Goal: Complete application form: Complete application form

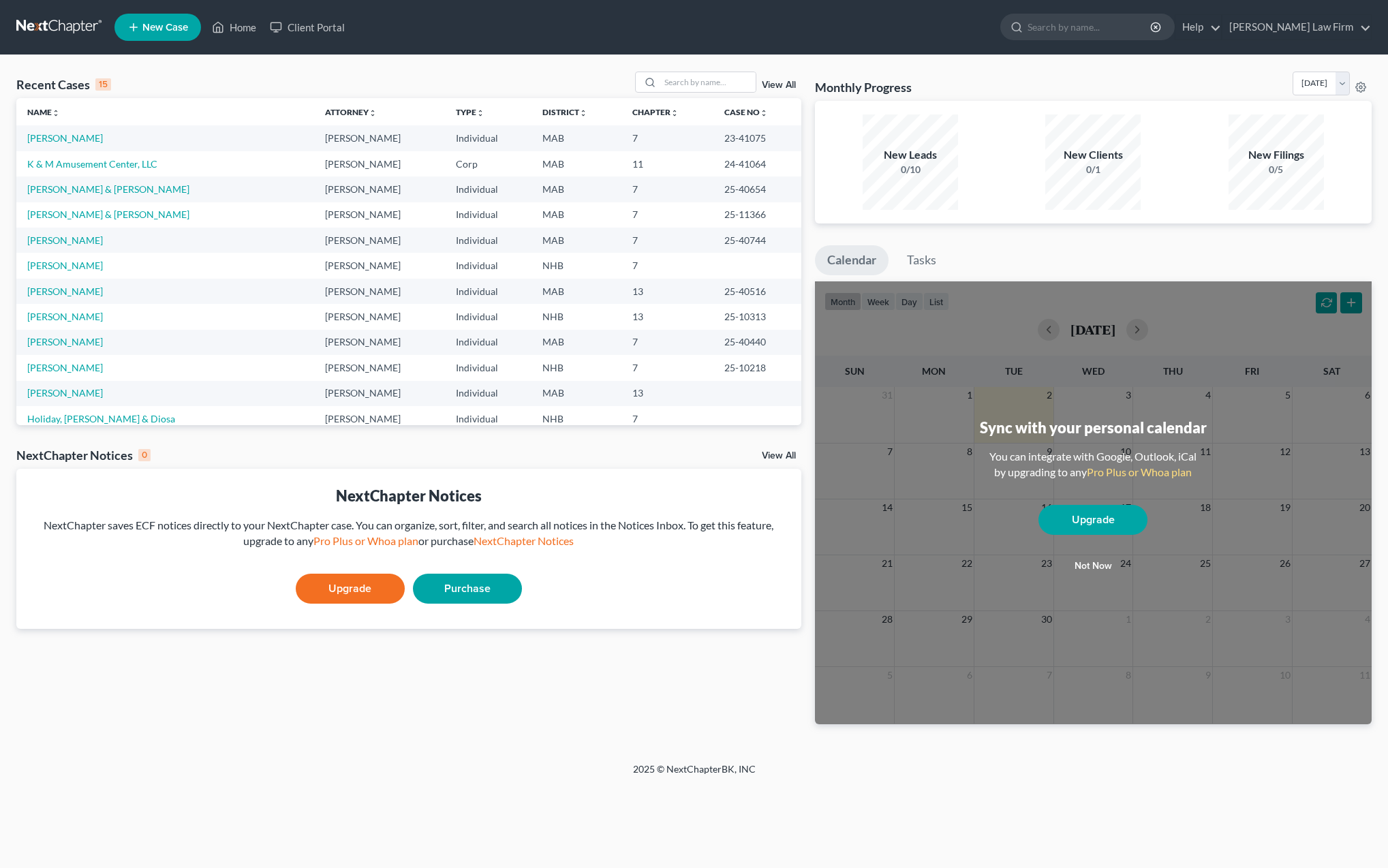
click at [155, 28] on span "New Case" at bounding box center [165, 27] width 46 height 10
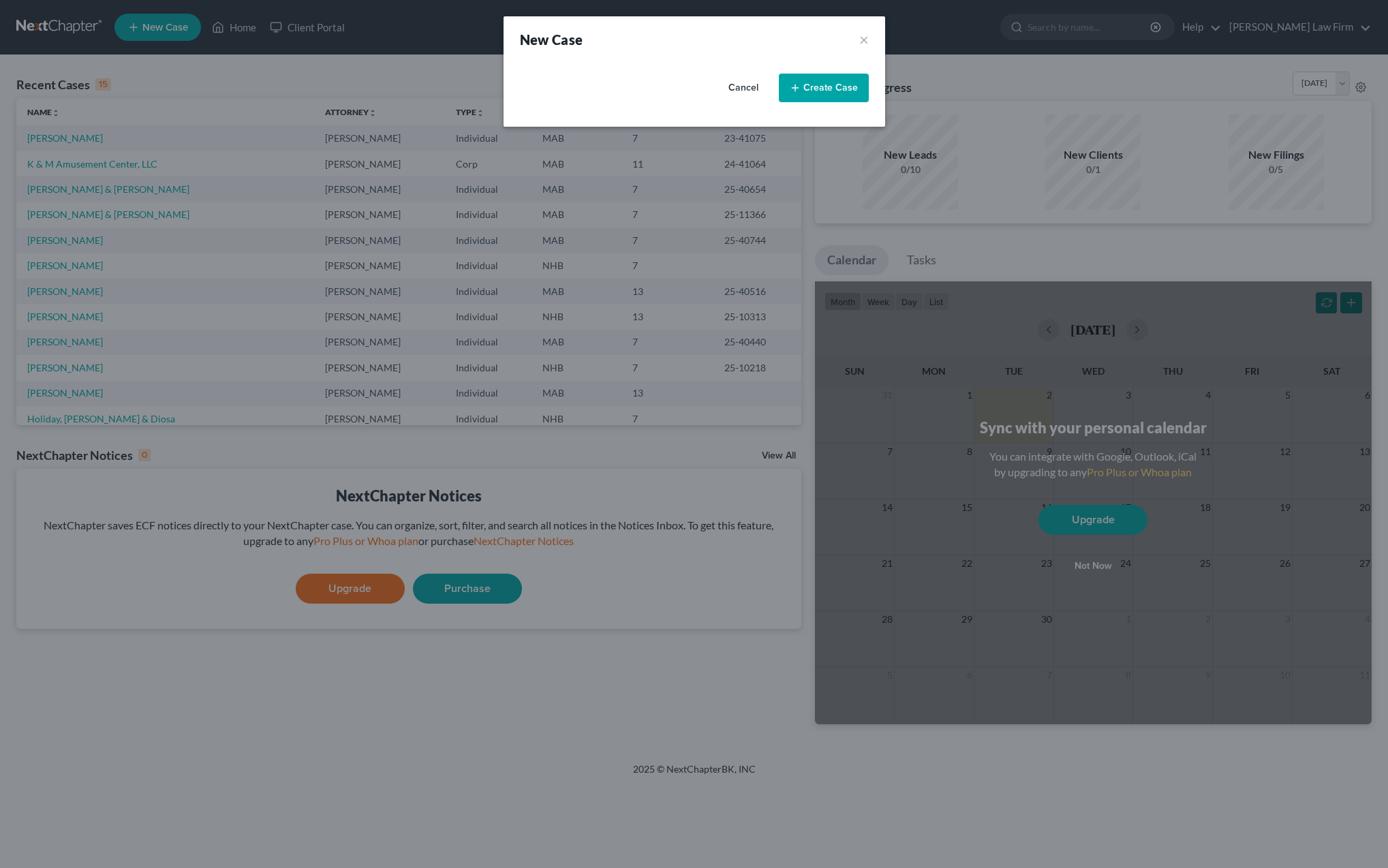
select select "39"
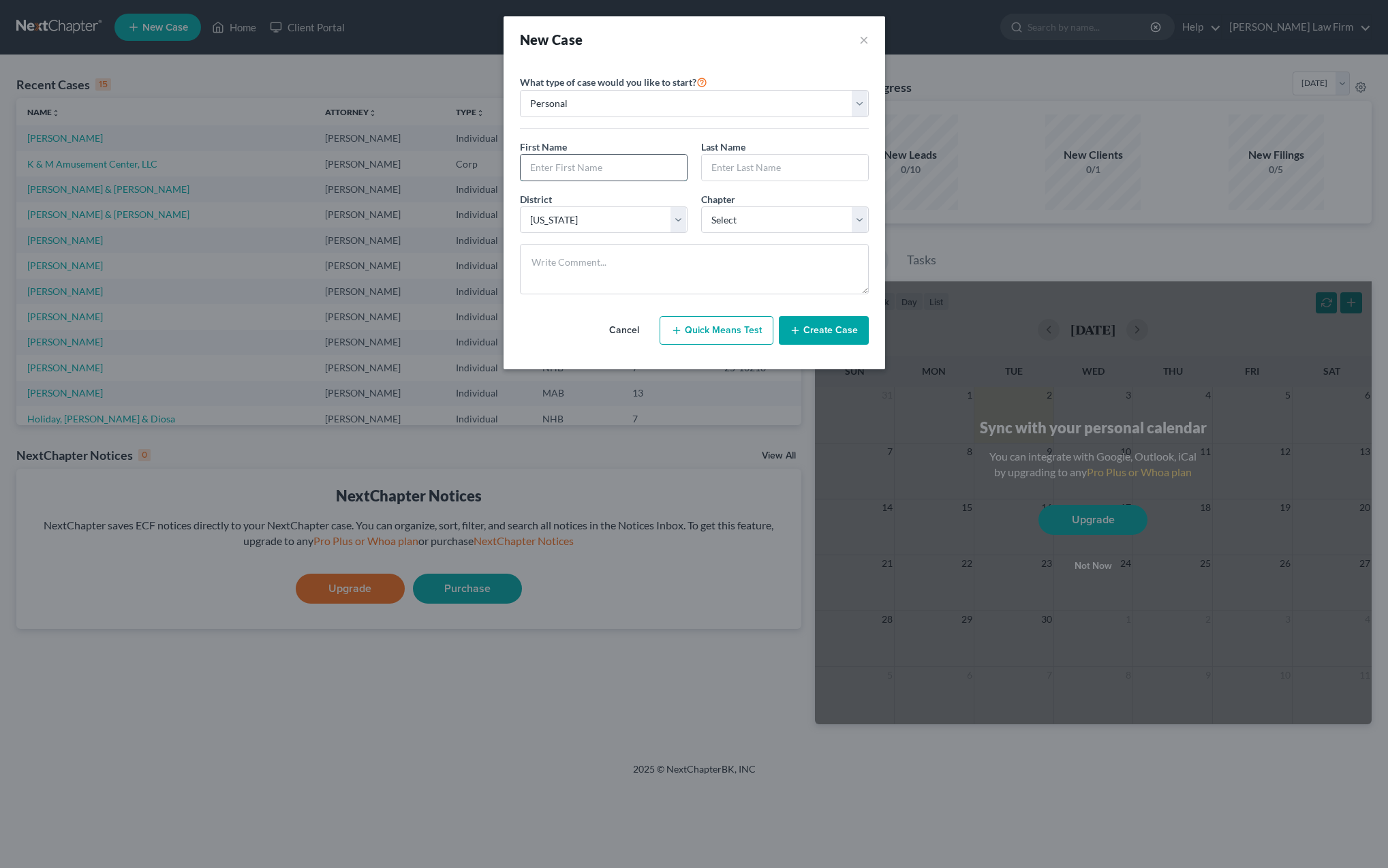
click at [579, 168] on input "text" at bounding box center [604, 168] width 166 height 26
type input "[PERSON_NAME]"
select select "0"
click at [816, 333] on button "Create Case" at bounding box center [824, 330] width 90 height 28
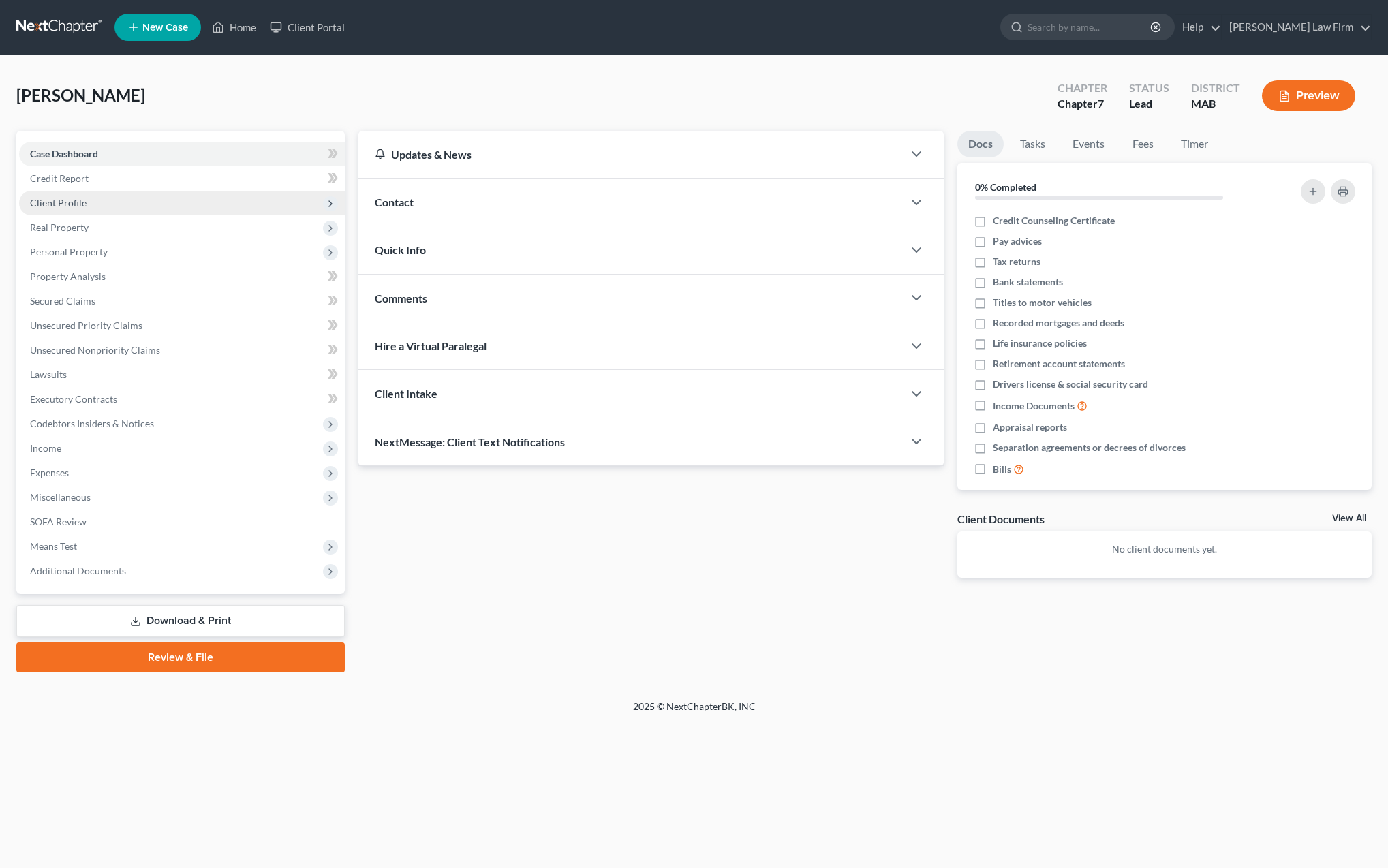
click at [69, 204] on span "Client Profile" at bounding box center [58, 202] width 57 height 12
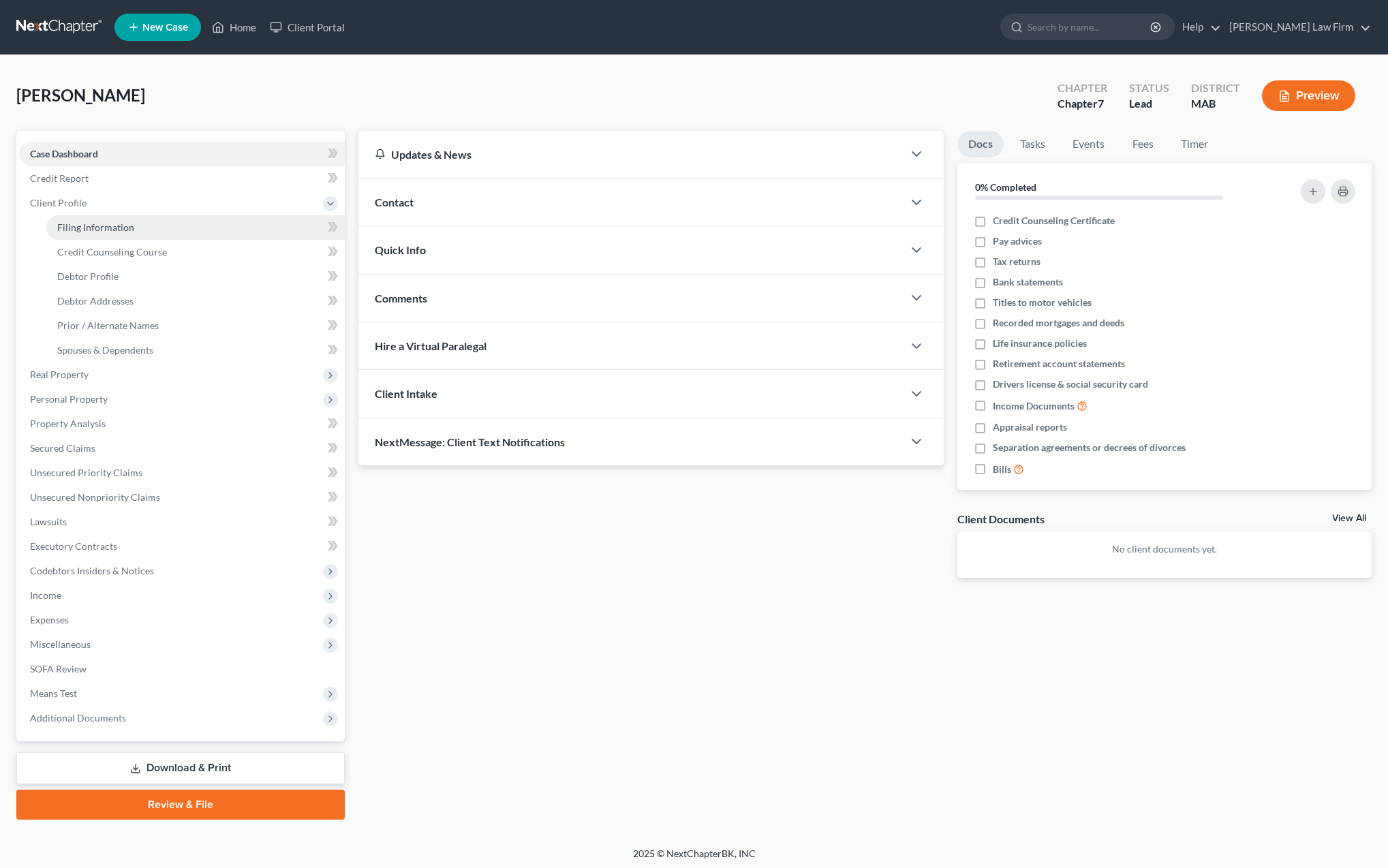
click at [76, 228] on span "Filing Information" at bounding box center [95, 227] width 77 height 12
select select "1"
select select "0"
select select "39"
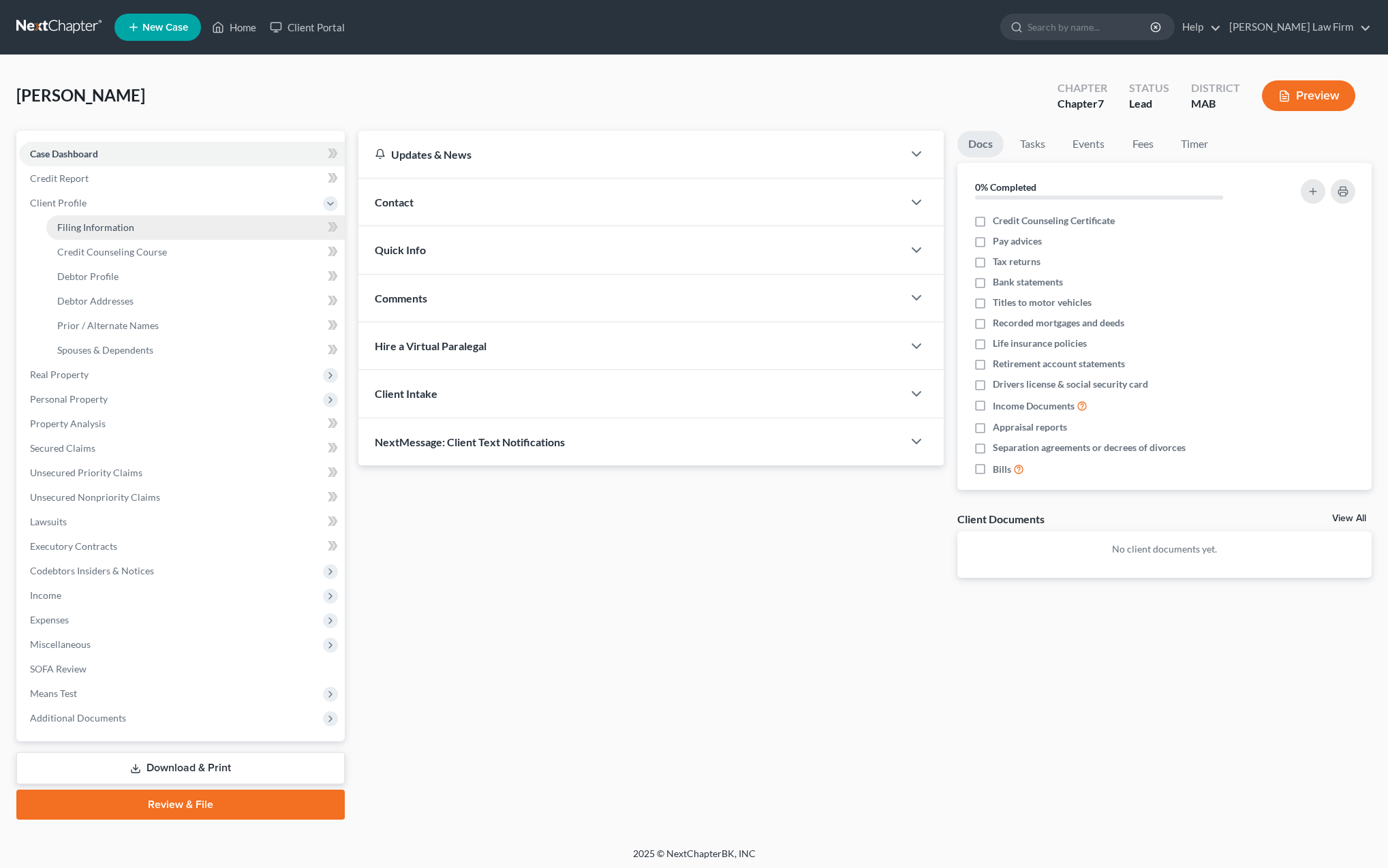
select select "0"
select select "22"
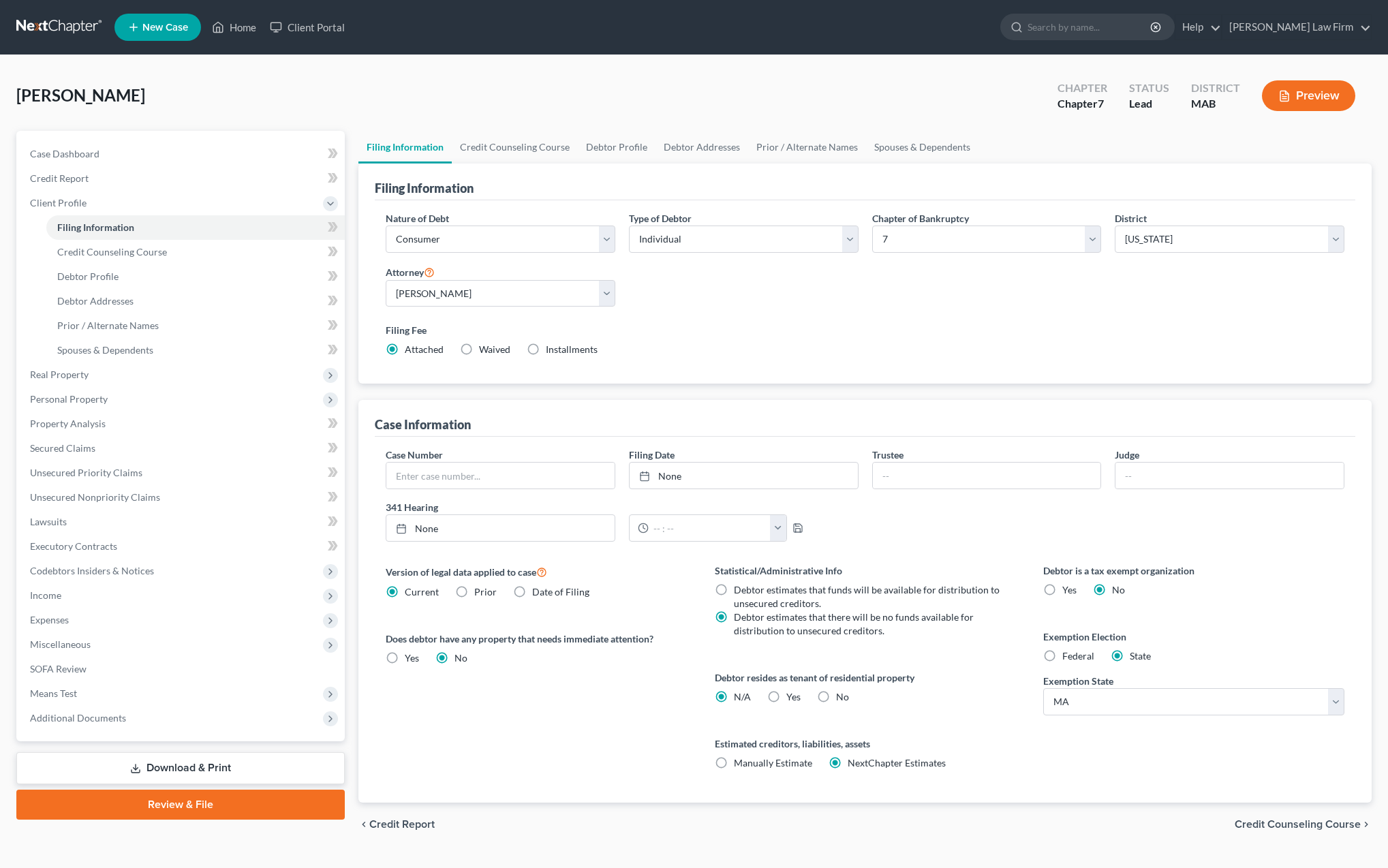
click at [786, 697] on label "Yes Yes" at bounding box center [794, 696] width 14 height 13
click at [792, 697] on input "Yes Yes" at bounding box center [796, 694] width 9 height 9
radio input "true"
radio input "false"
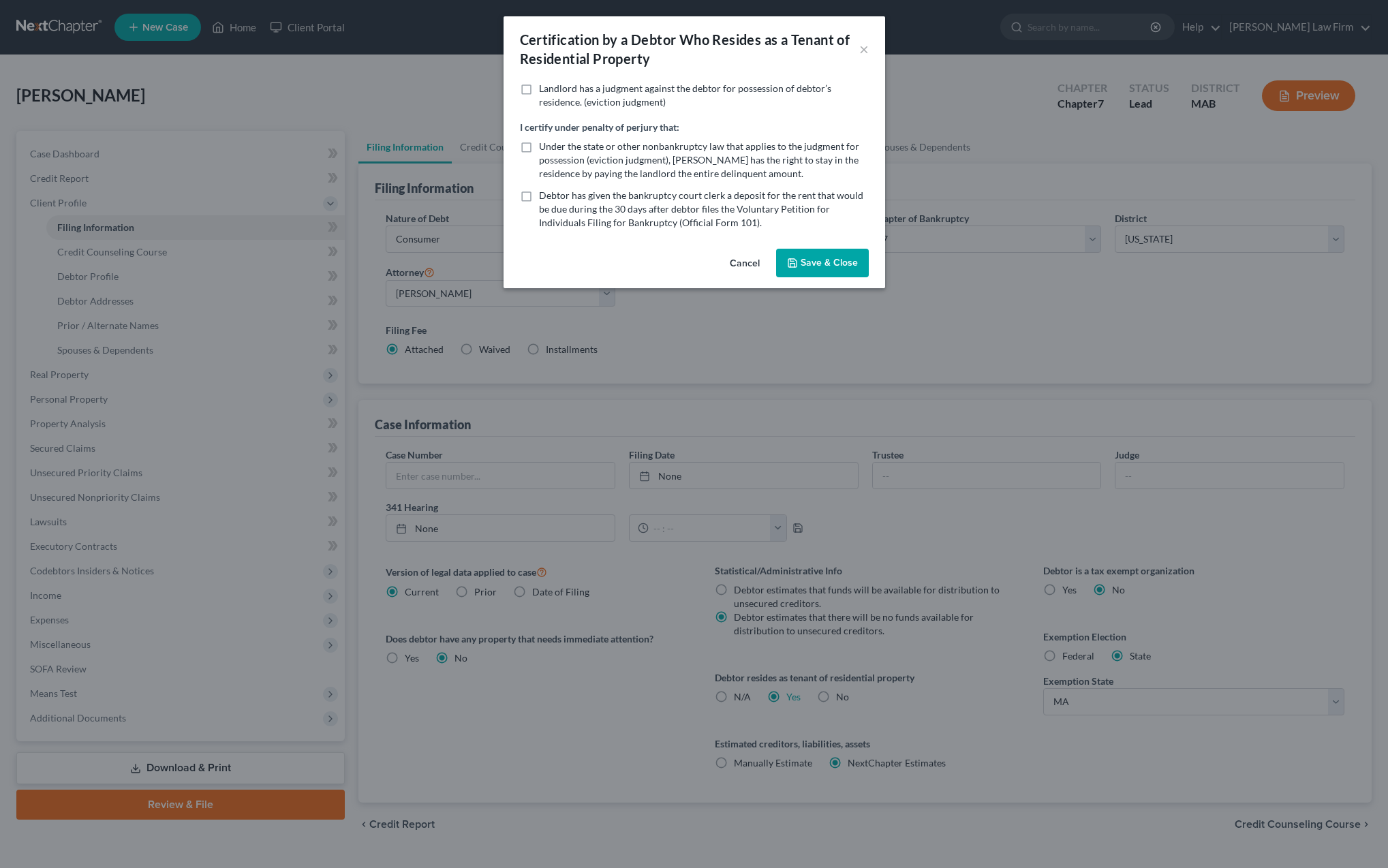
click at [816, 272] on button "Save & Close" at bounding box center [822, 263] width 92 height 28
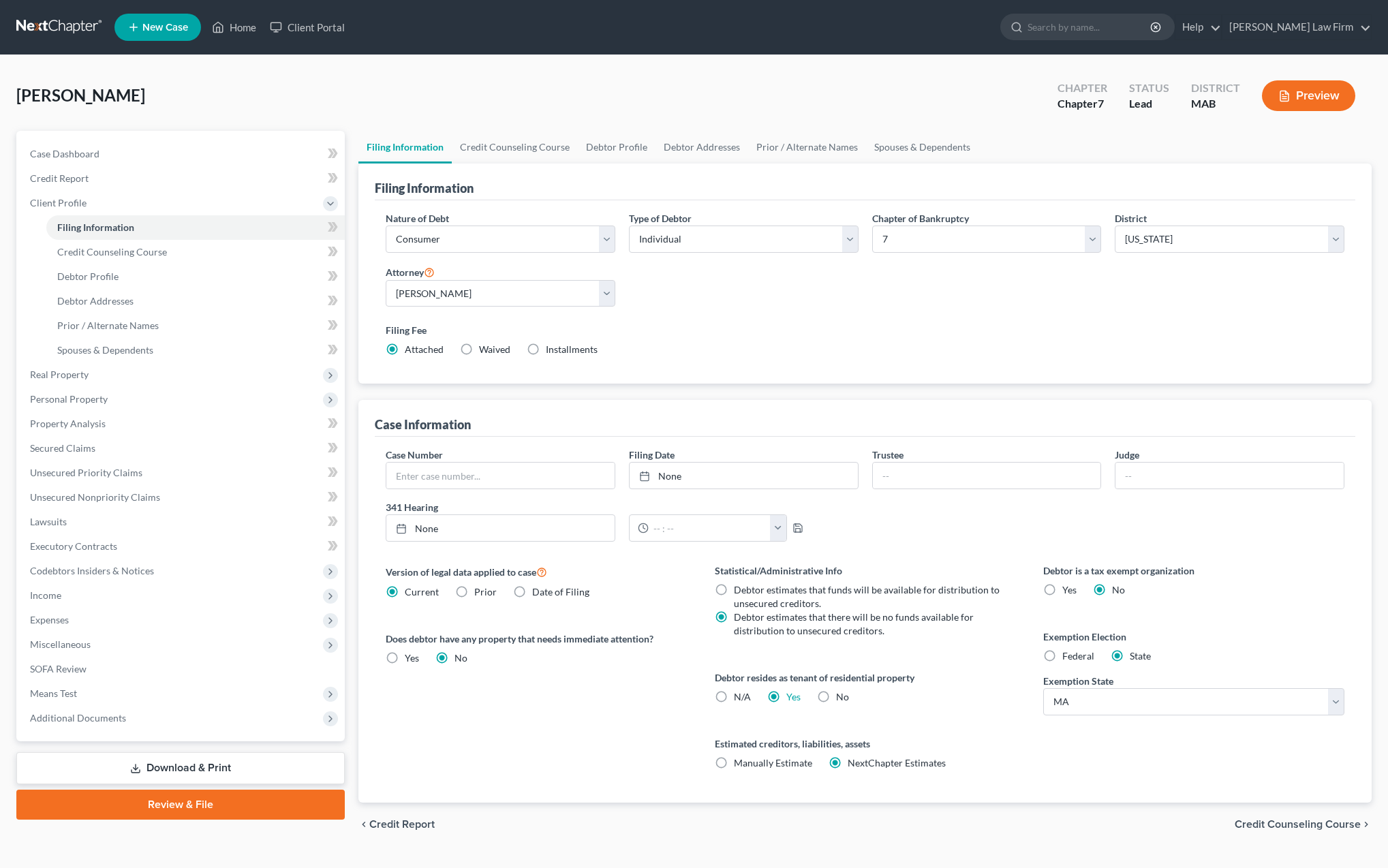
click at [1062, 655] on label "Federal" at bounding box center [1078, 656] width 32 height 13
click at [1068, 655] on input "Federal" at bounding box center [1072, 654] width 9 height 9
radio input "true"
radio input "false"
click at [1268, 823] on span "Credit Counseling Course" at bounding box center [1297, 825] width 126 height 11
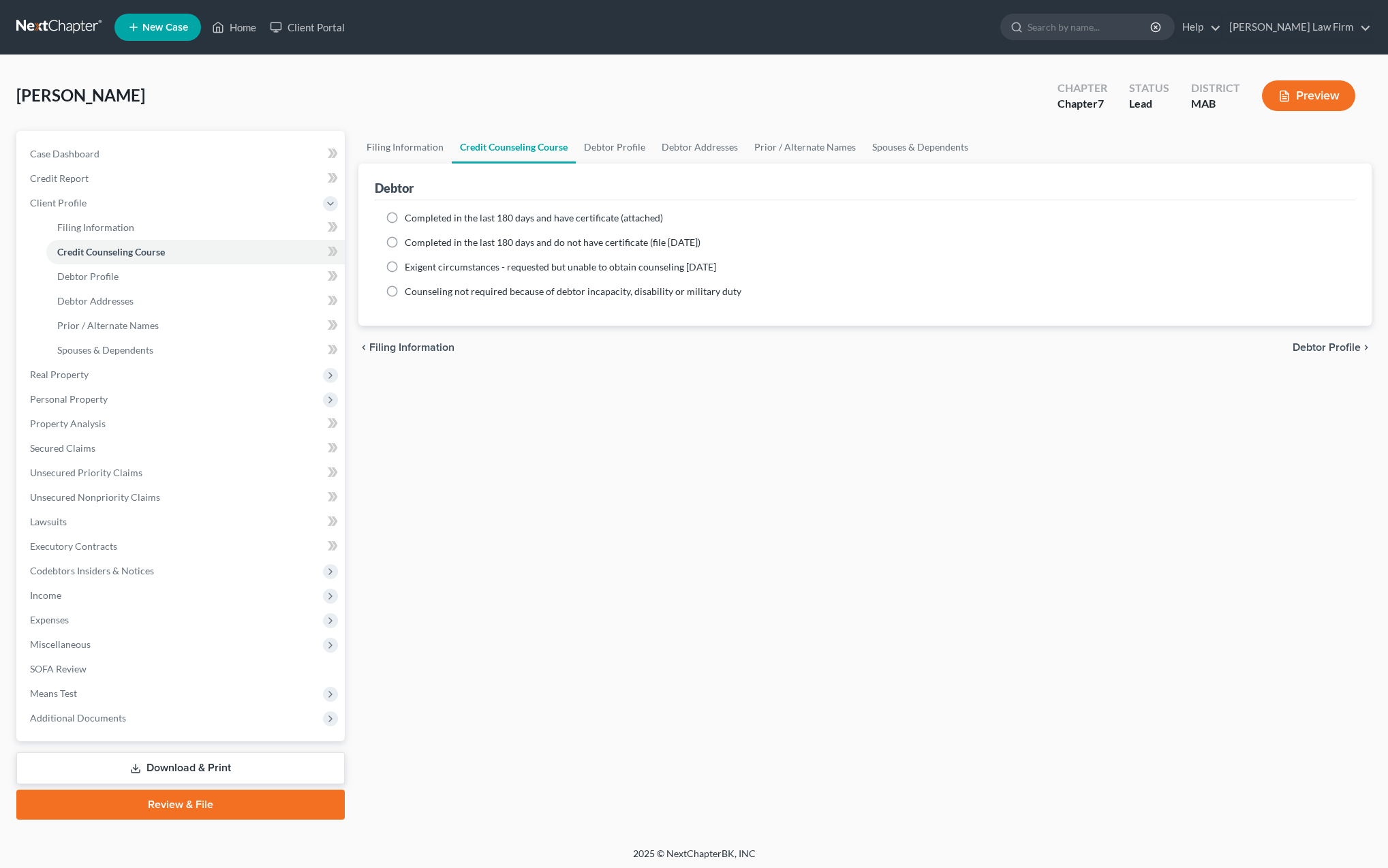
click at [405, 217] on label "Completed in the last 180 days and have certificate (attached)" at bounding box center [534, 217] width 258 height 13
click at [410, 217] on input "Completed in the last 180 days and have certificate (attached)" at bounding box center [414, 215] width 9 height 9
radio input "true"
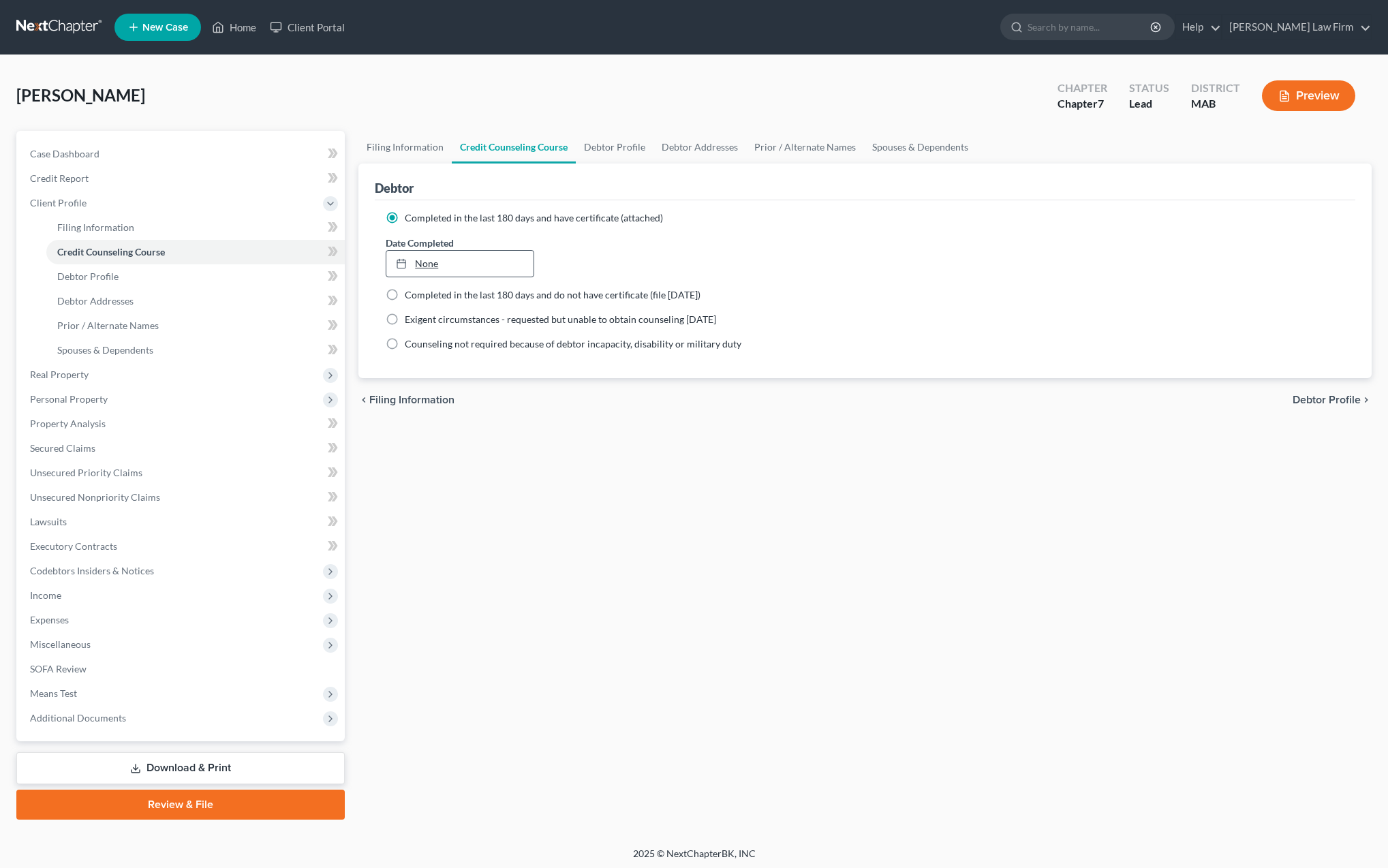
click at [414, 262] on link "None" at bounding box center [460, 263] width 147 height 26
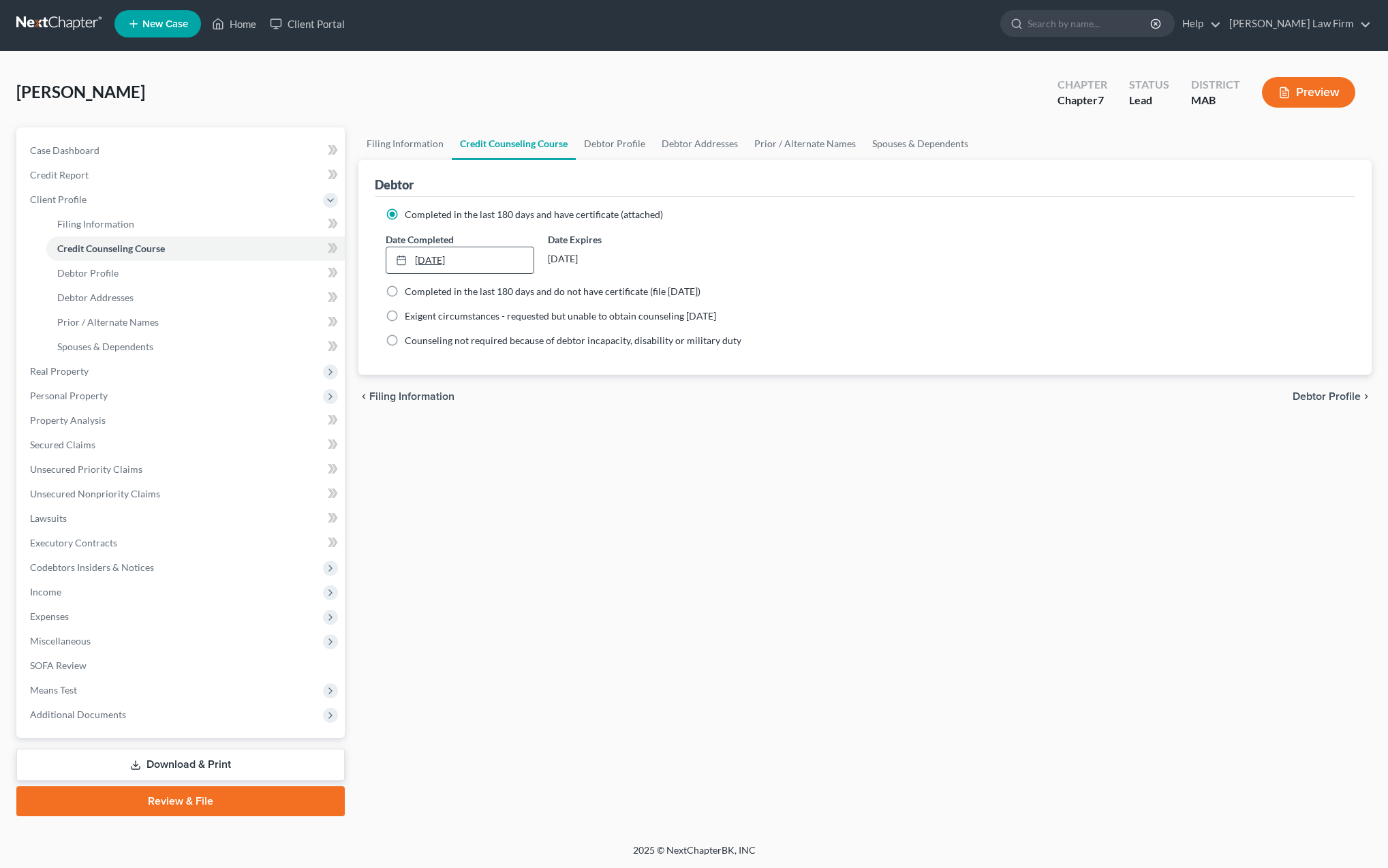
scroll to position [2, 0]
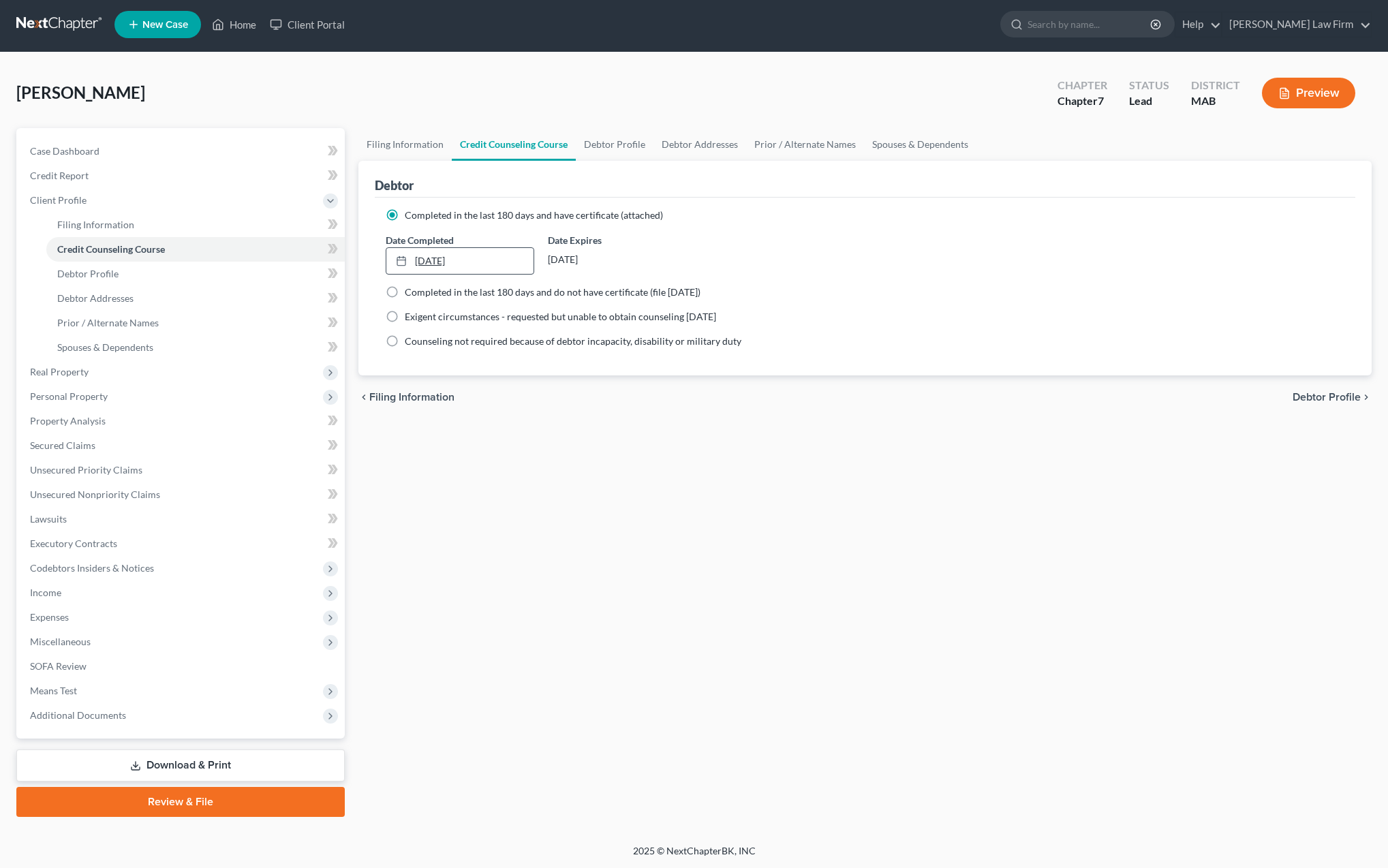
click at [409, 262] on link "[DATE]" at bounding box center [460, 261] width 147 height 26
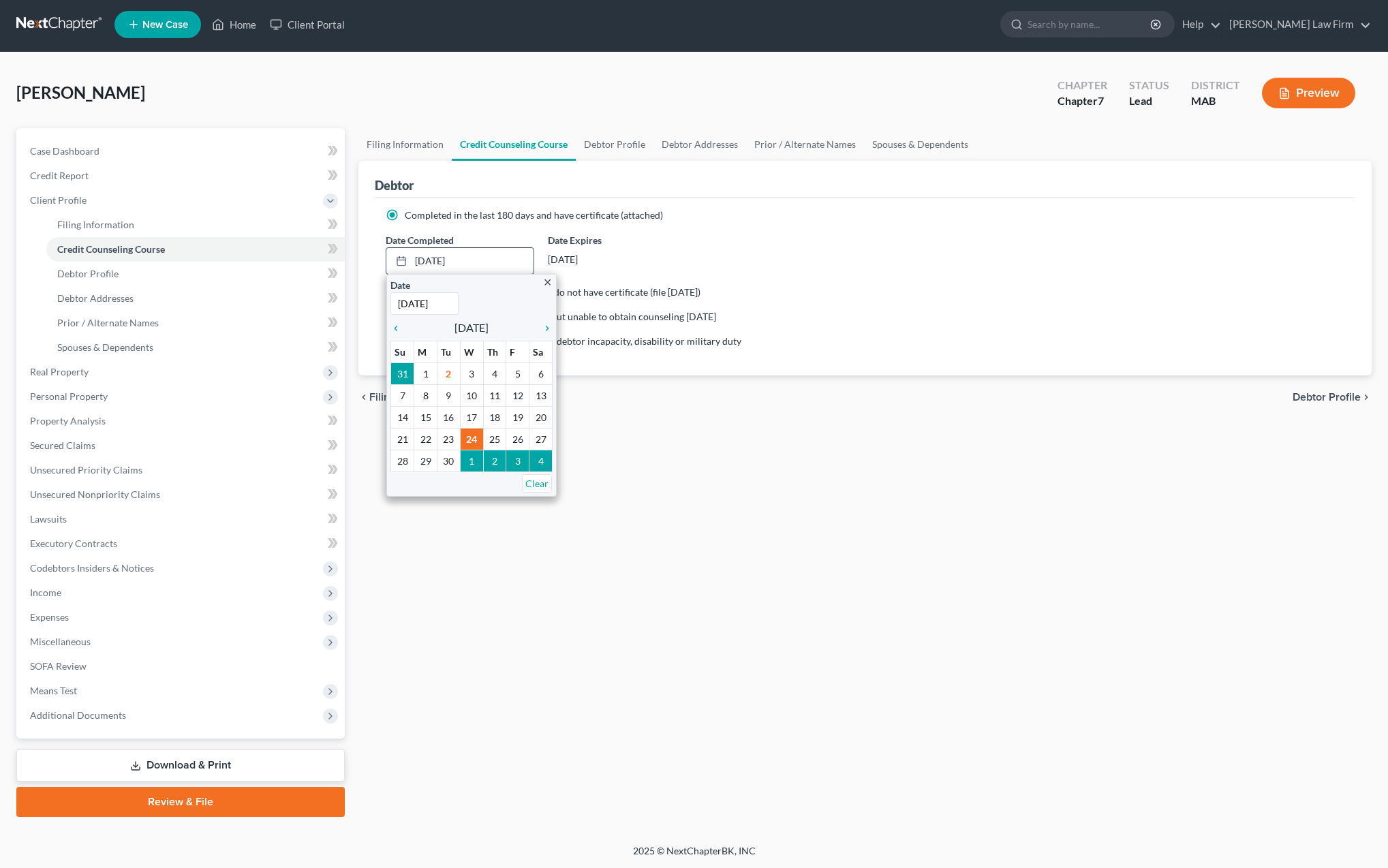
drag, startPoint x: 396, startPoint y: 328, endPoint x: 398, endPoint y: 337, distance: 9.2
click at [396, 328] on icon "chevron_left" at bounding box center [399, 329] width 17 height 11
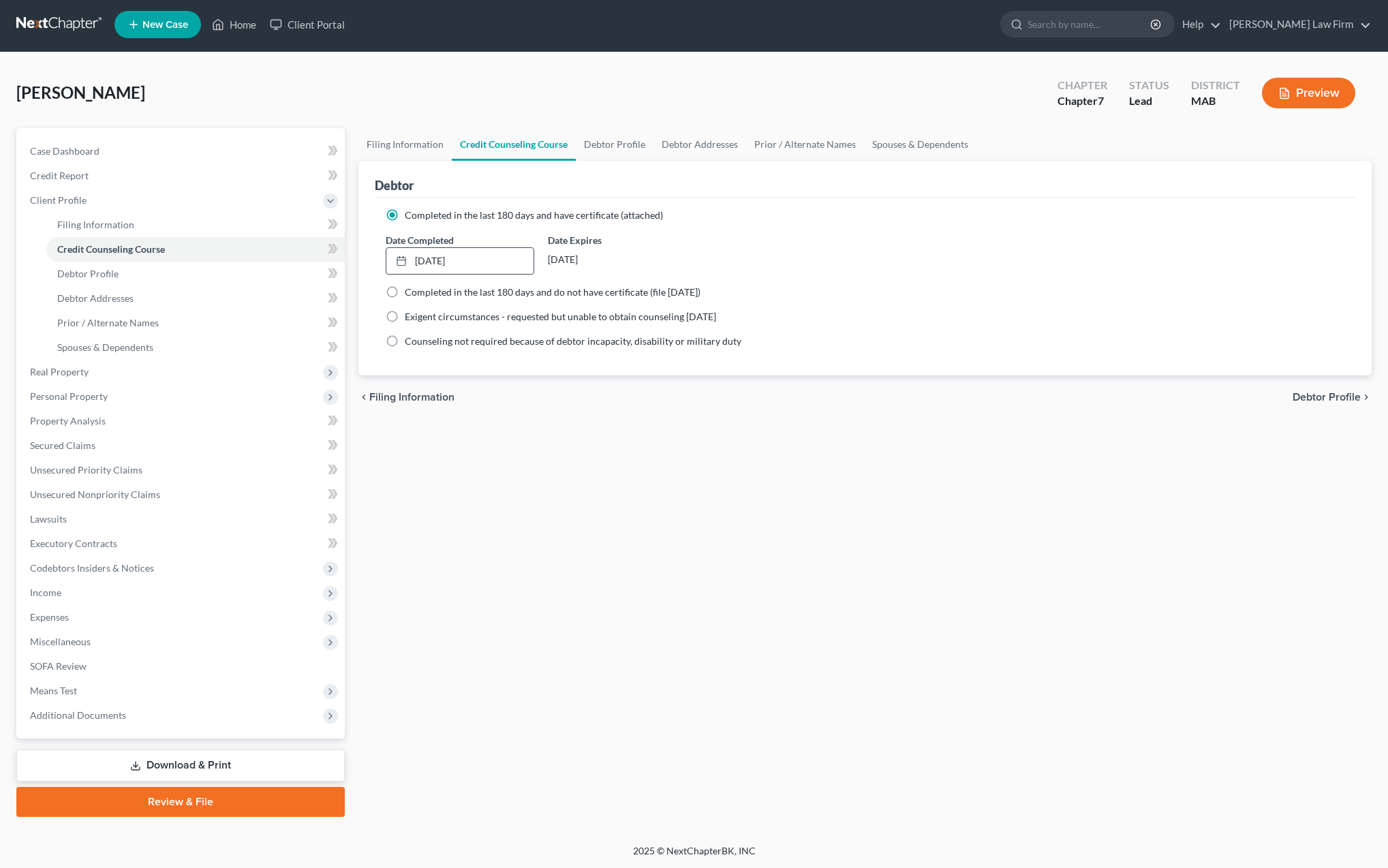
click at [1320, 399] on span "Debtor Profile" at bounding box center [1326, 398] width 68 height 11
select select "0"
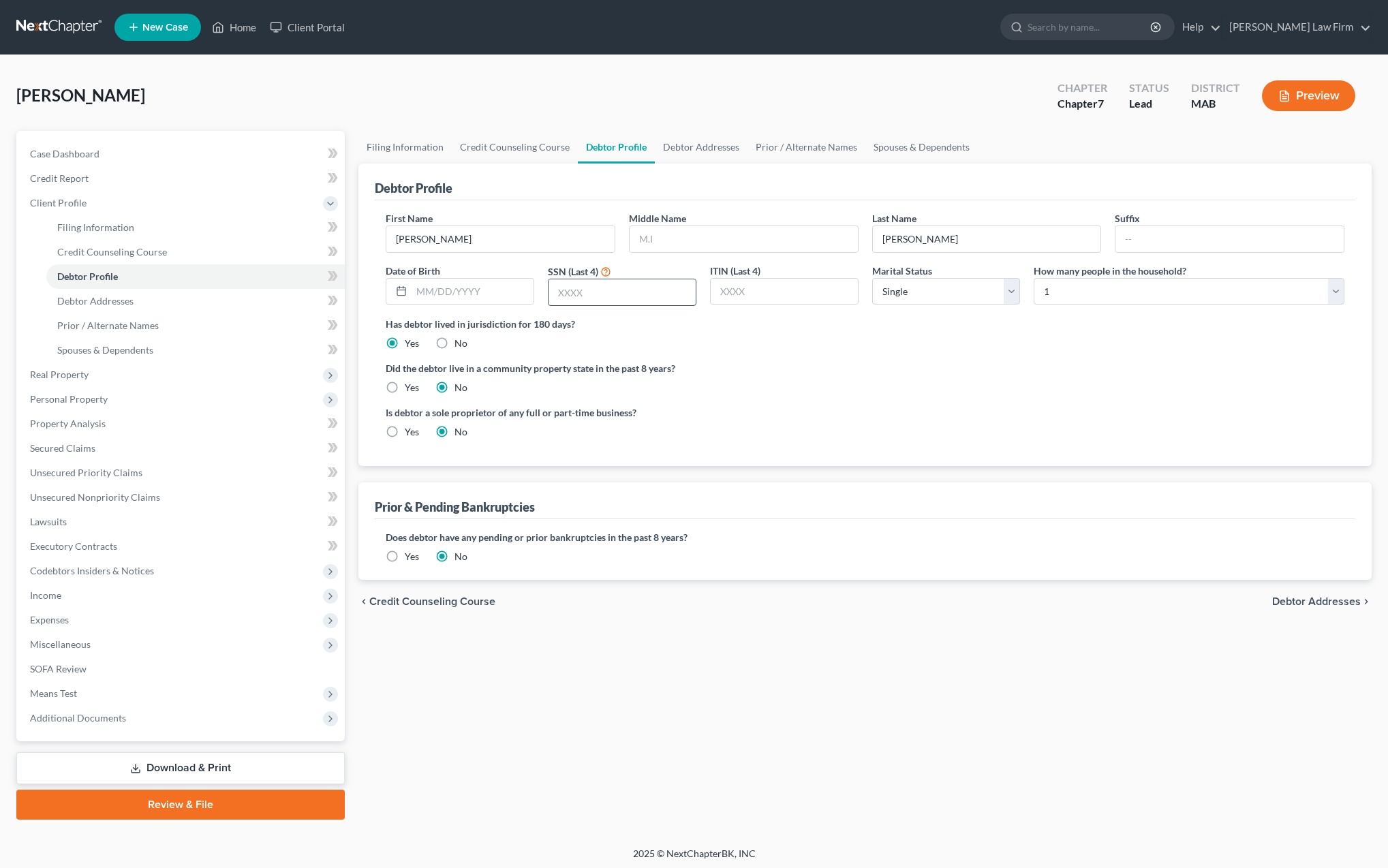
click at [598, 295] on input "text" at bounding box center [622, 292] width 147 height 26
type input "6159"
select select "1"
select select "2"
click at [405, 433] on label "Yes" at bounding box center [412, 432] width 14 height 13
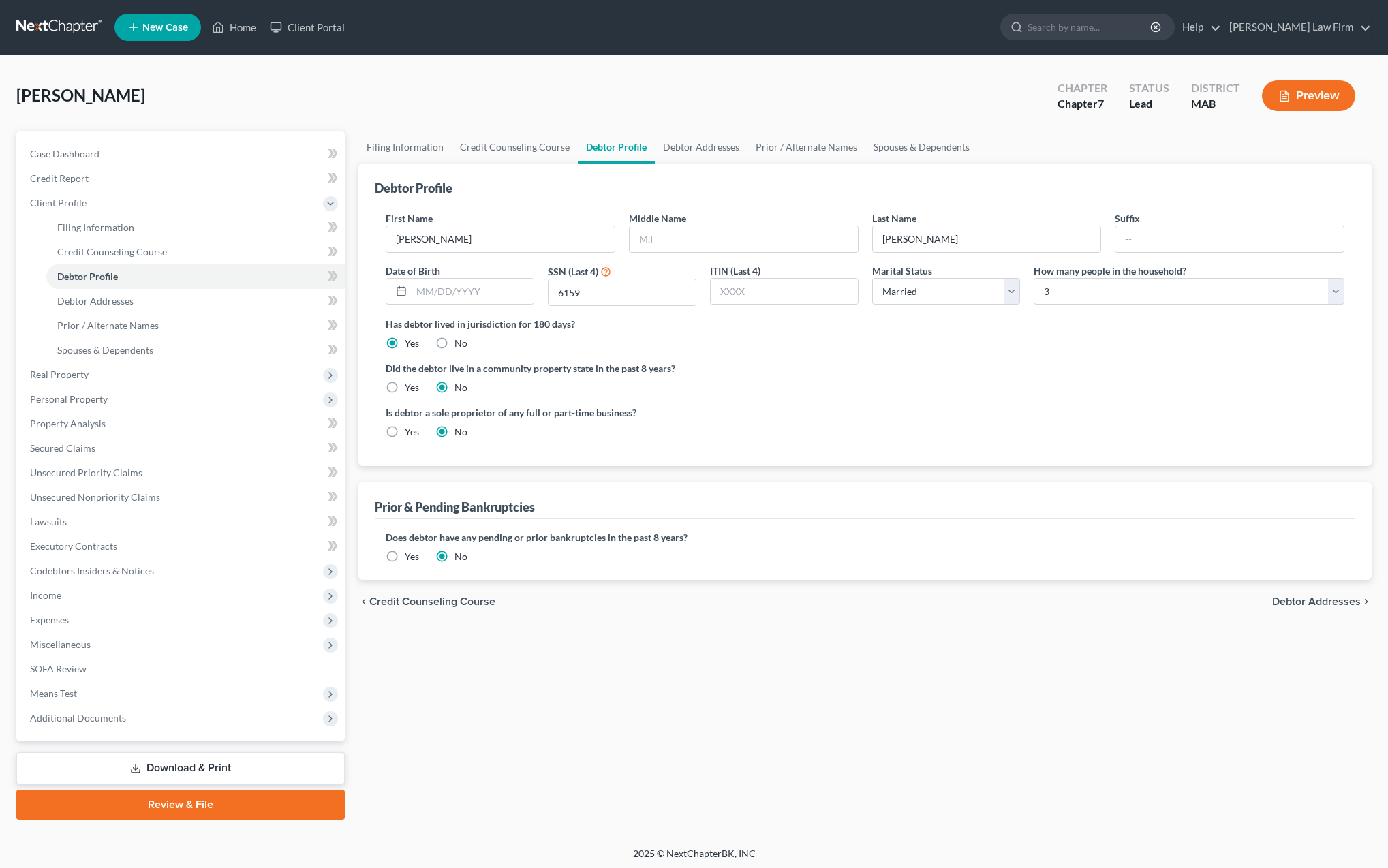
click at [410, 433] on input "Yes" at bounding box center [414, 429] width 9 height 9
radio input "true"
radio input "false"
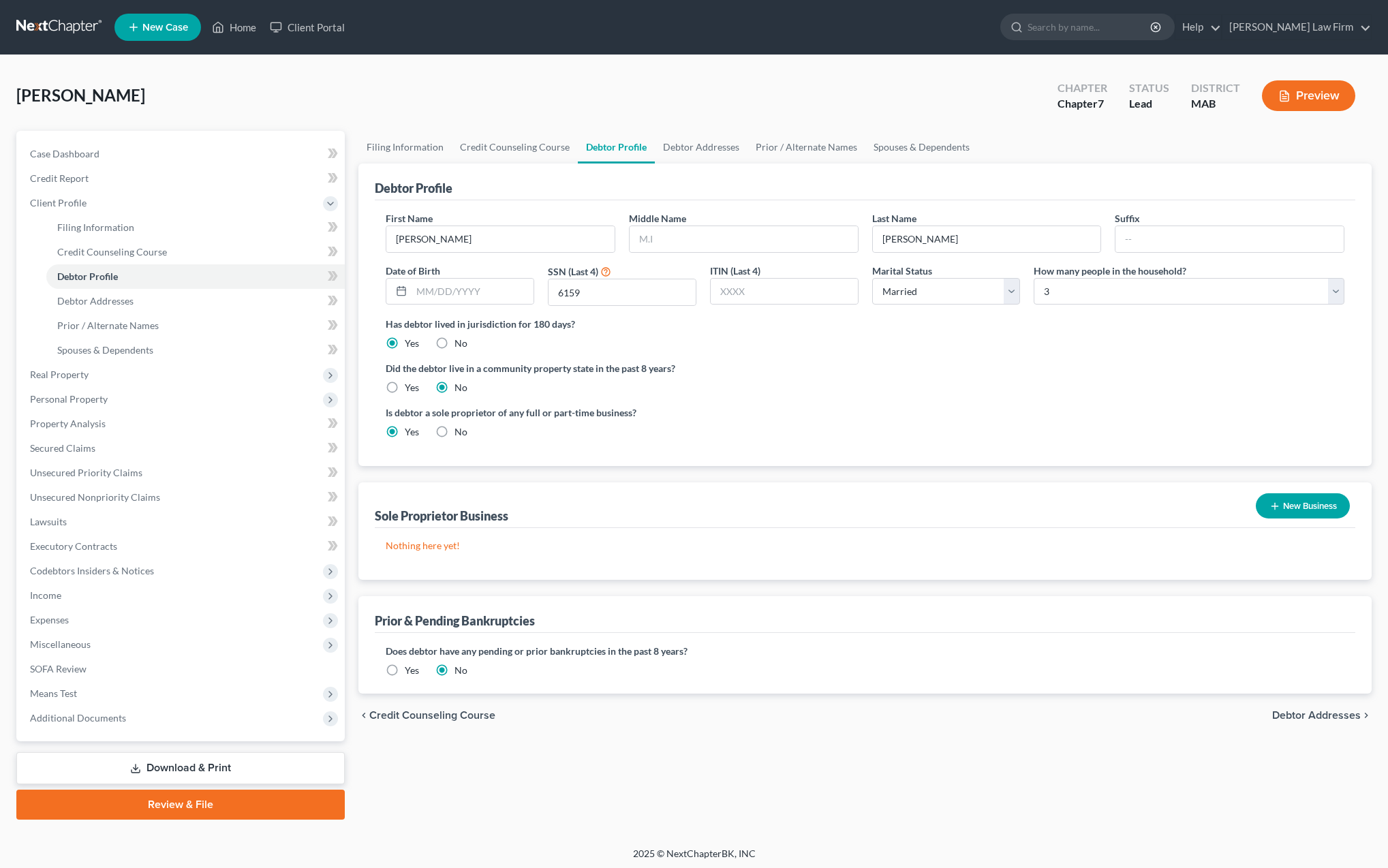
click at [1280, 504] on button "New Business" at bounding box center [1303, 506] width 94 height 25
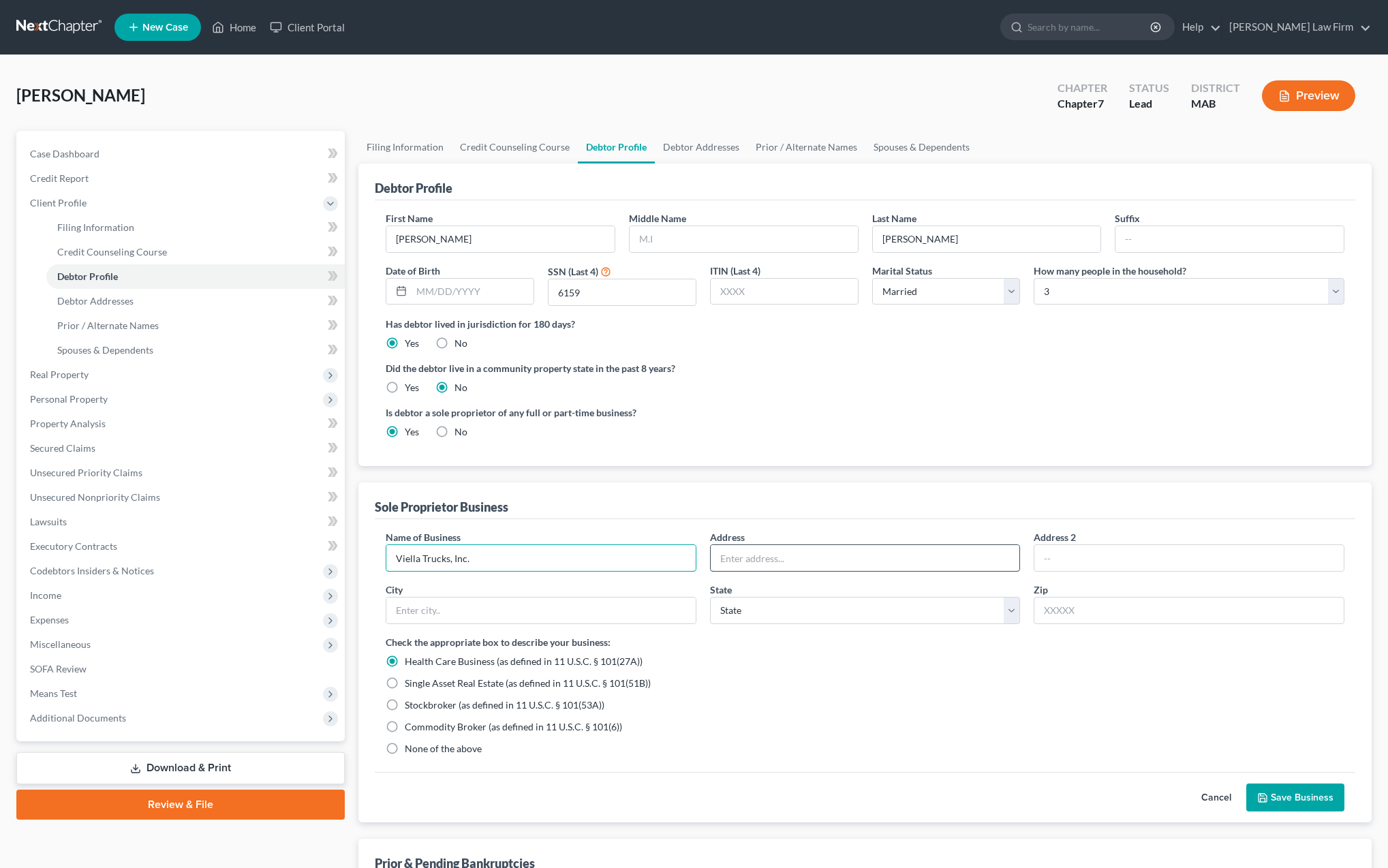
type input "Viella Trucks, Inc."
click at [748, 558] on input "text" at bounding box center [865, 558] width 309 height 26
type input "[STREET_ADDRESS]"
click at [1065, 609] on input "text" at bounding box center [1189, 610] width 311 height 27
type input "01545"
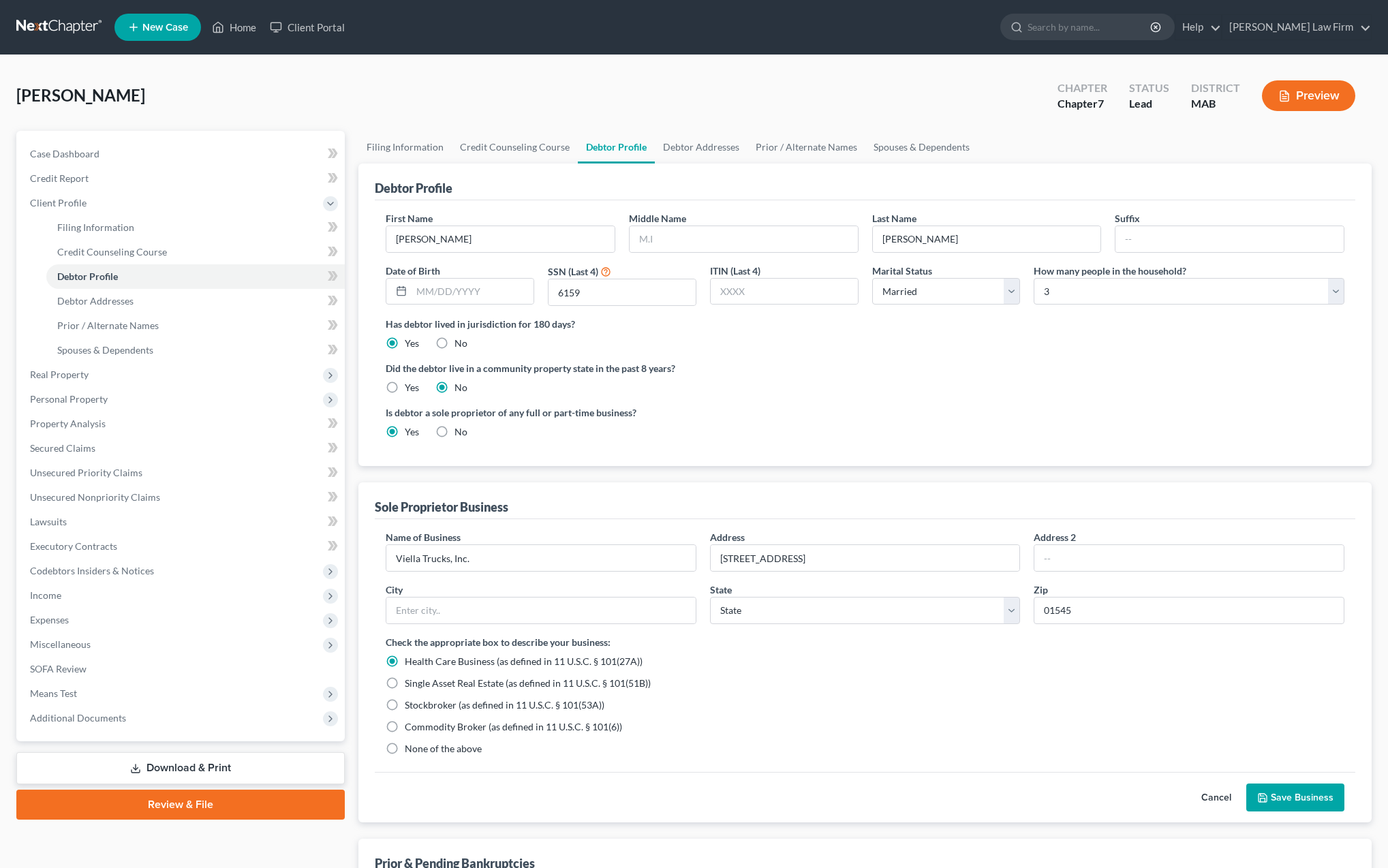
click at [405, 748] on label "None of the above" at bounding box center [443, 749] width 77 height 13
click at [410, 748] on input "None of the above" at bounding box center [414, 746] width 9 height 9
radio input "true"
radio input "false"
type input "[GEOGRAPHIC_DATA]"
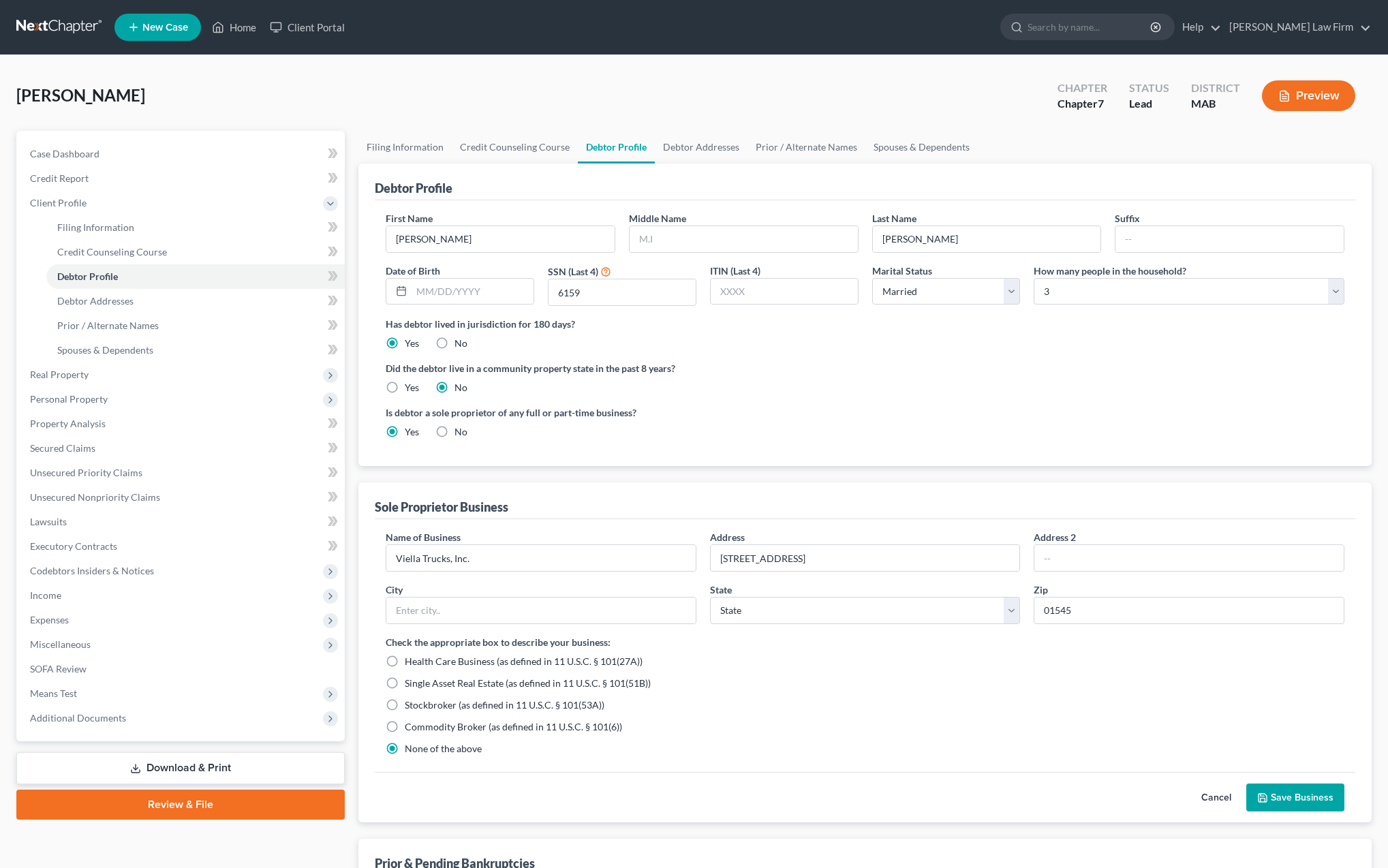
select select "22"
click at [1297, 800] on button "Save Business" at bounding box center [1296, 798] width 98 height 28
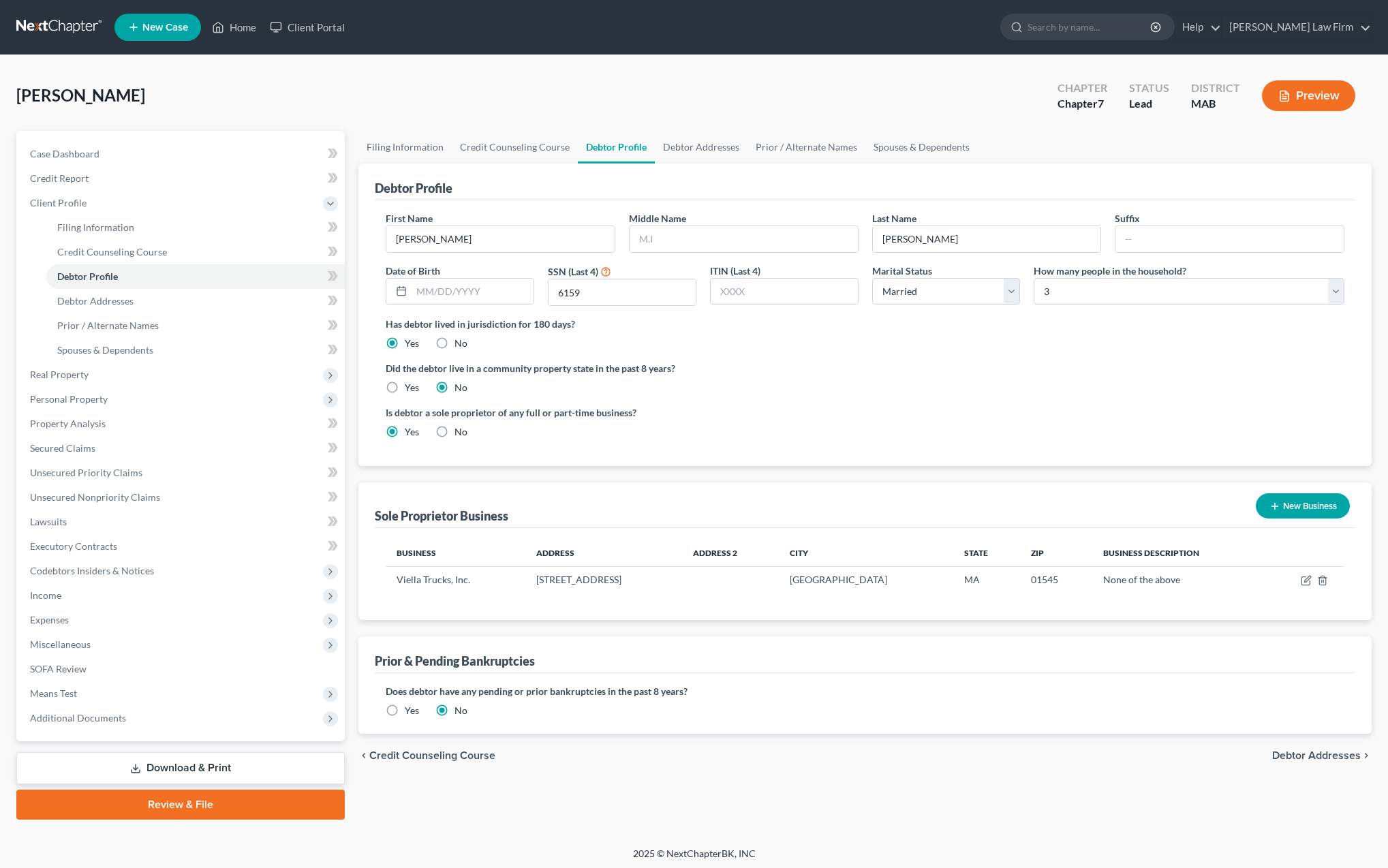
click at [1299, 754] on span "Debtor Addresses" at bounding box center [1317, 756] width 89 height 11
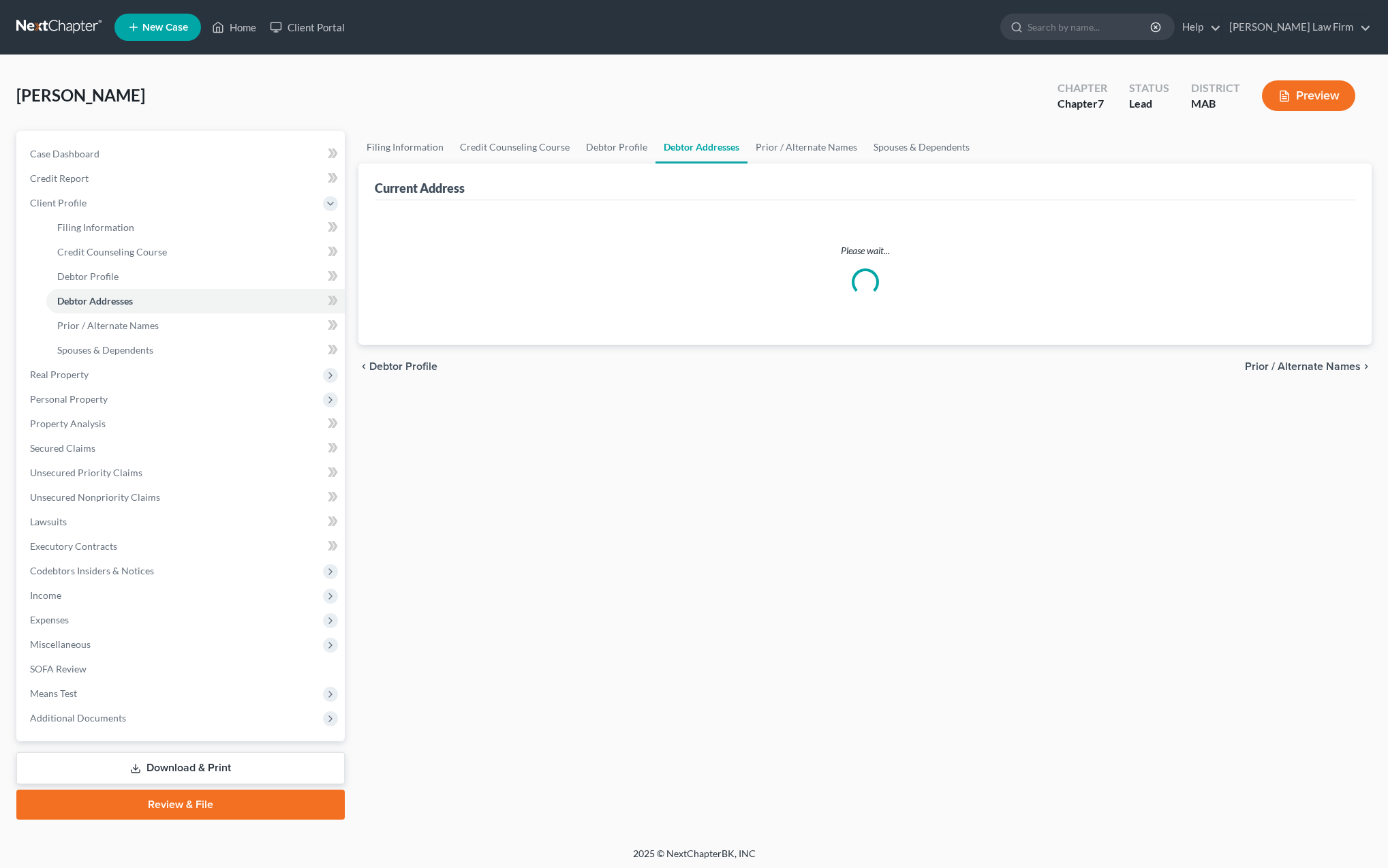
select select "0"
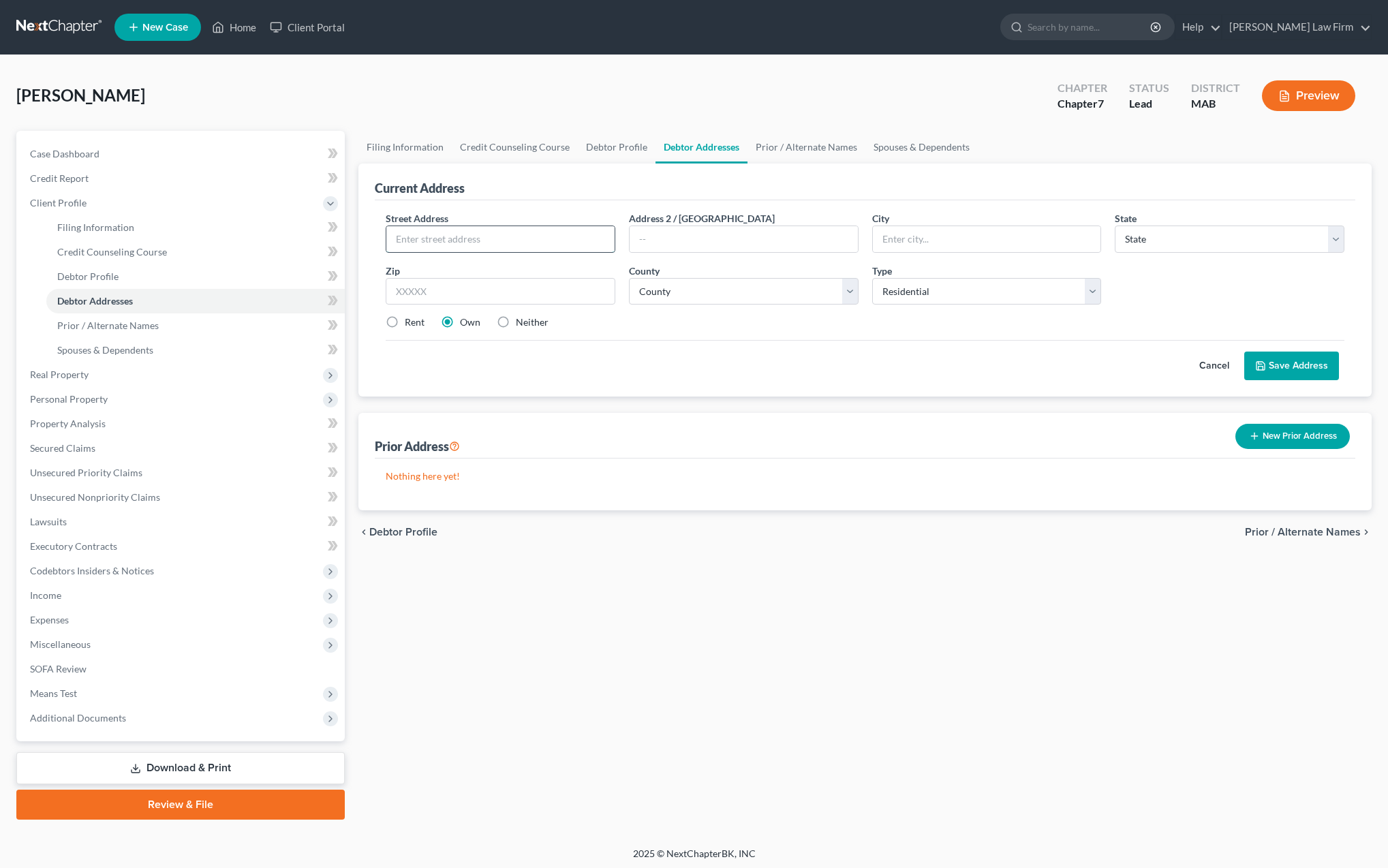
click at [428, 235] on input "text" at bounding box center [500, 239] width 228 height 26
type input "[STREET_ADDRESS]"
click at [878, 246] on input "text" at bounding box center [986, 239] width 228 height 26
type input "0"
click at [408, 299] on input "text" at bounding box center [500, 292] width 230 height 27
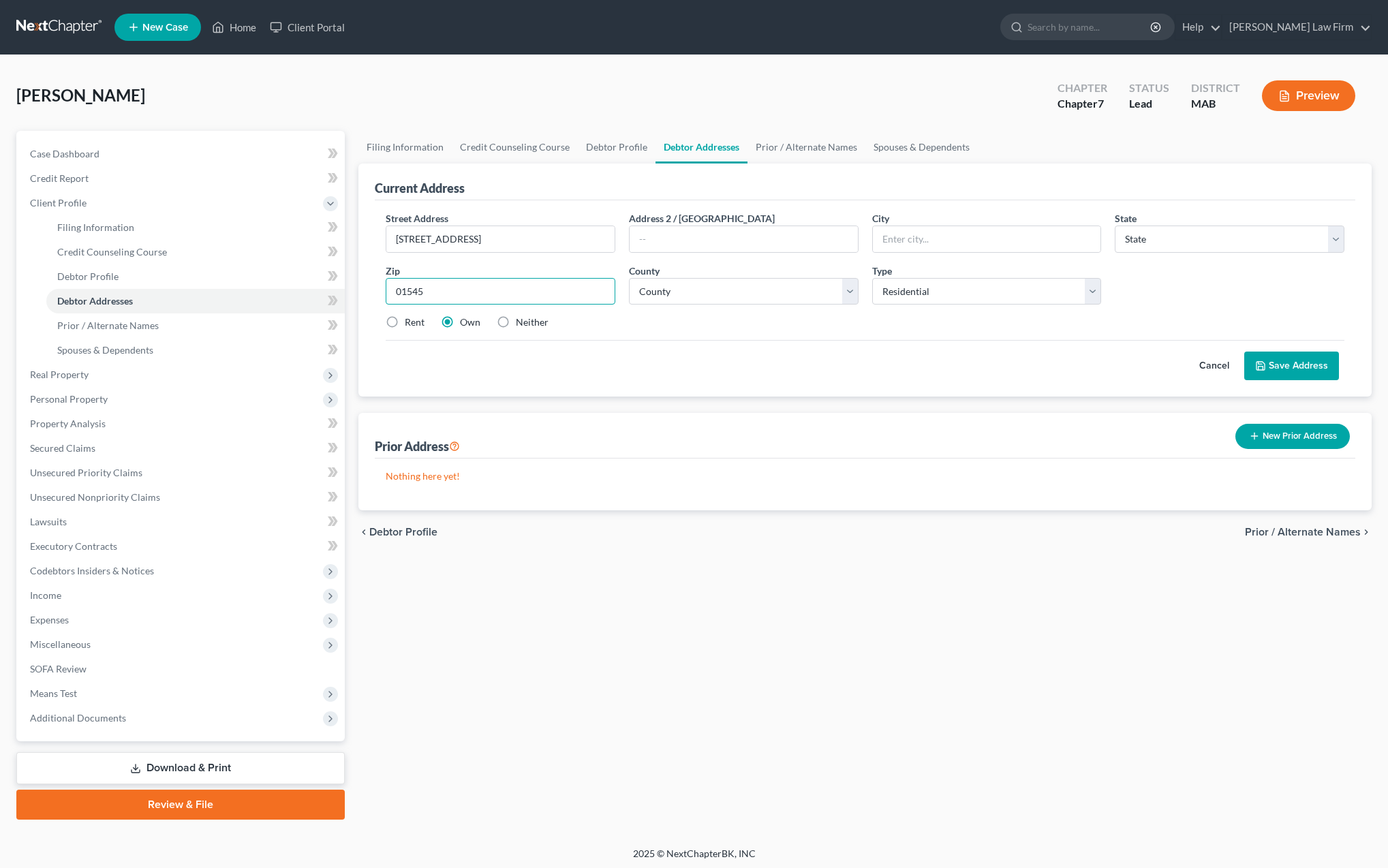
scroll to position [0, 1]
type input "01545"
type input "[GEOGRAPHIC_DATA]"
select select "22"
click at [405, 324] on label "Rent" at bounding box center [414, 322] width 20 height 13
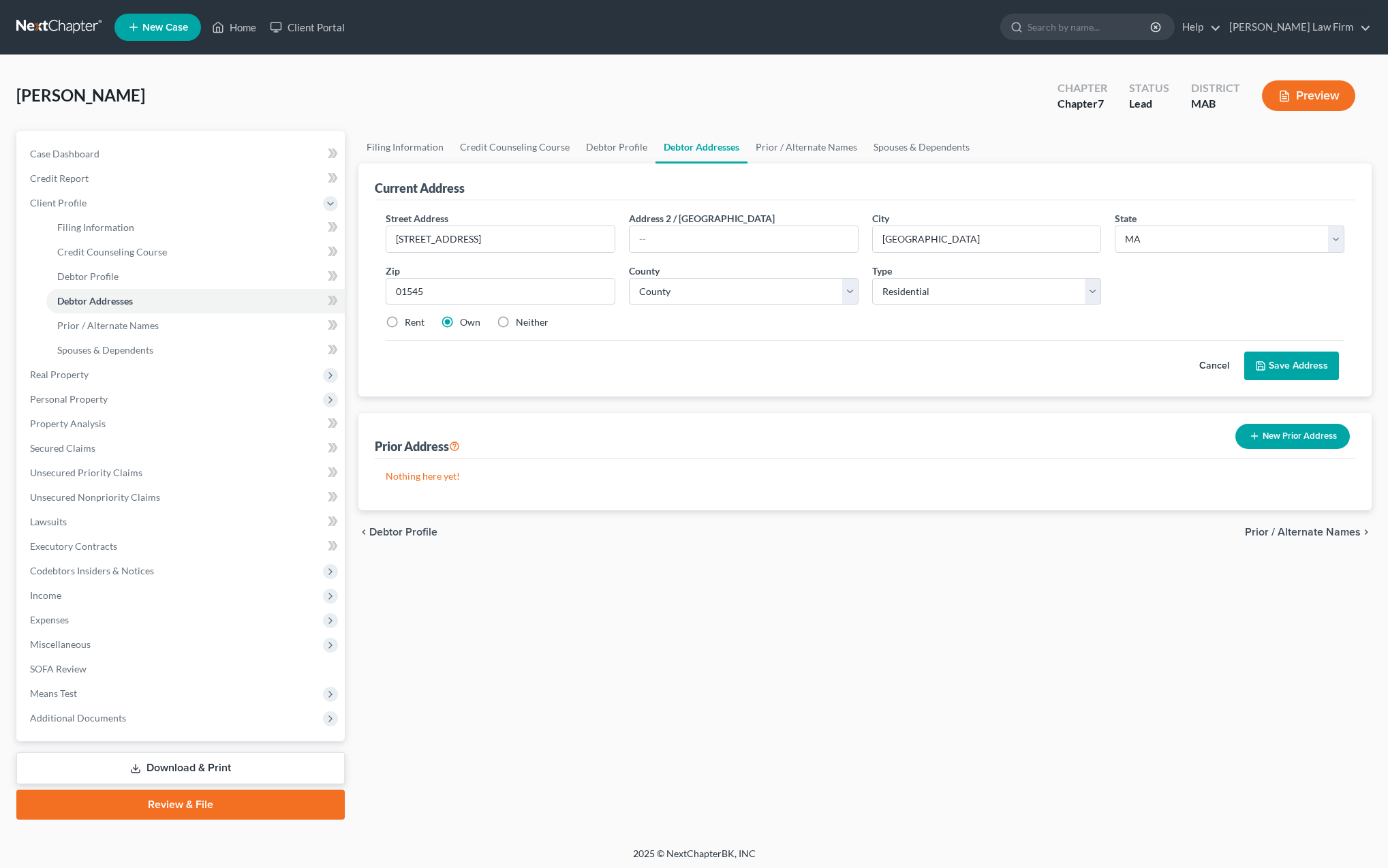
click at [410, 324] on input "Rent" at bounding box center [414, 319] width 9 height 9
radio input "true"
select select "13"
click at [1300, 365] on button "Save Address" at bounding box center [1292, 366] width 95 height 28
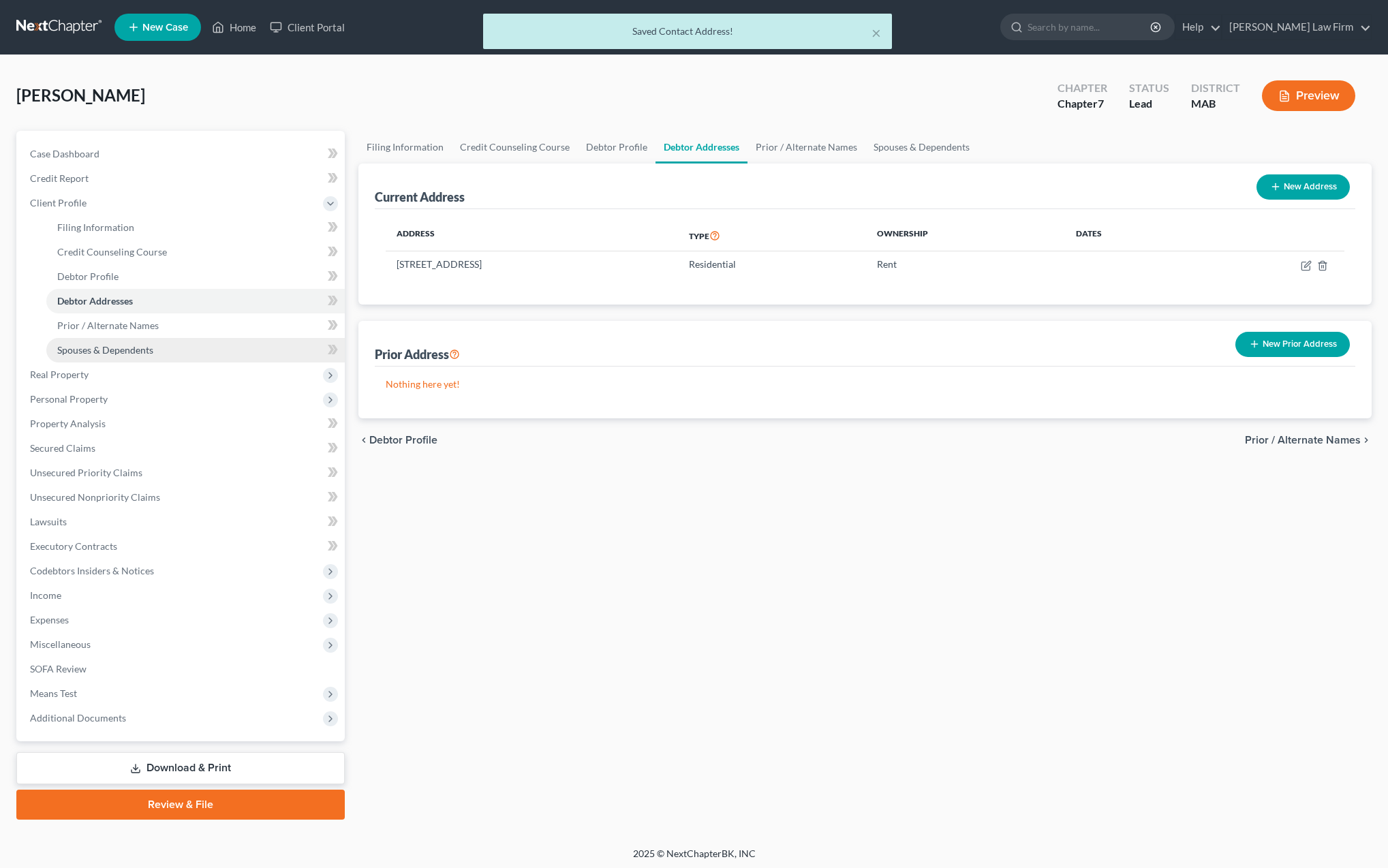
click at [97, 350] on span "Spouses & Dependents" at bounding box center [105, 349] width 96 height 12
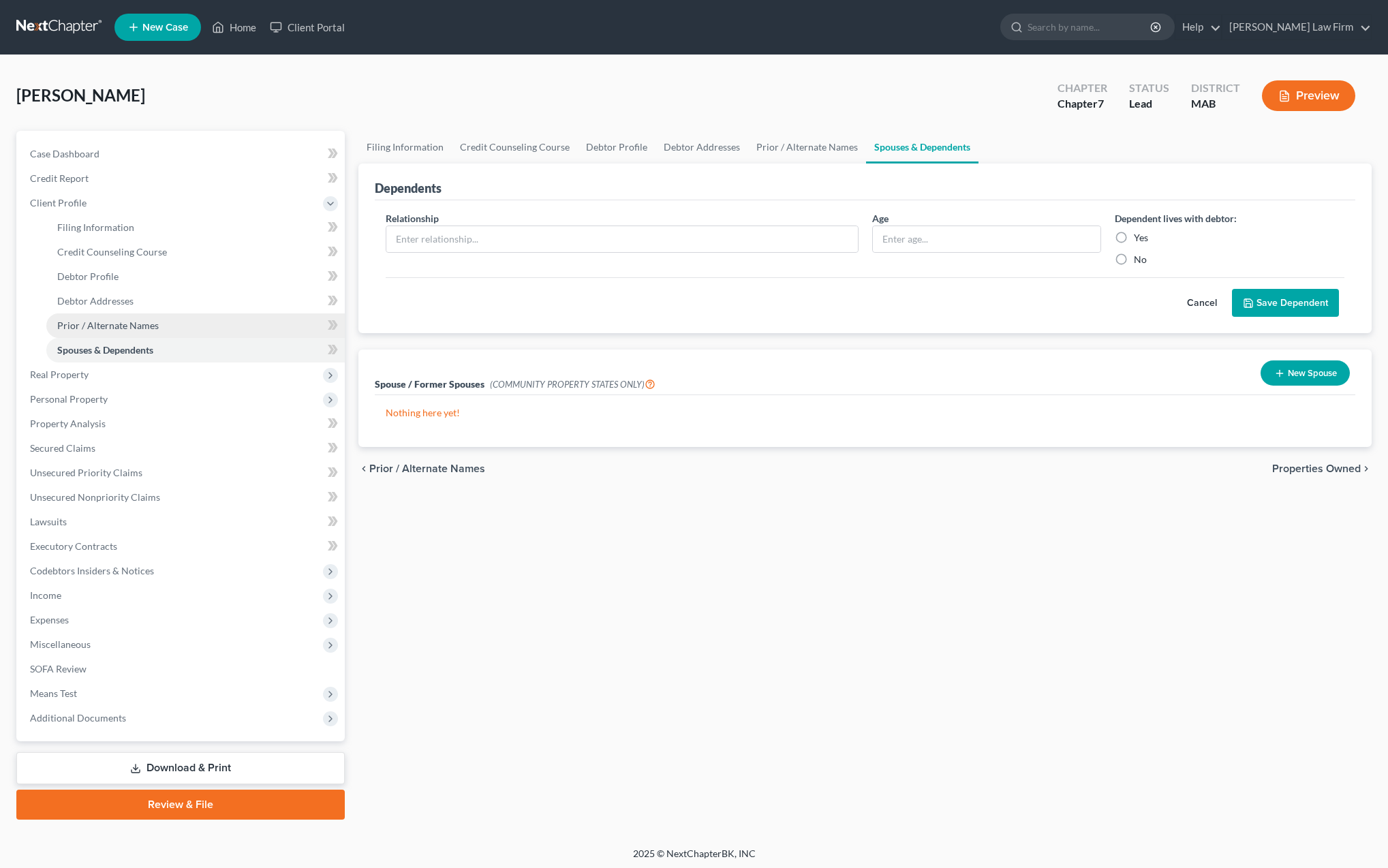
click at [98, 325] on span "Prior / Alternate Names" at bounding box center [107, 325] width 101 height 12
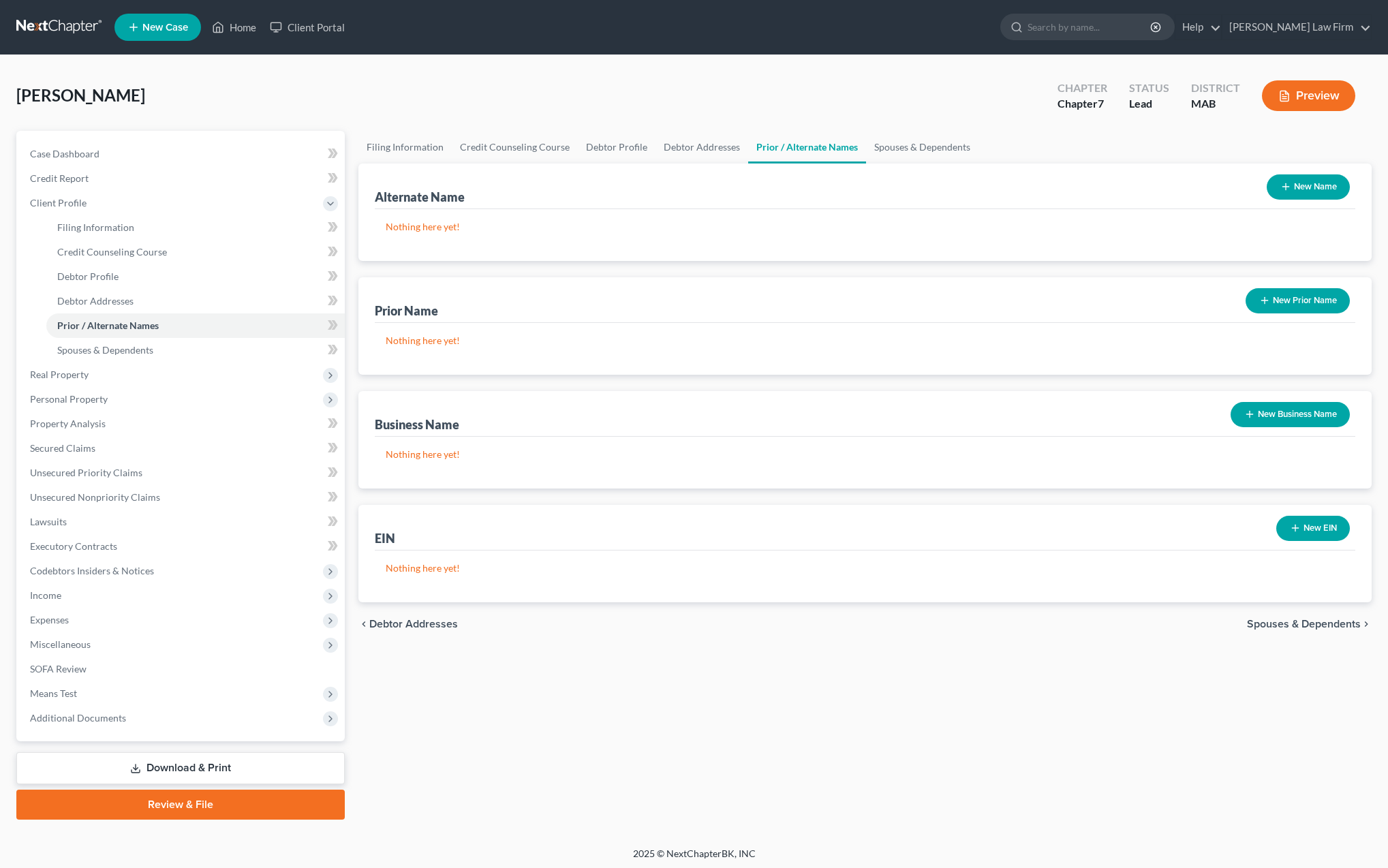
click at [1281, 420] on button "New Business Name" at bounding box center [1290, 415] width 119 height 25
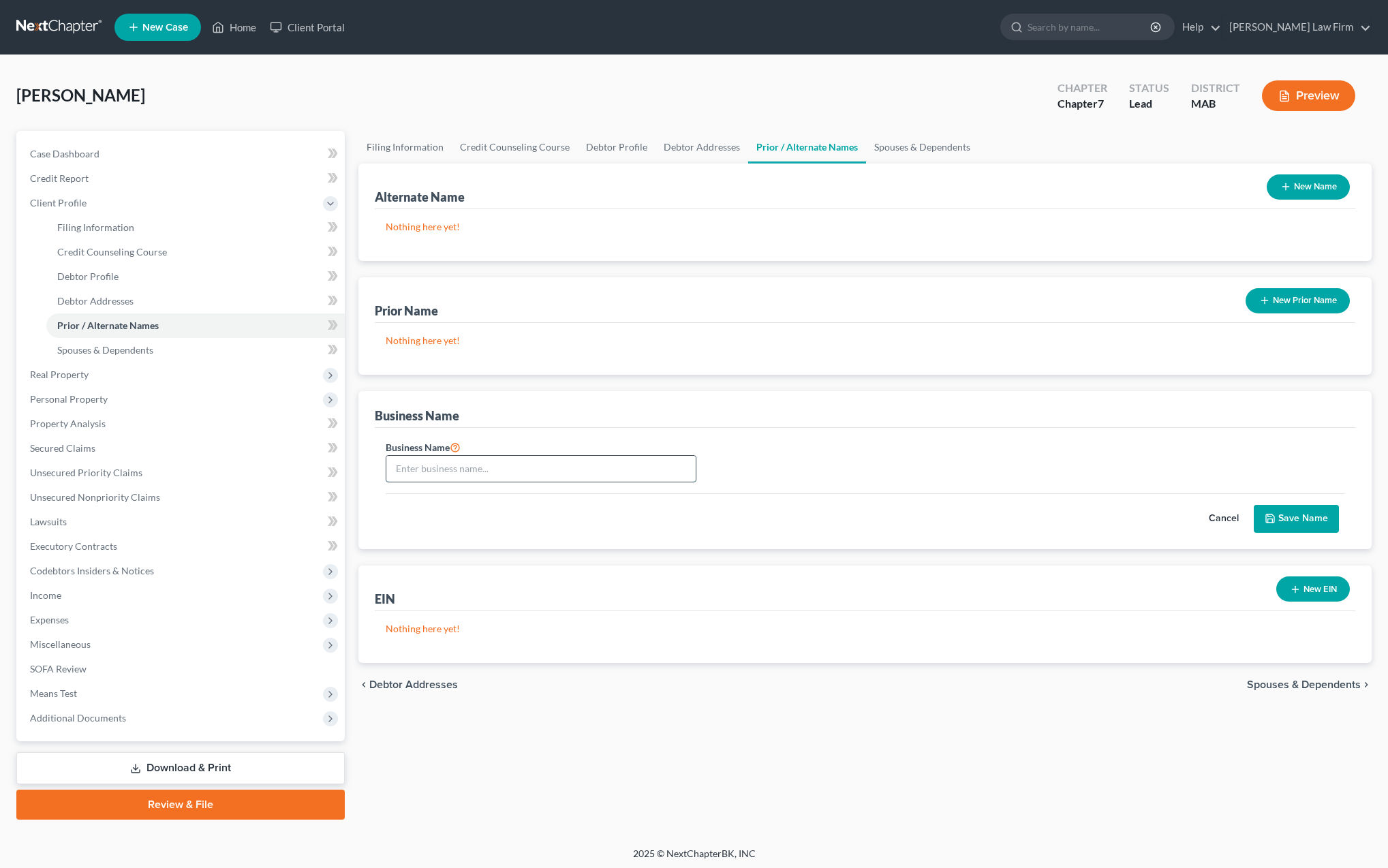
click at [402, 472] on input "text" at bounding box center [541, 469] width 309 height 26
type input "Viella Trucks, Inc."
click at [1288, 524] on button "Save Name" at bounding box center [1296, 519] width 85 height 28
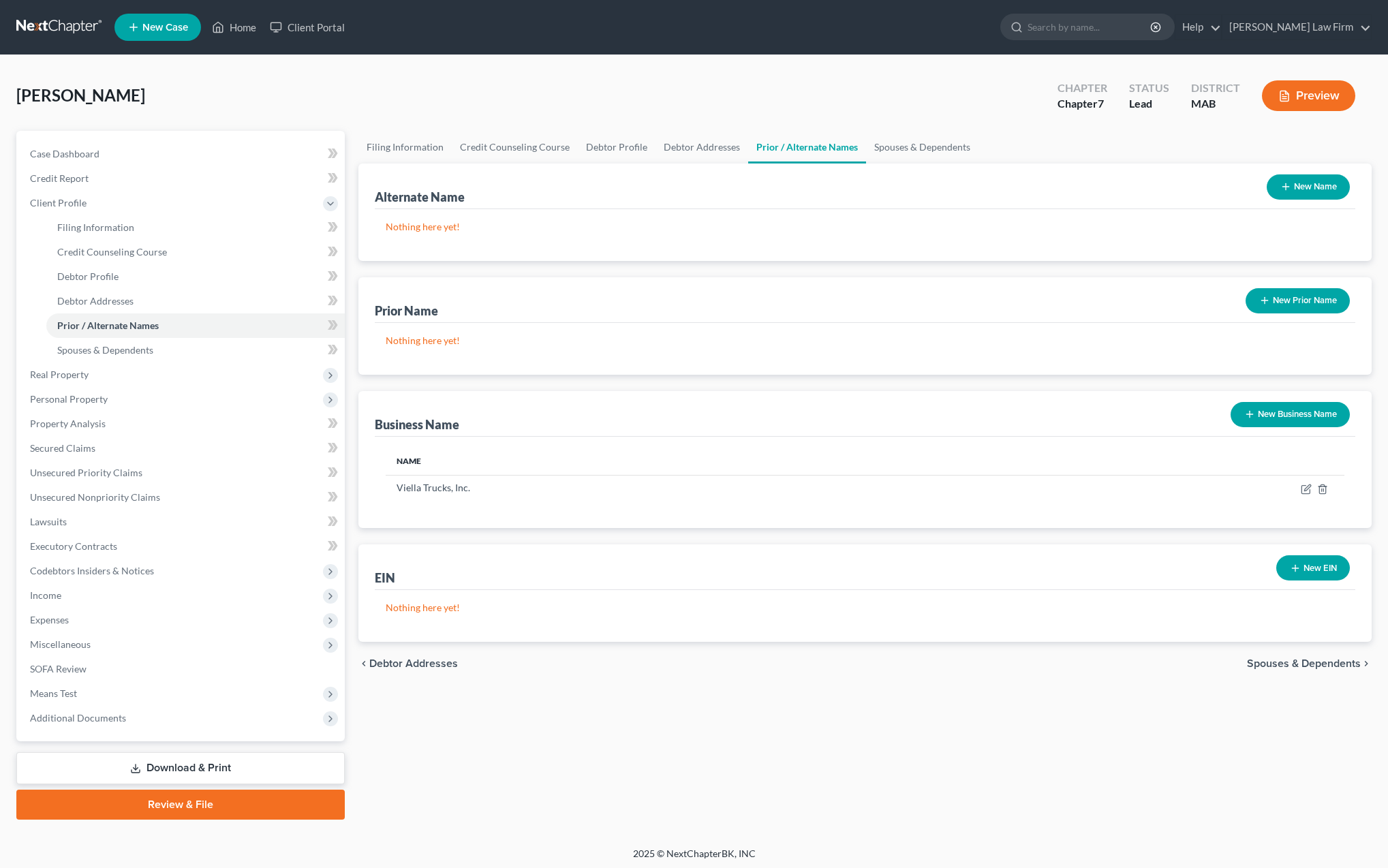
click at [1311, 571] on button "New EIN" at bounding box center [1313, 568] width 74 height 25
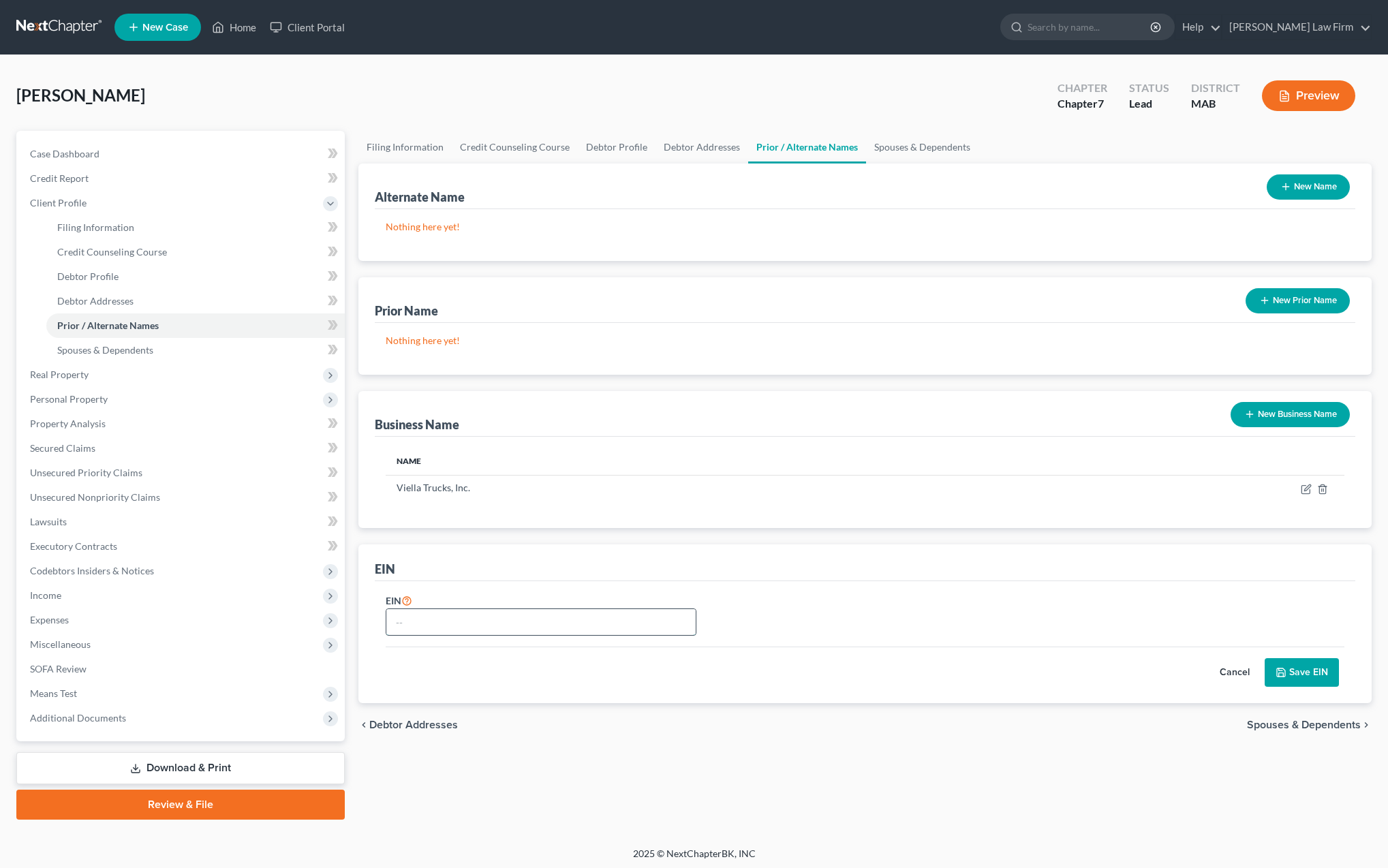
click at [413, 620] on input "text" at bounding box center [541, 622] width 309 height 26
type input "852589472"
click at [1284, 674] on polyline "submit" at bounding box center [1281, 674] width 5 height 3
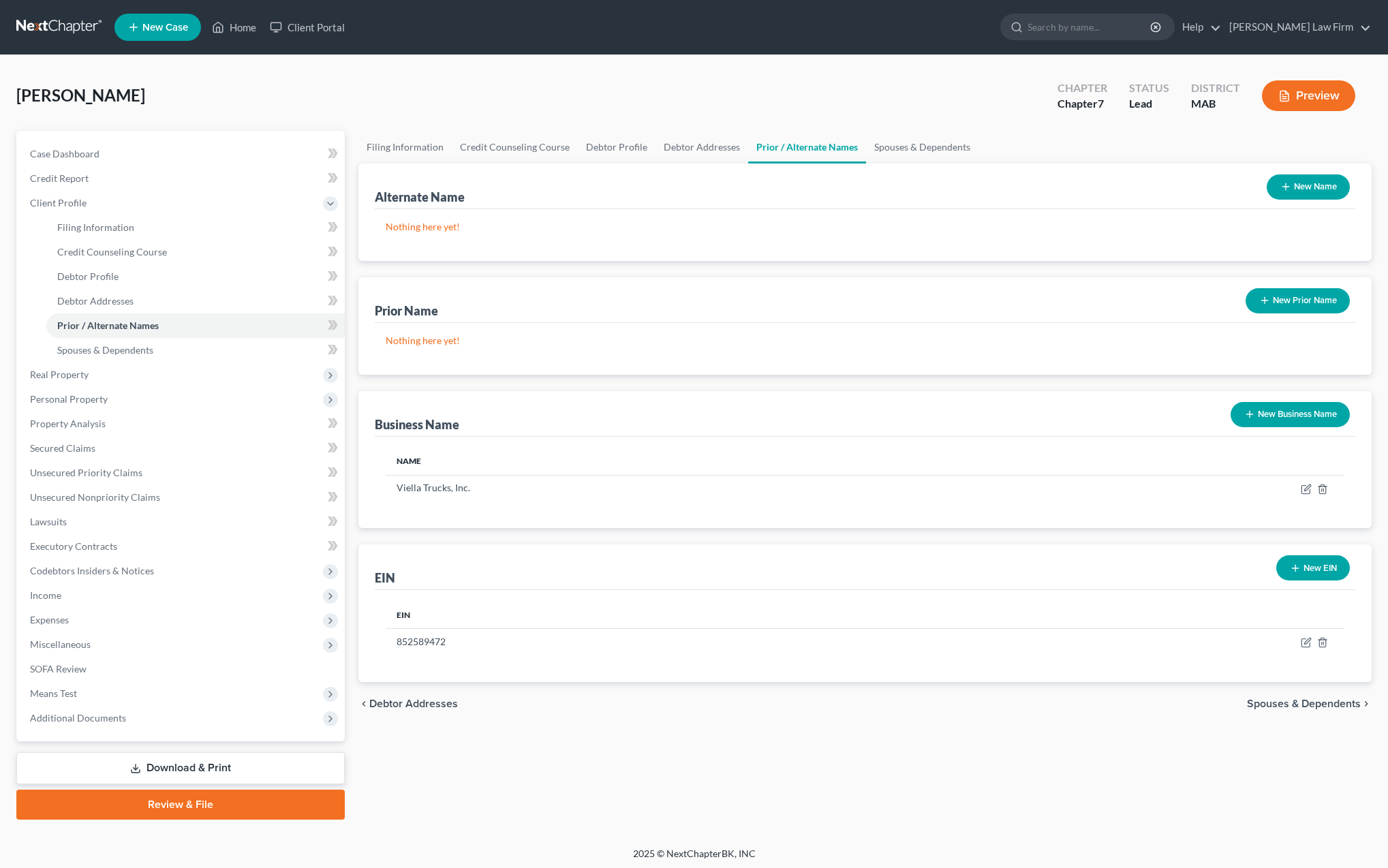
click at [1314, 703] on span "Spouses & Dependents" at bounding box center [1304, 704] width 114 height 11
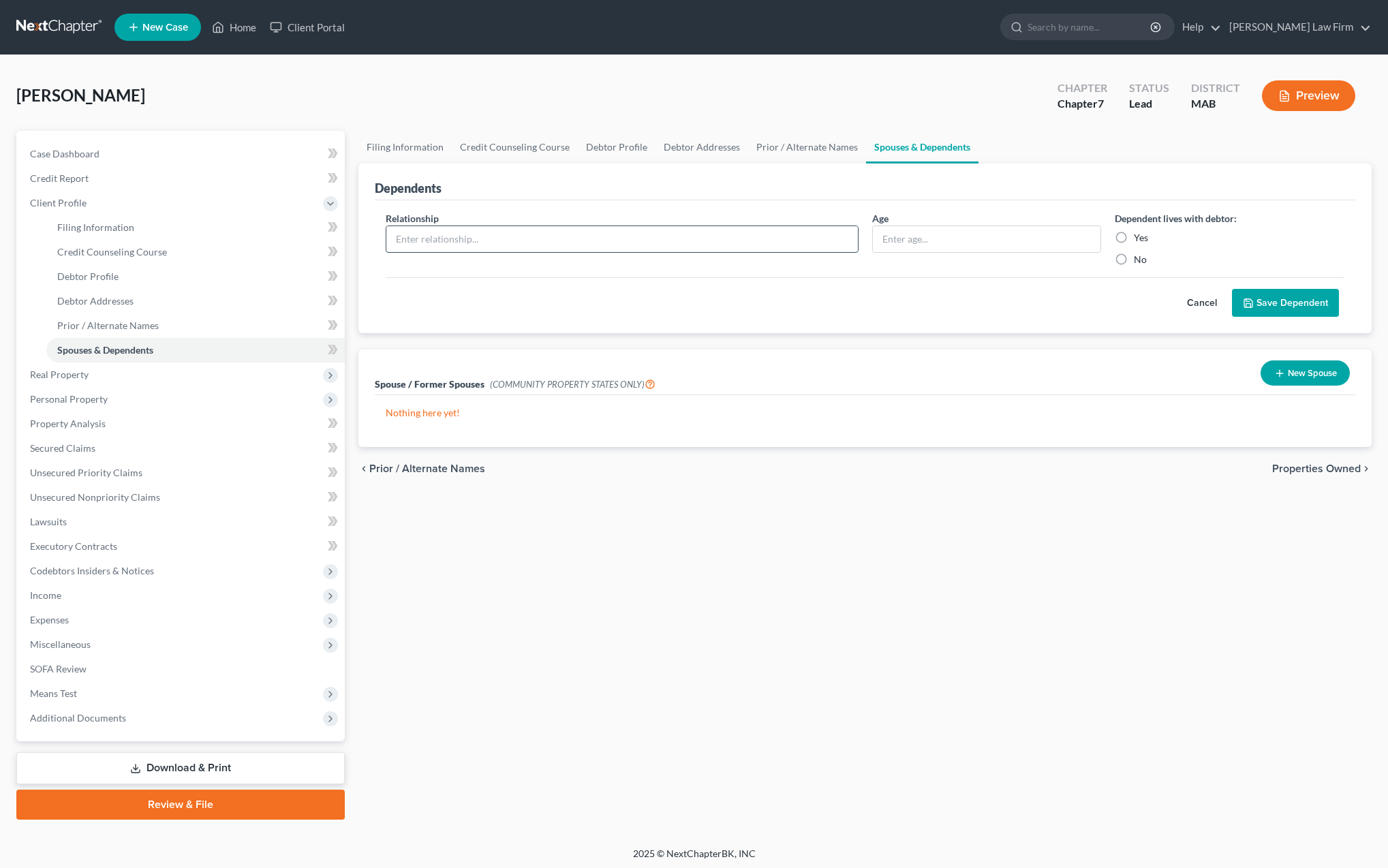
click at [431, 244] on input "text" at bounding box center [622, 239] width 471 height 26
type input "daughter"
drag, startPoint x: 679, startPoint y: 273, endPoint x: 922, endPoint y: 240, distance: 245.2
click at [927, 235] on input "text" at bounding box center [986, 239] width 228 height 26
type input "2"
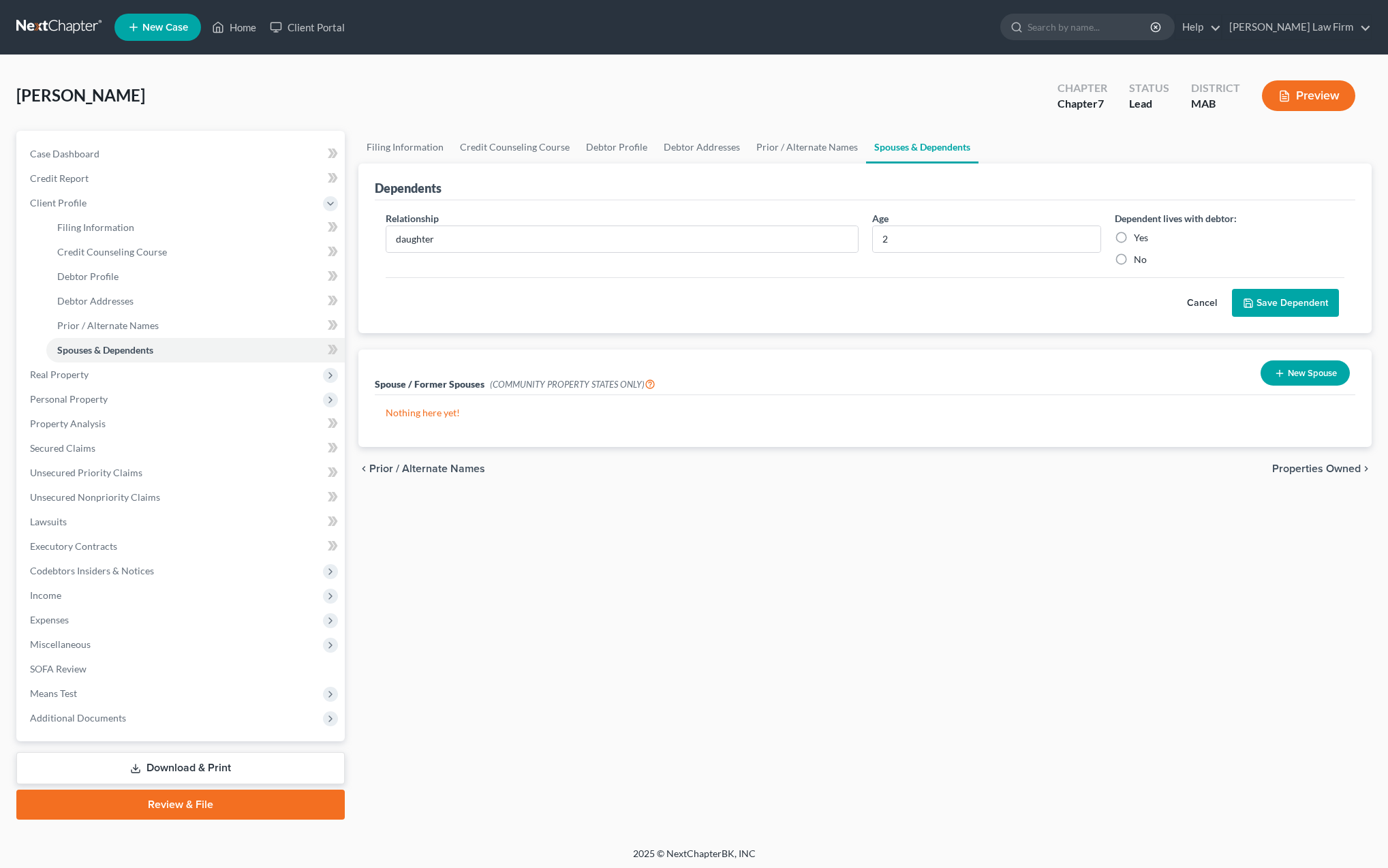
click at [1134, 237] on label "Yes" at bounding box center [1141, 237] width 14 height 13
click at [1140, 237] on input "Yes" at bounding box center [1144, 235] width 9 height 9
radio input "true"
click at [1292, 305] on button "Save Dependent" at bounding box center [1285, 304] width 107 height 28
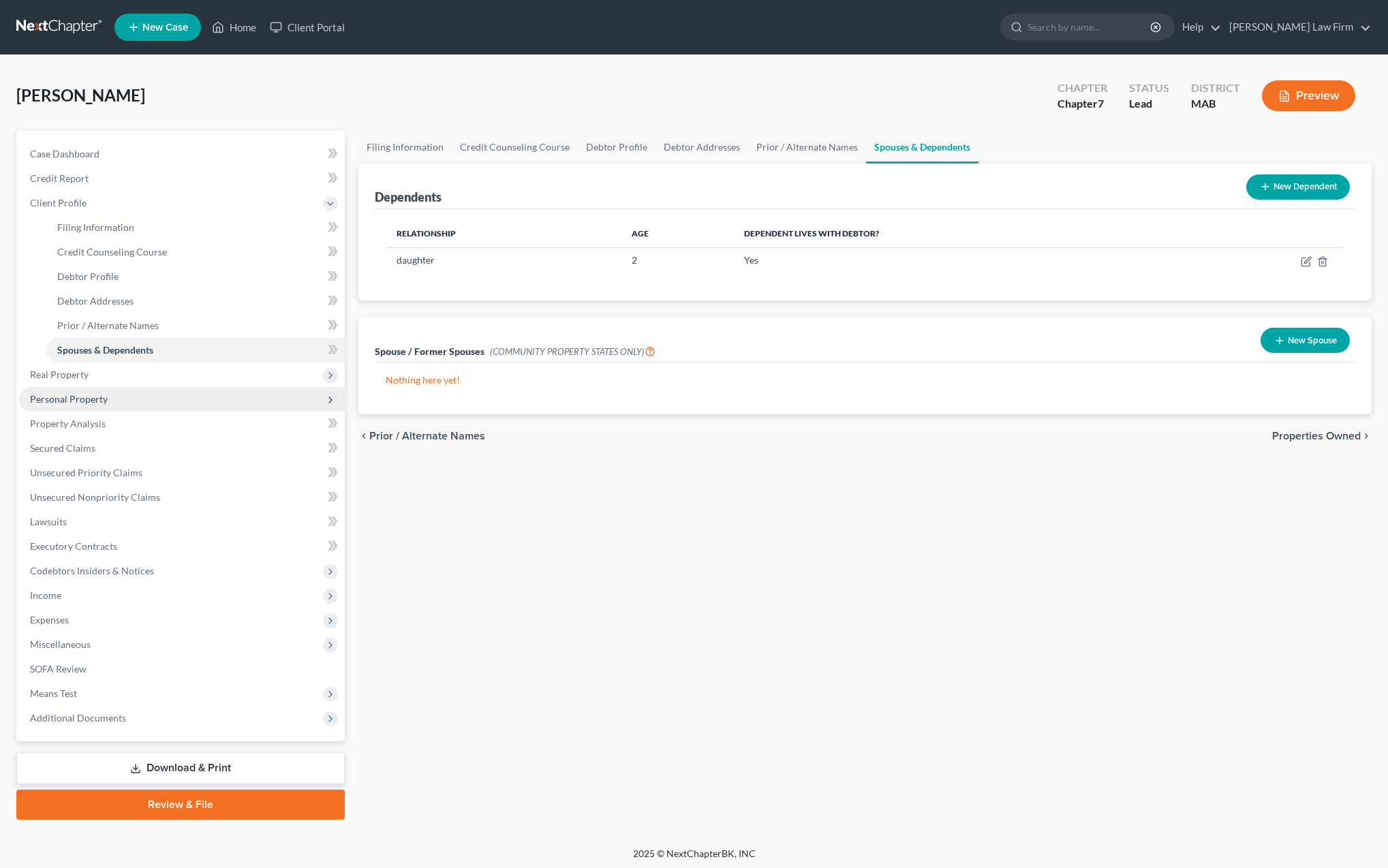
click at [51, 400] on span "Personal Property" at bounding box center [69, 398] width 77 height 12
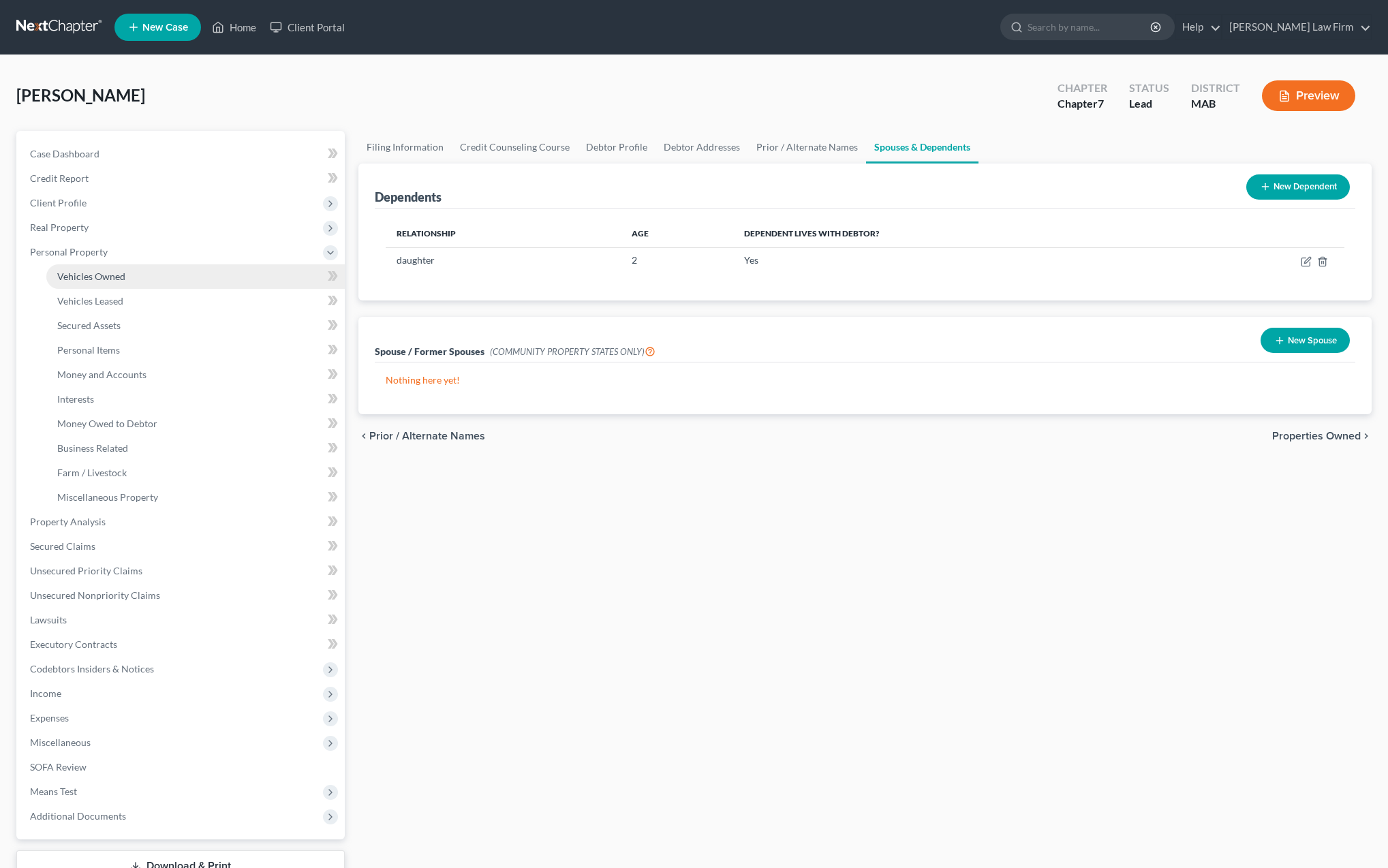
click at [104, 277] on span "Vehicles Owned" at bounding box center [91, 276] width 68 height 12
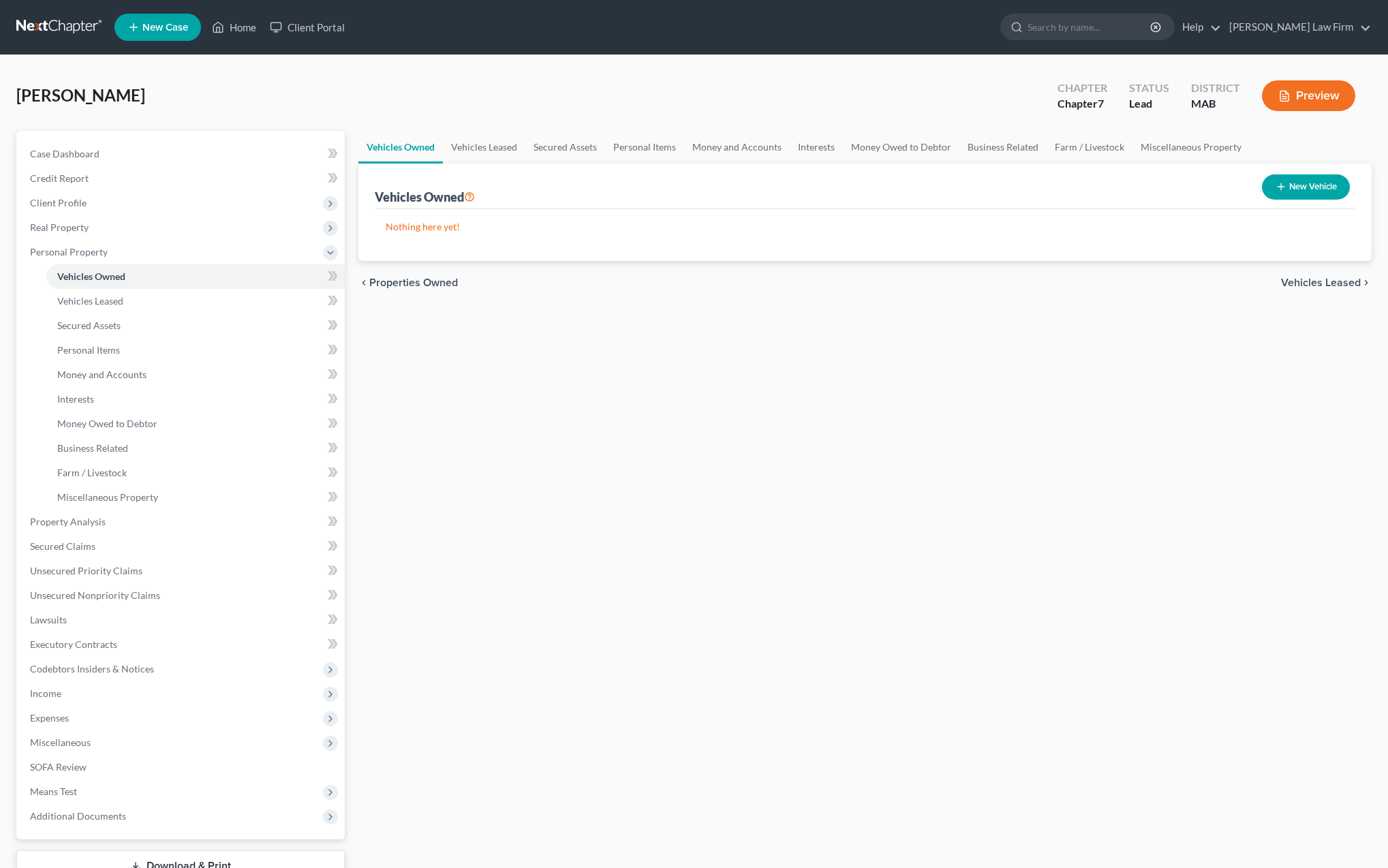
click at [1288, 187] on button "New Vehicle" at bounding box center [1306, 187] width 88 height 25
select select "0"
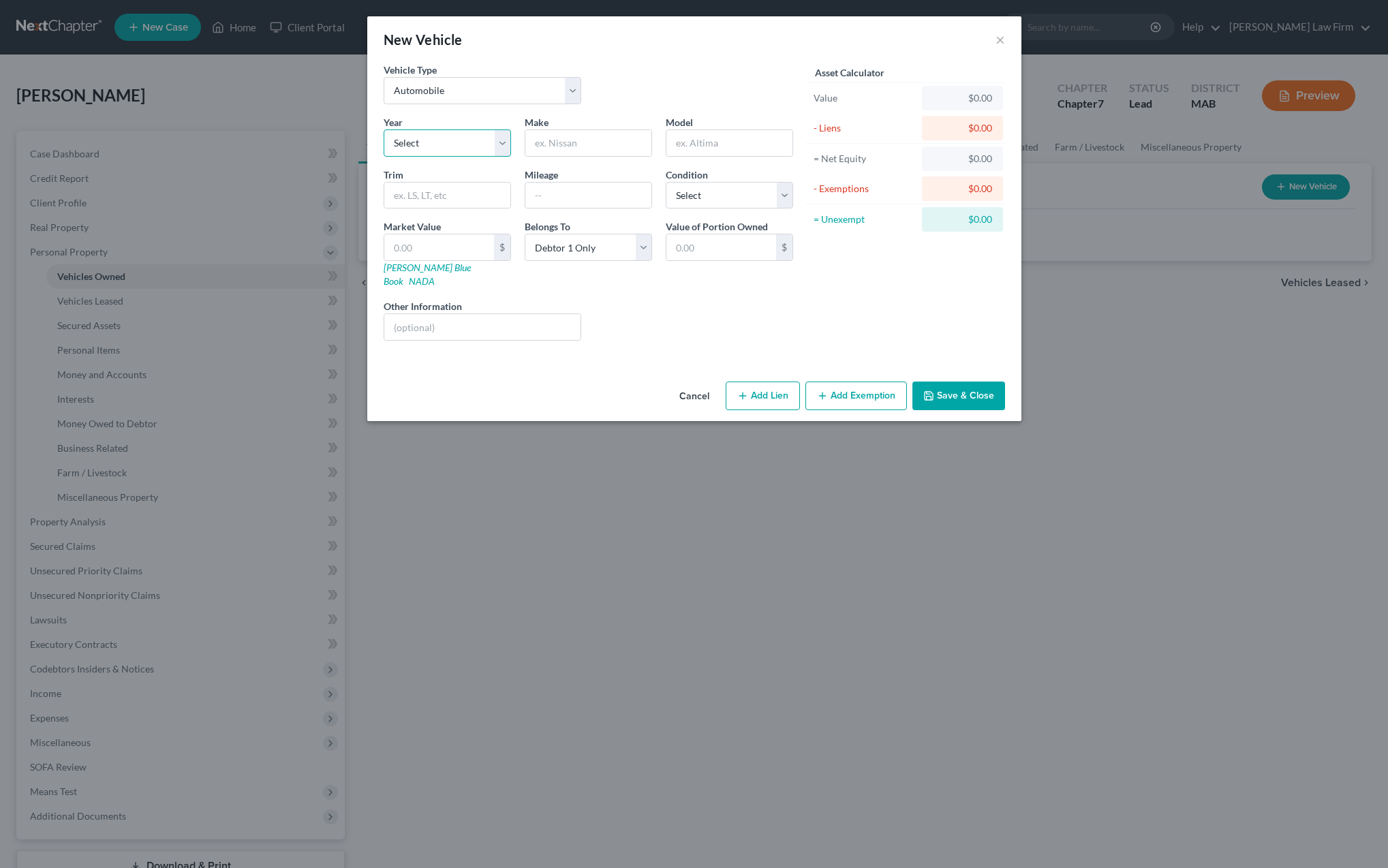
select select "4"
click at [560, 145] on input "text" at bounding box center [588, 143] width 126 height 26
type input "Jeep"
click at [704, 147] on input "text" at bounding box center [729, 143] width 126 height 26
type input "Gladiator"
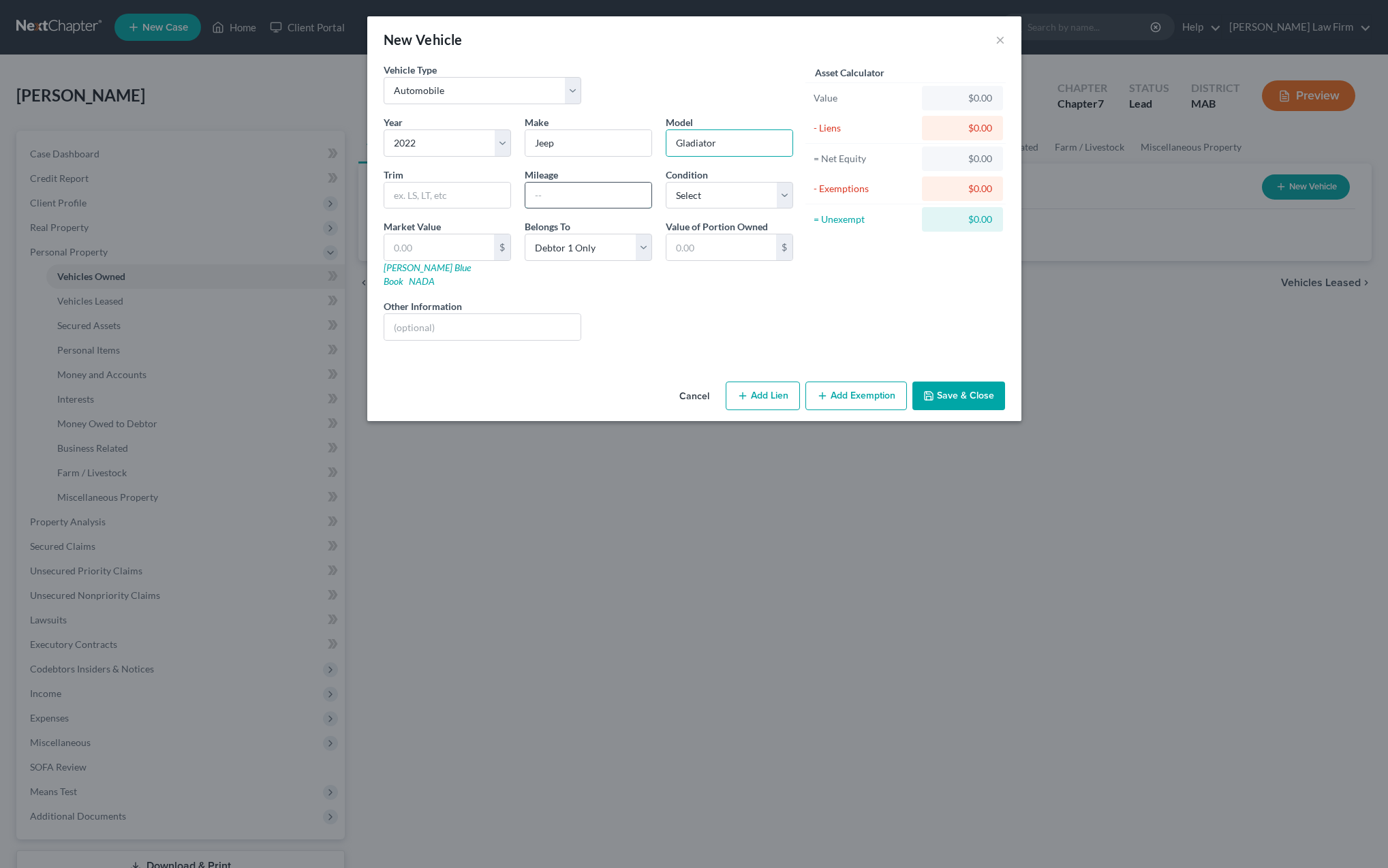
click at [553, 198] on input "text" at bounding box center [588, 195] width 126 height 26
type input "35000"
select select "2"
click at [412, 250] on input "text" at bounding box center [439, 247] width 110 height 26
type input "2"
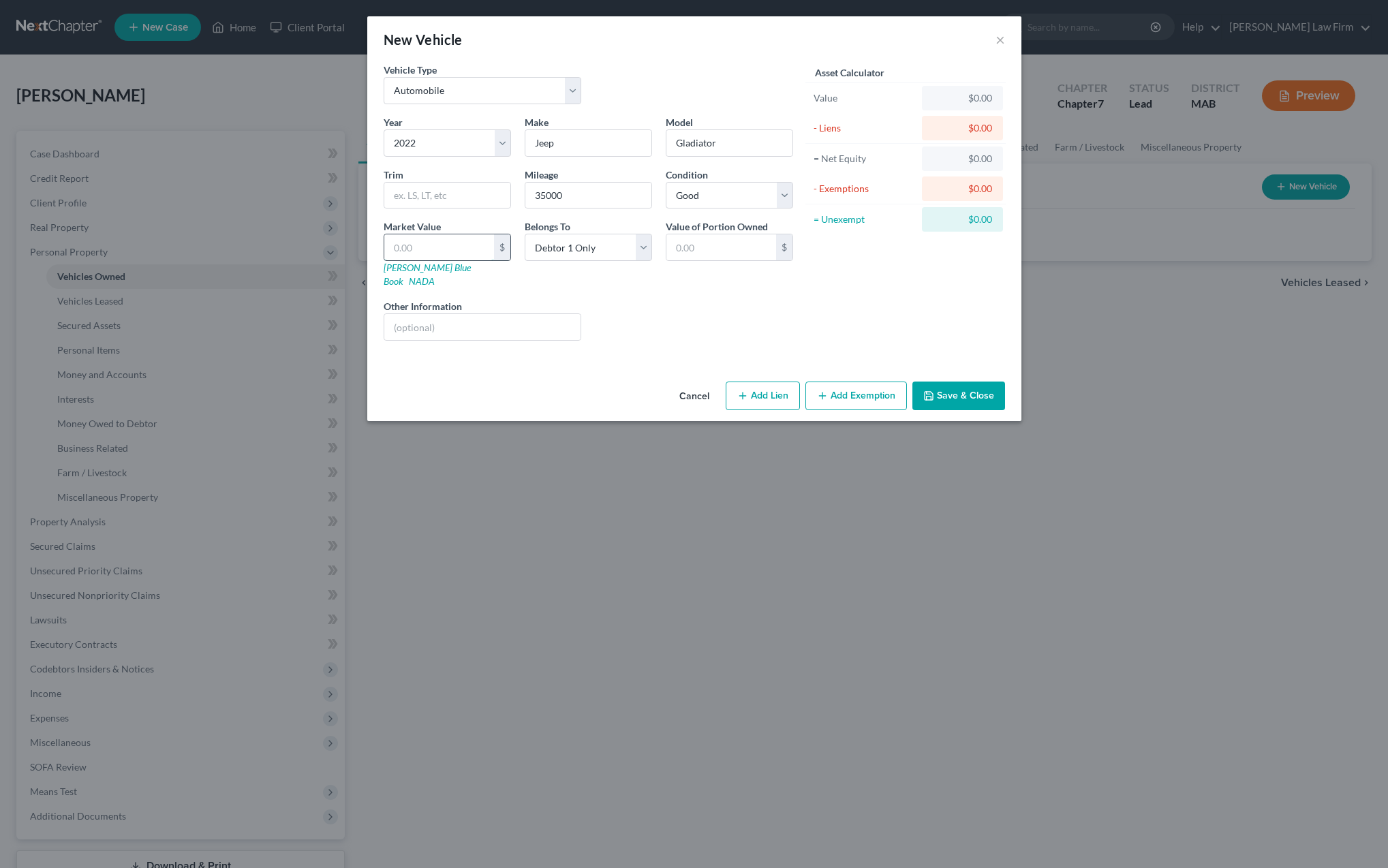
type input "2.00"
type input "28"
type input "28.00"
type input "280"
type input "280.00"
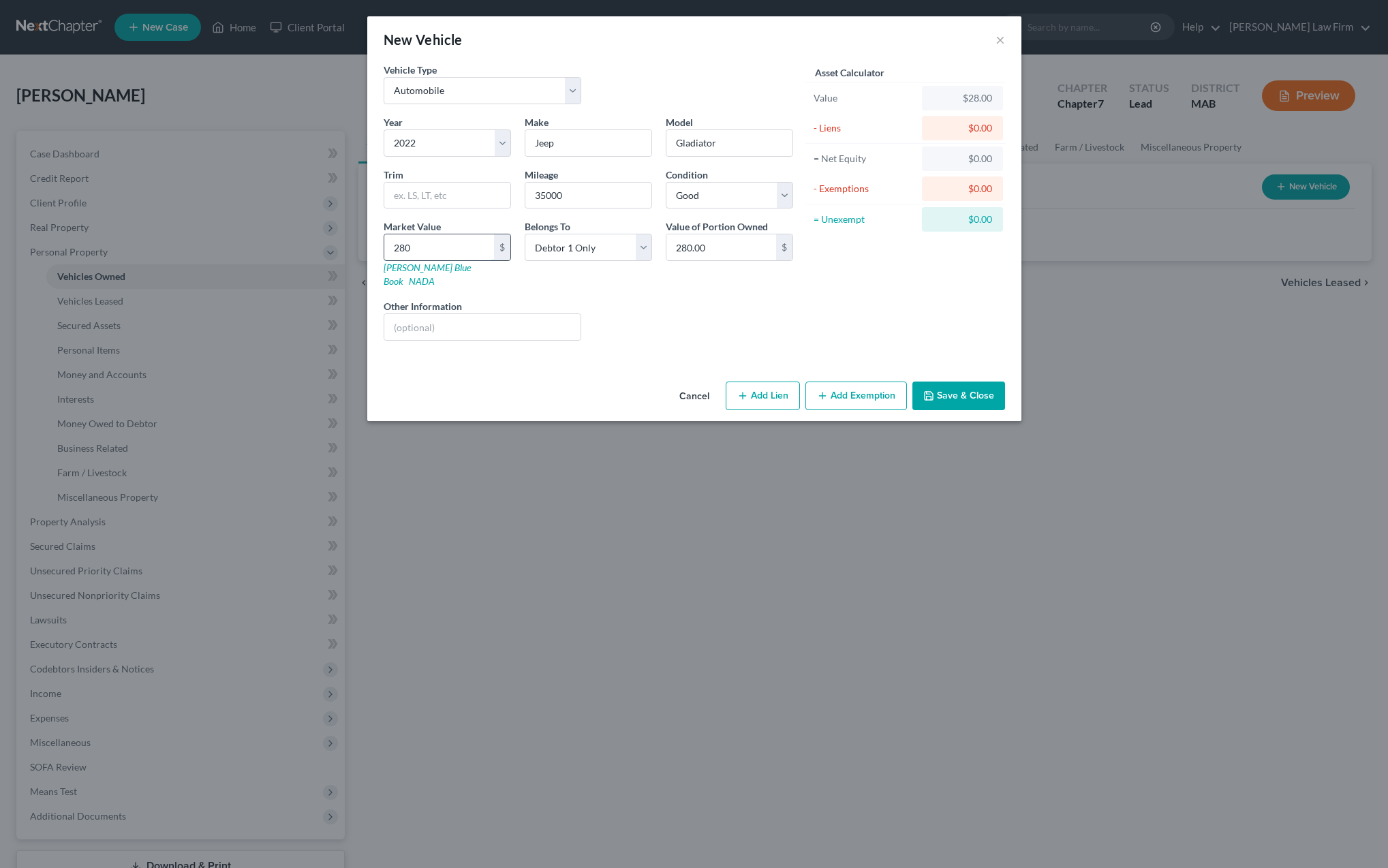
type input "2800"
type input "2,800.00"
type input "2,8007"
type input "28,007.00"
type input "28,007"
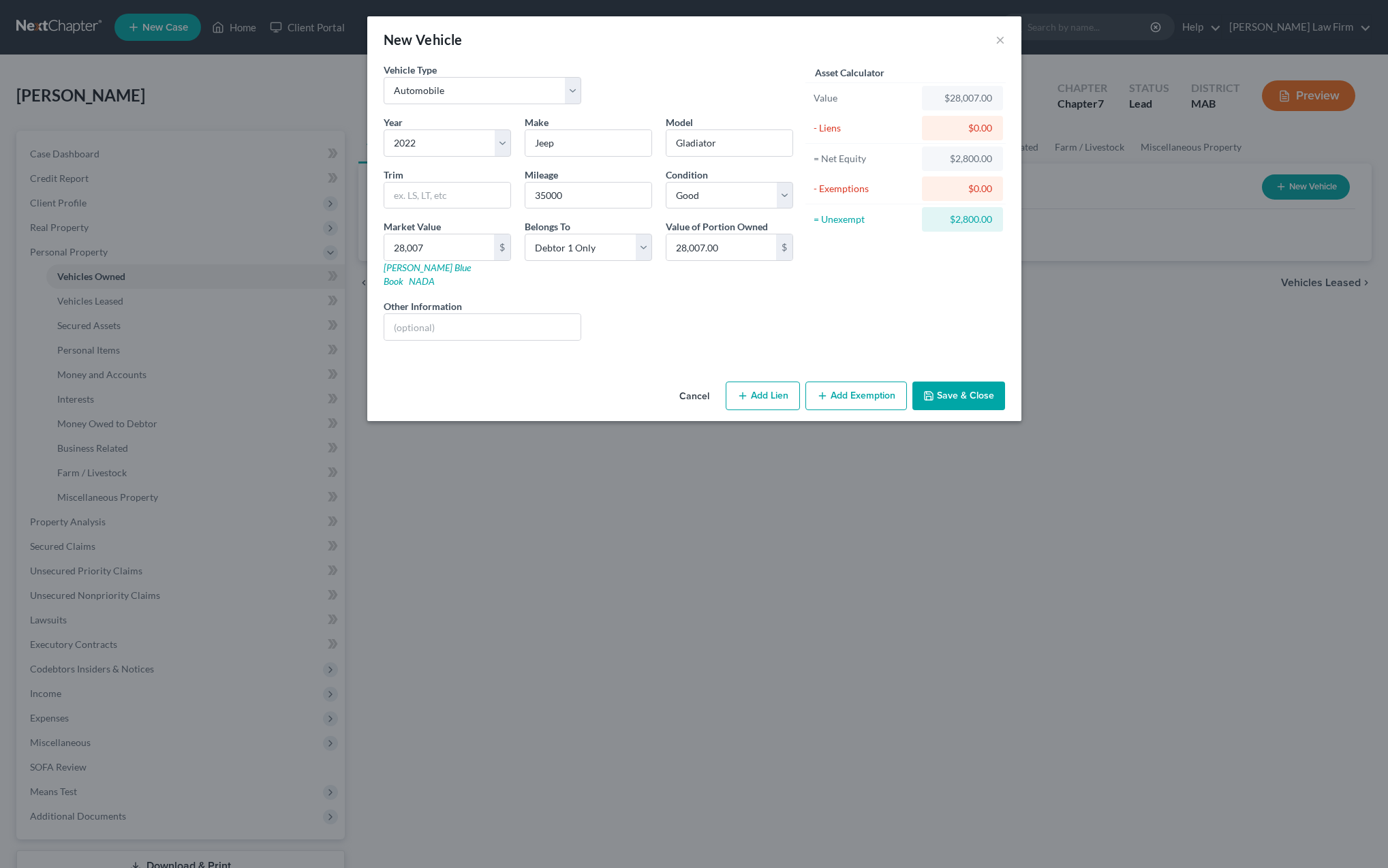
click at [956, 383] on button "Save & Close" at bounding box center [958, 396] width 92 height 28
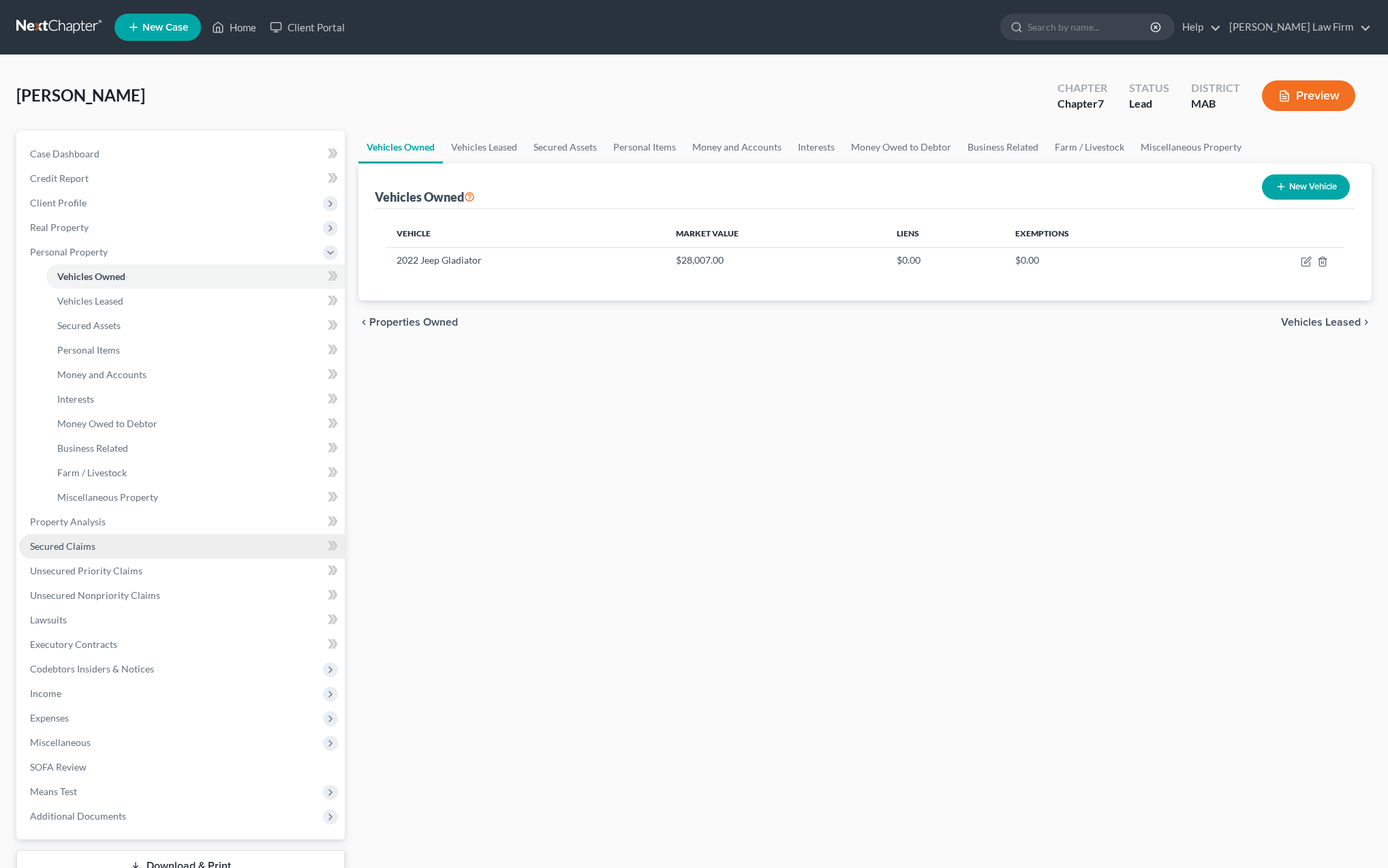
click at [74, 548] on span "Secured Claims" at bounding box center [62, 546] width 66 height 12
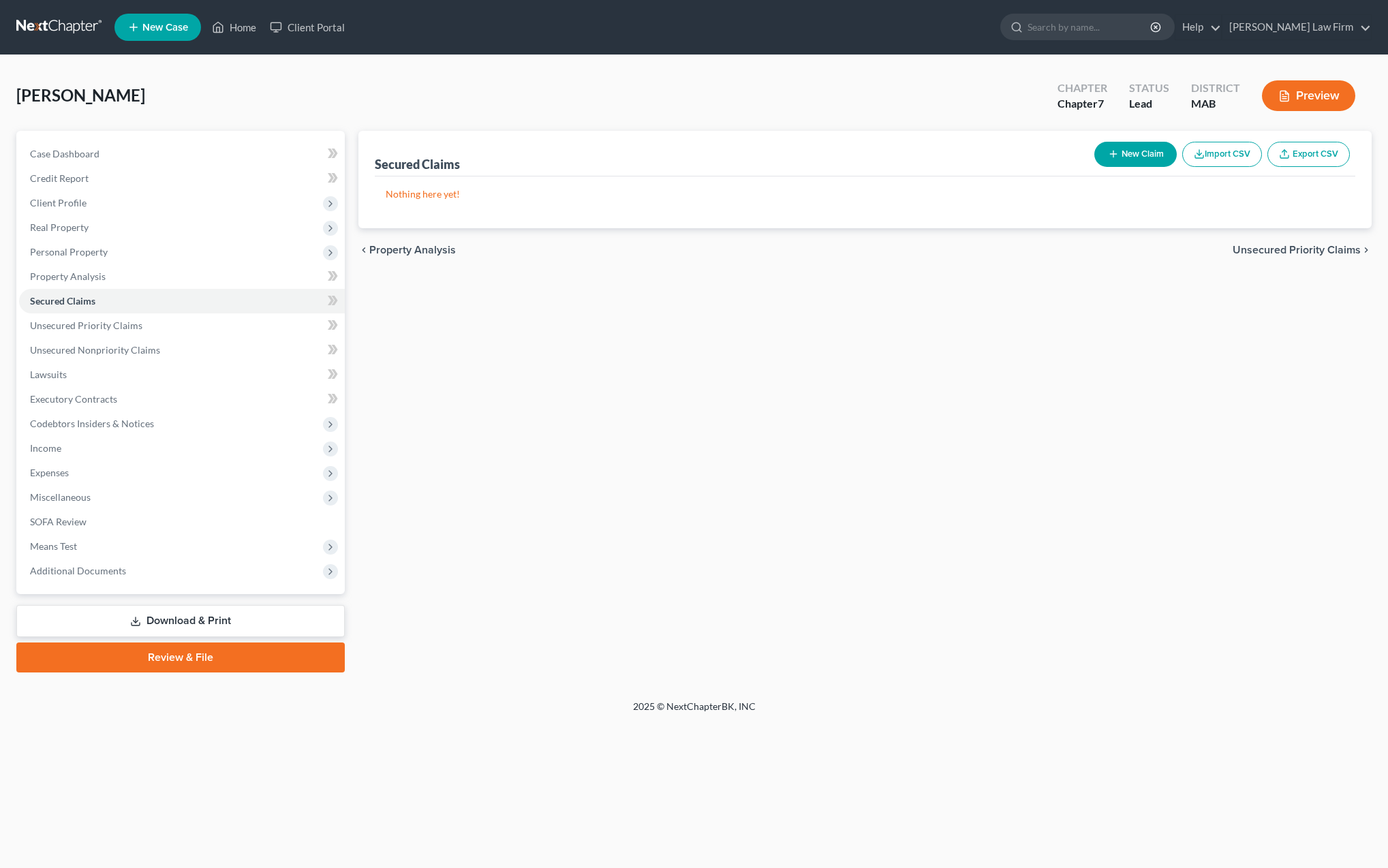
click at [1142, 151] on button "New Claim" at bounding box center [1136, 154] width 82 height 25
select select "0"
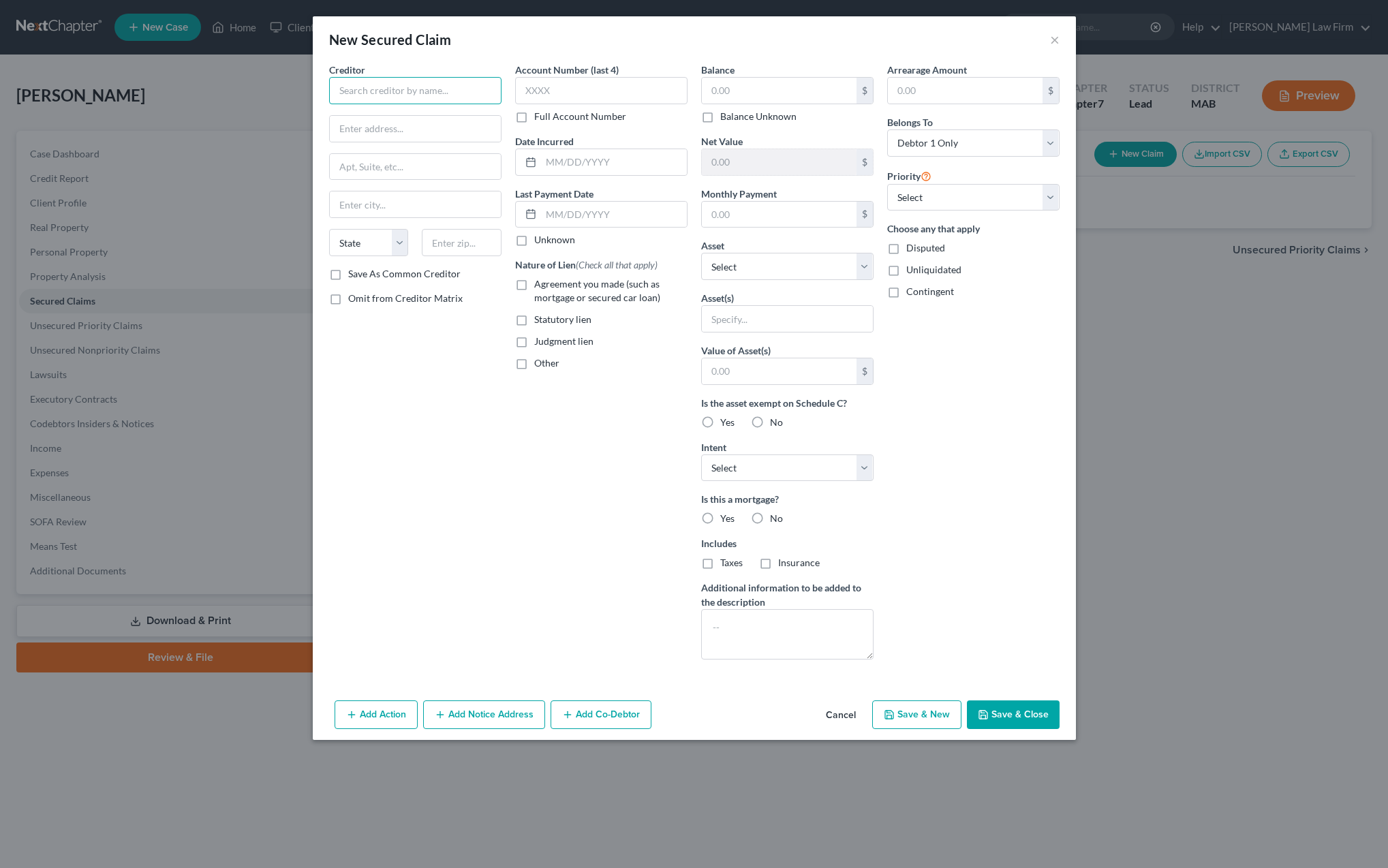
click at [368, 93] on input "text" at bounding box center [415, 90] width 172 height 27
click at [392, 92] on input "Associated bank Auto Finance" at bounding box center [415, 90] width 172 height 27
type input "Associated Bank Auto Finance"
click at [390, 130] on input "text" at bounding box center [415, 129] width 171 height 26
type input "P O Box 1368"
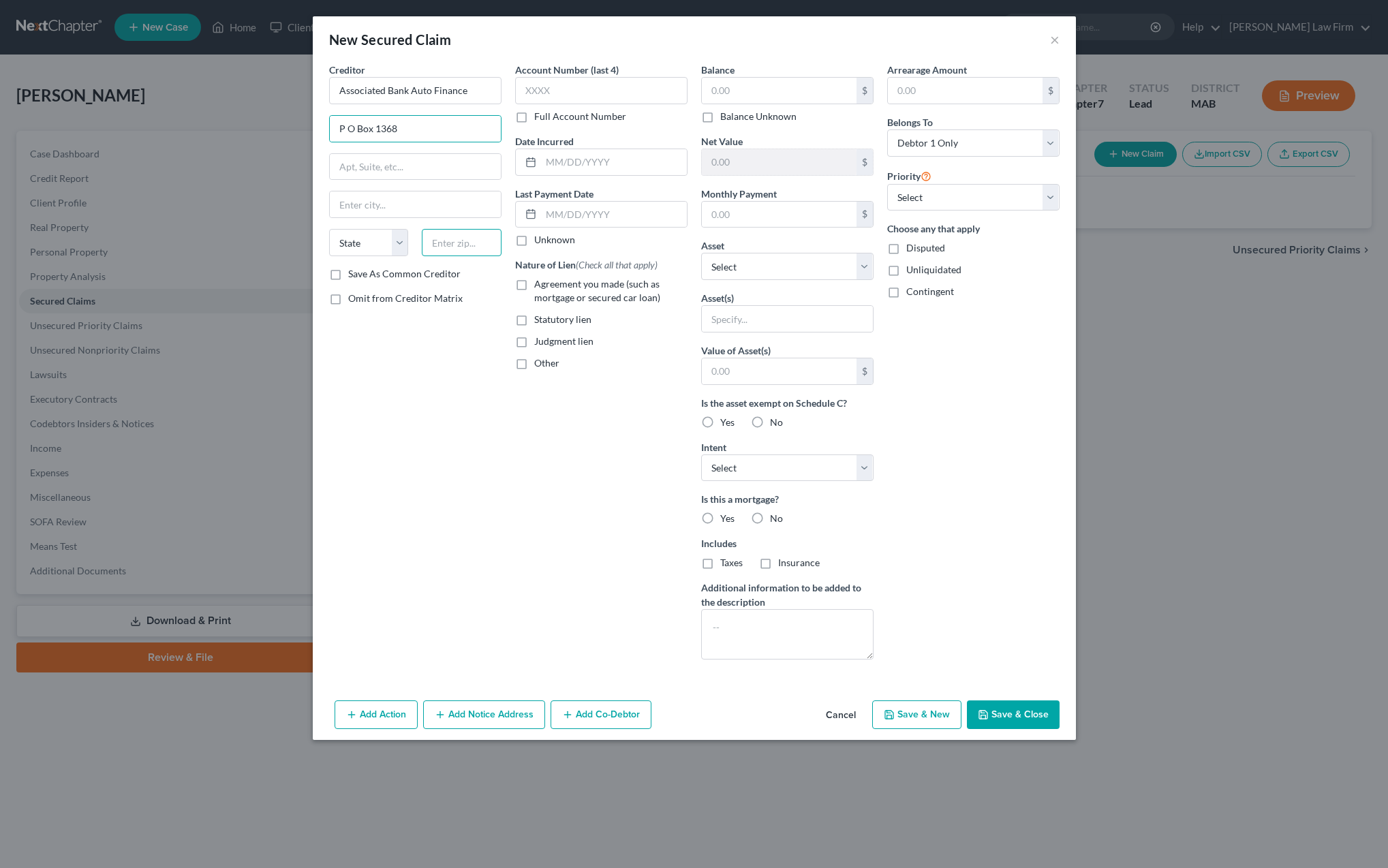
click at [430, 239] on input "text" at bounding box center [462, 243] width 80 height 27
type input "14231"
type input "Buffalo"
select select "35"
click at [349, 280] on label "Save As Common Creditor" at bounding box center [405, 274] width 112 height 13
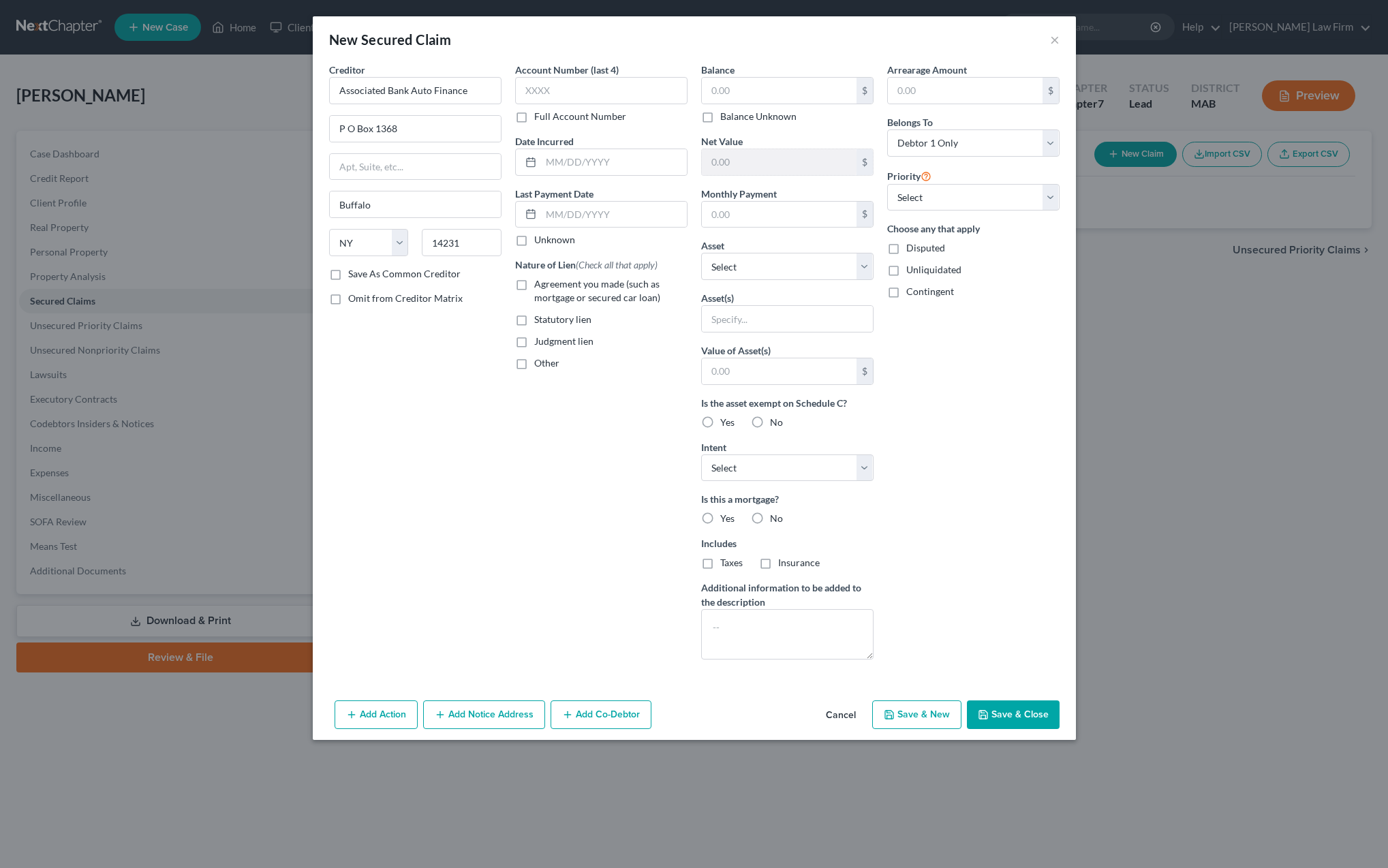
click at [353, 276] on input "Save As Common Creditor" at bounding box center [357, 271] width 9 height 9
checkbox input "true"
click at [382, 209] on input "Buffalo" at bounding box center [415, 204] width 171 height 26
type input "B"
type input "[GEOGRAPHIC_DATA]"
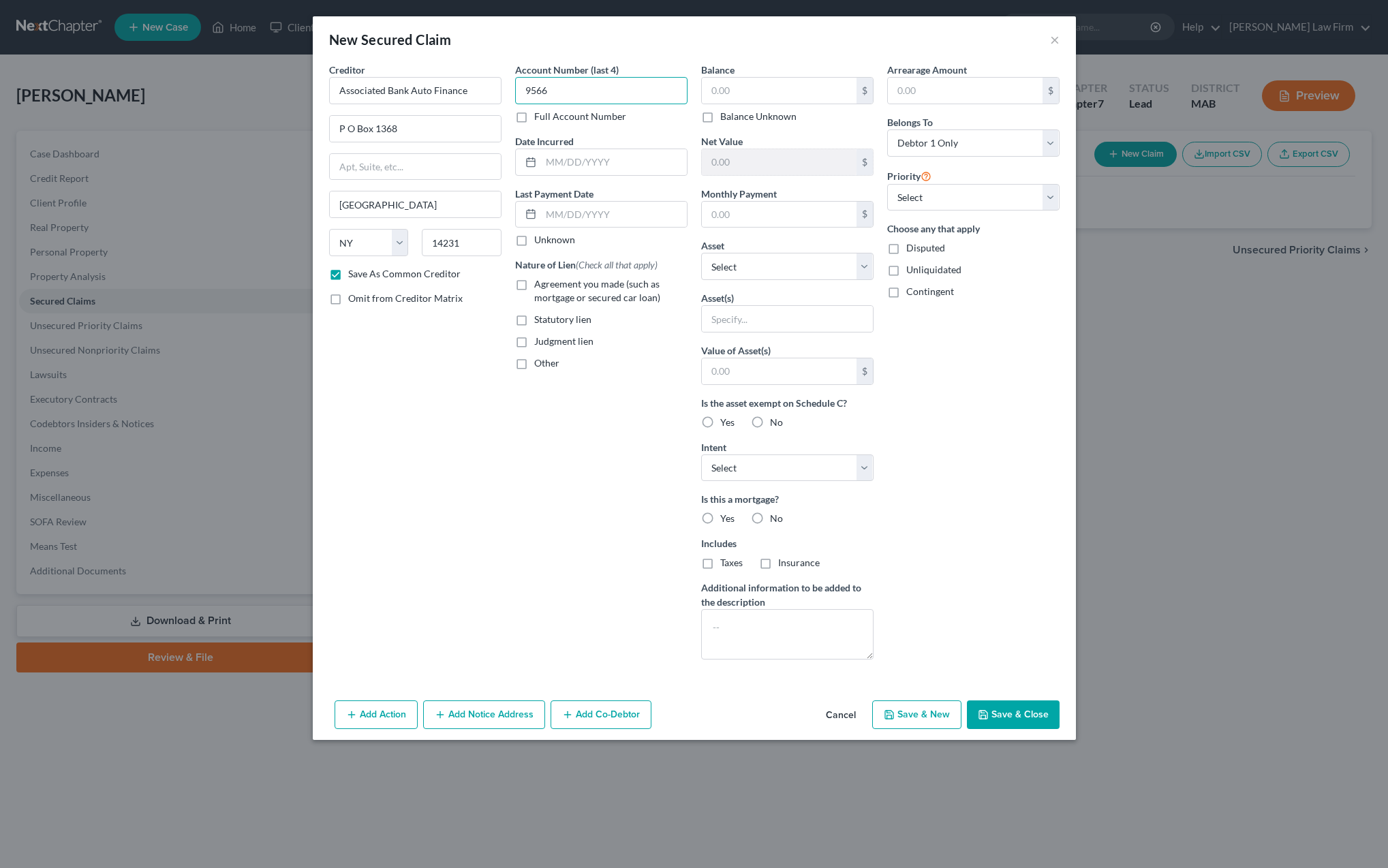
type input "9566"
click at [534, 285] on label "Agreement you made (such as mortgage or secured car loan)" at bounding box center [611, 291] width 153 height 27
click at [540, 285] on input "Agreement you made (such as mortgage or secured car loan)" at bounding box center [544, 281] width 9 height 9
checkbox input "true"
click at [731, 86] on input "text" at bounding box center [779, 90] width 155 height 26
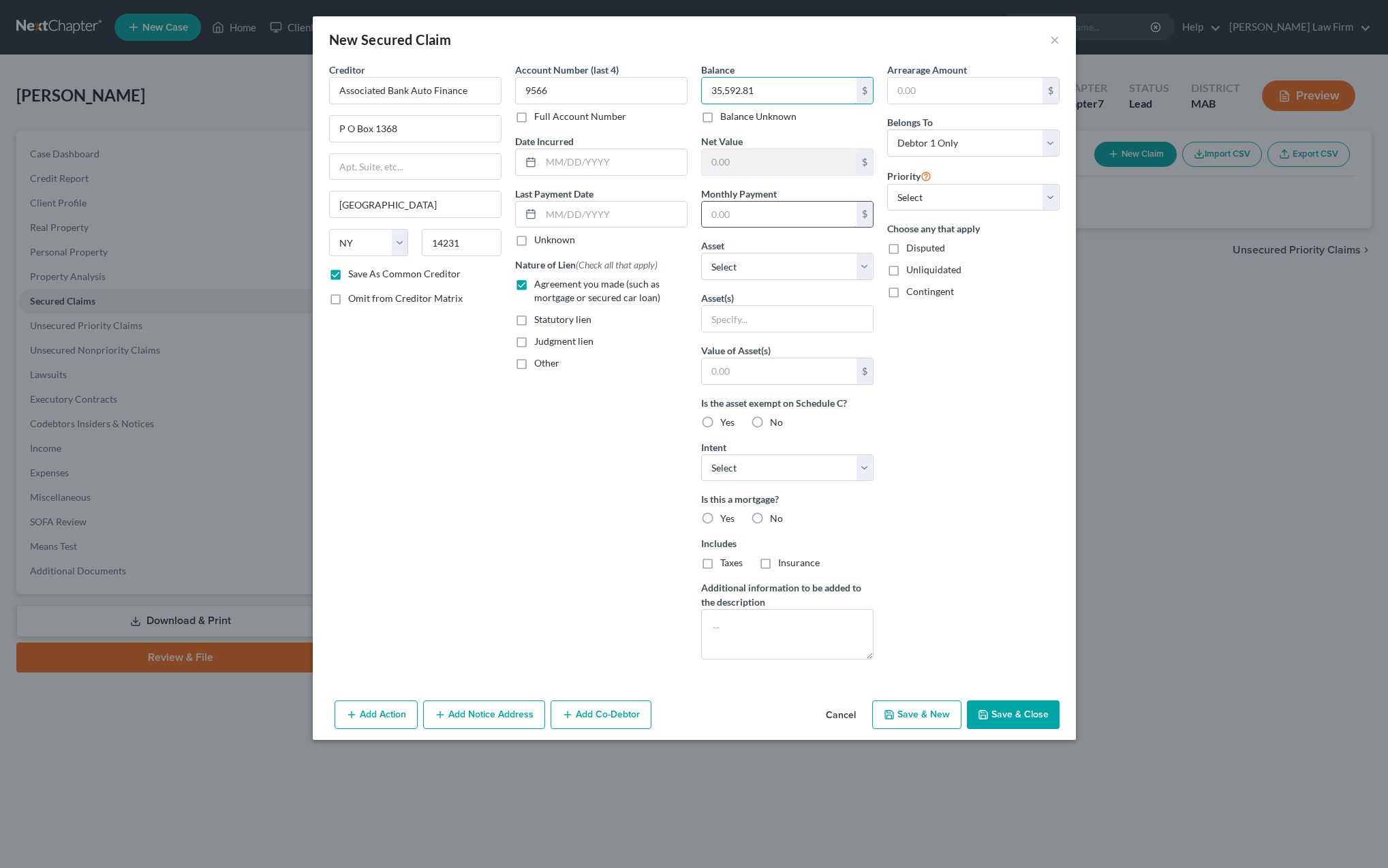
type input "35,592.81"
click at [731, 217] on input "text" at bounding box center [779, 214] width 155 height 26
type input "595"
select select "2"
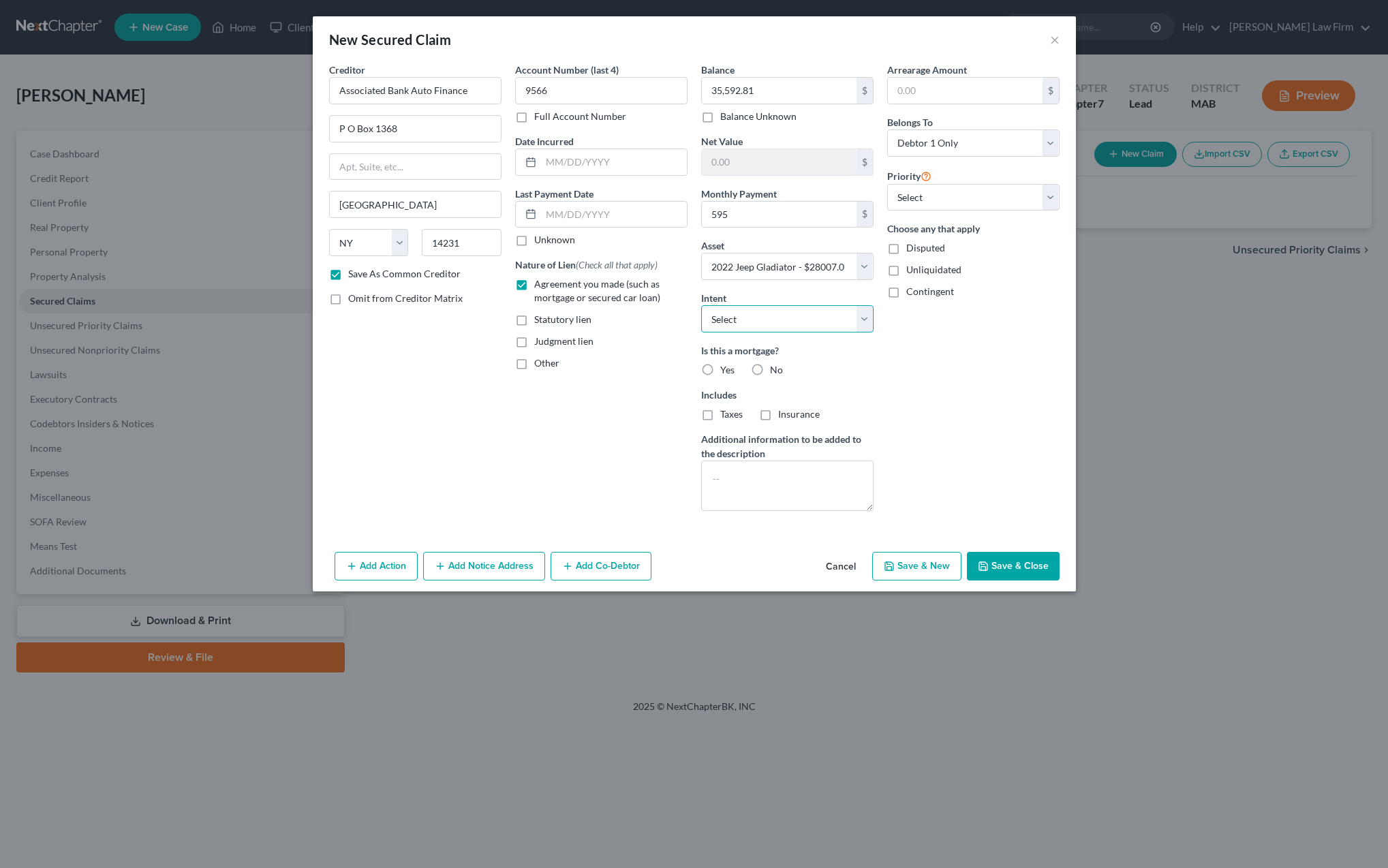
select select "2"
click at [770, 371] on label "No" at bounding box center [776, 370] width 13 height 13
click at [775, 371] on input "No" at bounding box center [779, 368] width 9 height 9
radio input "true"
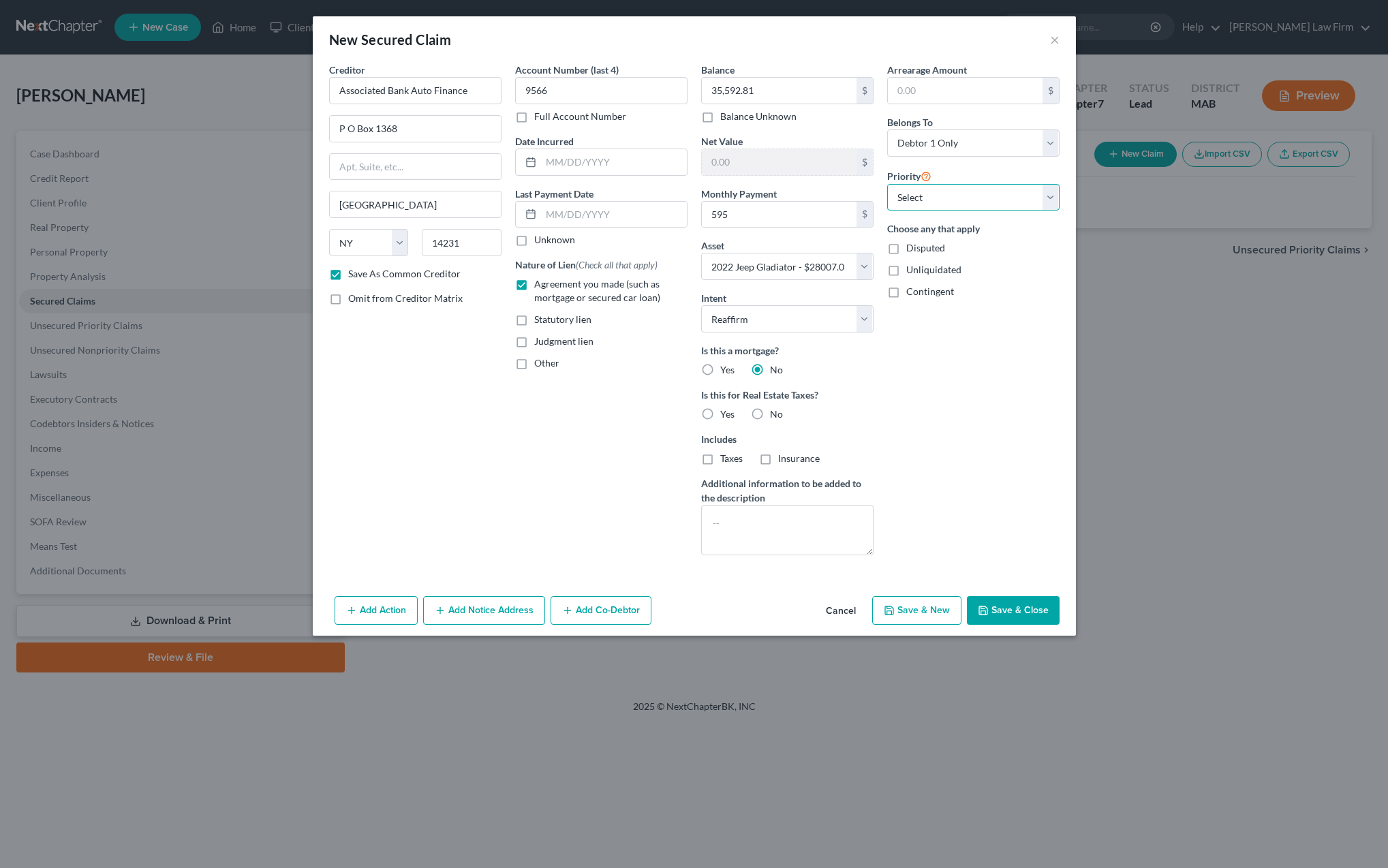
select select "0"
click at [1001, 610] on button "Save & Close" at bounding box center [1013, 610] width 92 height 28
checkbox input "false"
select select
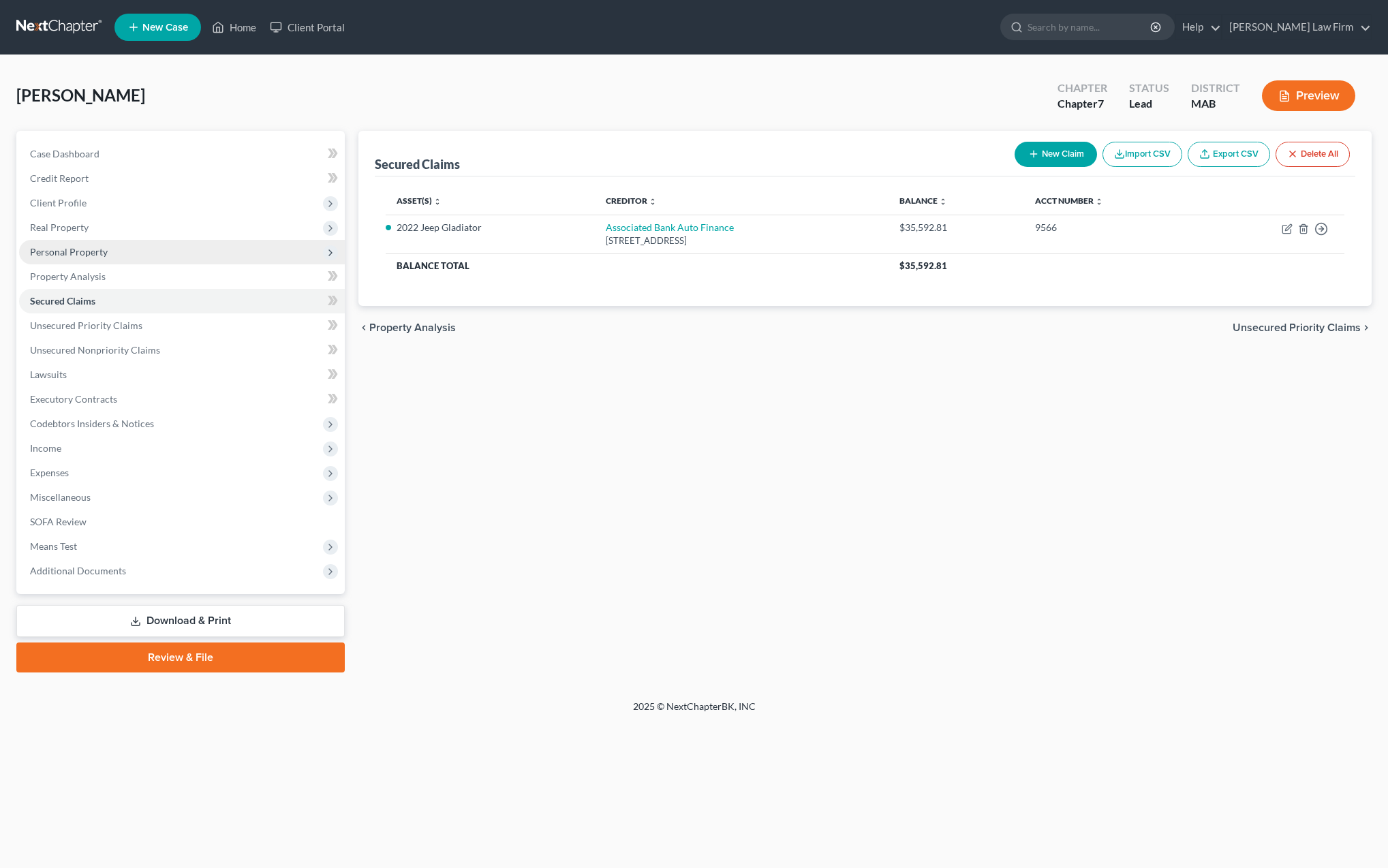
click at [75, 252] on span "Personal Property" at bounding box center [69, 251] width 77 height 12
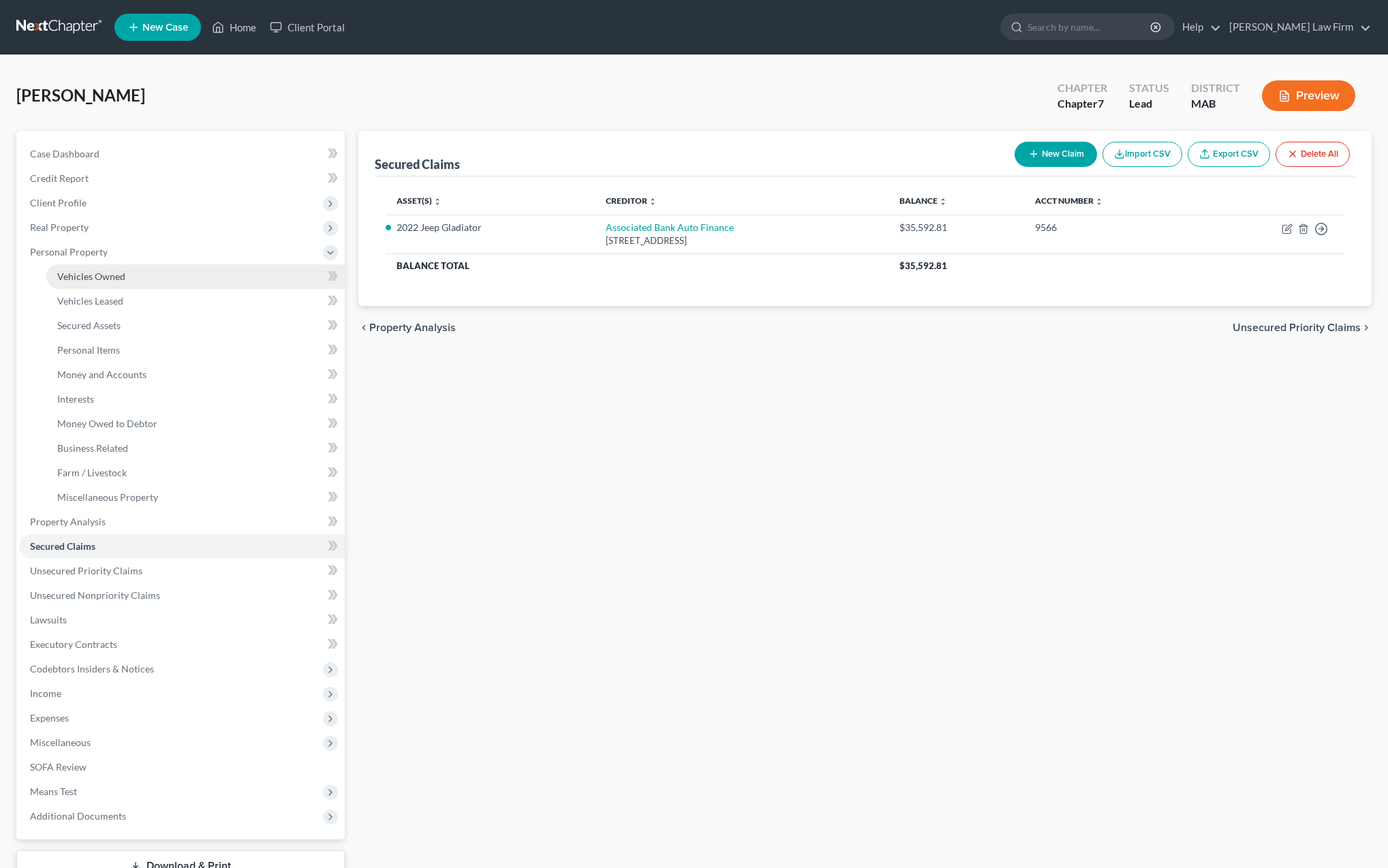
click at [86, 280] on span "Vehicles Owned" at bounding box center [91, 276] width 68 height 12
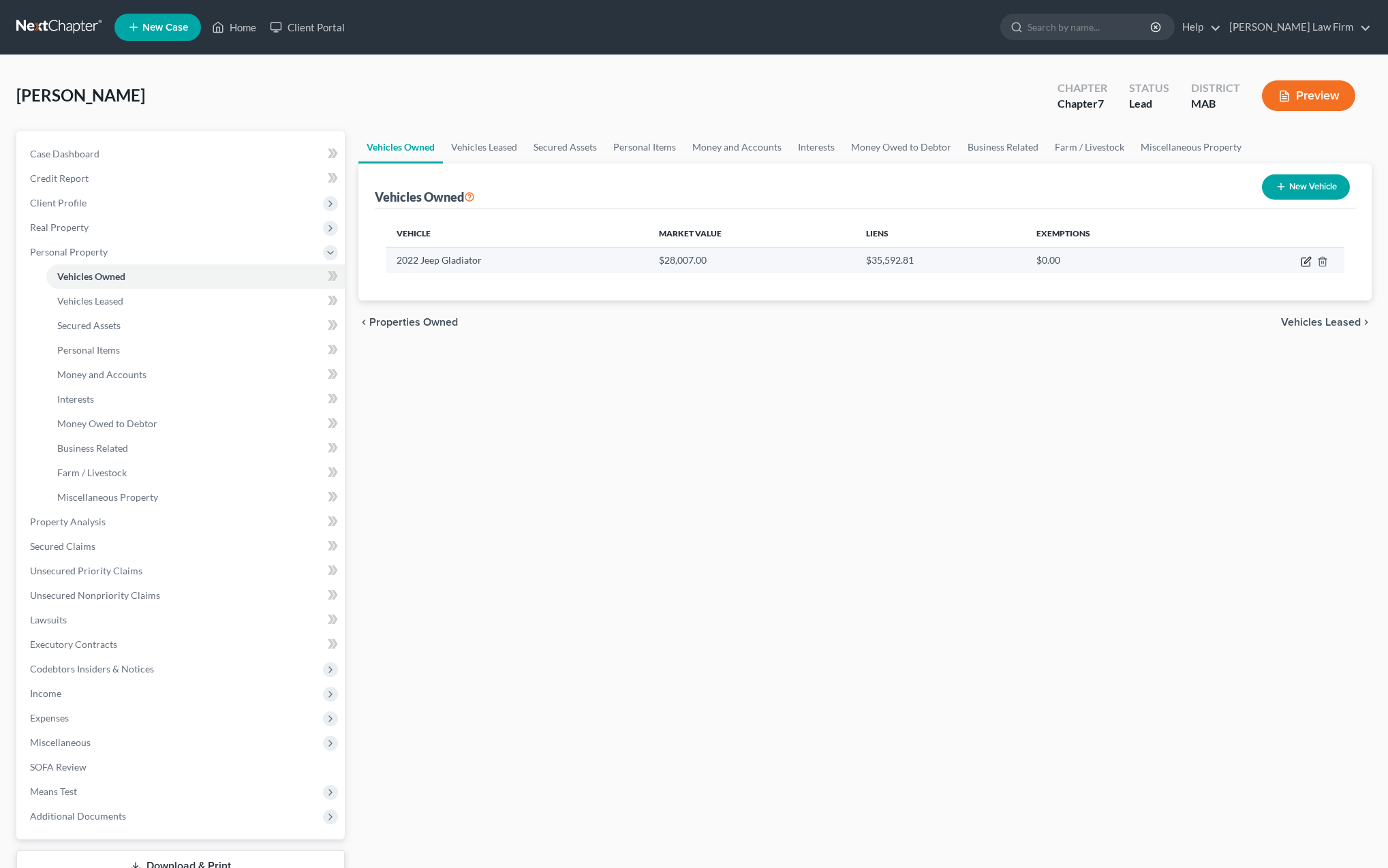
click at [1310, 265] on icon "button" at bounding box center [1306, 262] width 8 height 8
select select "0"
select select "4"
select select "2"
select select "0"
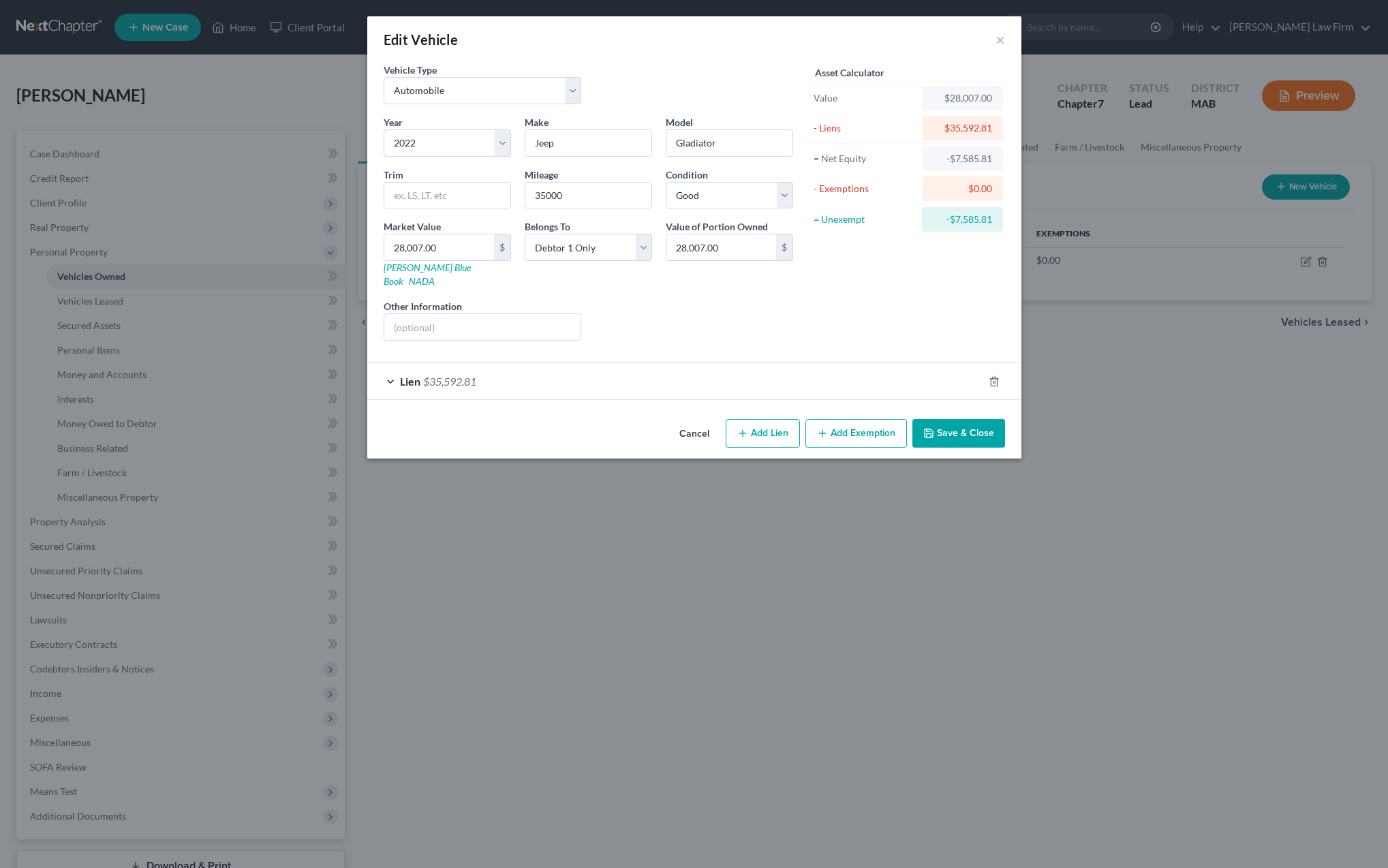
click at [828, 421] on button "Add Exemption" at bounding box center [856, 433] width 101 height 28
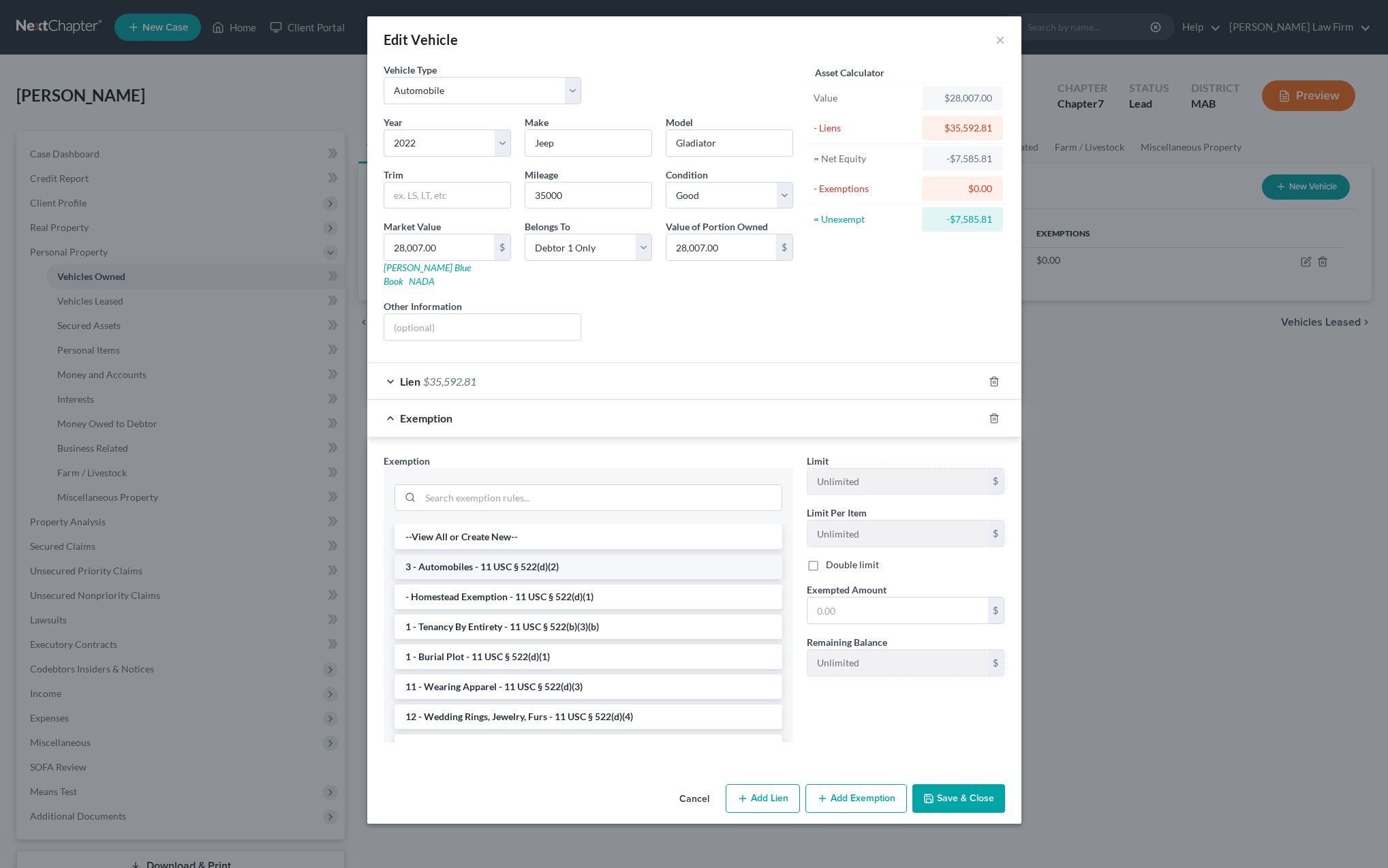
click at [488, 555] on li "3 - Automobiles - 11 USC § 522(d)(2)" at bounding box center [588, 567] width 388 height 25
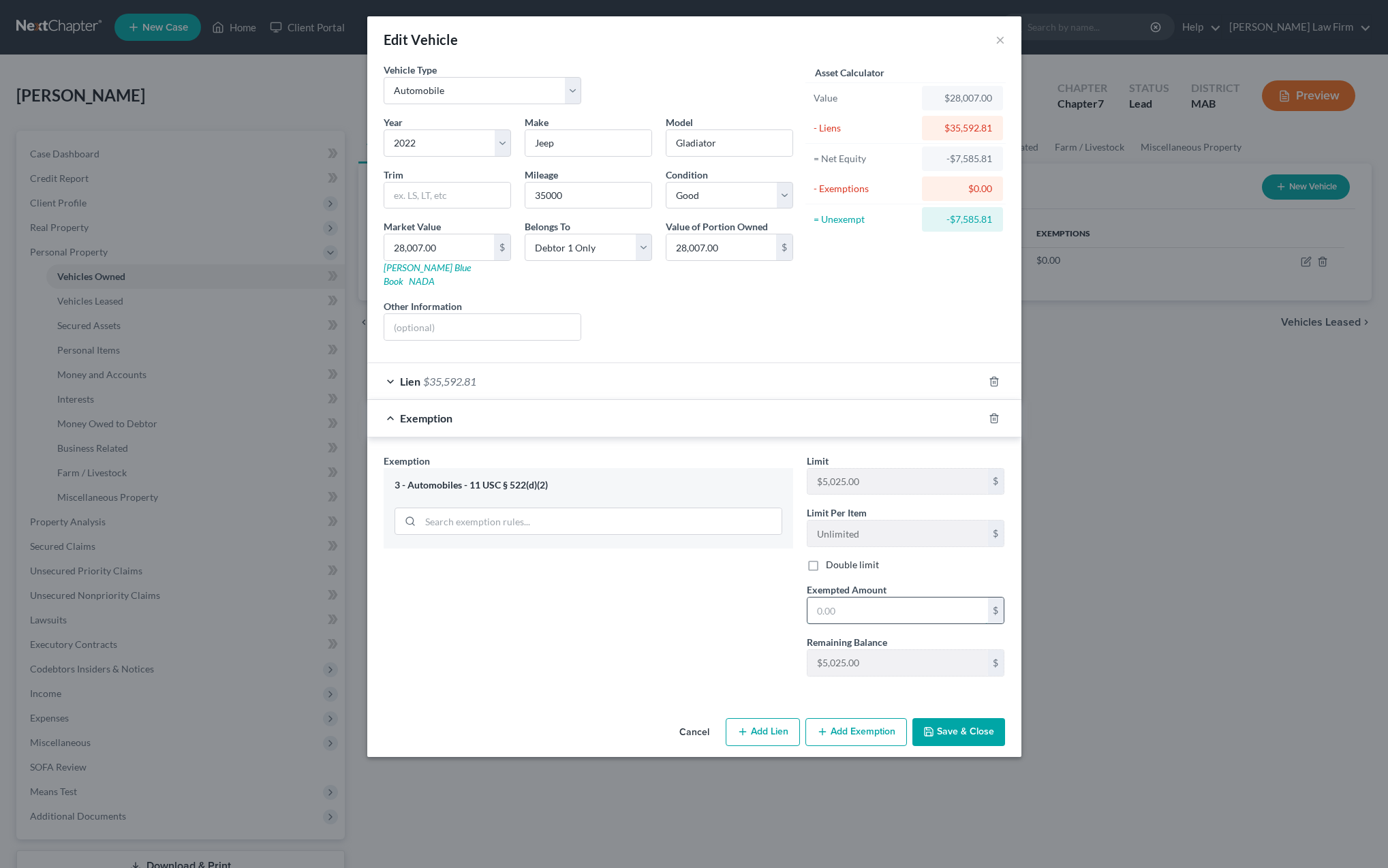
click at [832, 605] on input "text" at bounding box center [898, 610] width 180 height 26
type input "5.00"
click at [946, 722] on button "Save & Close" at bounding box center [958, 733] width 92 height 28
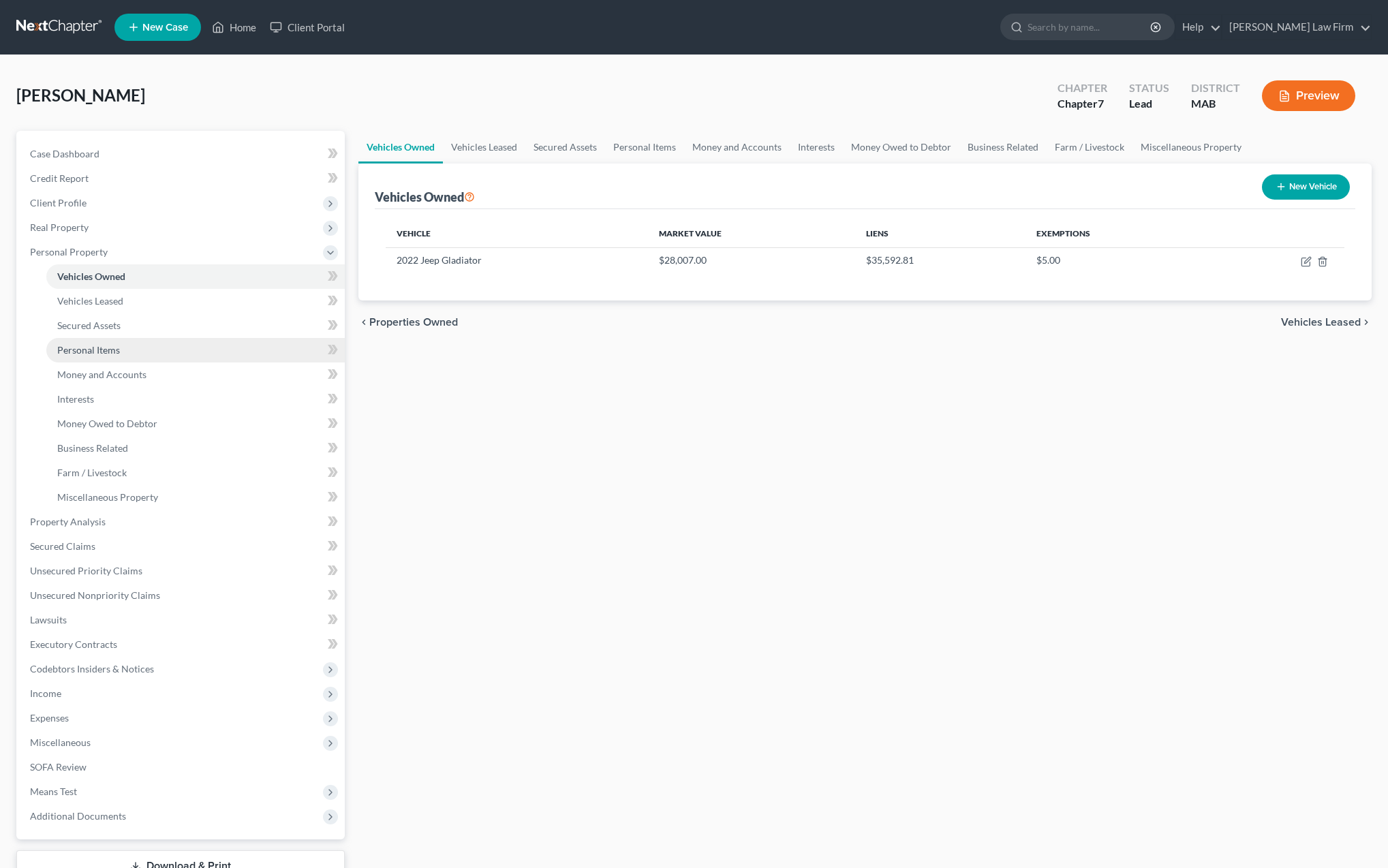
click at [89, 353] on span "Personal Items" at bounding box center [88, 349] width 62 height 12
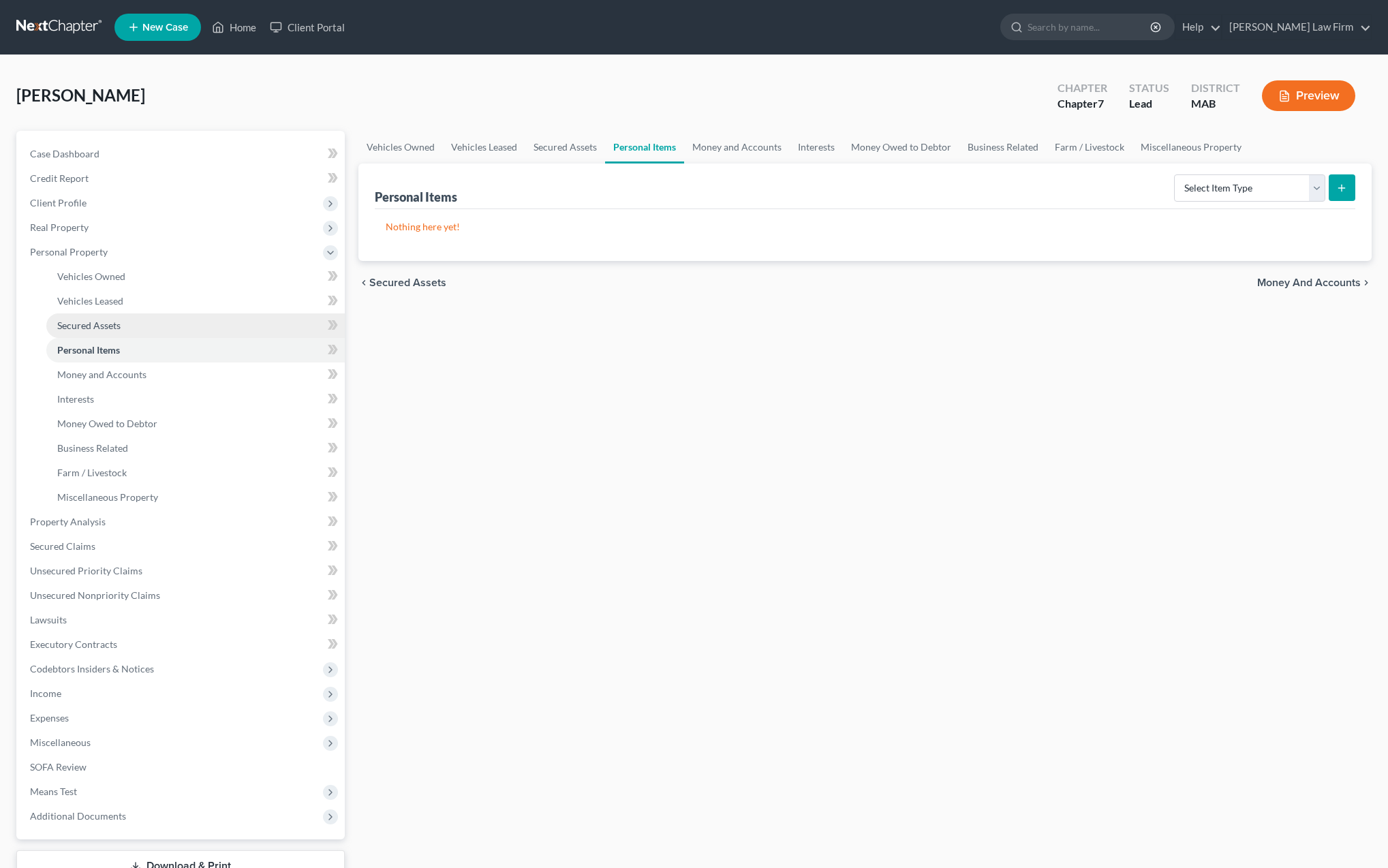
scroll to position [2, 0]
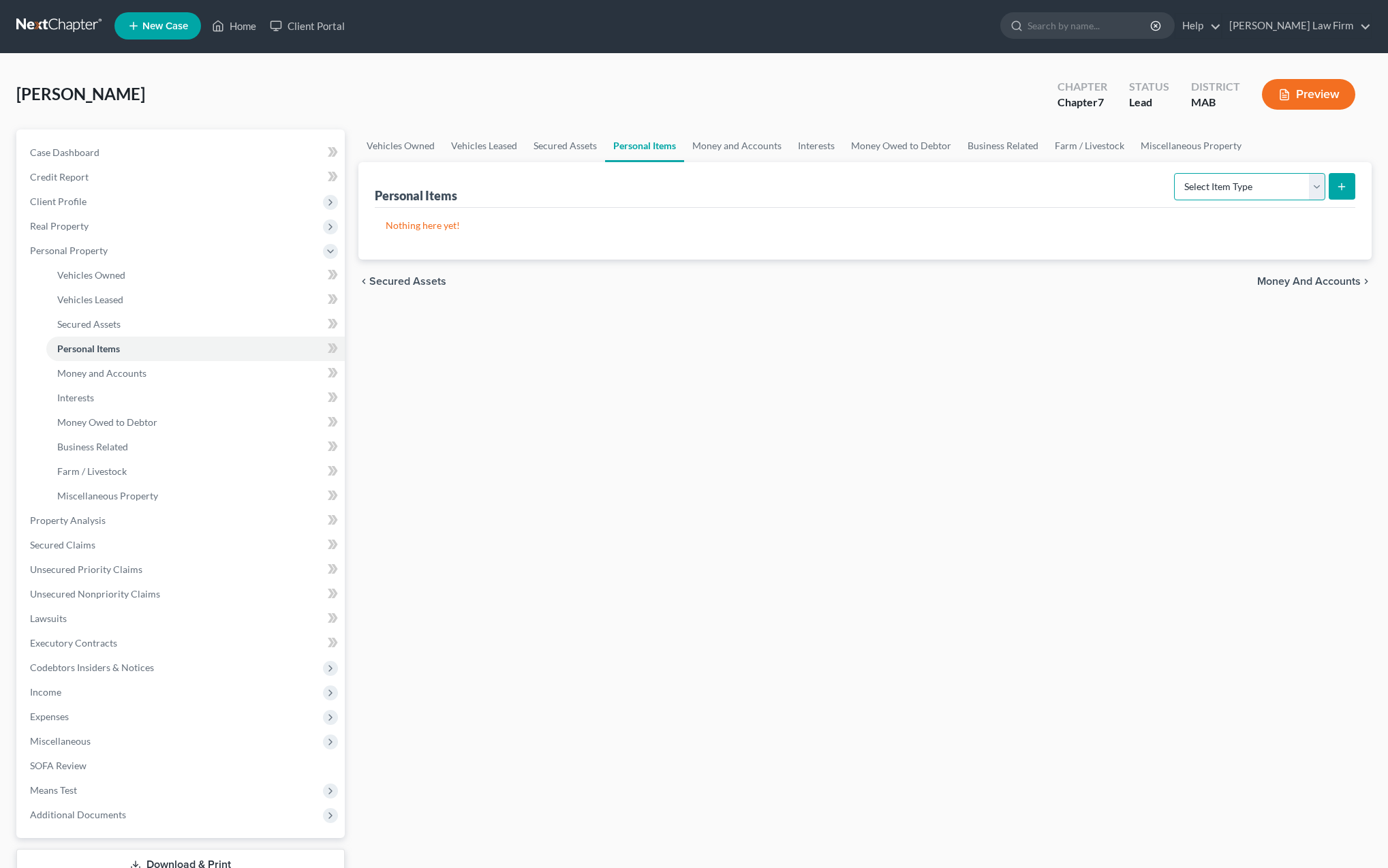
select select "household_goods"
click at [1343, 191] on icon "submit" at bounding box center [1342, 187] width 11 height 11
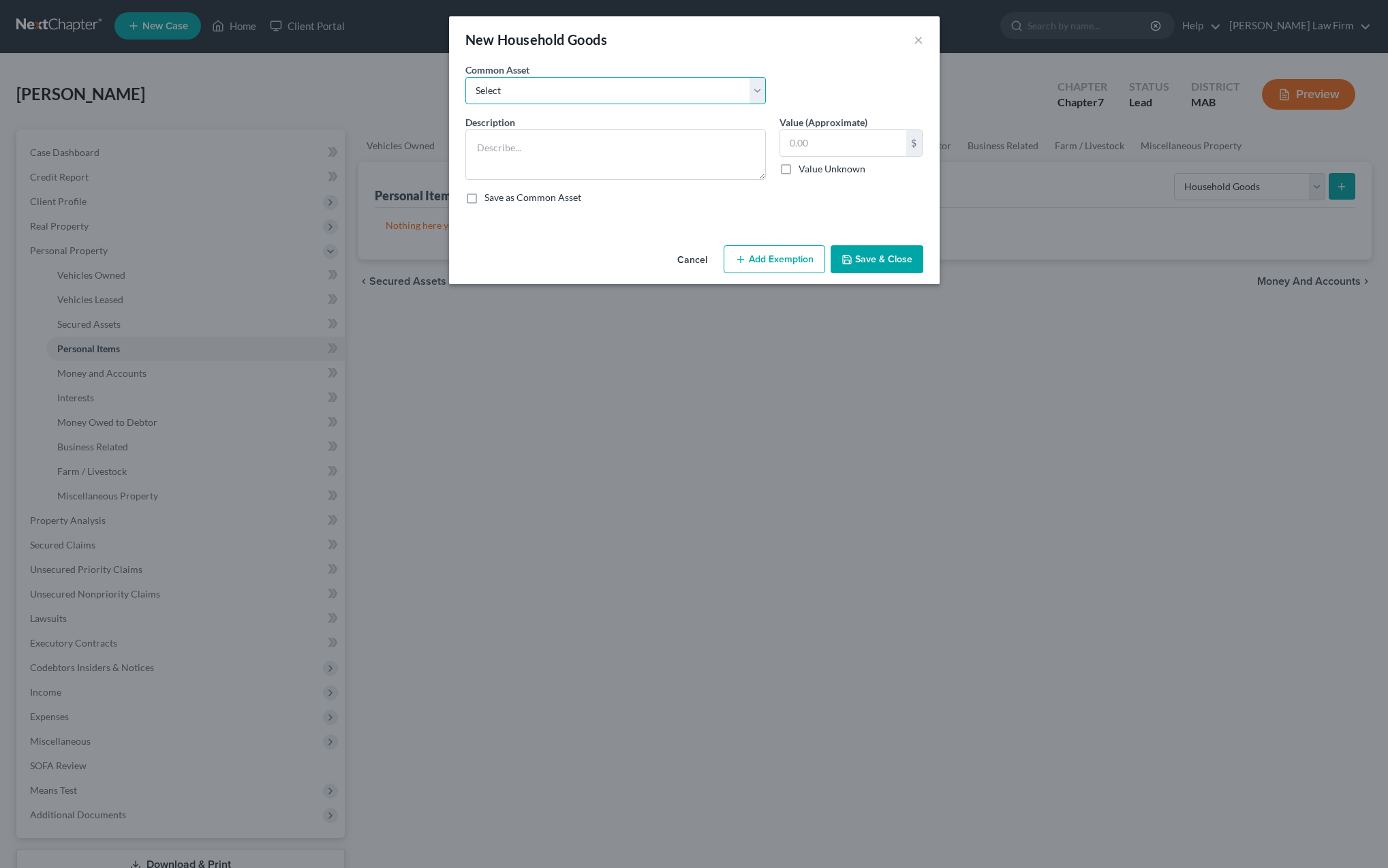
select select "0"
type textarea "living room furniture"
click at [832, 145] on input "600.00" at bounding box center [843, 143] width 126 height 26
type input "6"
type input "2,000"
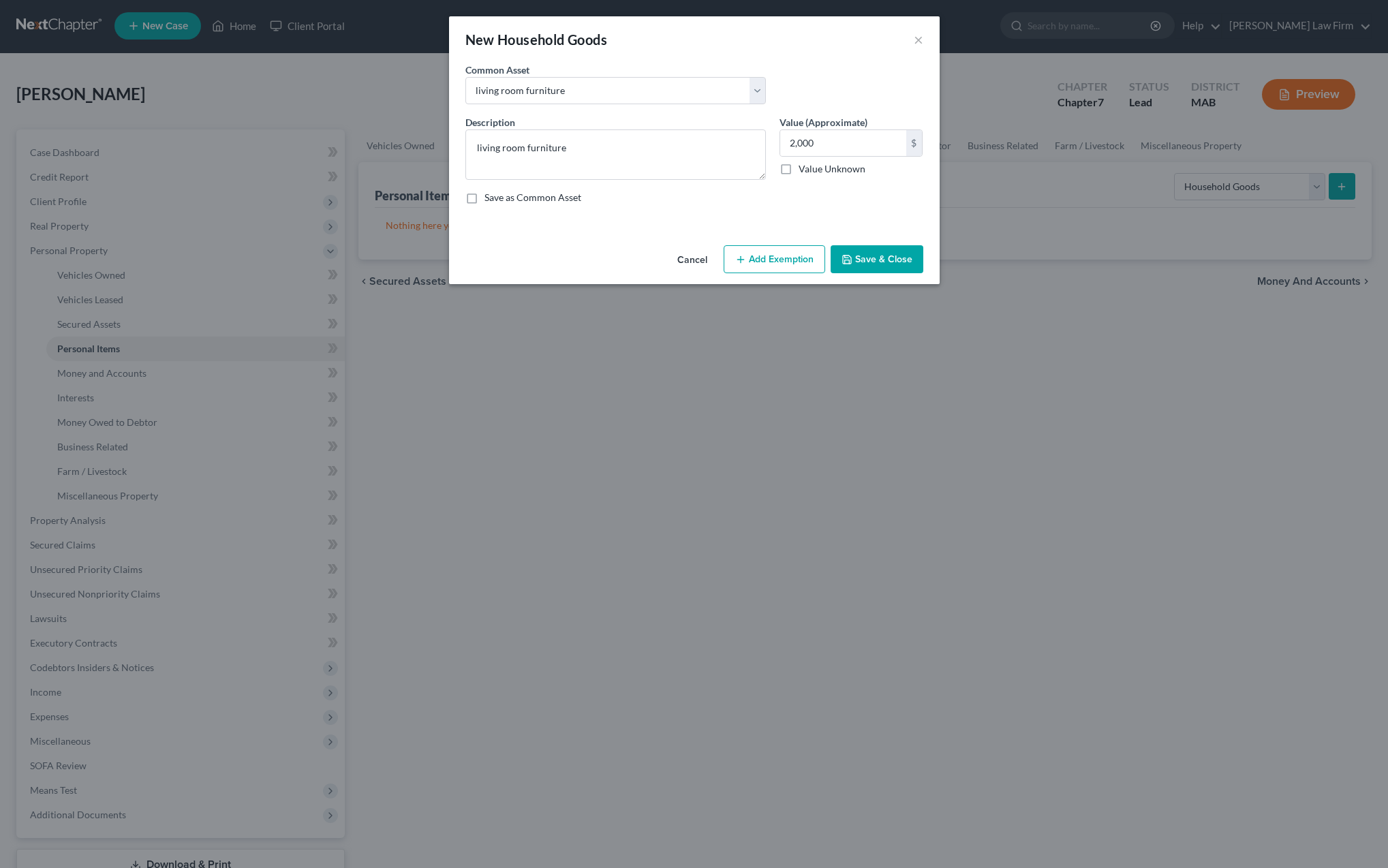
click at [768, 262] on button "Add Exemption" at bounding box center [775, 259] width 101 height 28
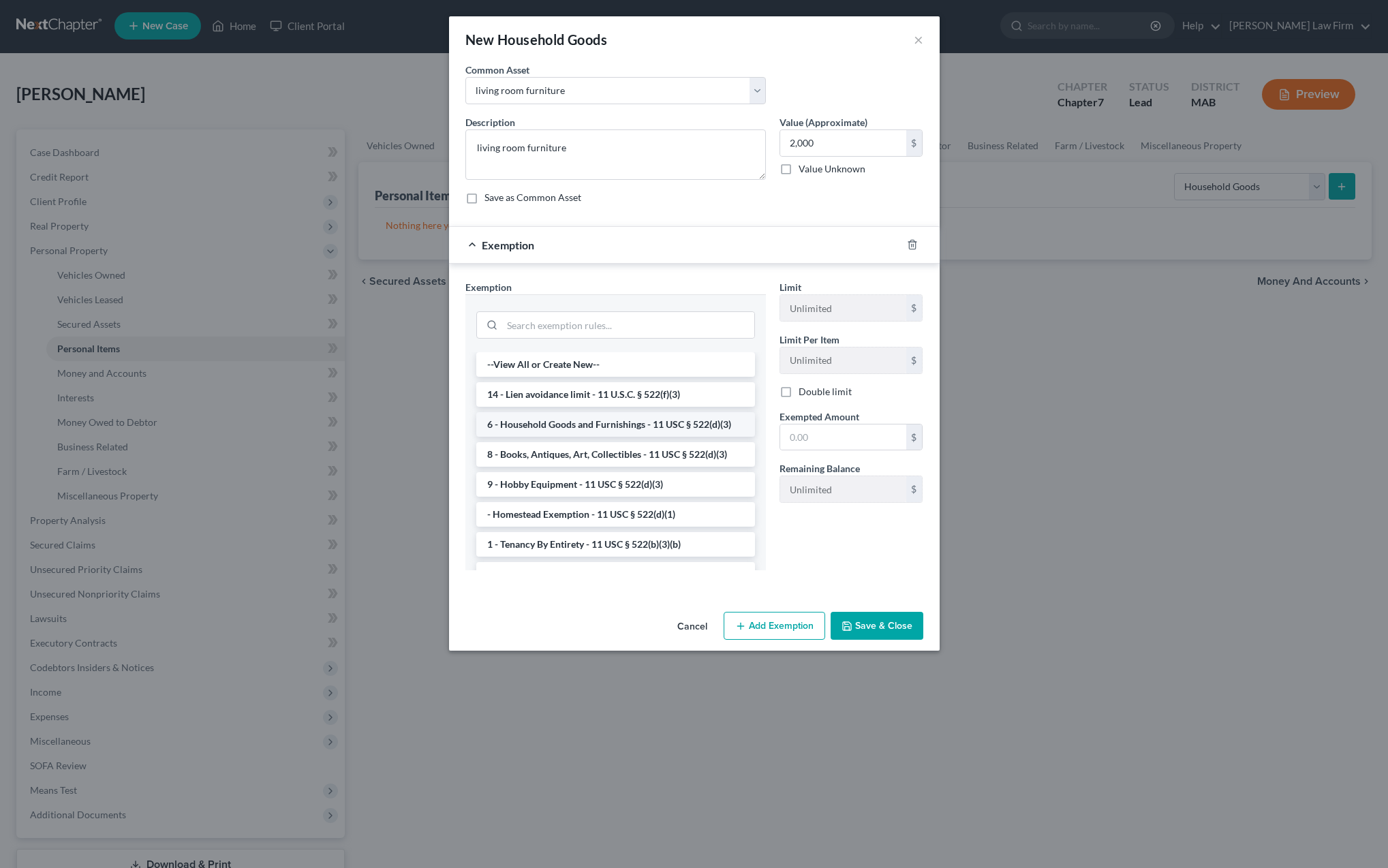
click at [644, 431] on li "6 - Household Goods and Furnishings - 11 USC § 522(d)(3)" at bounding box center [616, 425] width 279 height 25
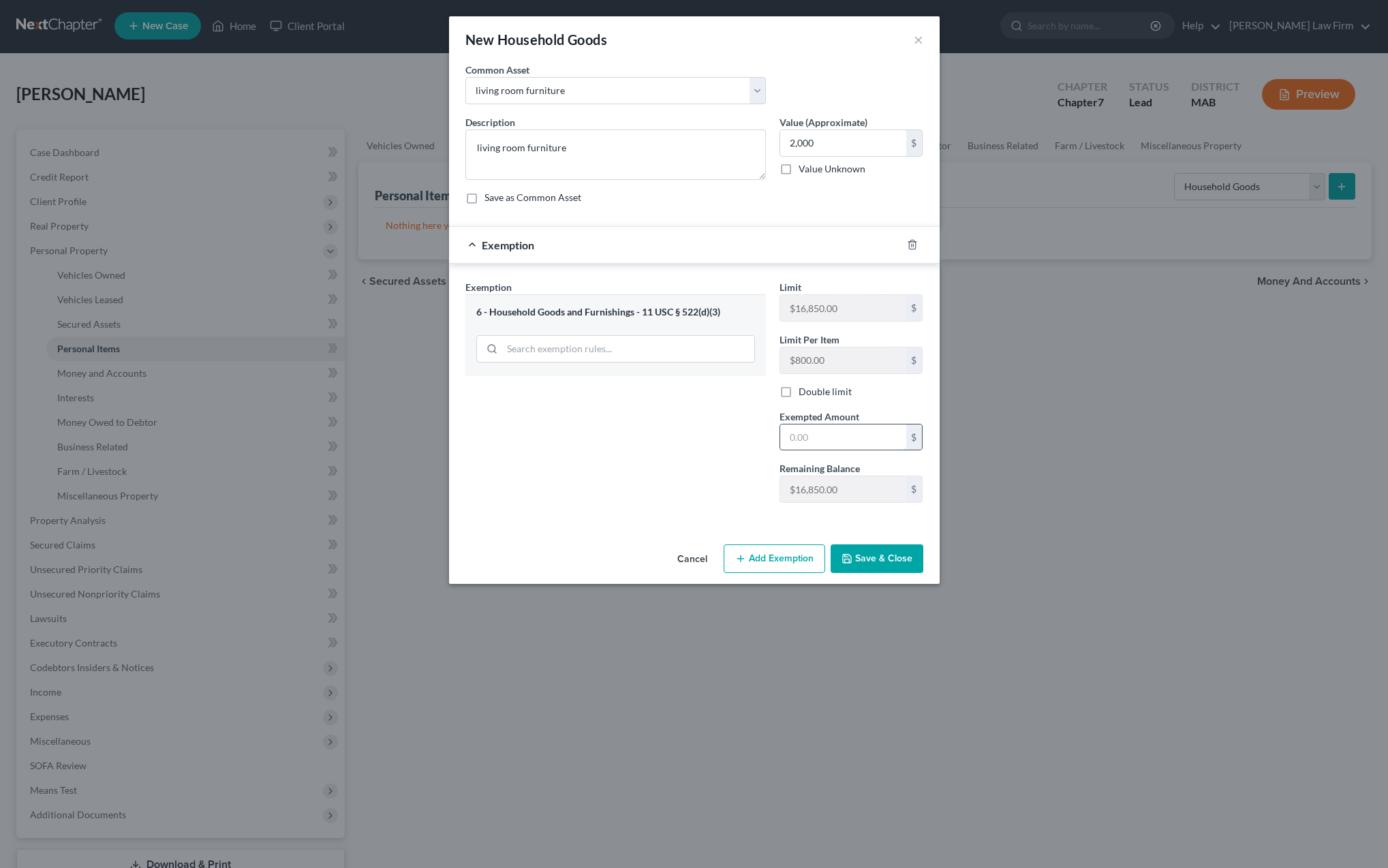
click at [809, 437] on input "text" at bounding box center [843, 437] width 126 height 26
type input "2,000"
click at [864, 558] on button "Save & Close" at bounding box center [877, 559] width 92 height 28
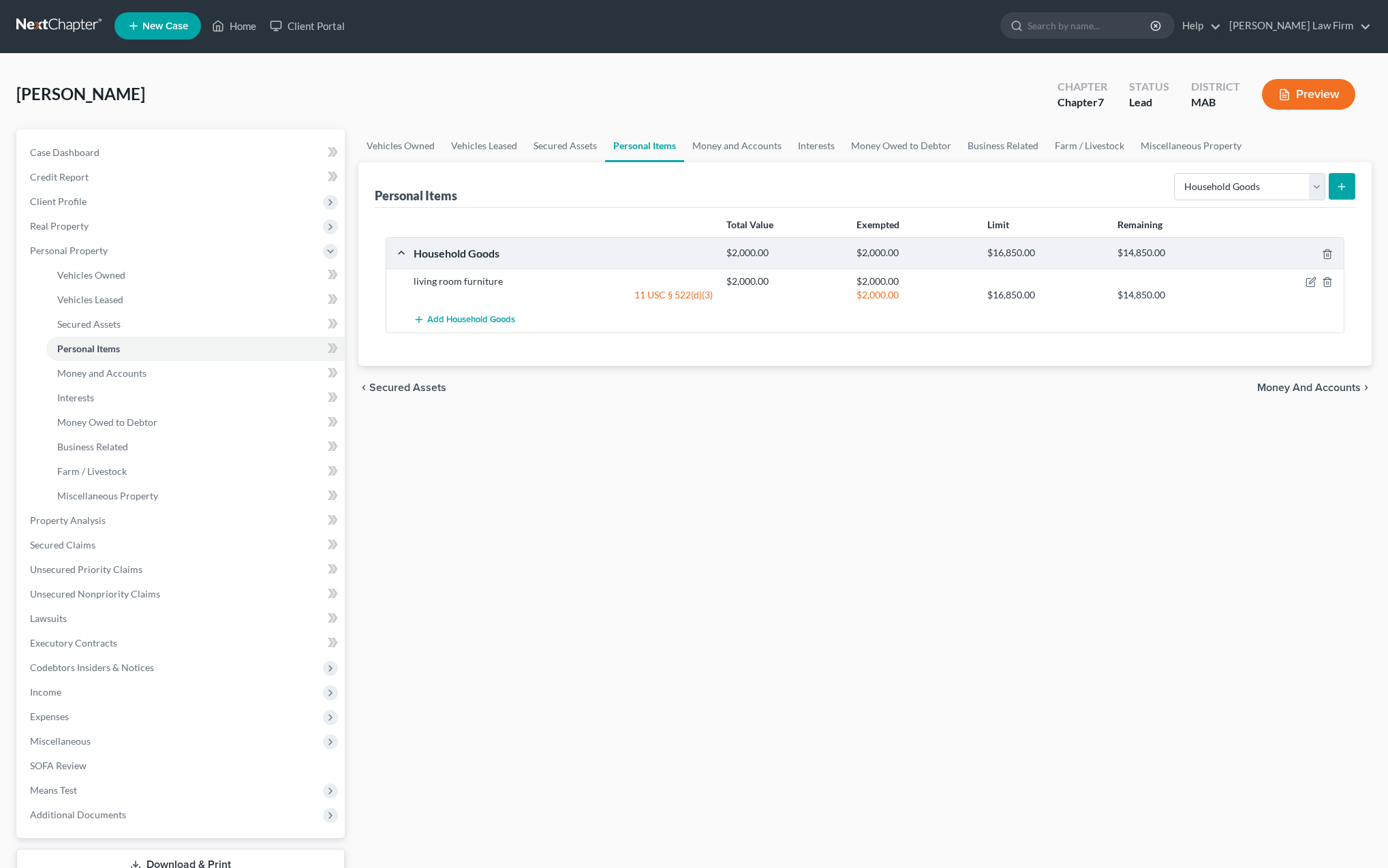
click at [1346, 190] on icon "submit" at bounding box center [1342, 187] width 11 height 11
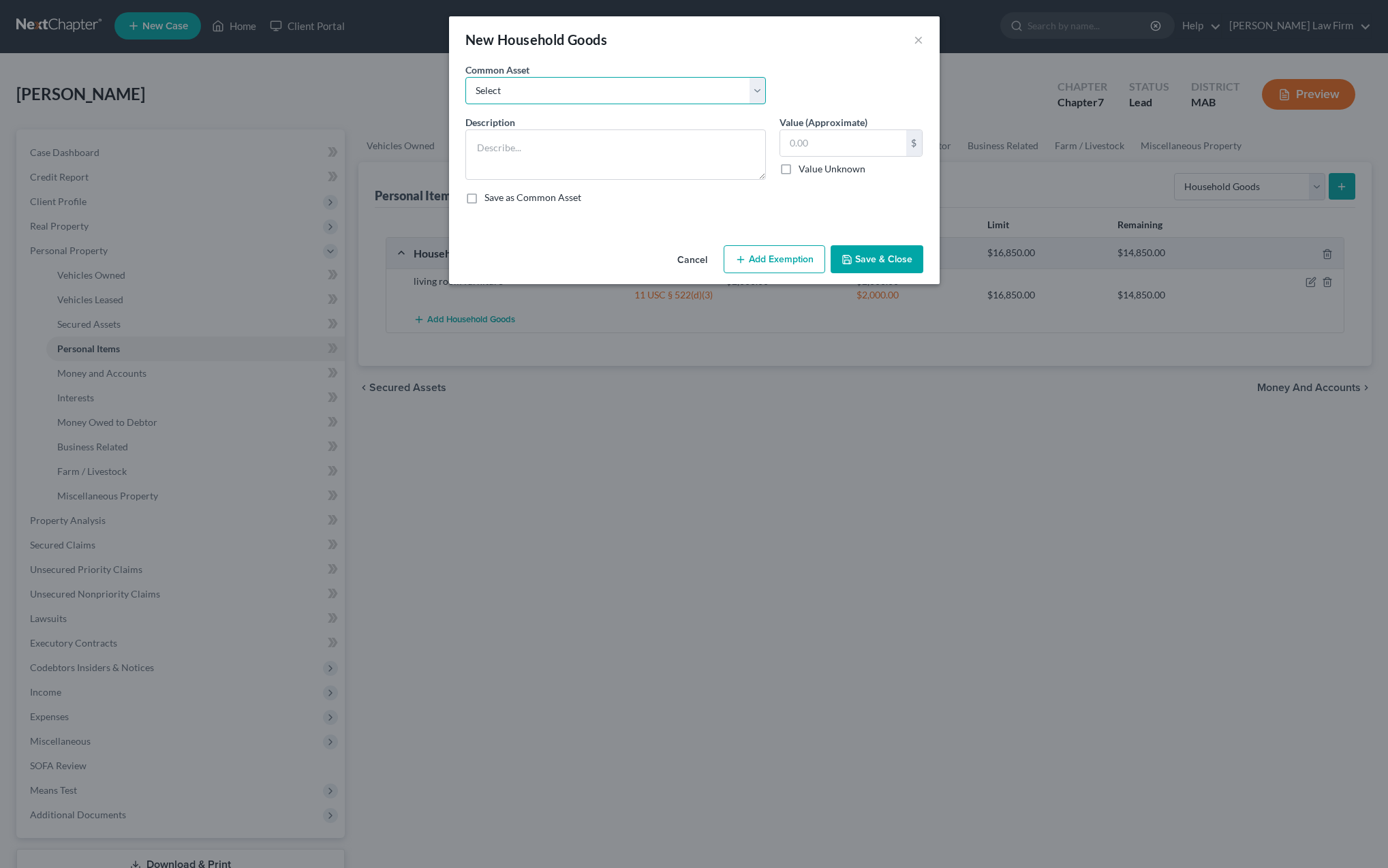
select select "1"
type textarea "dining room furniture"
click at [834, 145] on input "400.00" at bounding box center [843, 143] width 126 height 26
type input "400.00"
click at [764, 264] on button "Add Exemption" at bounding box center [775, 259] width 101 height 28
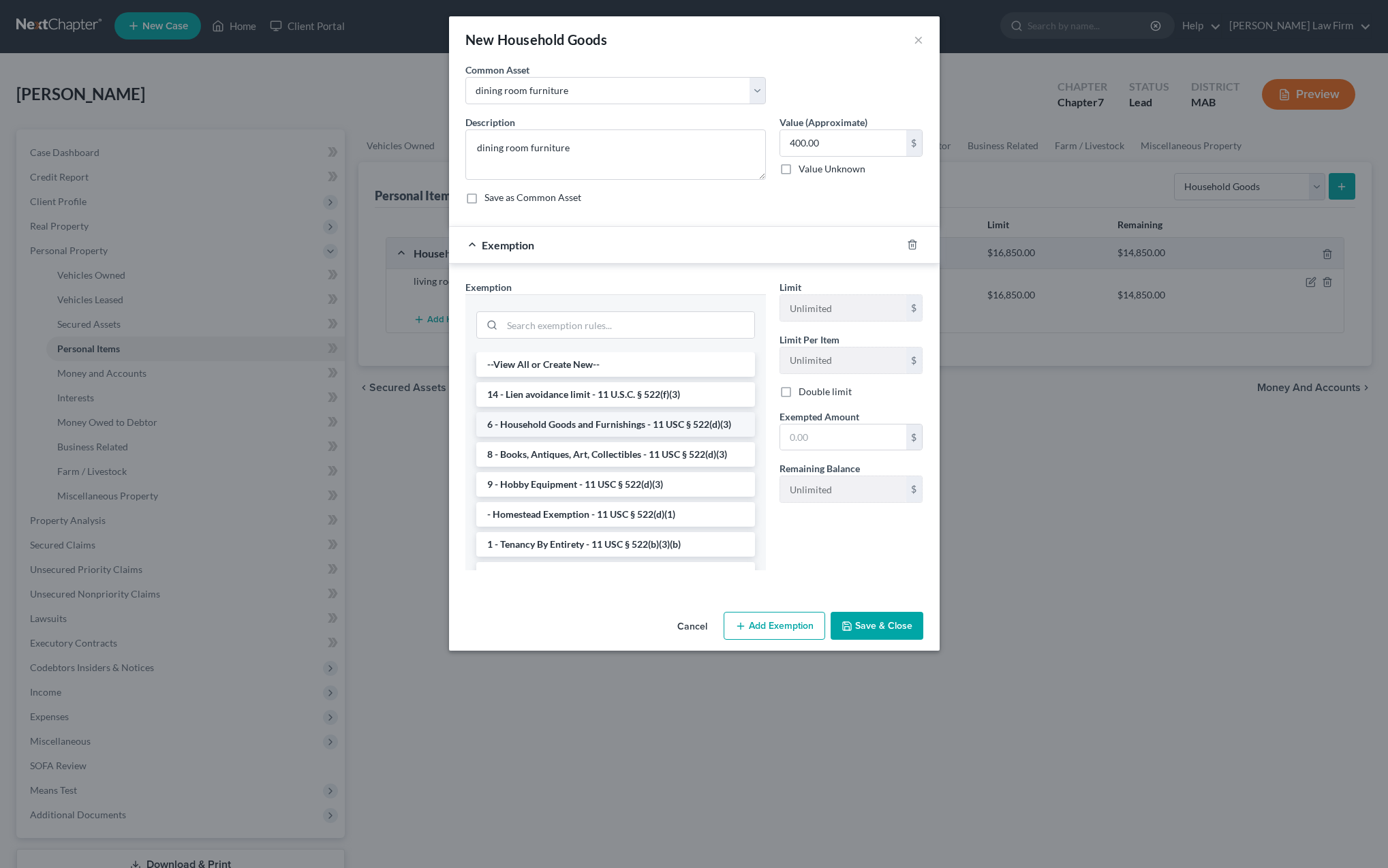
click at [605, 426] on li "6 - Household Goods and Furnishings - 11 USC § 522(d)(3)" at bounding box center [616, 425] width 279 height 25
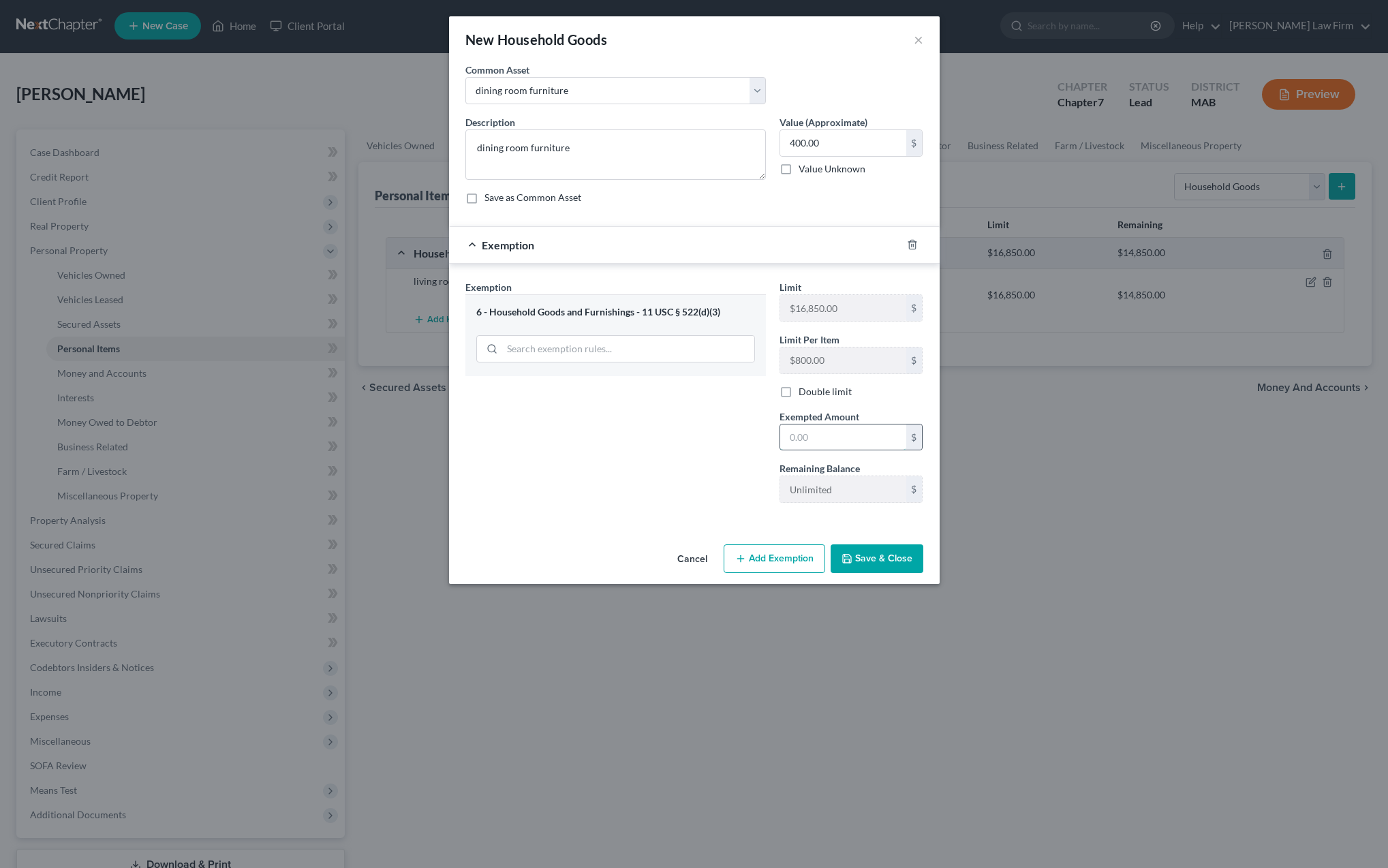
click at [794, 440] on input "text" at bounding box center [843, 437] width 126 height 26
type input "1,300"
click at [858, 567] on button "Save & Close" at bounding box center [877, 559] width 92 height 28
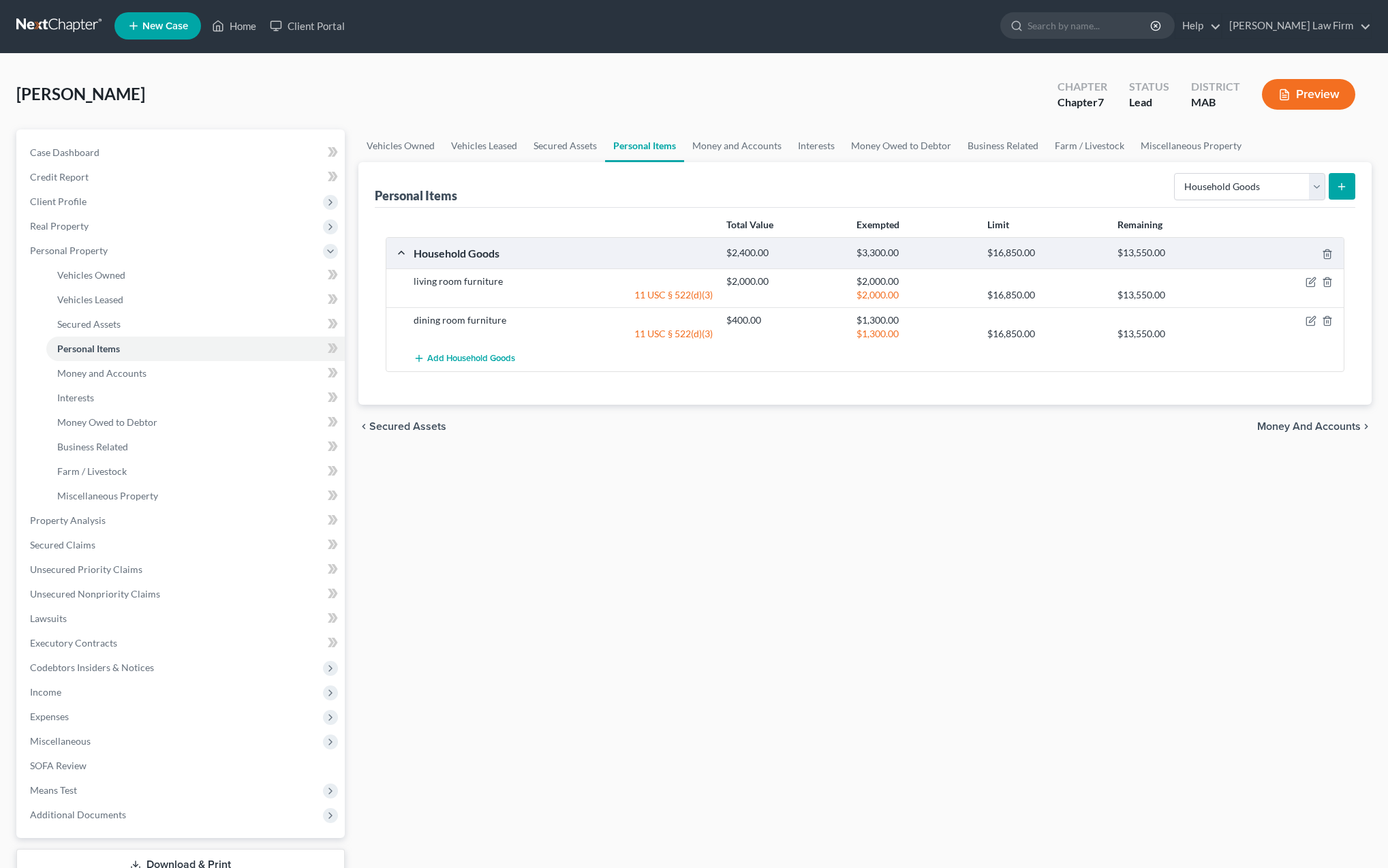
click at [1341, 191] on icon "submit" at bounding box center [1342, 187] width 11 height 11
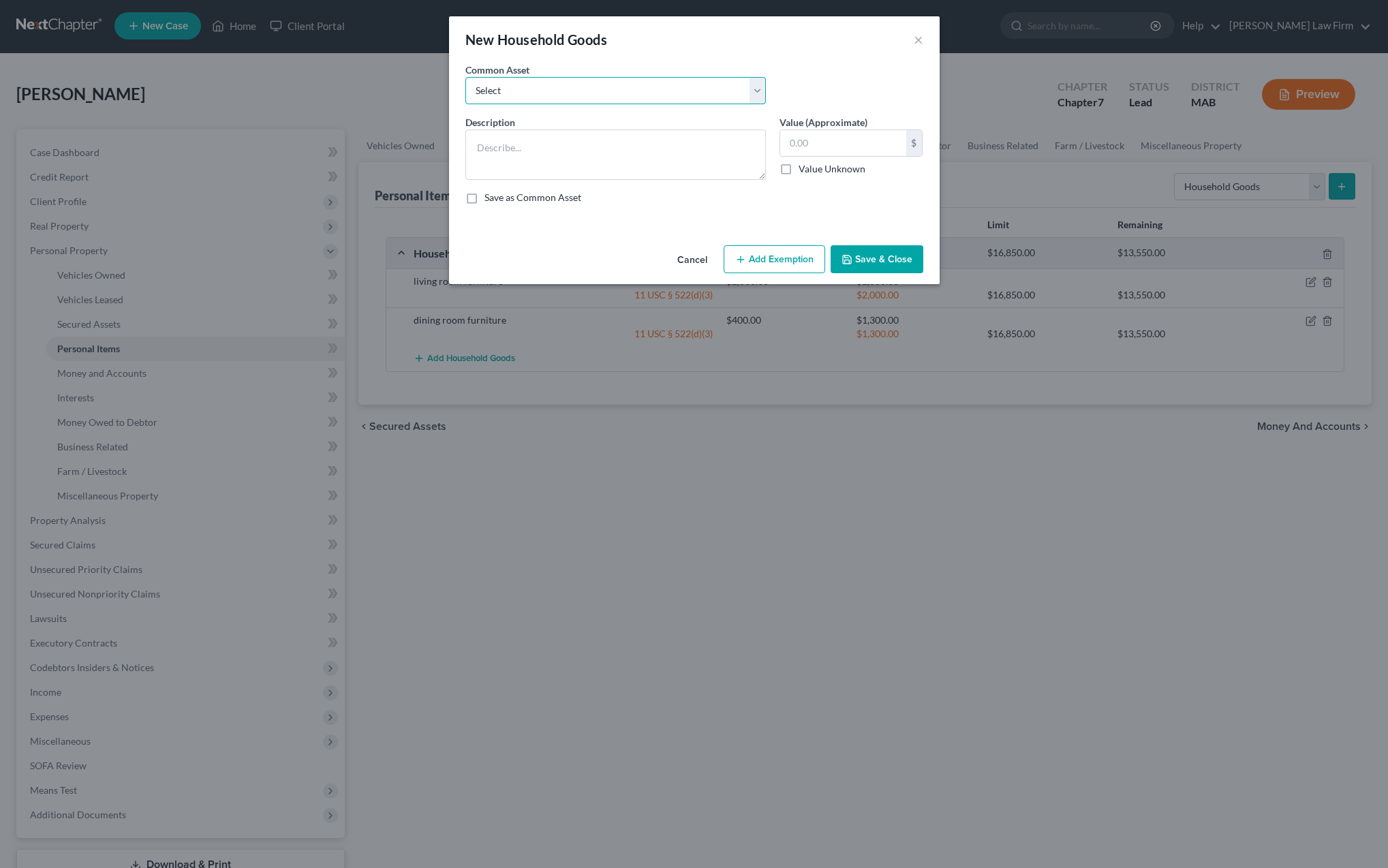
select select "2"
type textarea "bedroom furniture"
click at [844, 145] on input "1,100.00" at bounding box center [843, 143] width 126 height 26
type input "1"
type input "2,500"
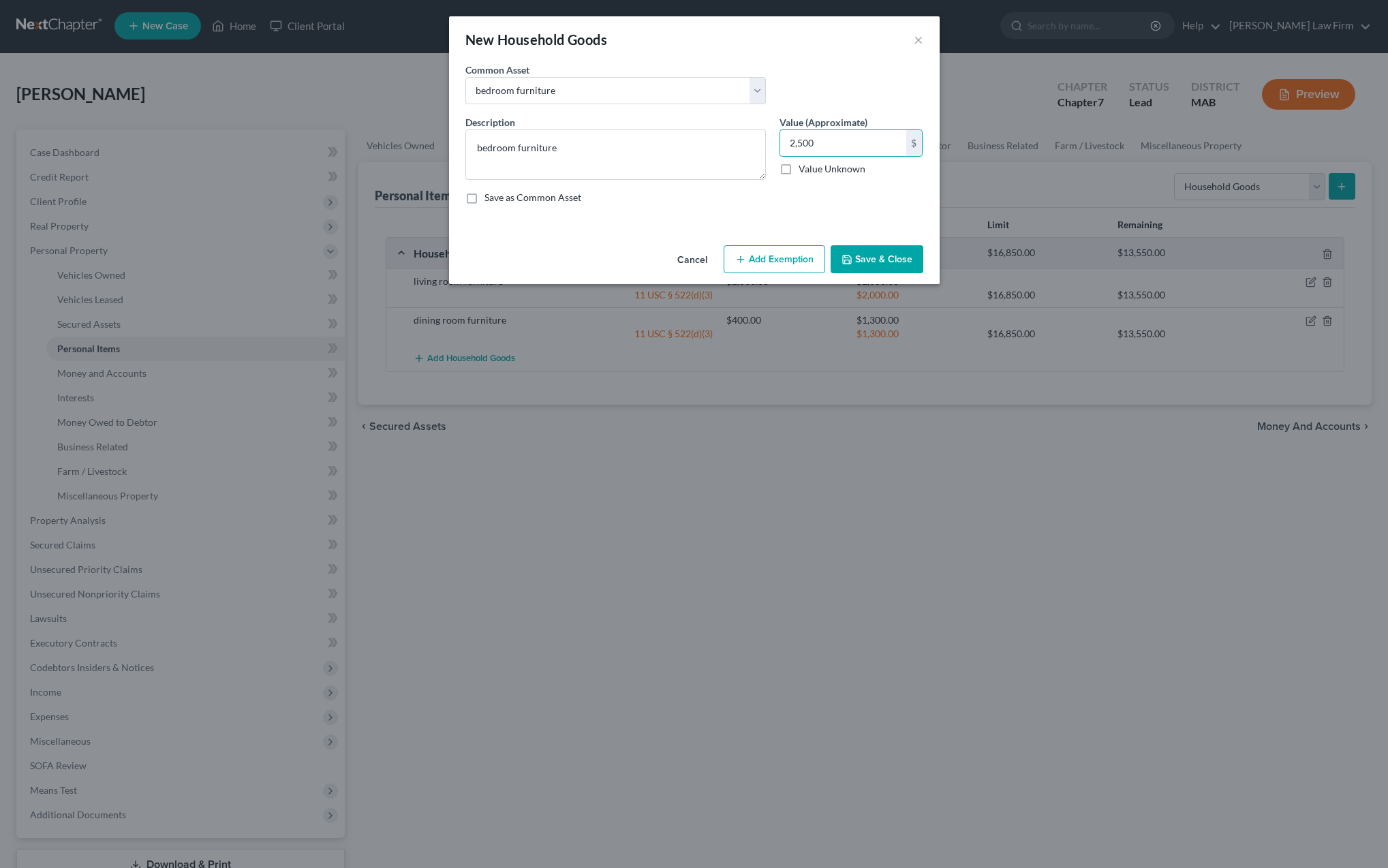
click at [770, 259] on button "Add Exemption" at bounding box center [775, 259] width 101 height 28
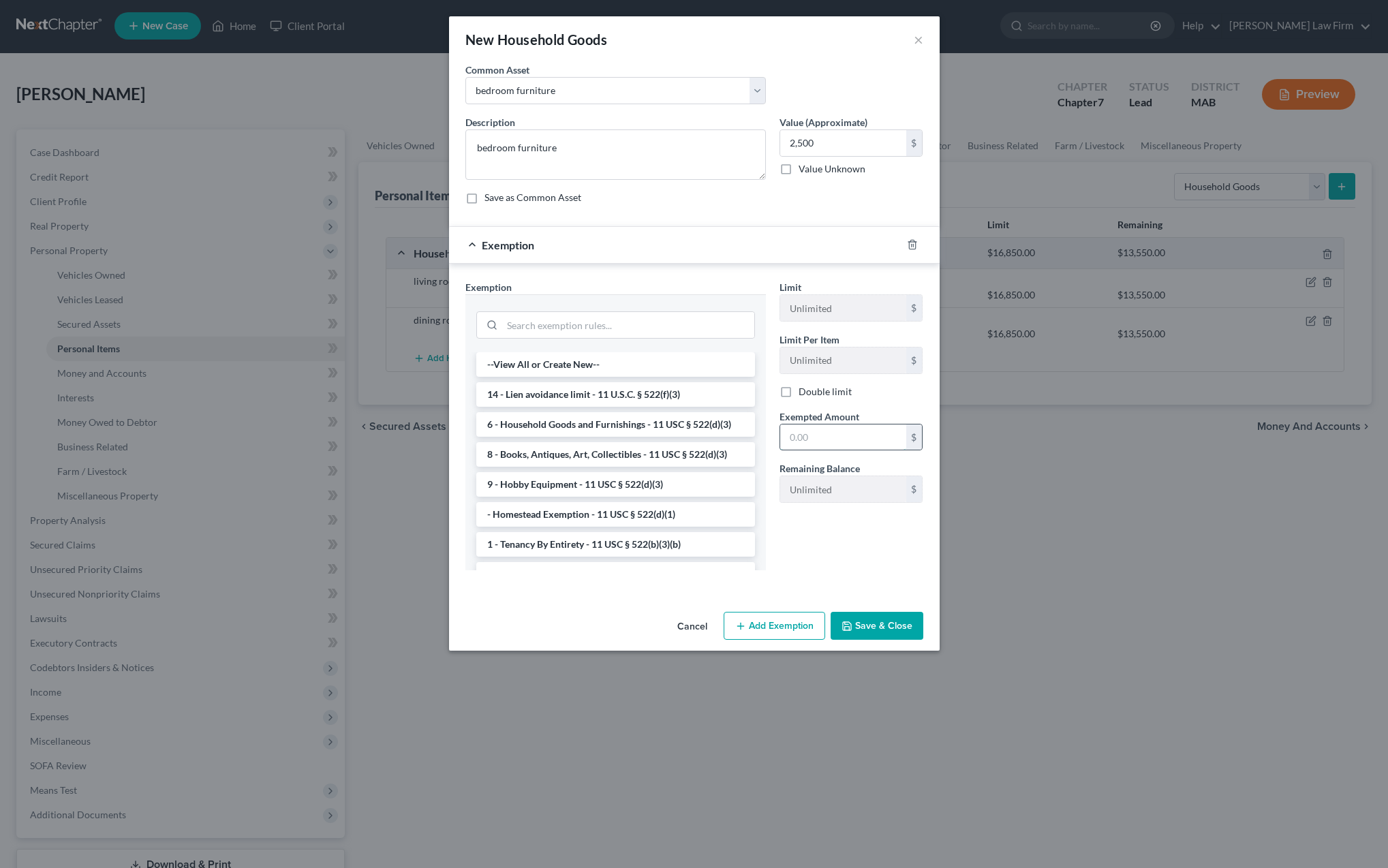
click at [809, 435] on input "text" at bounding box center [843, 437] width 126 height 26
type input "2,500"
click at [888, 625] on button "Save & Close" at bounding box center [877, 626] width 92 height 28
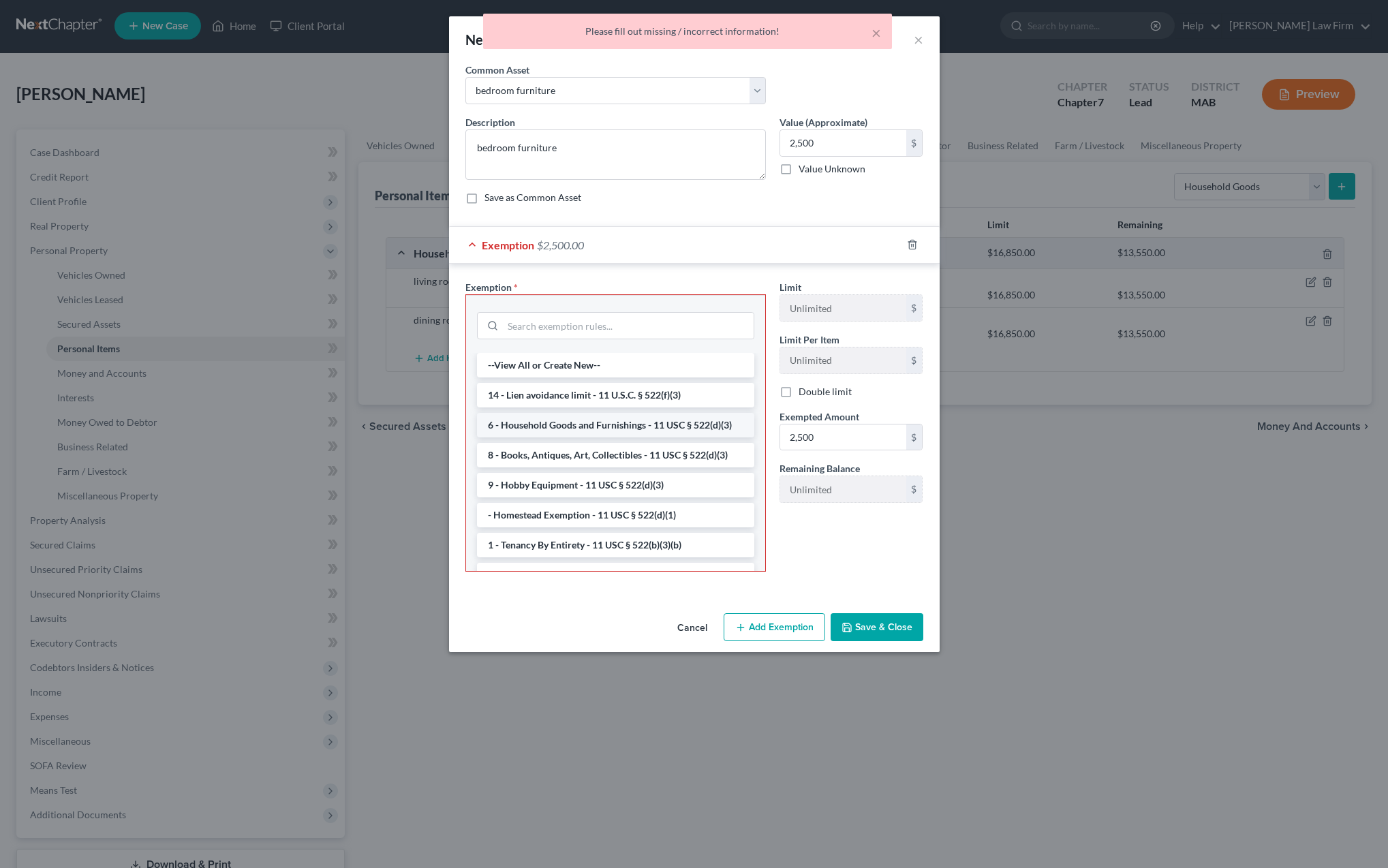
click at [593, 428] on li "6 - Household Goods and Furnishings - 11 USC § 522(d)(3)" at bounding box center [616, 425] width 277 height 25
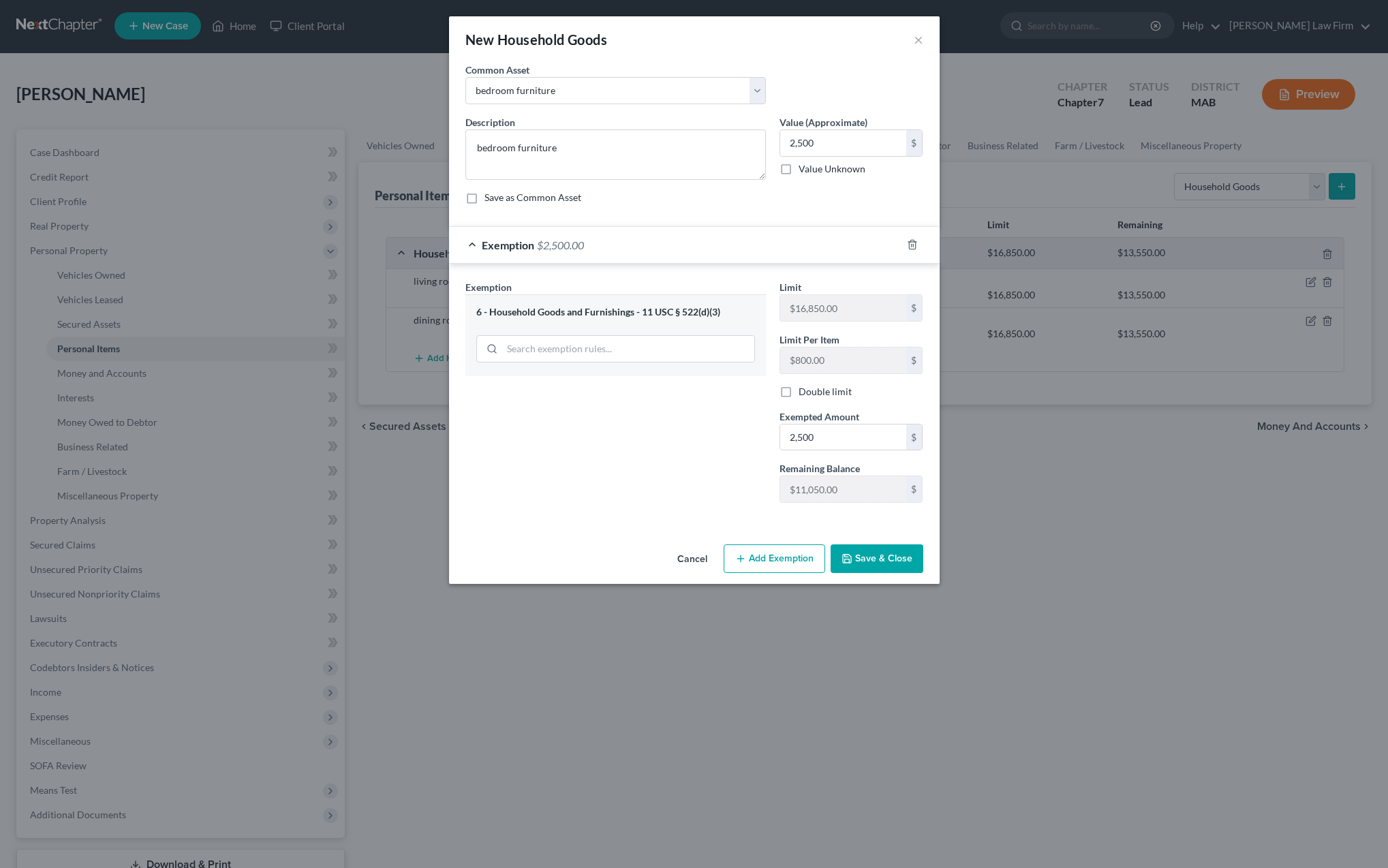
click at [868, 560] on button "Save & Close" at bounding box center [877, 559] width 92 height 28
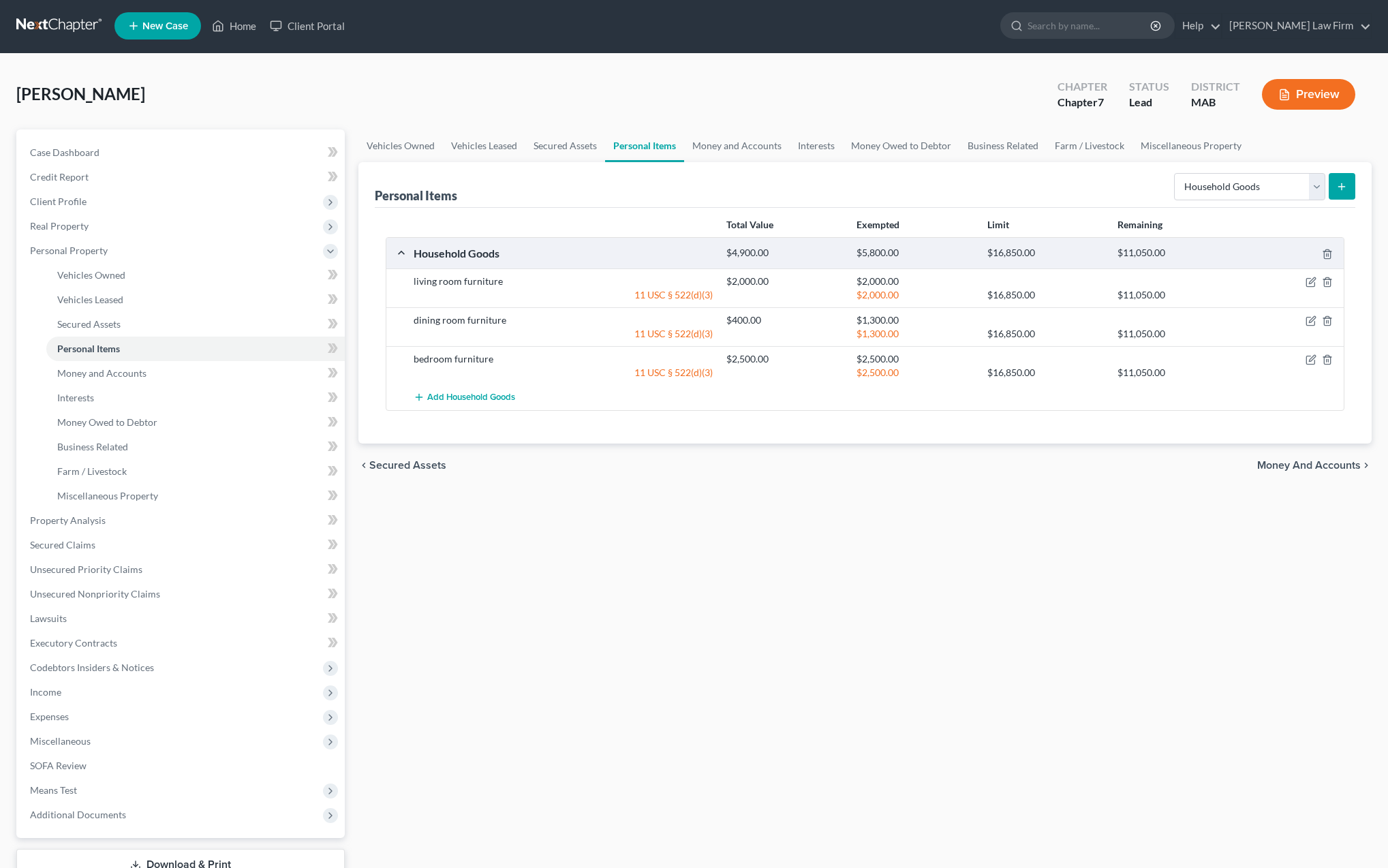
click at [1339, 185] on icon "submit" at bounding box center [1342, 187] width 11 height 11
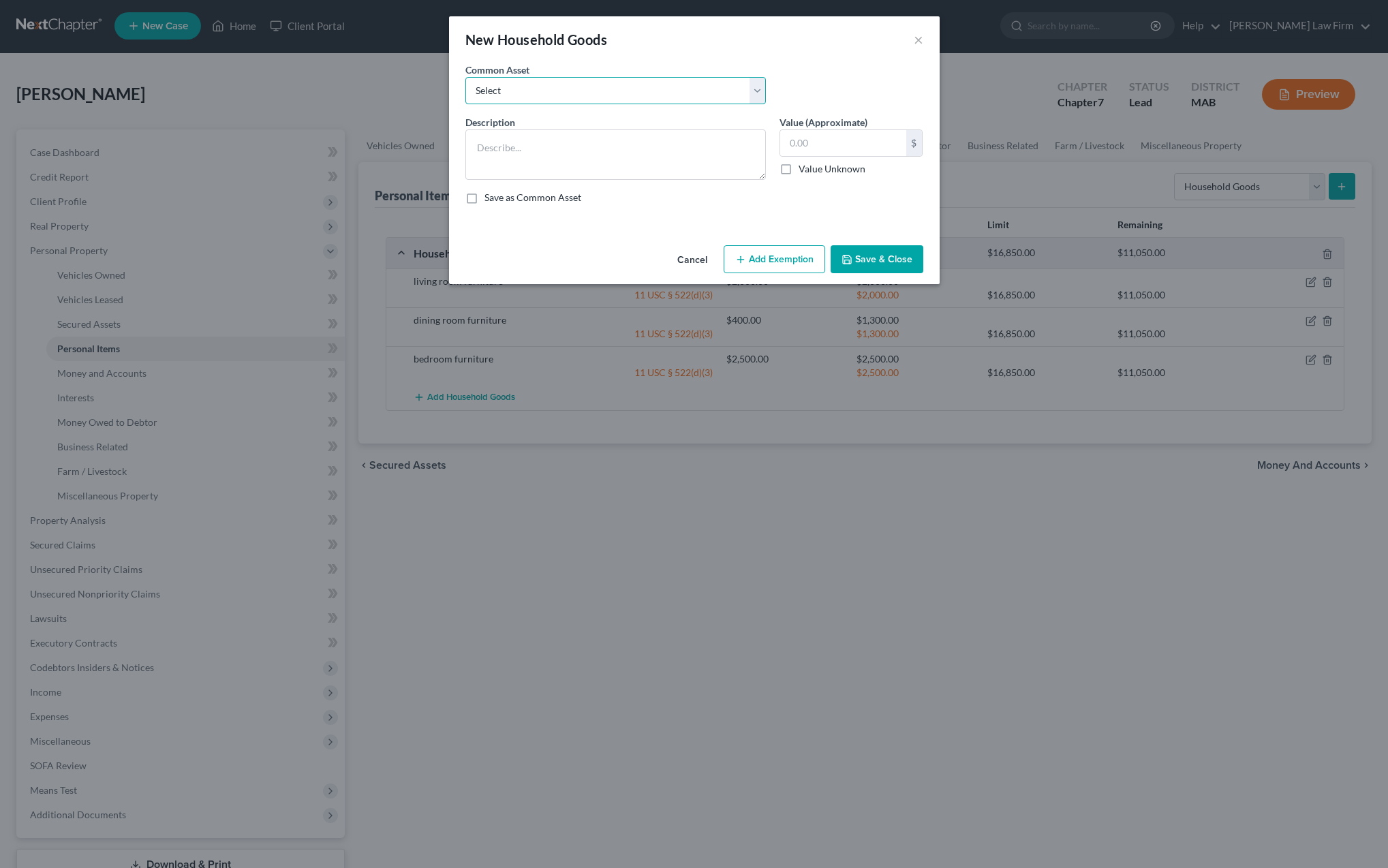
select select "3"
type textarea "children's furniture"
click at [838, 140] on input "2,000.00" at bounding box center [843, 143] width 126 height 26
type input "2"
type input "500"
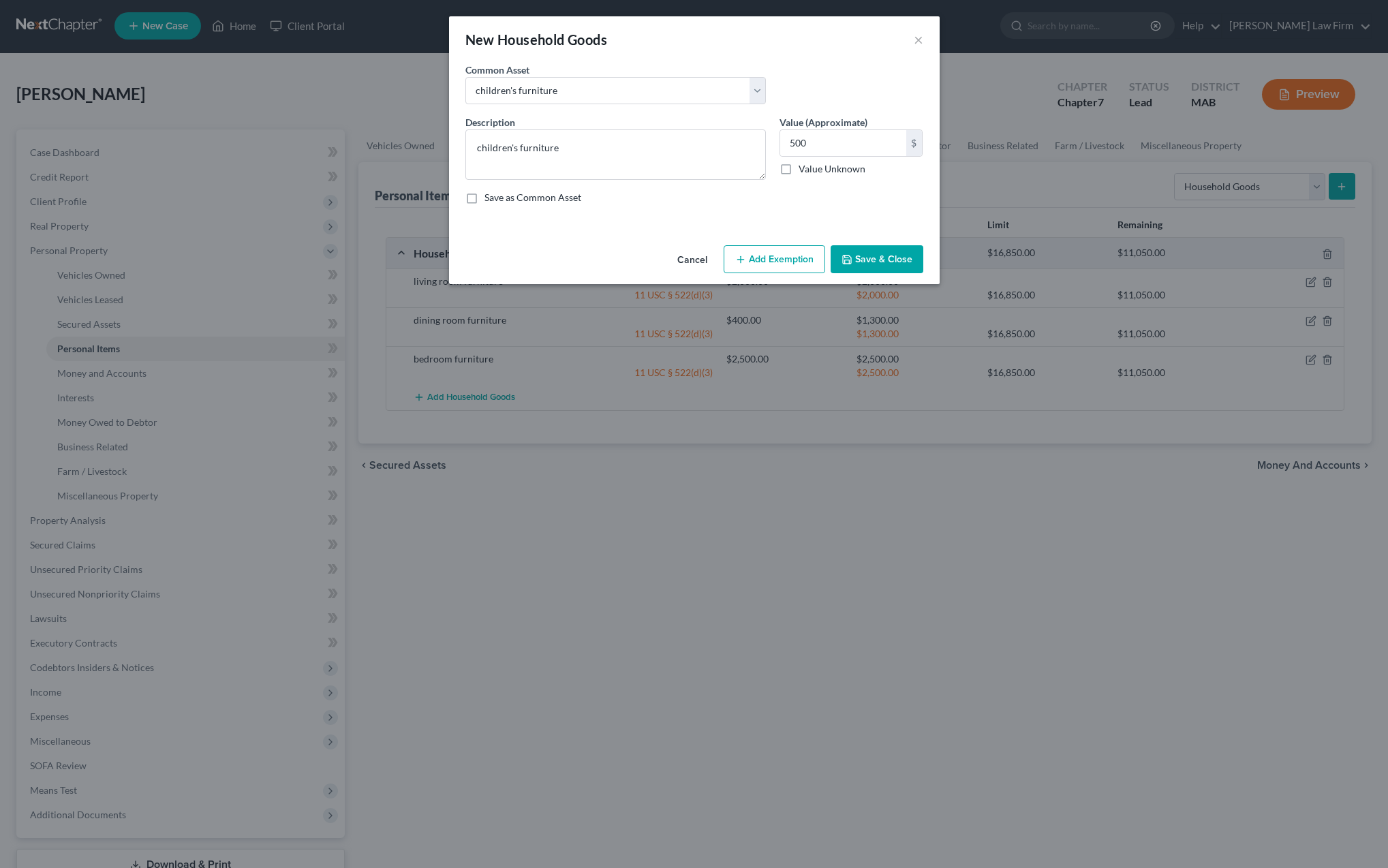
click at [780, 266] on button "Add Exemption" at bounding box center [775, 259] width 101 height 28
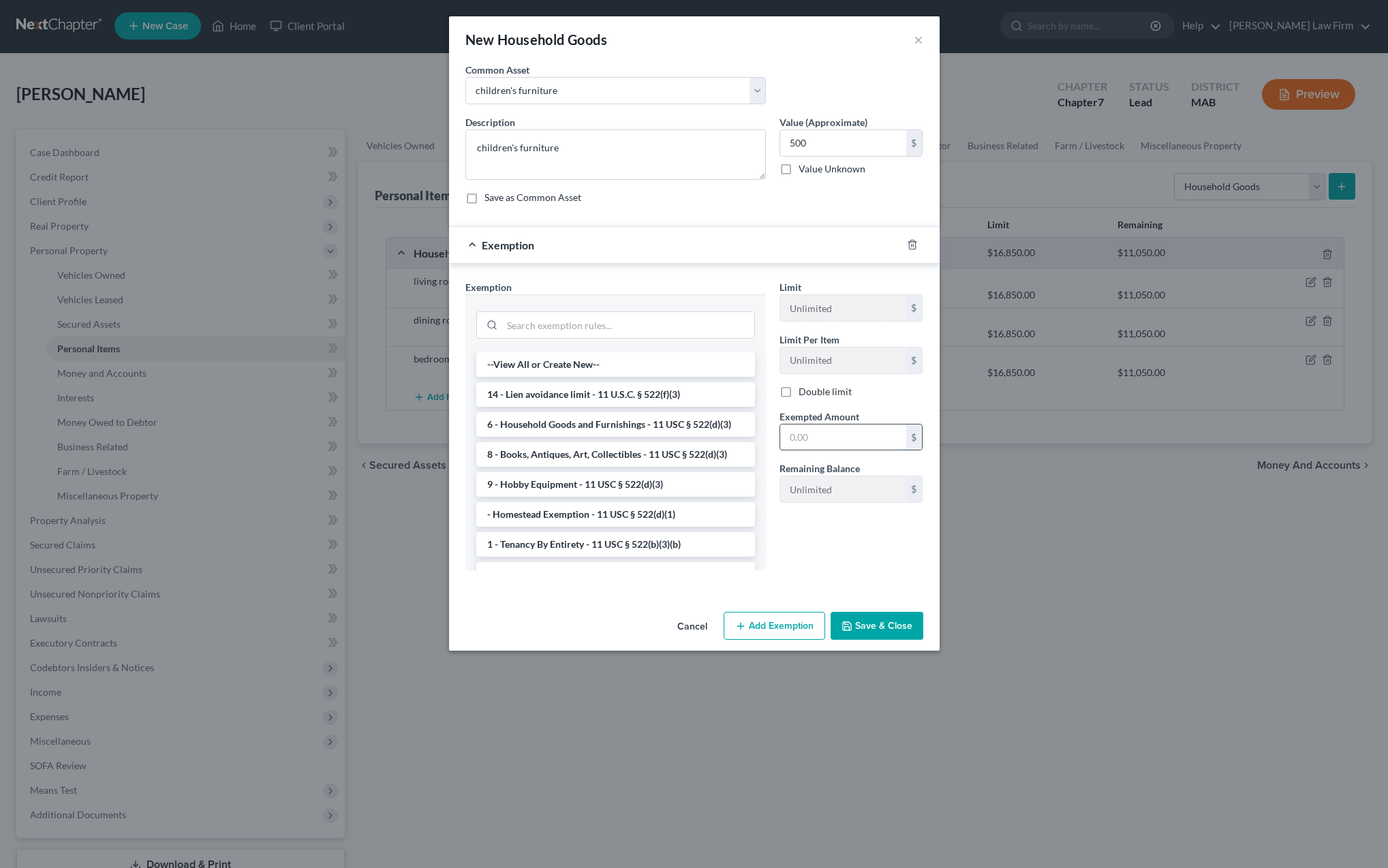
click at [798, 440] on input "text" at bounding box center [843, 437] width 126 height 26
click at [640, 432] on li "6 - Household Goods and Furnishings - 11 USC § 522(d)(3)" at bounding box center [616, 425] width 279 height 25
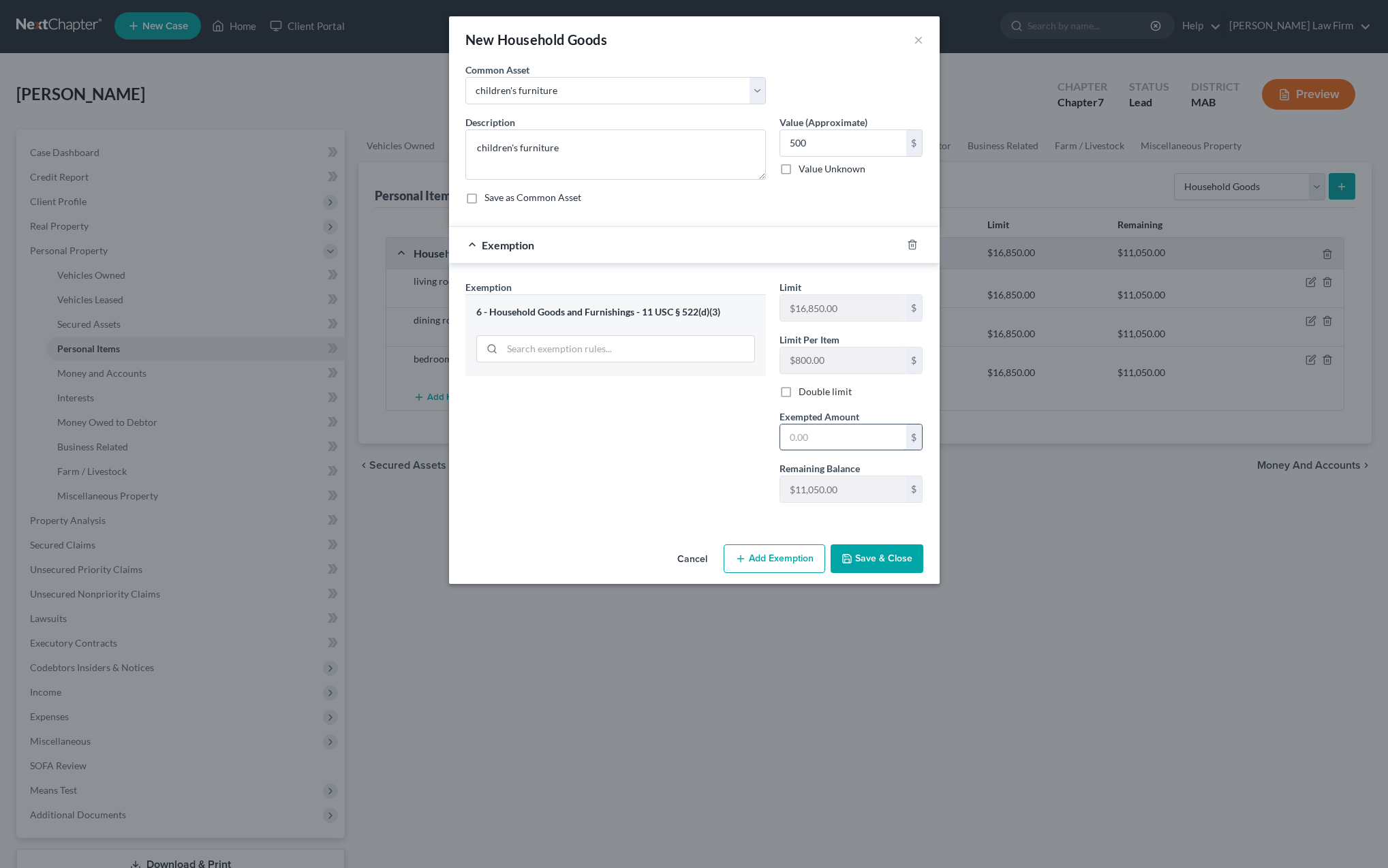
click at [793, 436] on input "text" at bounding box center [843, 437] width 126 height 26
type input "500"
click at [866, 565] on button "Save & Close" at bounding box center [877, 559] width 92 height 28
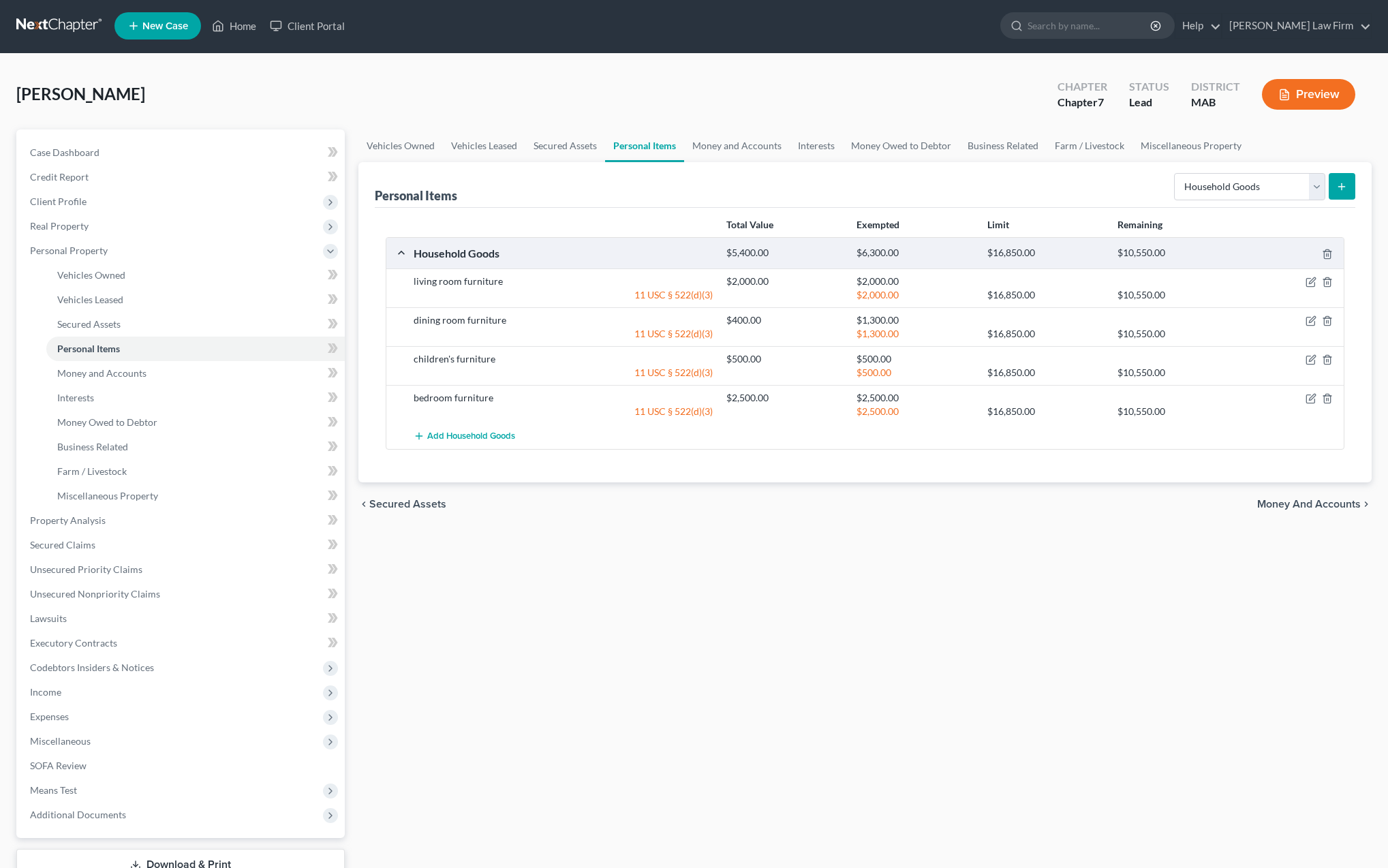
click at [1344, 194] on button "submit" at bounding box center [1342, 187] width 27 height 27
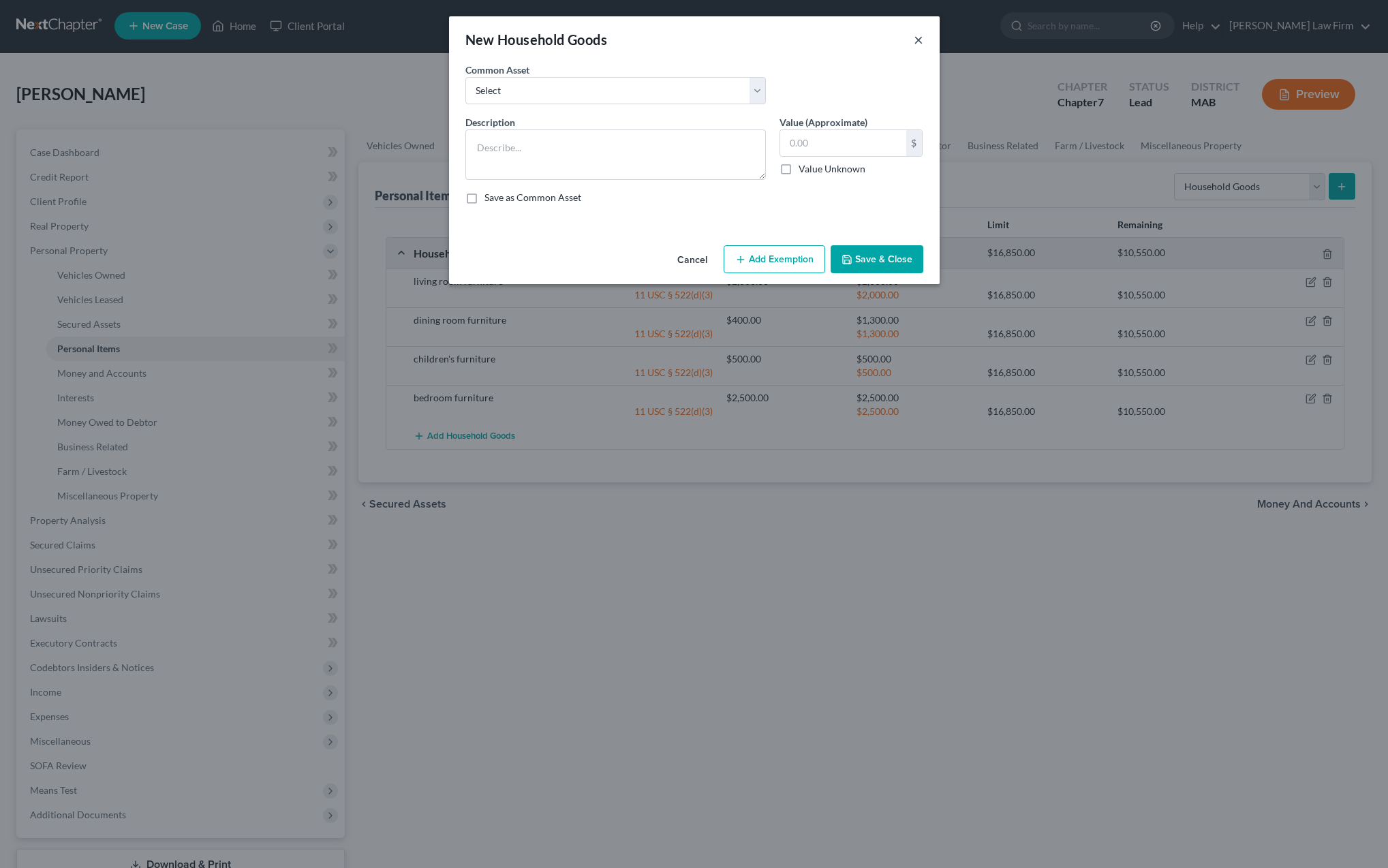
click at [917, 41] on button "×" at bounding box center [918, 40] width 9 height 17
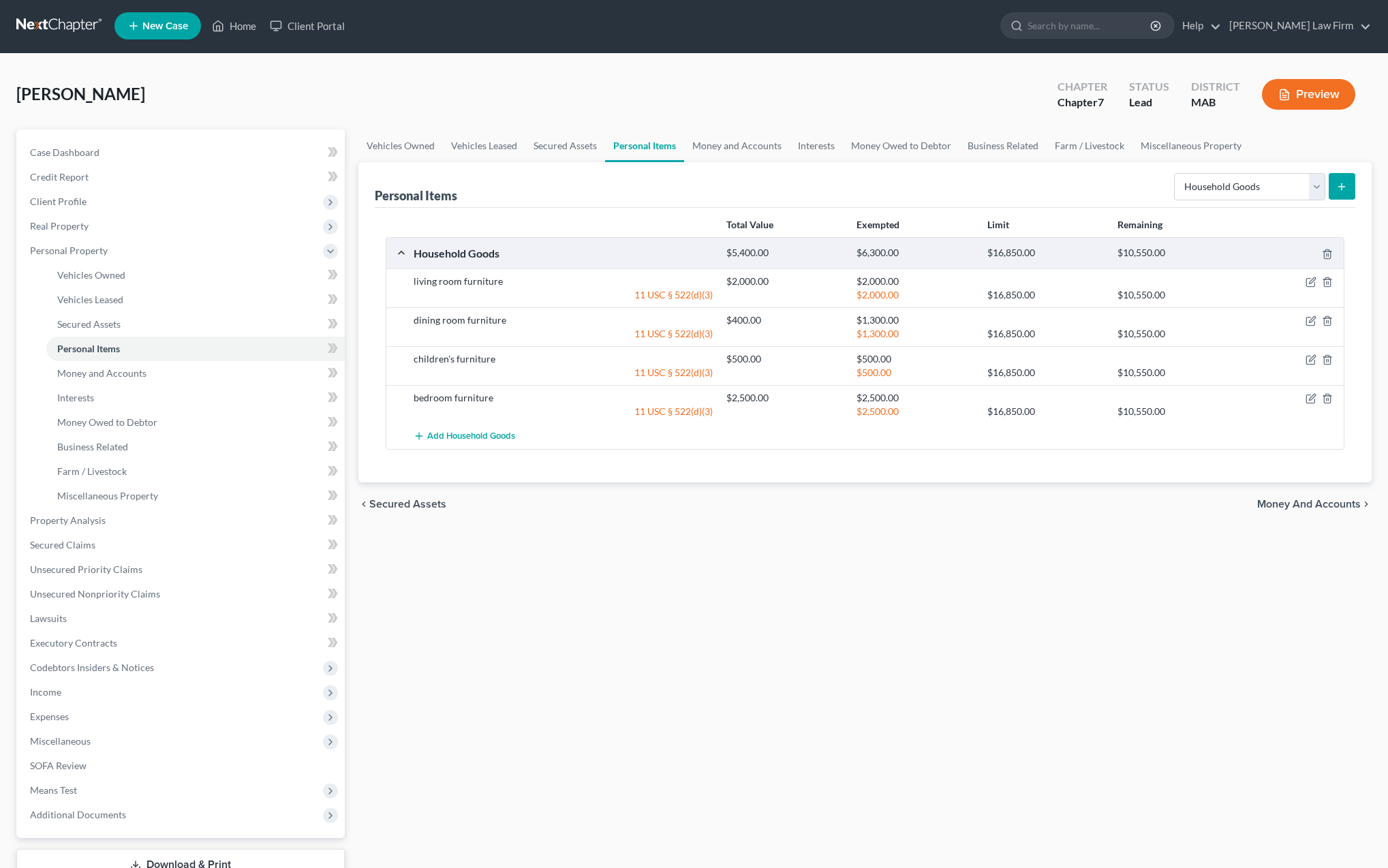
click at [1345, 188] on icon "submit" at bounding box center [1342, 187] width 11 height 11
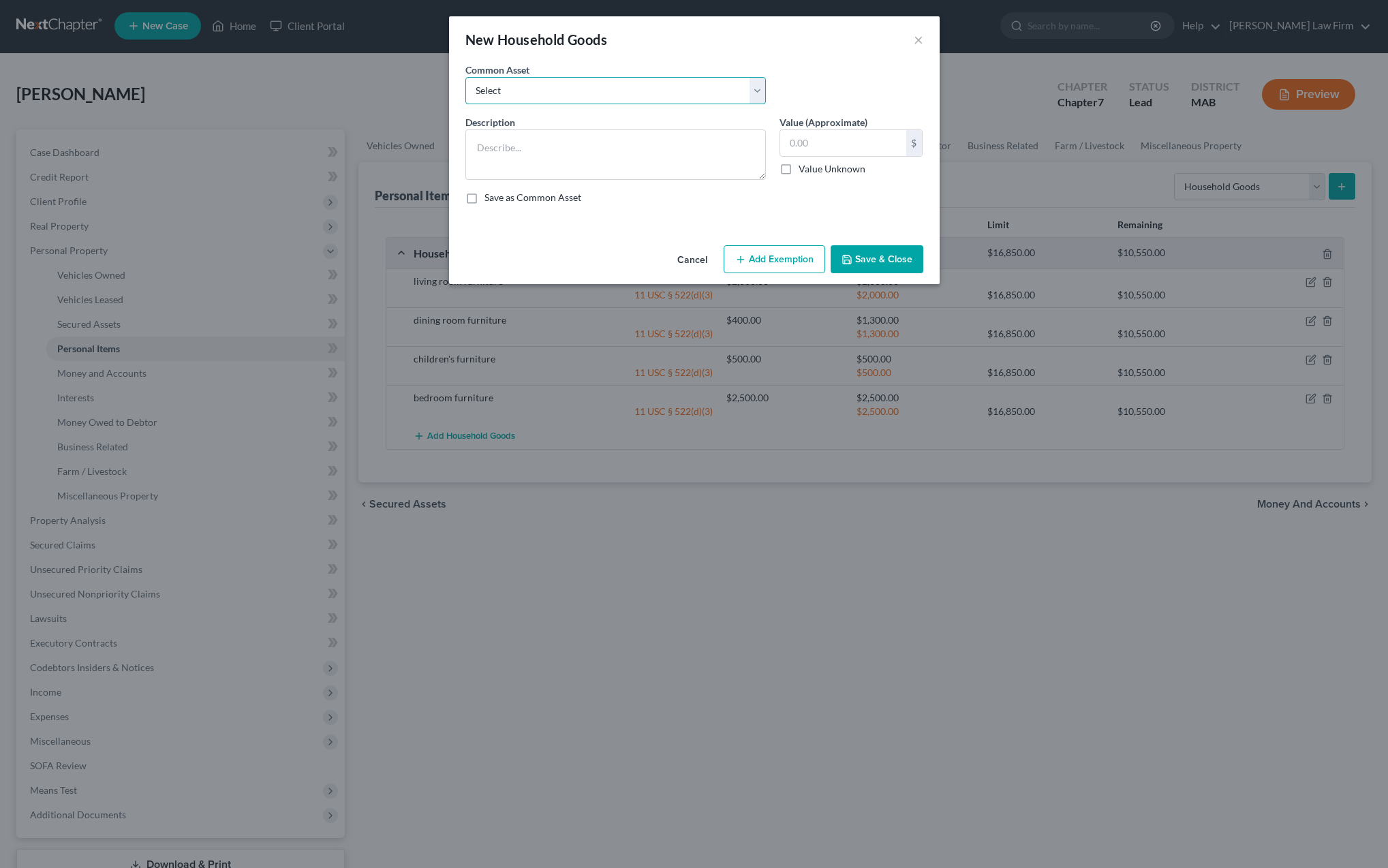
select select "7"
type textarea "misc. furniture"
click at [839, 147] on input "350.00" at bounding box center [843, 143] width 126 height 26
type input "3"
type input "100"
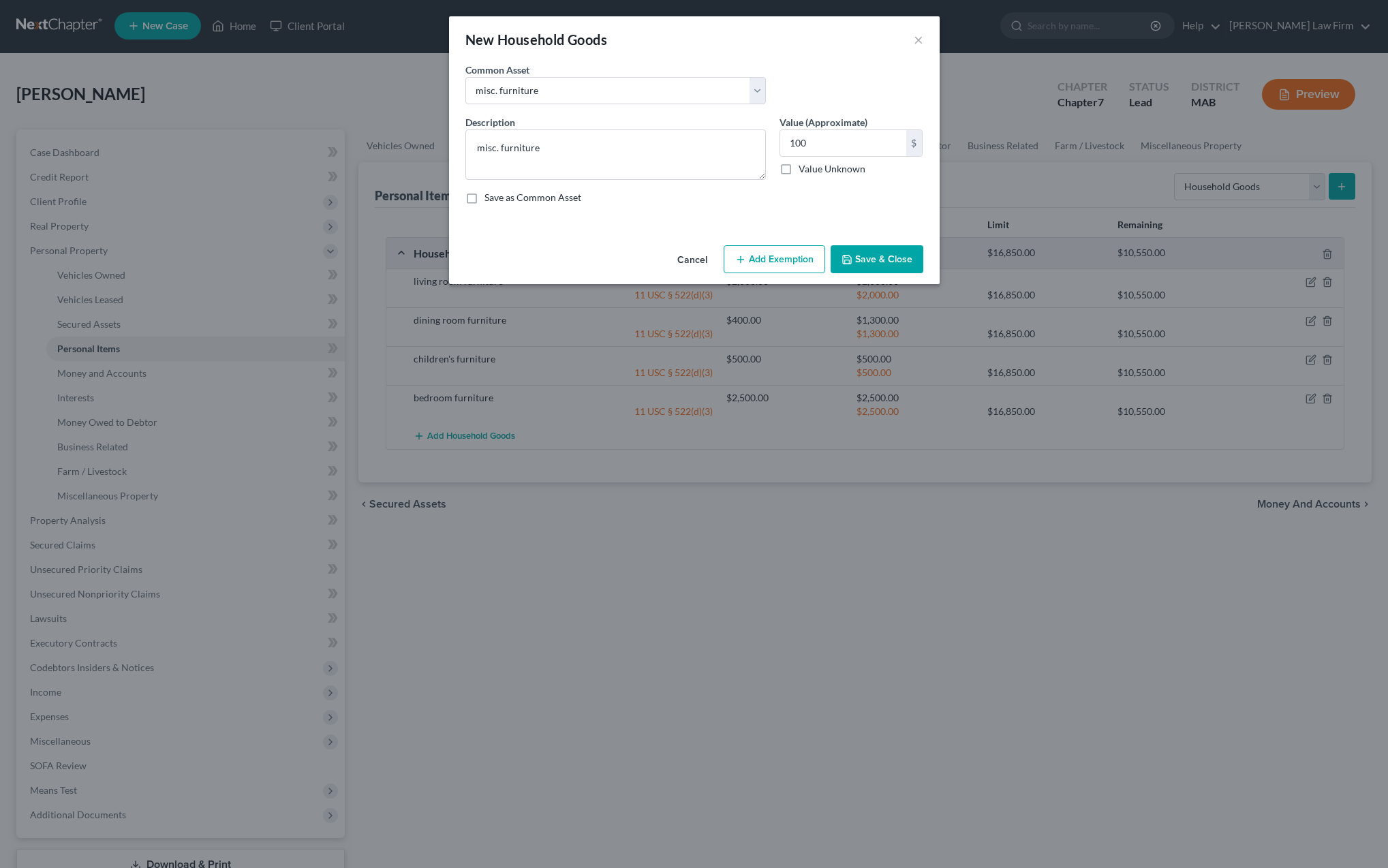
click at [810, 262] on button "Add Exemption" at bounding box center [775, 259] width 101 height 28
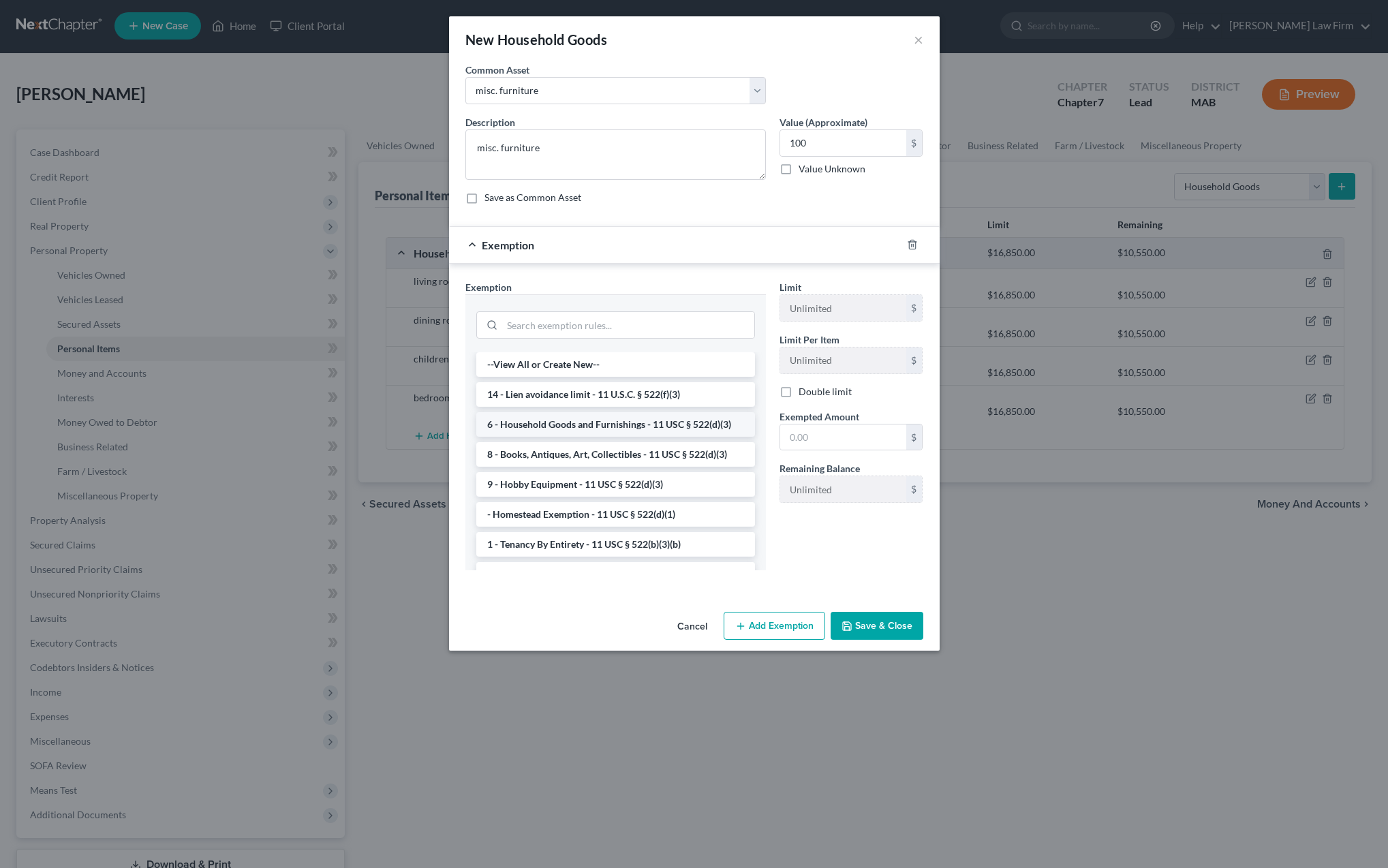
click at [629, 424] on li "6 - Household Goods and Furnishings - 11 USC § 522(d)(3)" at bounding box center [616, 425] width 279 height 25
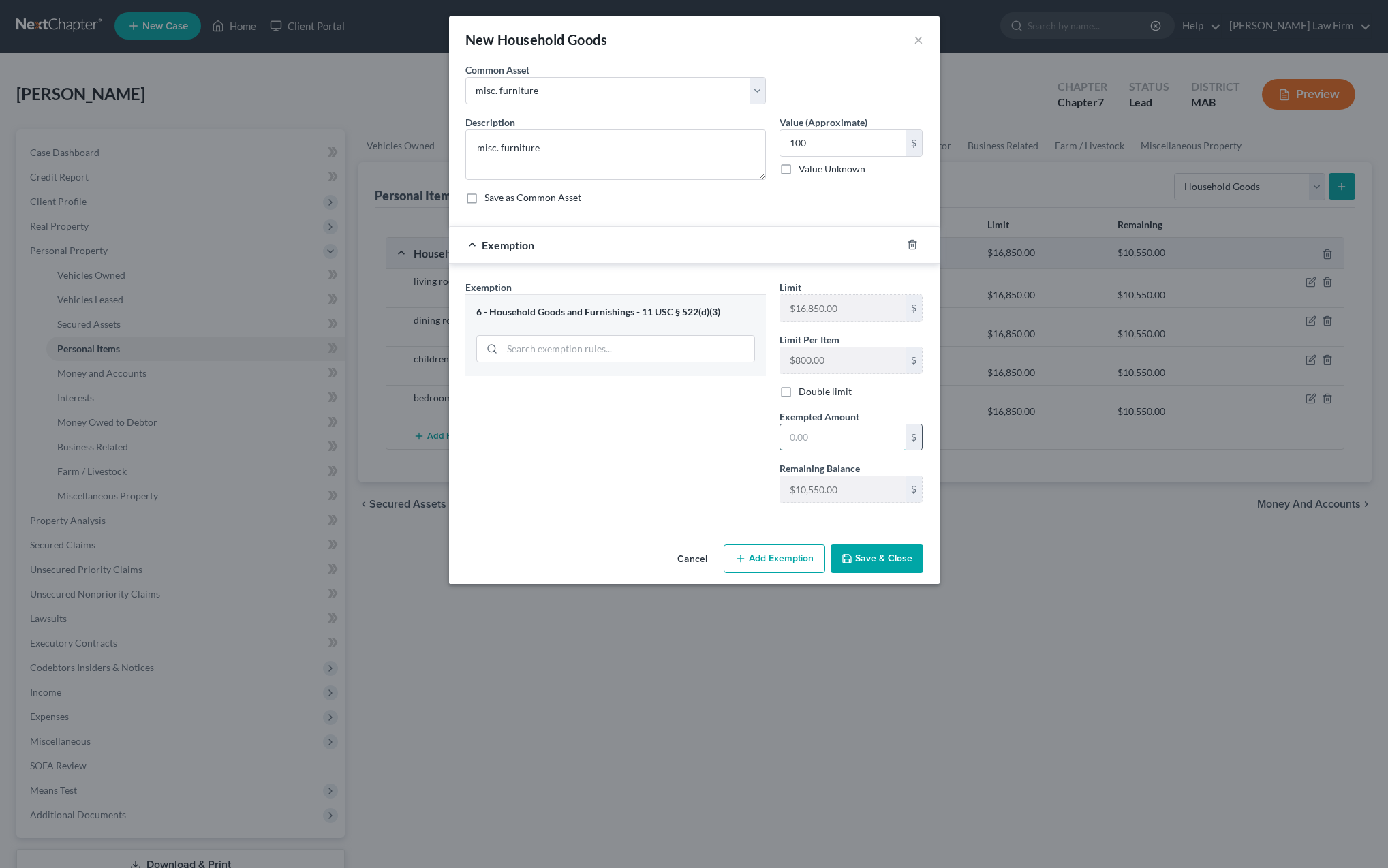
click at [815, 442] on input "text" at bounding box center [843, 437] width 126 height 26
type input "100"
click at [863, 558] on button "Save & Close" at bounding box center [877, 559] width 92 height 28
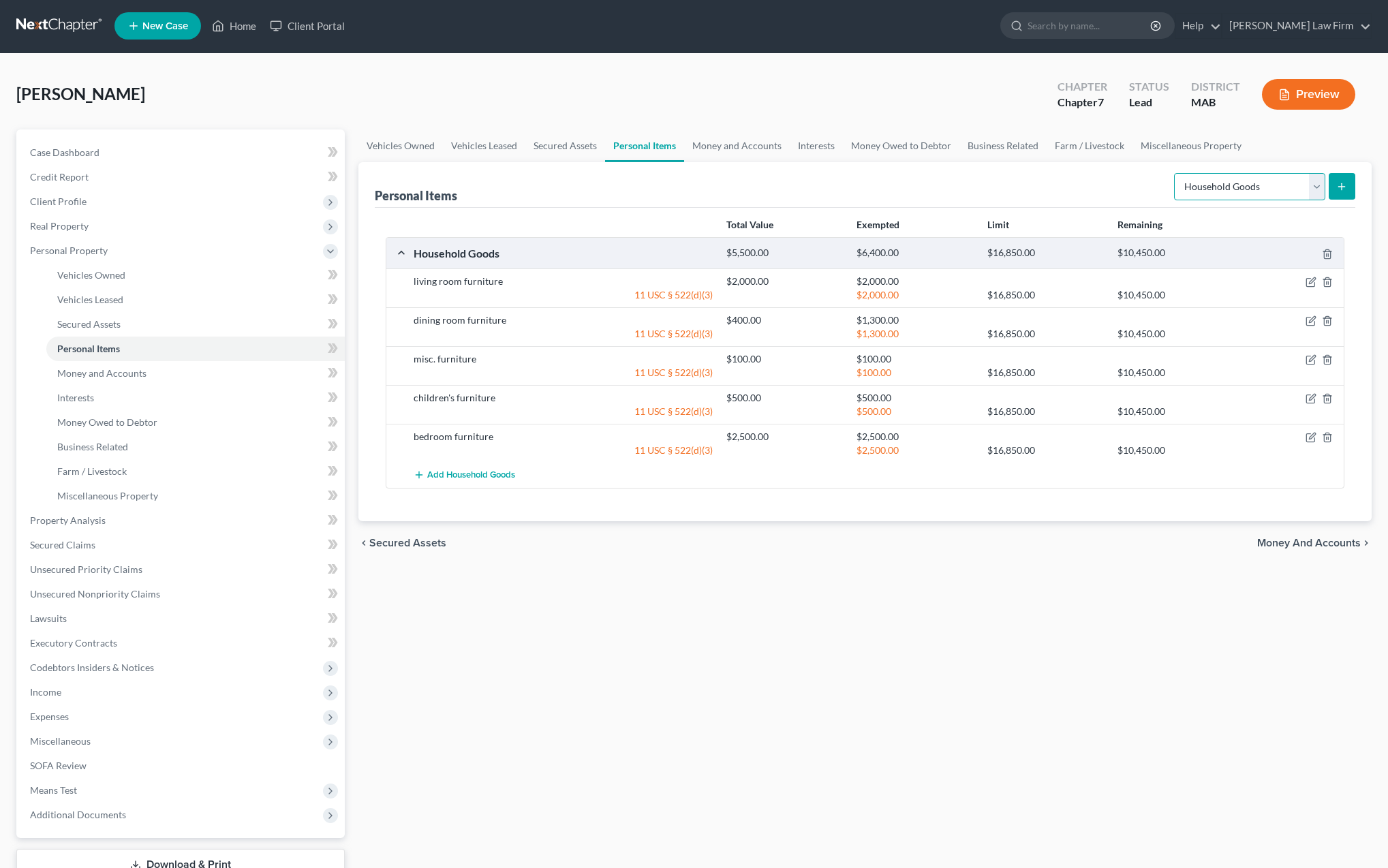
select select "electronics"
click at [1345, 192] on button "submit" at bounding box center [1342, 187] width 27 height 27
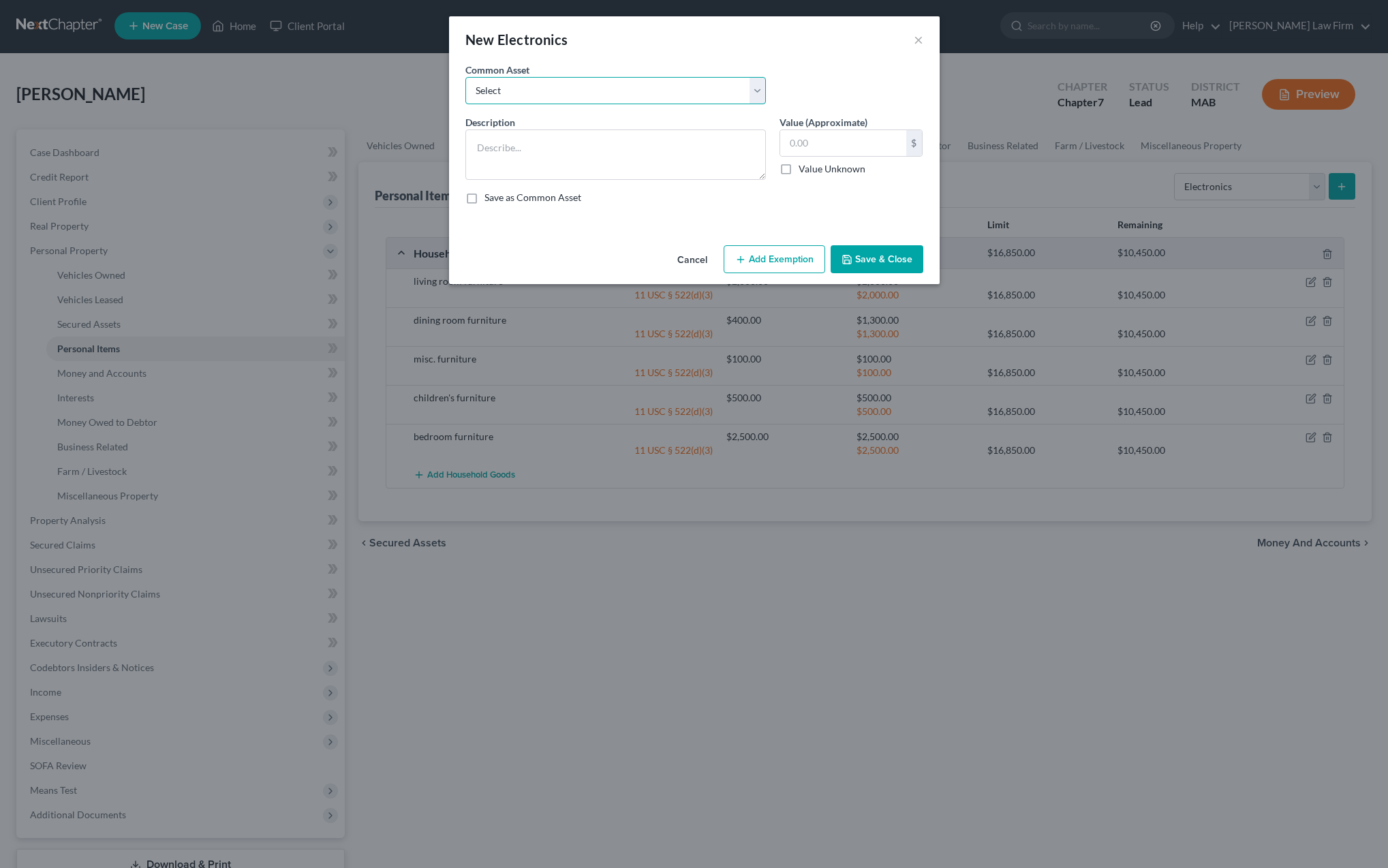
select select "1"
type textarea "television"
type input "88.00"
drag, startPoint x: 532, startPoint y: 151, endPoint x: 452, endPoint y: 153, distance: 80.0
click at [517, 151] on textarea "televisionTV, DVD" at bounding box center [616, 155] width 300 height 51
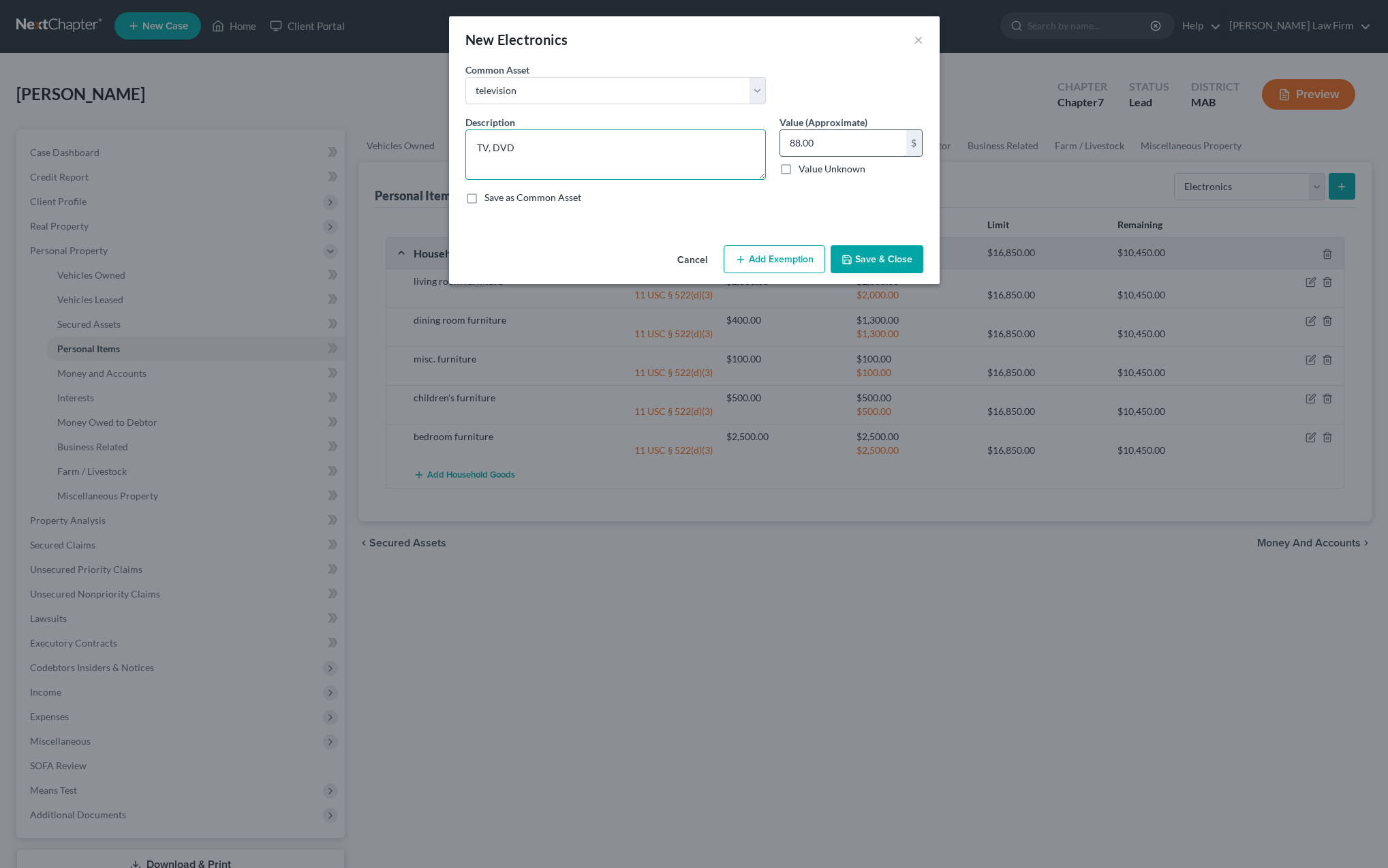
type textarea "TV, DVD"
click at [858, 149] on input "88.00" at bounding box center [843, 143] width 126 height 26
drag, startPoint x: 840, startPoint y: 149, endPoint x: 763, endPoint y: 146, distance: 77.1
type input "420"
click at [774, 255] on button "Add Exemption" at bounding box center [775, 259] width 101 height 28
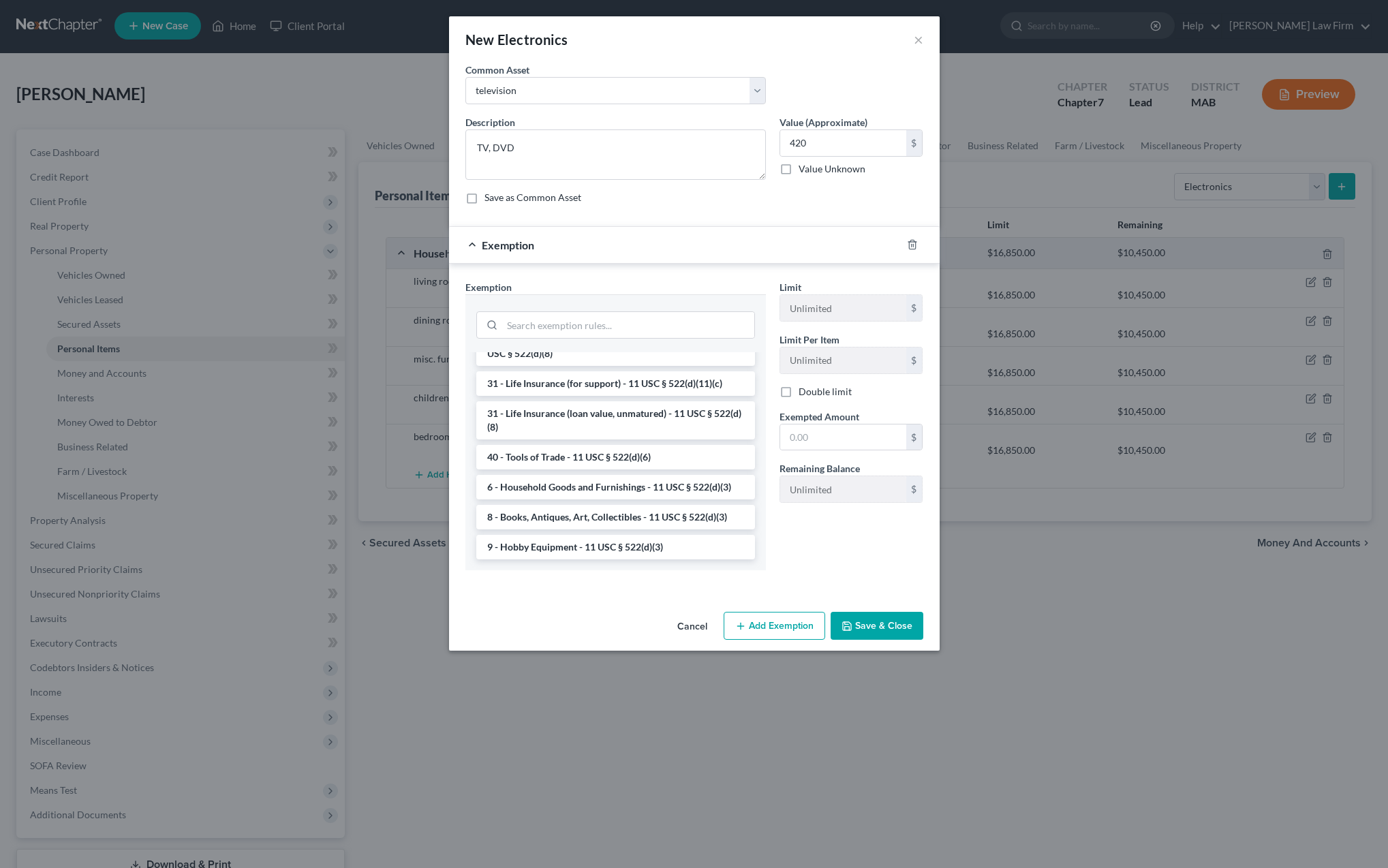
scroll to position [1055, 0]
click at [638, 489] on li "6 - Household Goods and Furnishings - 11 USC § 522(d)(3)" at bounding box center [616, 487] width 279 height 25
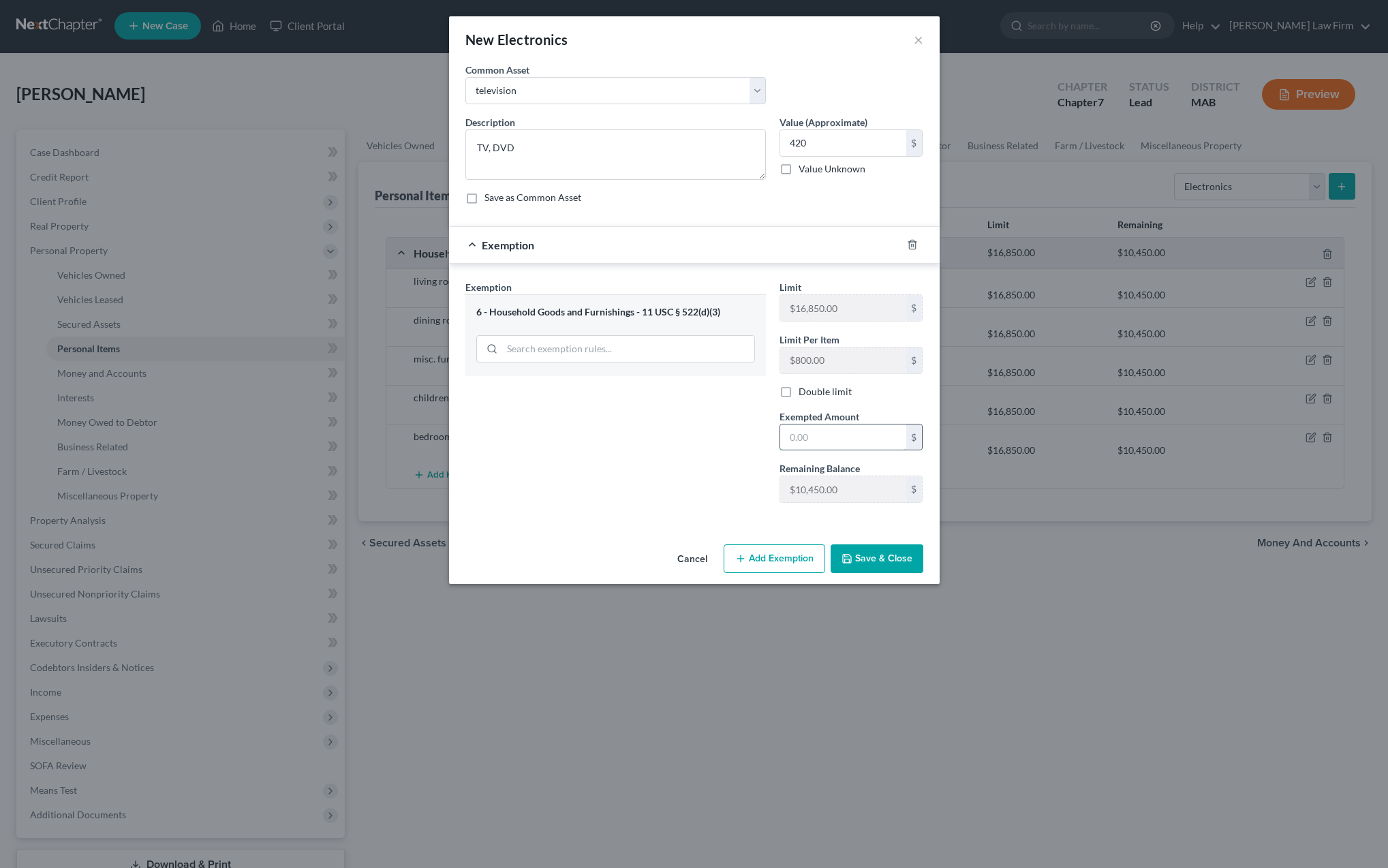
click at [813, 438] on input "text" at bounding box center [843, 437] width 126 height 26
type input "420"
click at [869, 564] on button "Save & Close" at bounding box center [877, 559] width 92 height 28
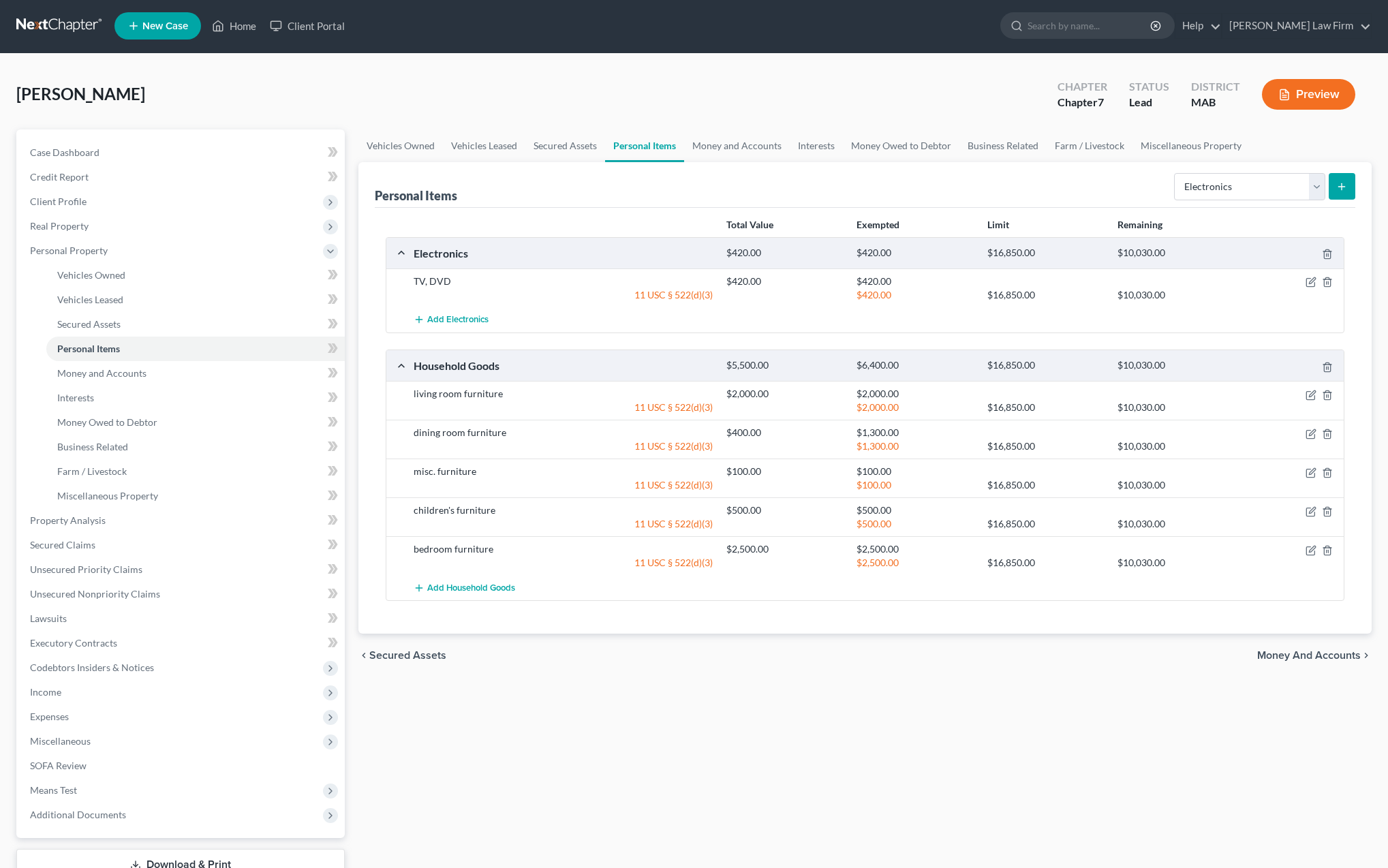
click at [1341, 189] on icon "submit" at bounding box center [1342, 187] width 11 height 11
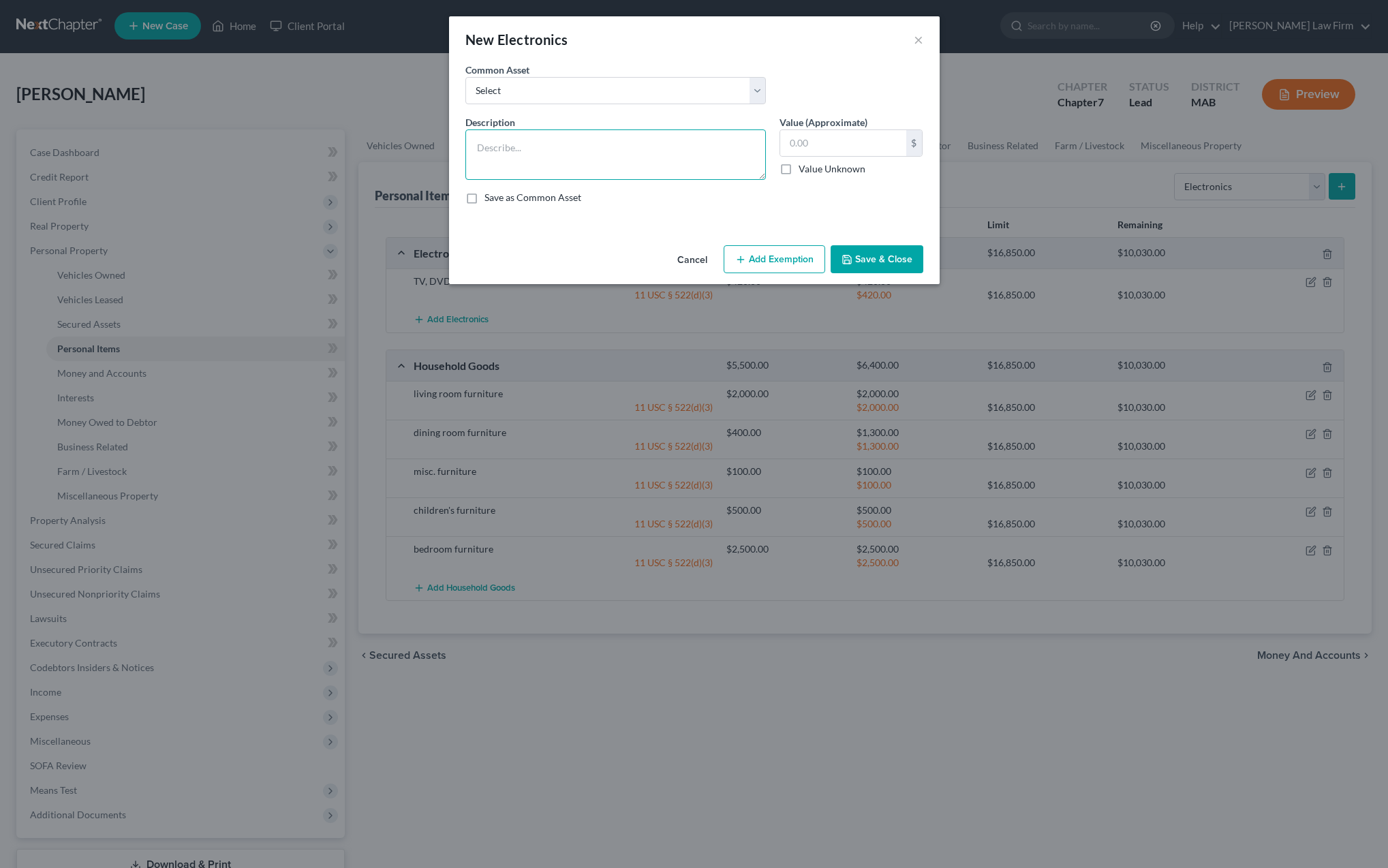
click at [492, 138] on textarea at bounding box center [616, 155] width 300 height 51
type textarea "audio equipment"
click at [485, 199] on label "Save as Common Asset" at bounding box center [533, 197] width 96 height 13
click at [490, 199] on input "Save as Common Asset" at bounding box center [494, 194] width 9 height 9
checkbox input "true"
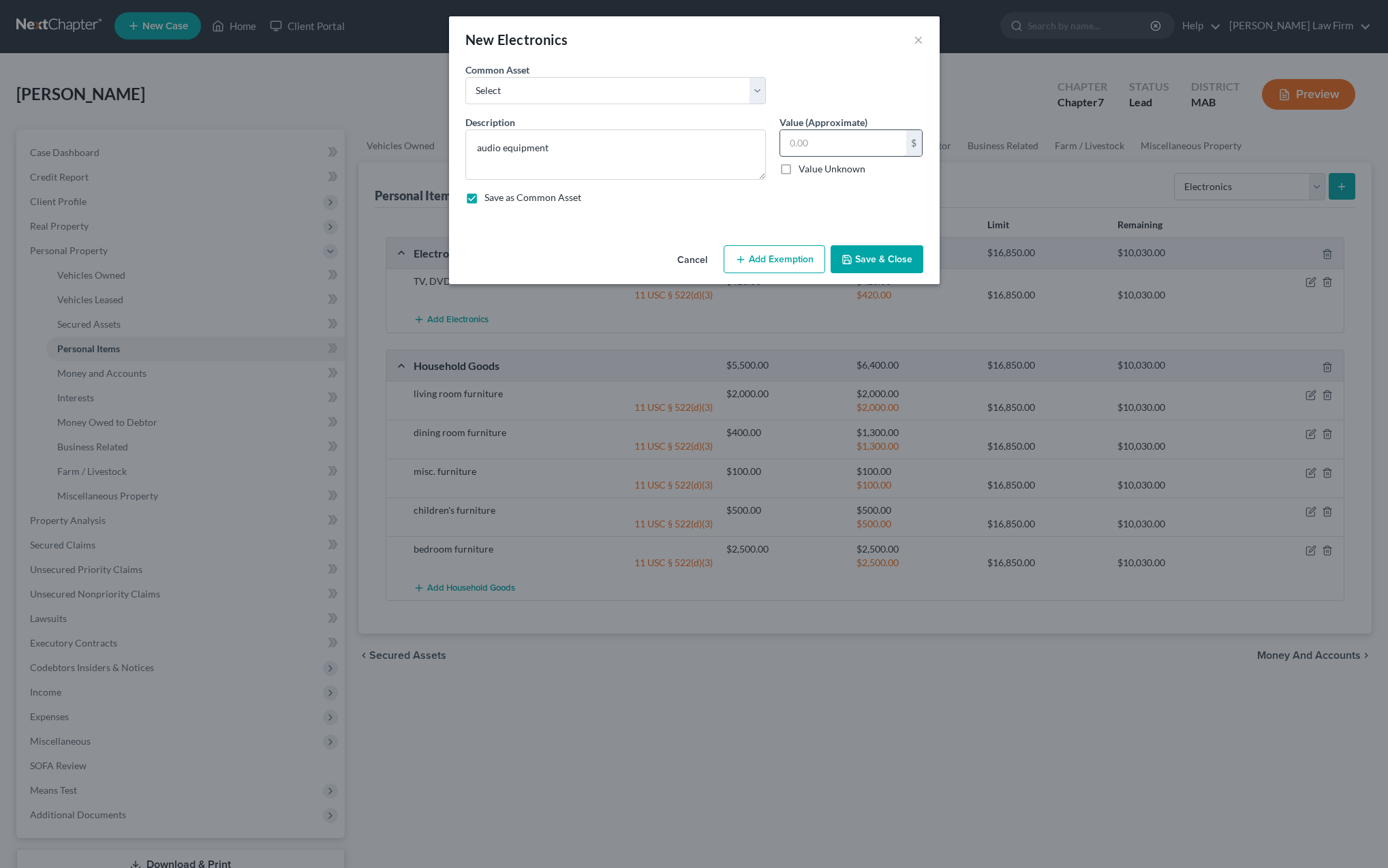
click at [818, 146] on input "text" at bounding box center [843, 143] width 126 height 26
type input "130"
click at [775, 259] on button "Add Exemption" at bounding box center [775, 259] width 101 height 28
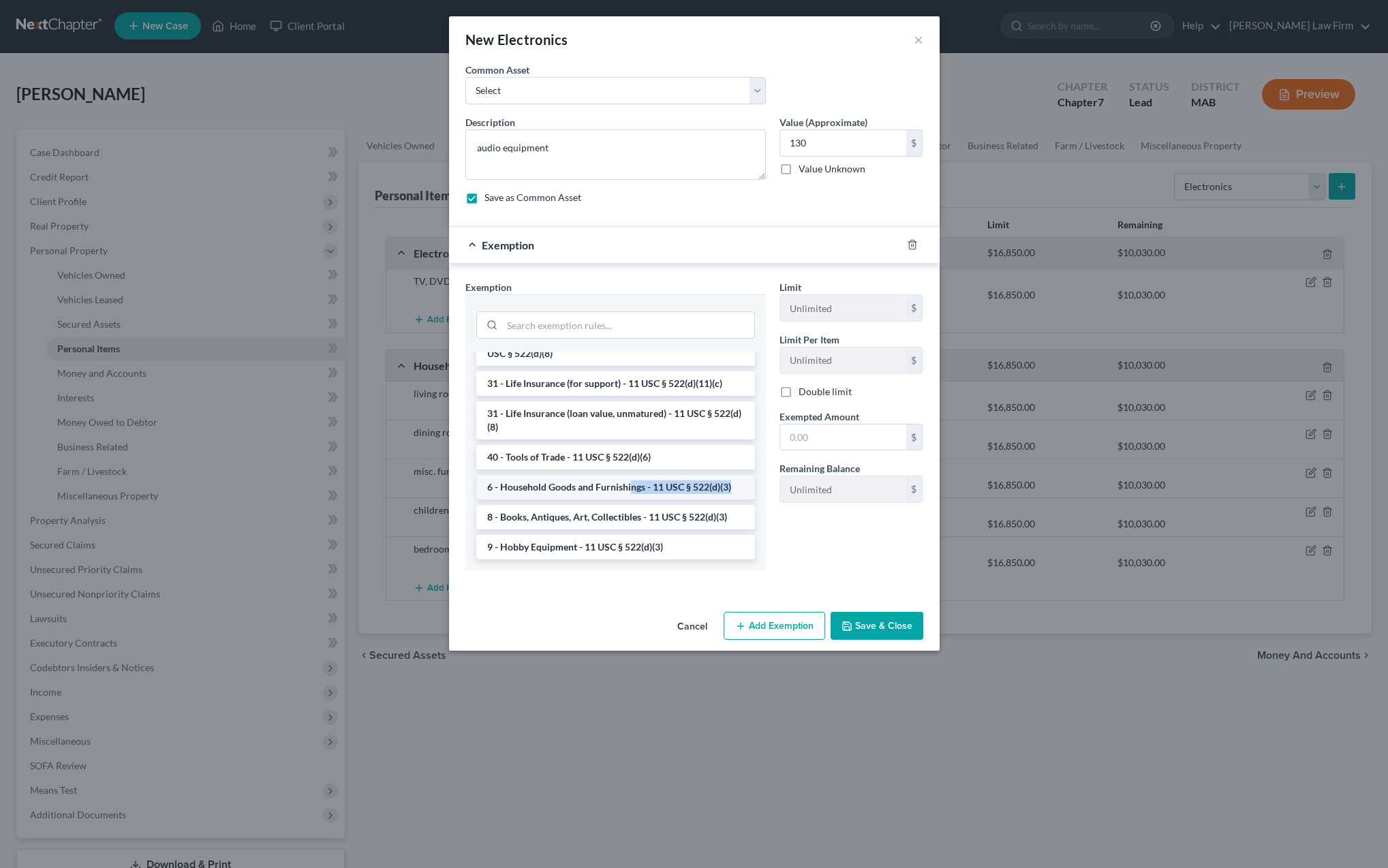
click at [631, 489] on li "6 - Household Goods and Furnishings - 11 USC § 522(d)(3)" at bounding box center [616, 487] width 279 height 25
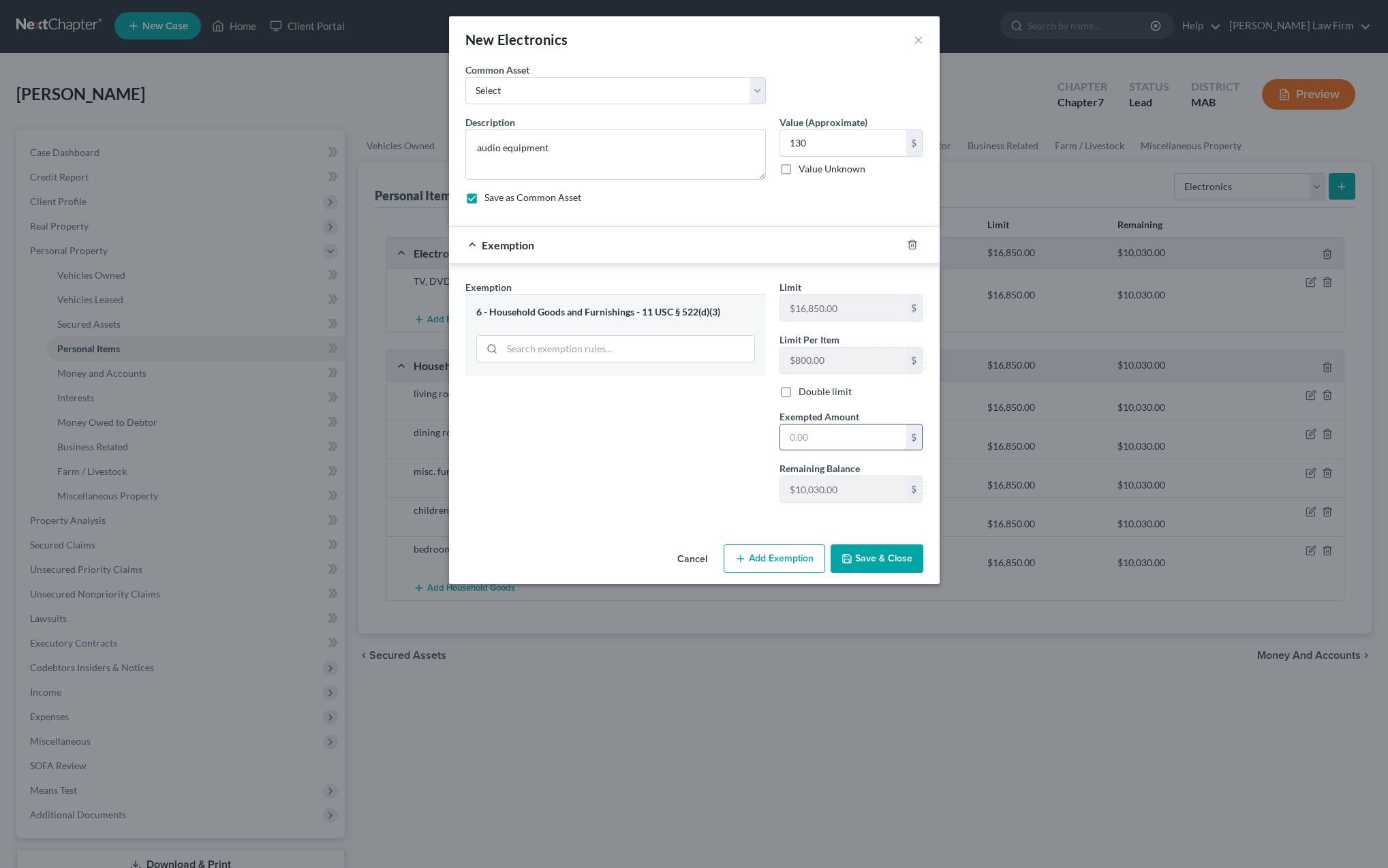
click at [805, 437] on input "text" at bounding box center [843, 437] width 126 height 26
type input "130"
click at [862, 563] on button "Save & Close" at bounding box center [877, 559] width 92 height 28
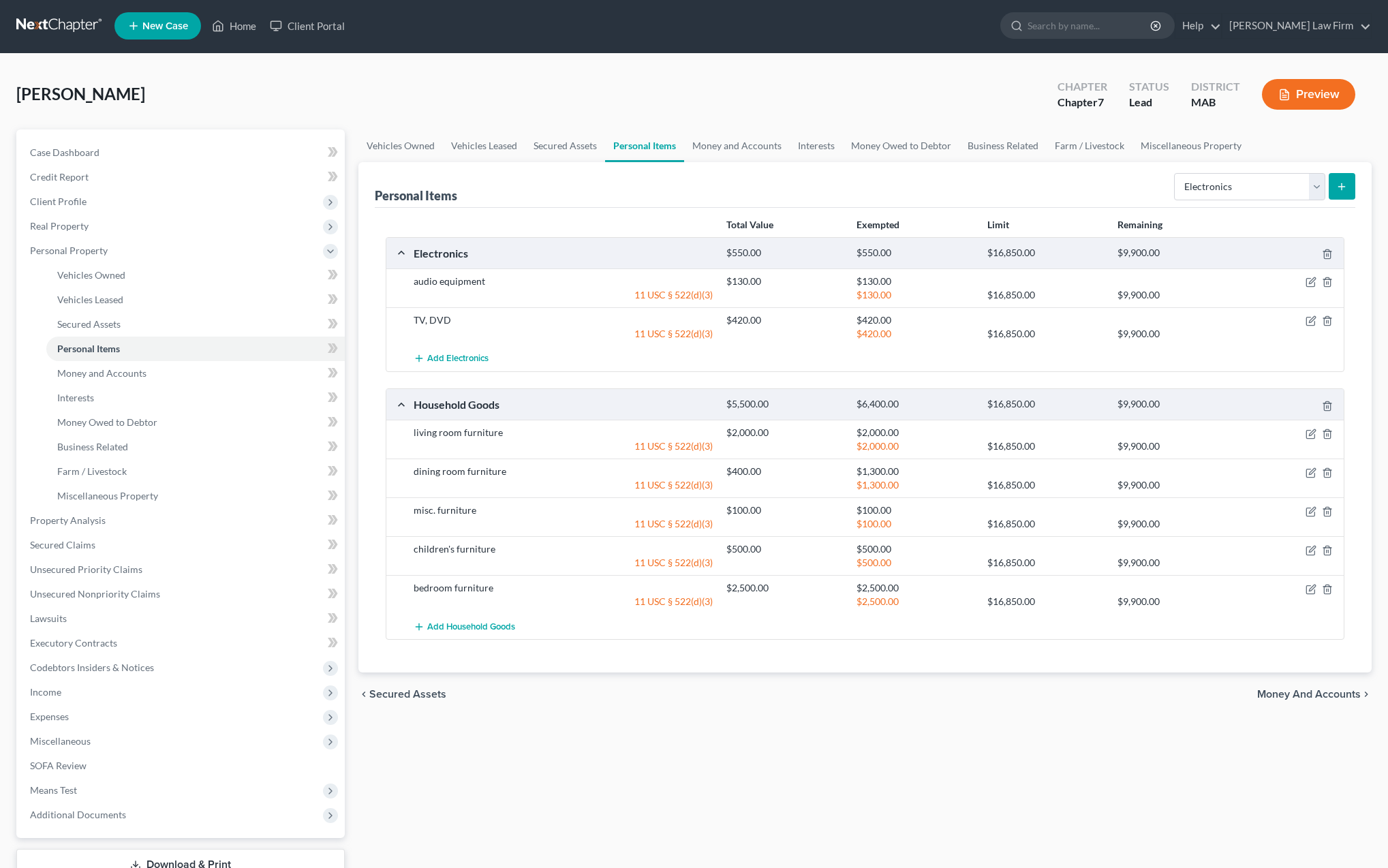
click at [1342, 191] on icon "submit" at bounding box center [1342, 187] width 11 height 11
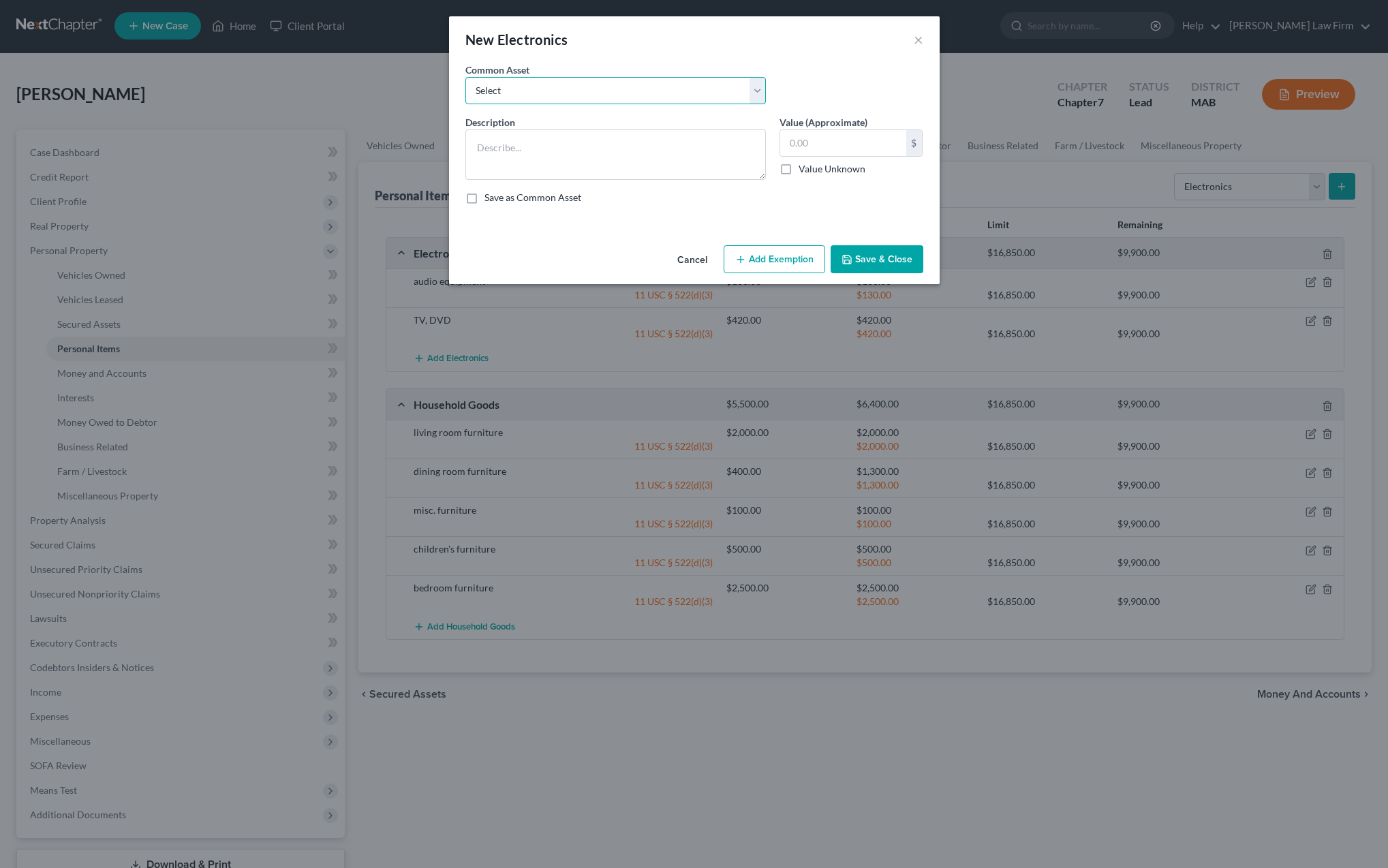
select select "1"
type textarea "telephones"
drag, startPoint x: 828, startPoint y: 148, endPoint x: 786, endPoint y: 145, distance: 42.1
click at [786, 145] on input "200.00" at bounding box center [843, 143] width 126 height 26
type input "1,000"
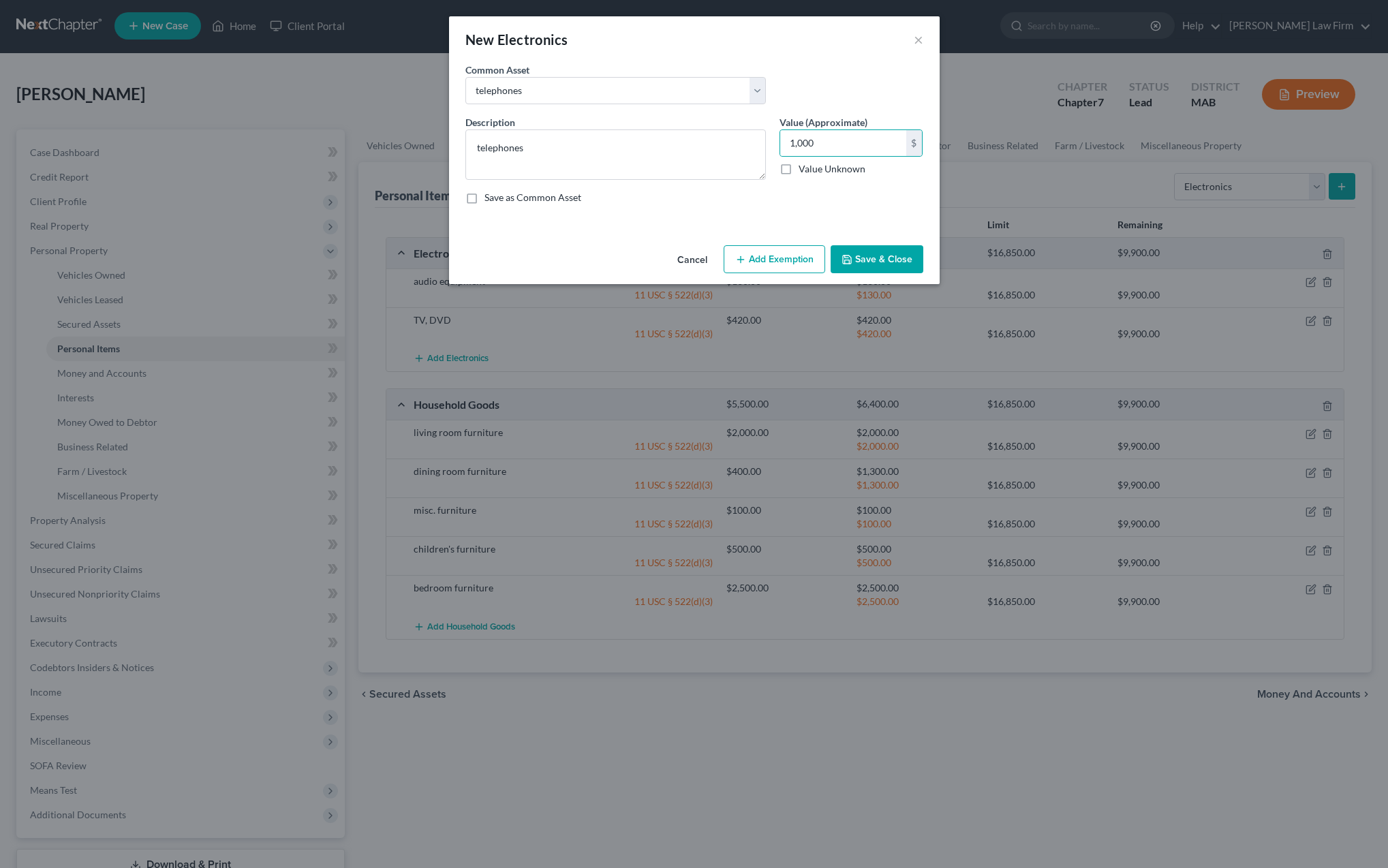
click at [785, 254] on button "Add Exemption" at bounding box center [775, 259] width 101 height 28
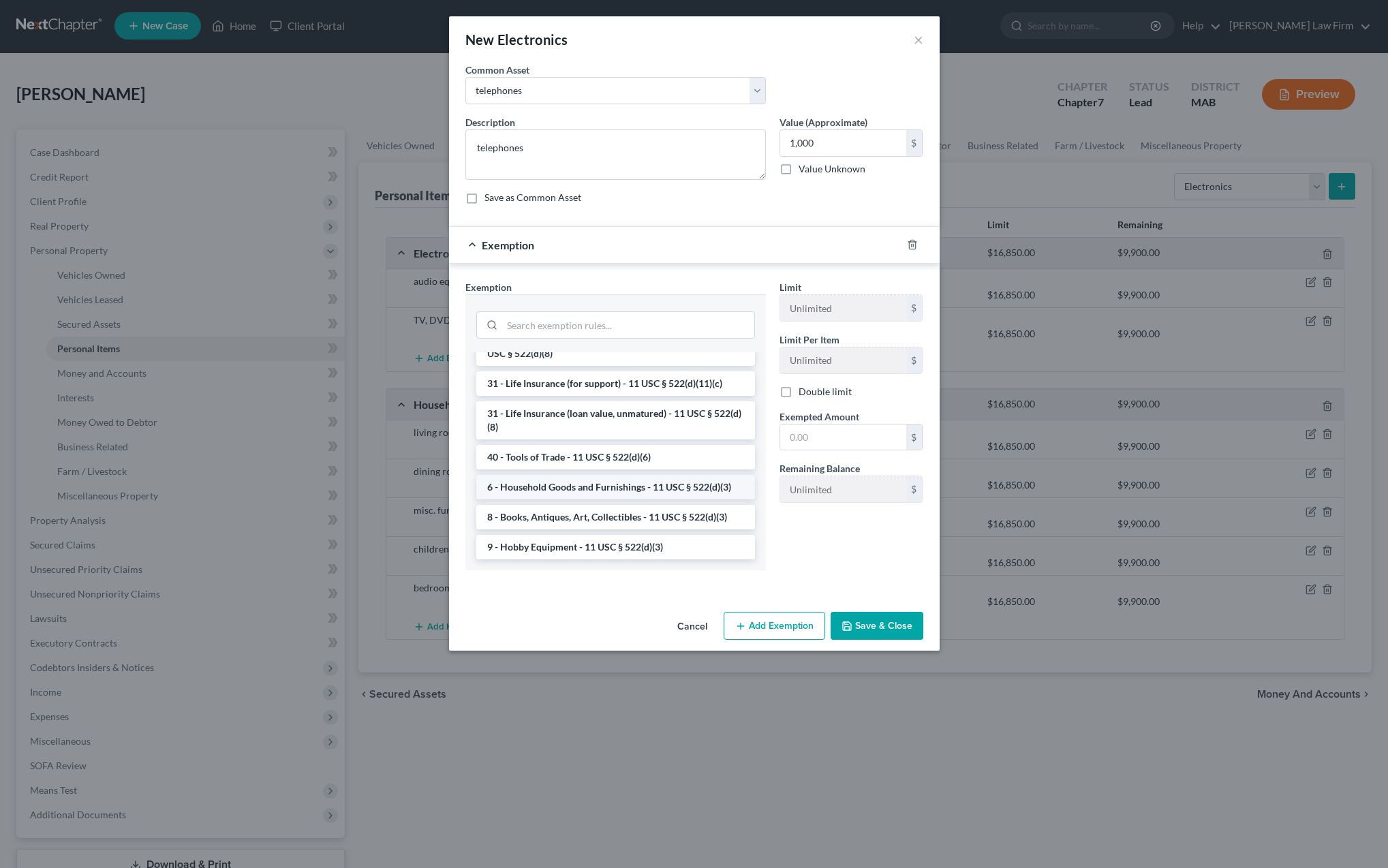
click at [605, 486] on li "6 - Household Goods and Furnishings - 11 USC § 522(d)(3)" at bounding box center [616, 487] width 279 height 25
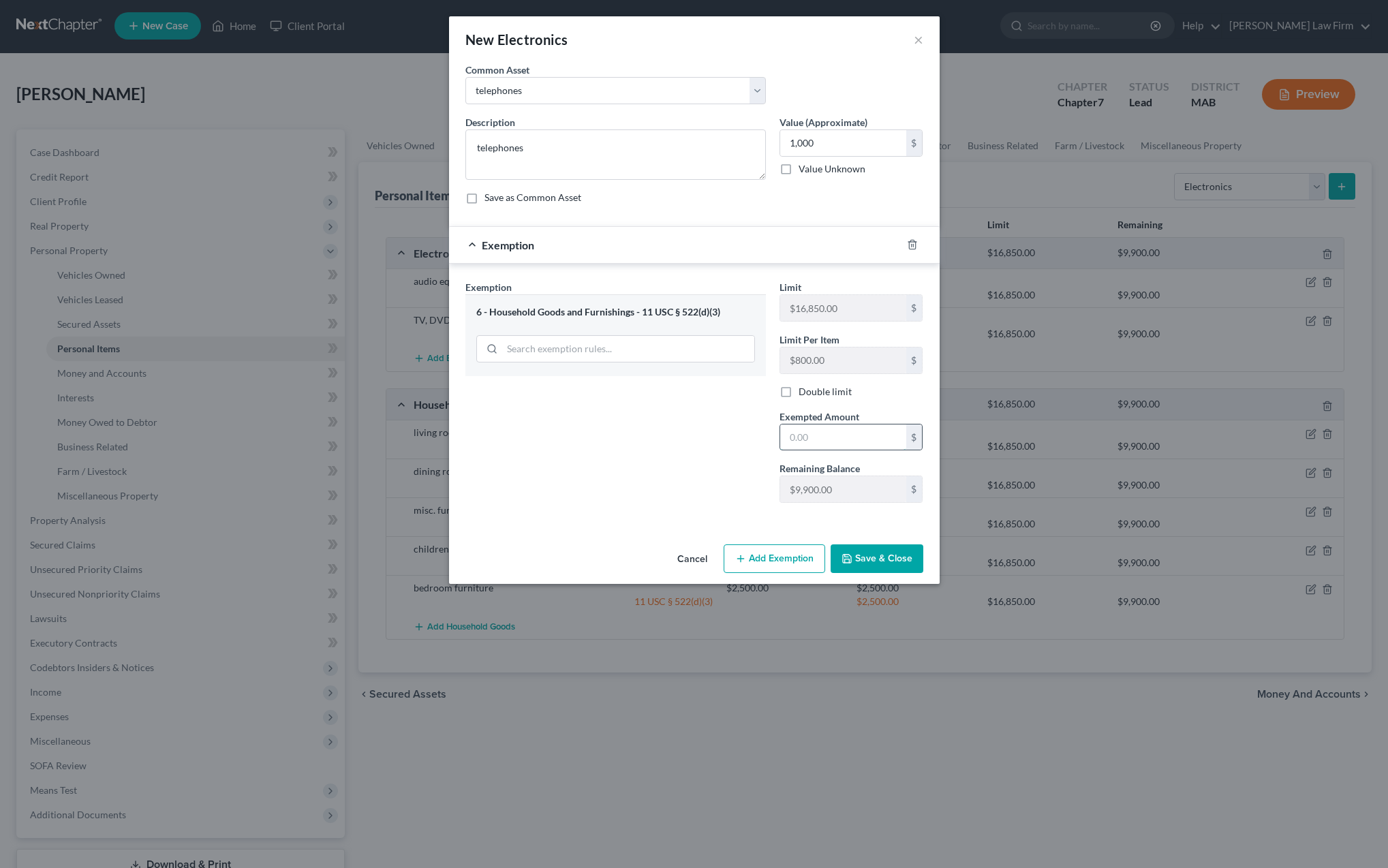
click at [800, 439] on input "text" at bounding box center [843, 437] width 126 height 26
type input "1,000"
click at [869, 556] on button "Save & Close" at bounding box center [877, 559] width 92 height 28
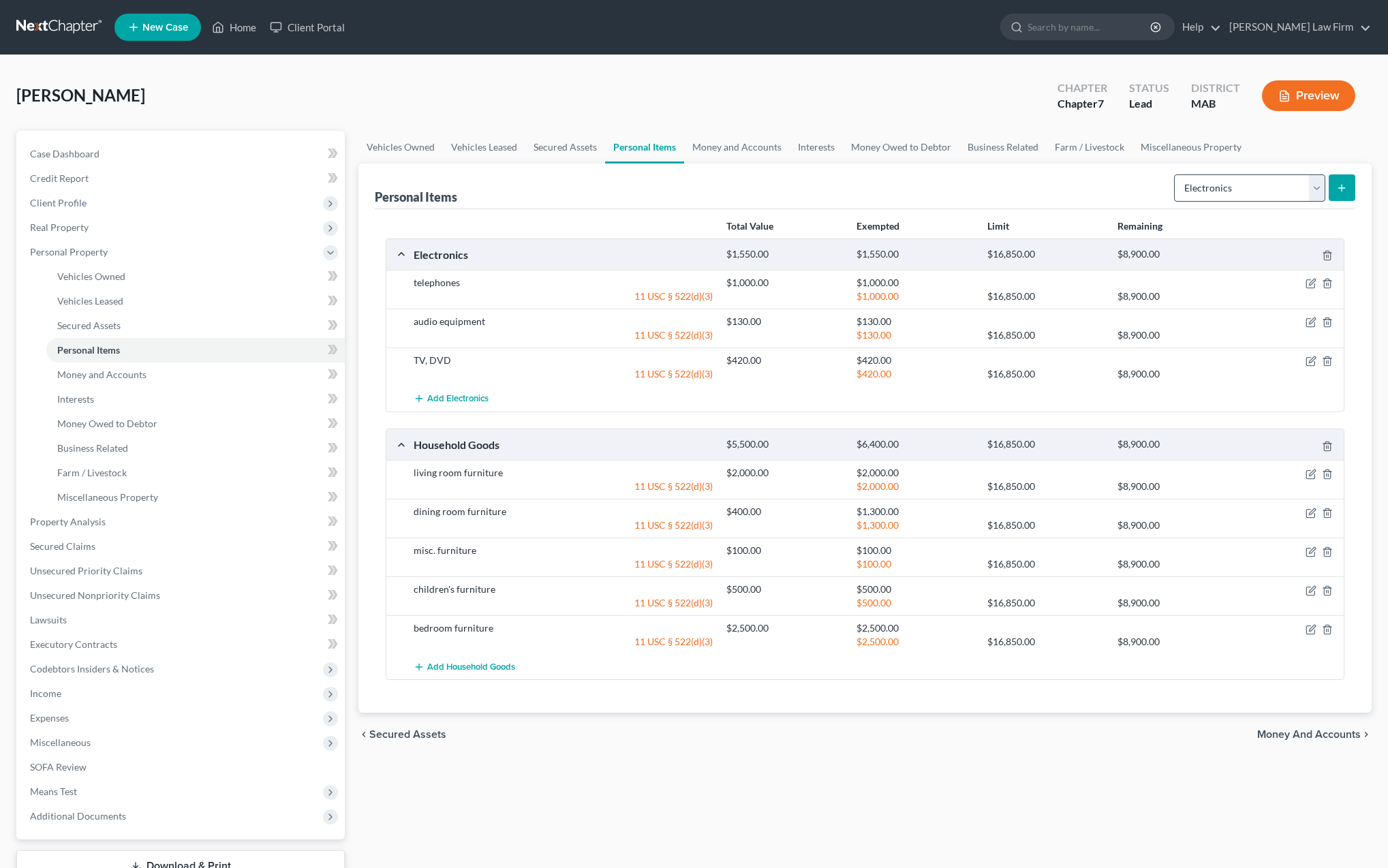
scroll to position [0, 0]
click at [1337, 191] on button "submit" at bounding box center [1342, 188] width 27 height 27
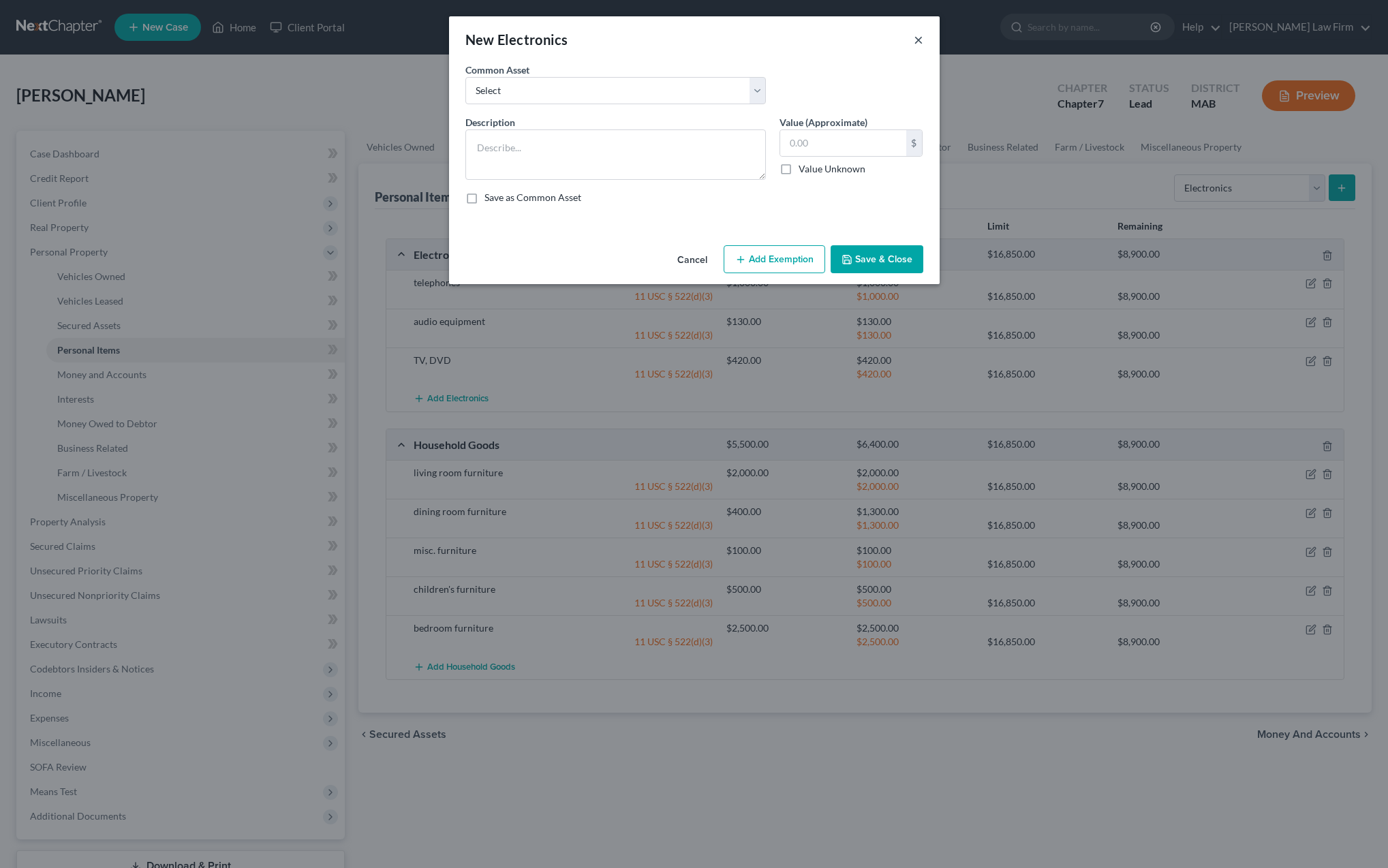
click at [922, 43] on button "×" at bounding box center [918, 40] width 9 height 17
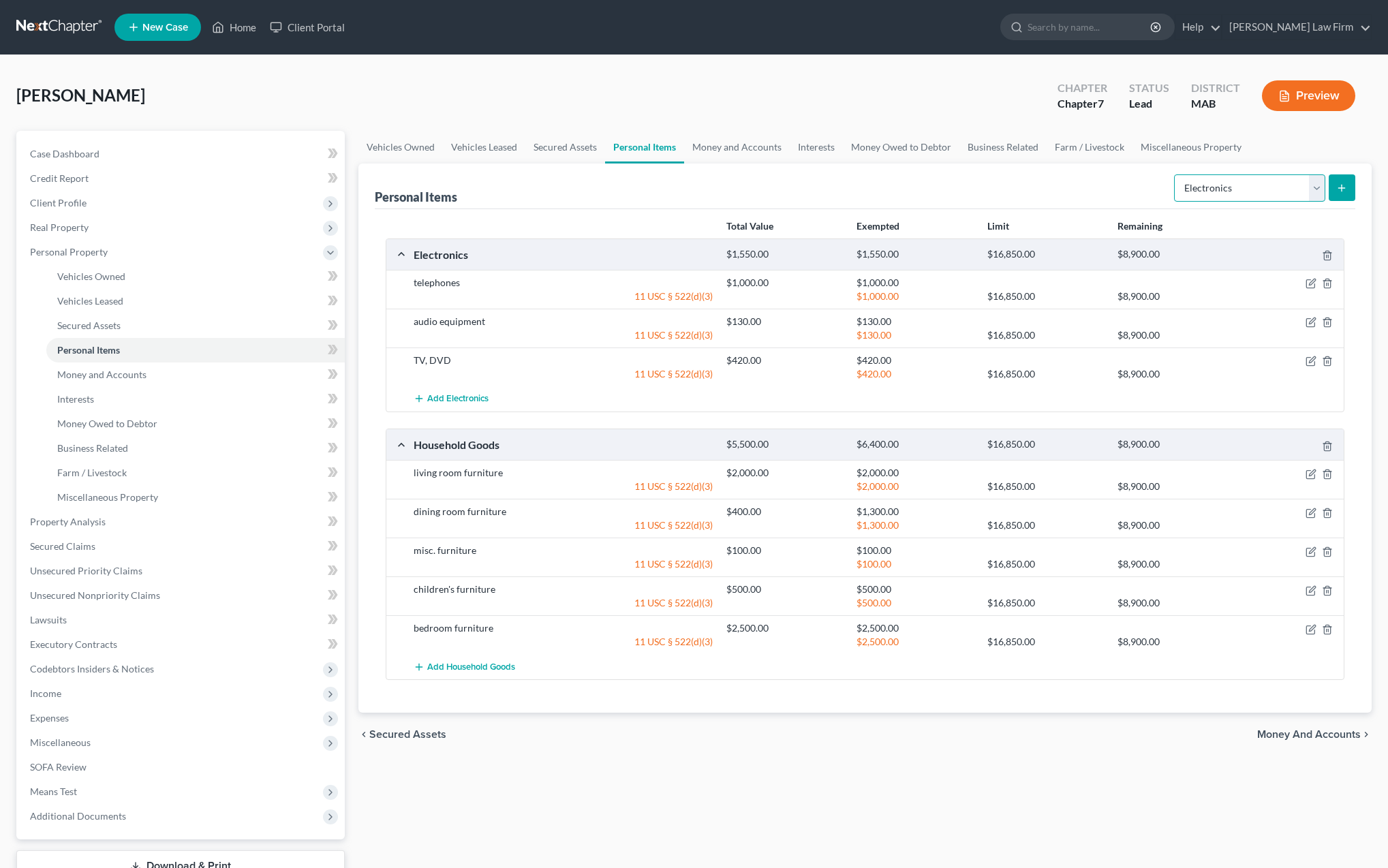
select select "clothing"
click at [1347, 186] on icon "submit" at bounding box center [1342, 188] width 11 height 11
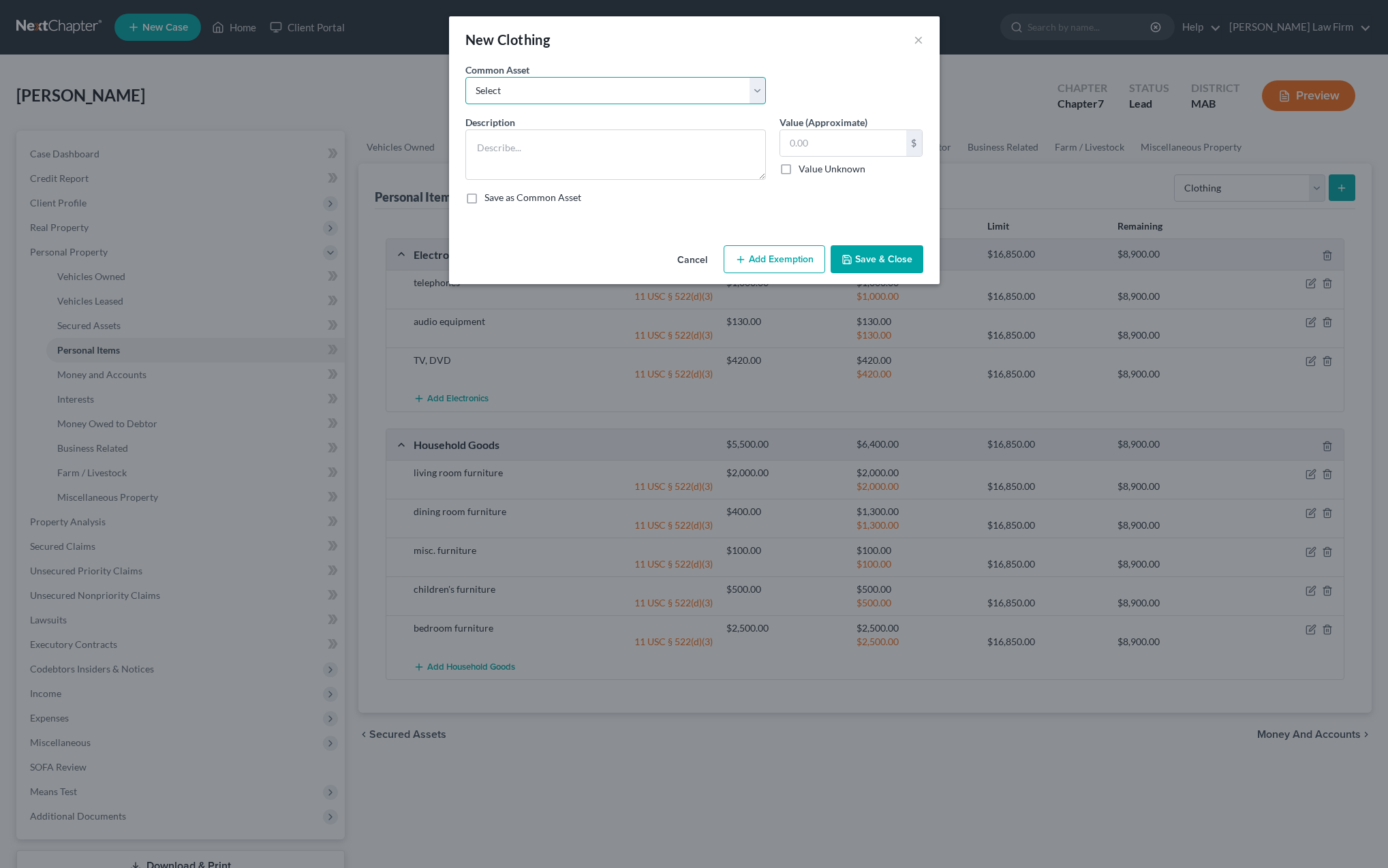
select select "0"
type textarea "debtor's clothing"
type input "1,400.00"
click at [775, 260] on button "Add Exemption" at bounding box center [775, 259] width 101 height 28
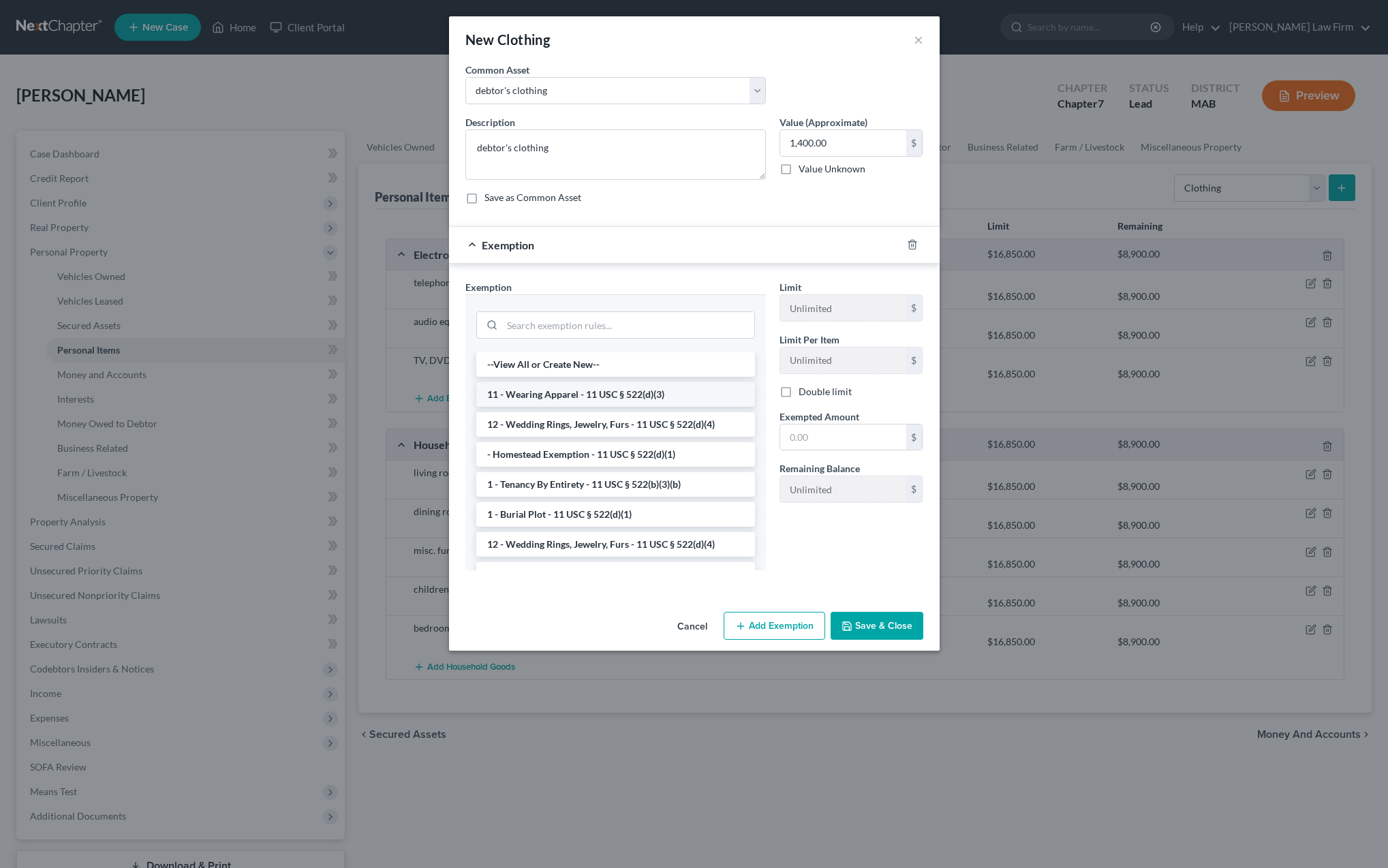
click at [613, 391] on li "11 - Wearing Apparel - 11 USC § 522(d)(3)" at bounding box center [616, 394] width 279 height 25
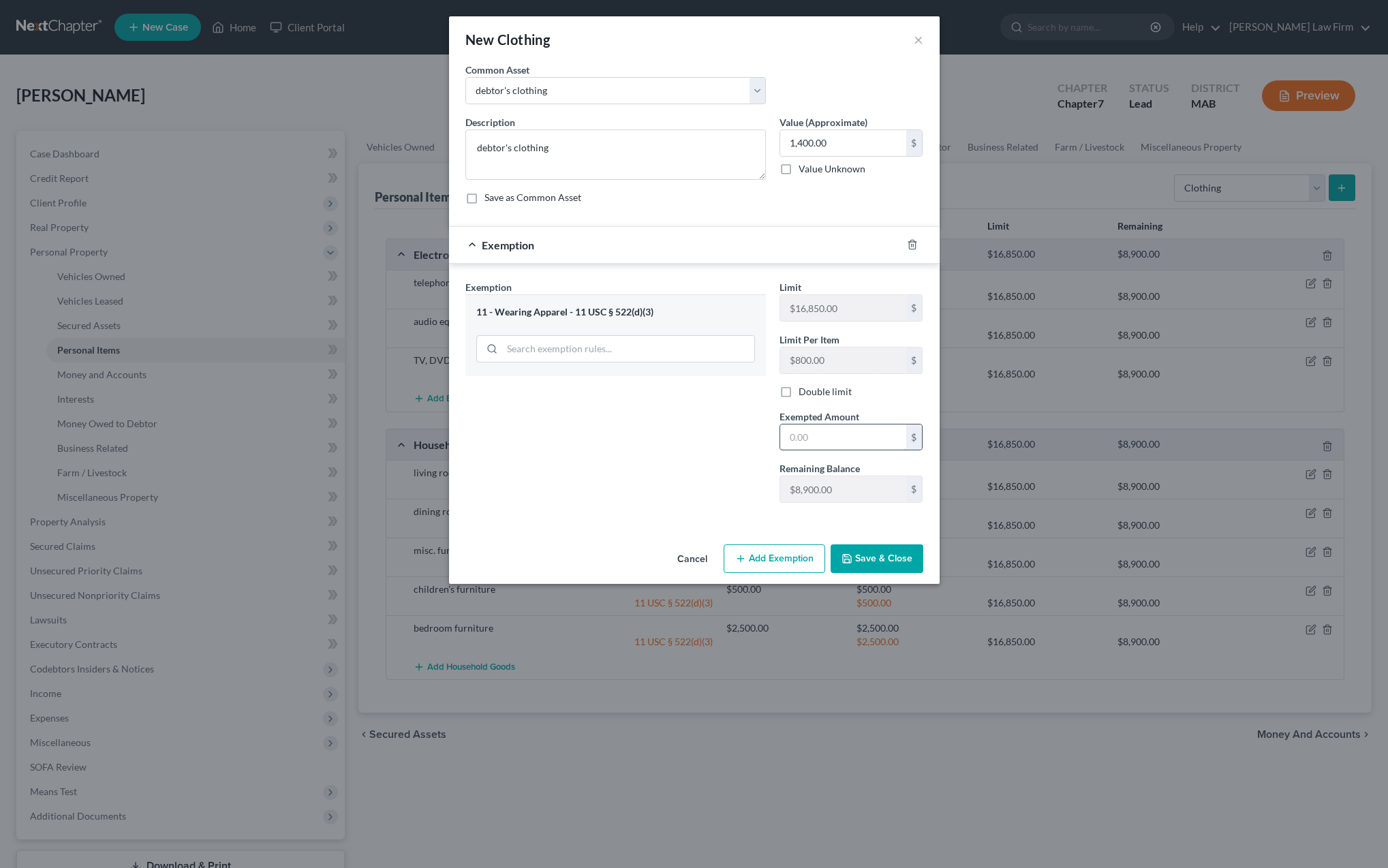
click at [800, 443] on input "text" at bounding box center [843, 437] width 126 height 26
type input "1,400"
click at [869, 556] on button "Save & Close" at bounding box center [877, 559] width 92 height 28
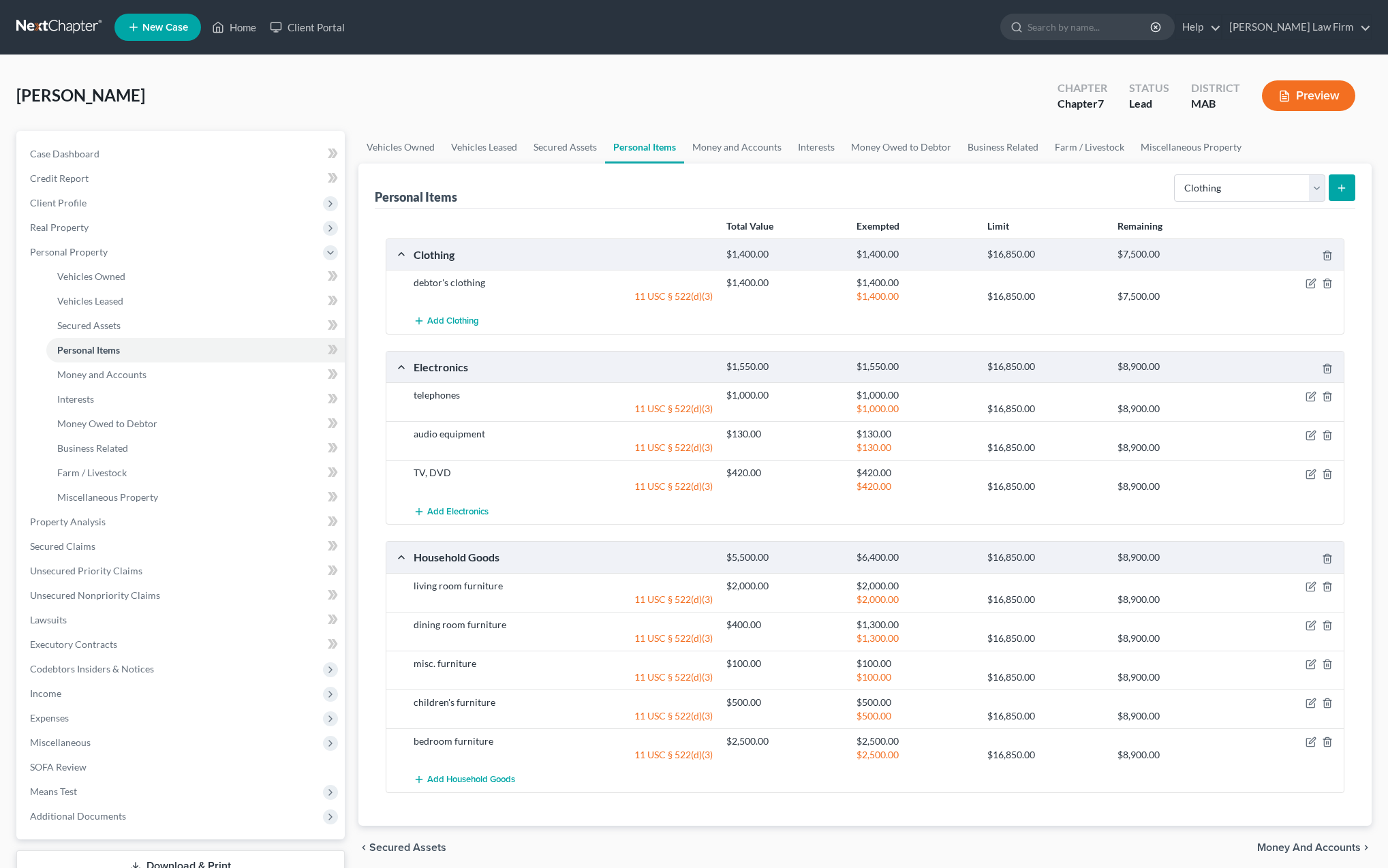
click at [1343, 186] on icon "submit" at bounding box center [1342, 188] width 11 height 11
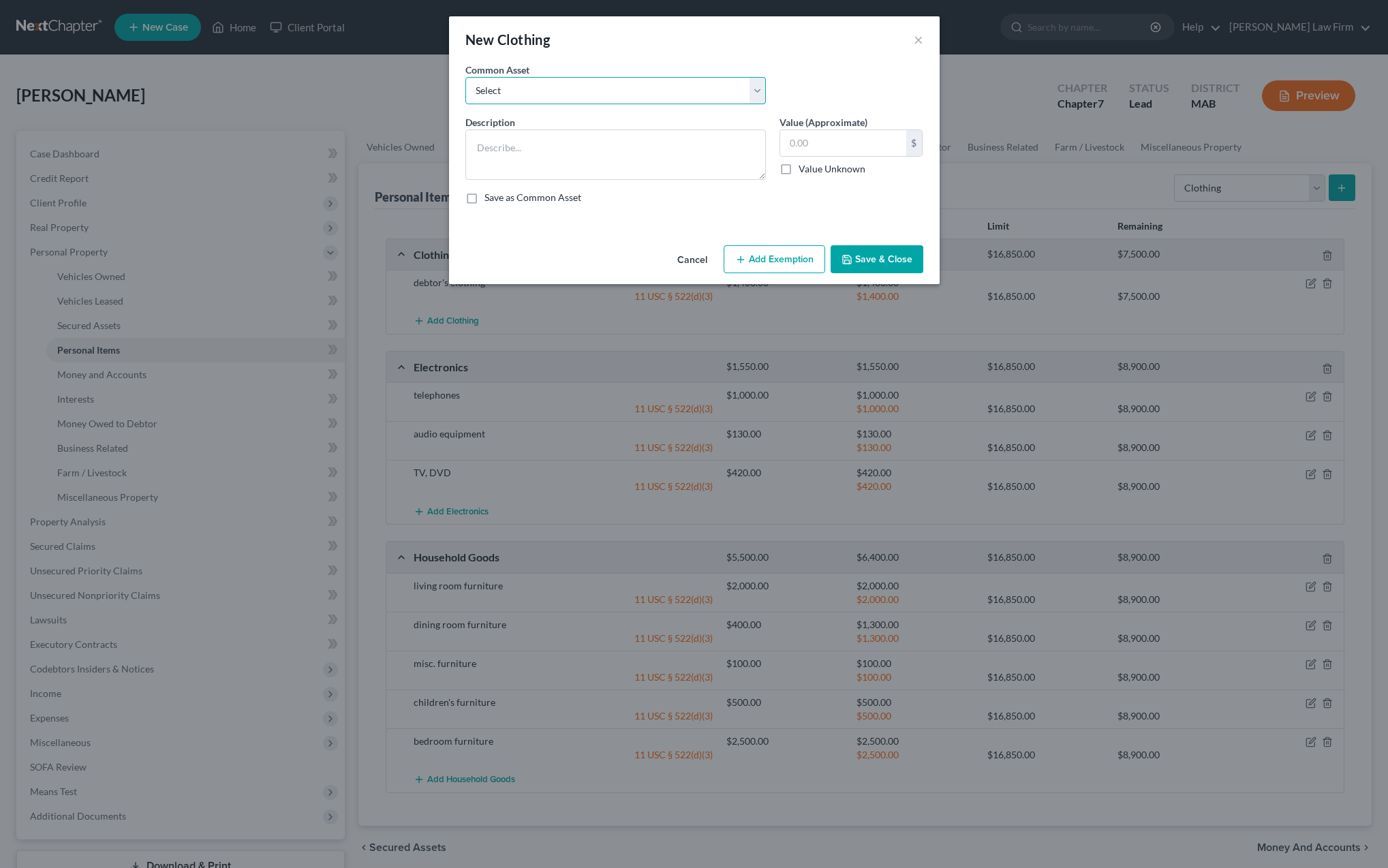
select select "2"
type textarea "children's clothes"
drag, startPoint x: 832, startPoint y: 145, endPoint x: 779, endPoint y: 149, distance: 53.2
click at [780, 149] on input "5,000.00" at bounding box center [843, 143] width 126 height 26
type input "1,000"
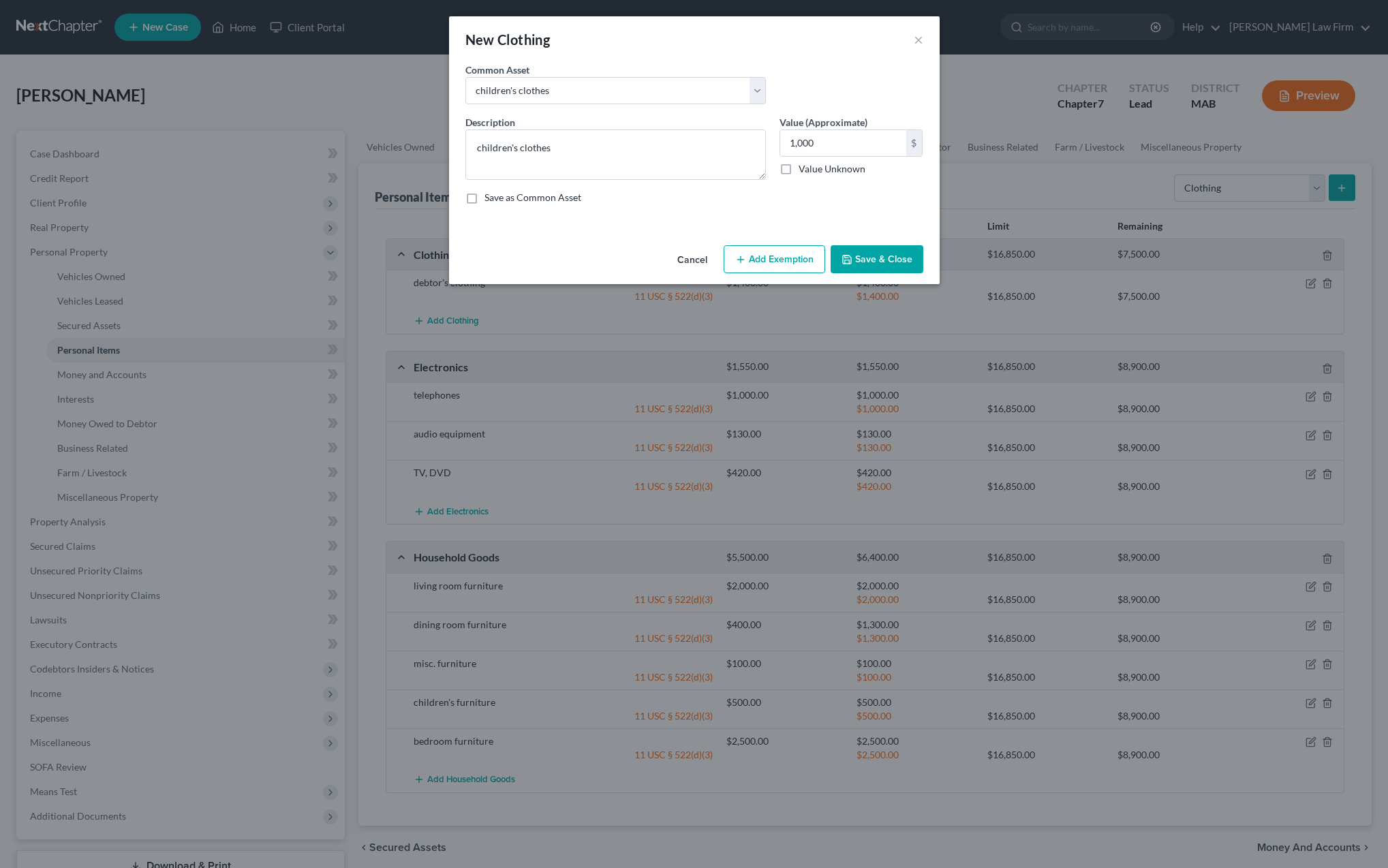
click at [765, 262] on button "Add Exemption" at bounding box center [775, 259] width 101 height 28
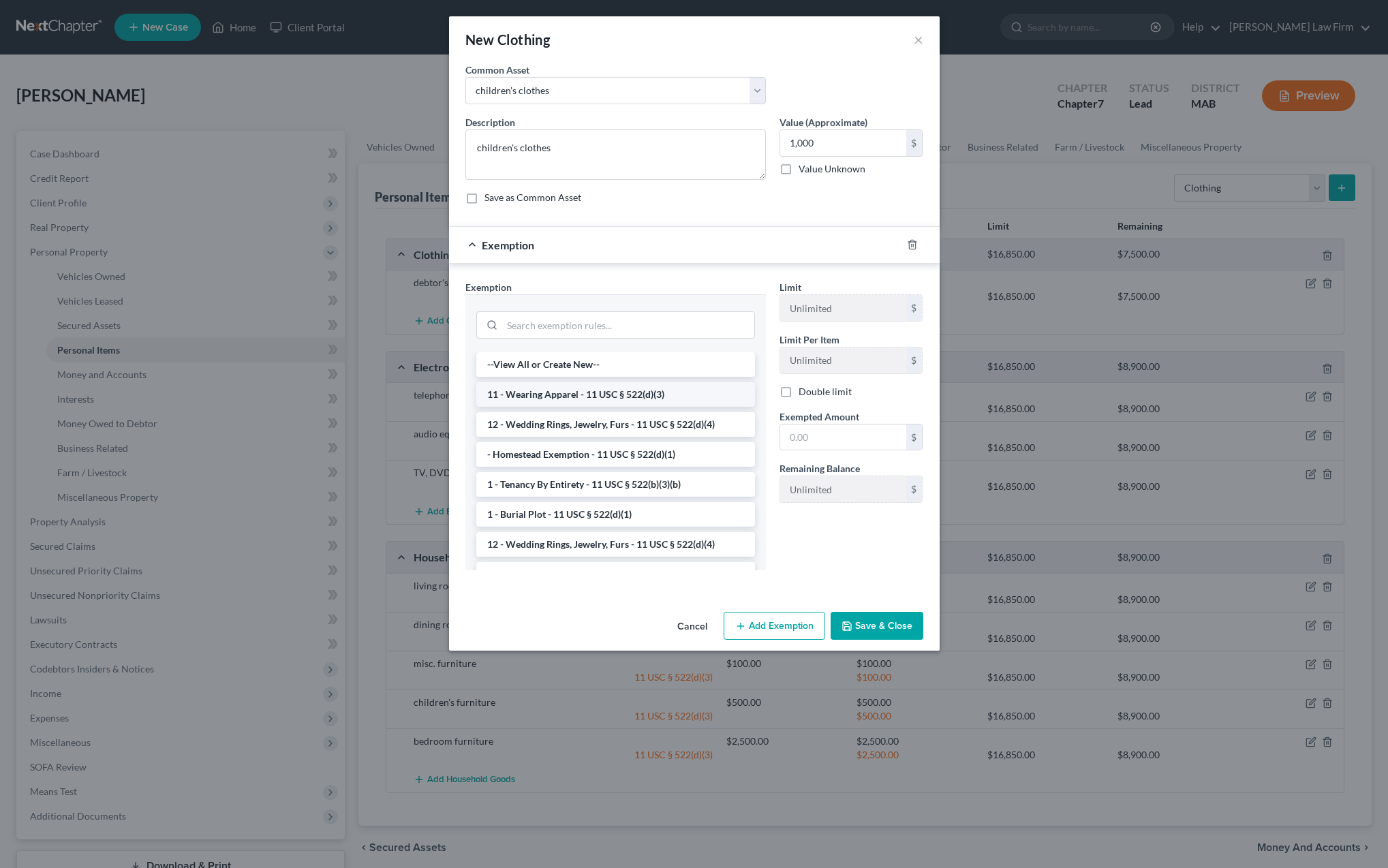
click at [586, 399] on li "11 - Wearing Apparel - 11 USC § 522(d)(3)" at bounding box center [616, 394] width 279 height 25
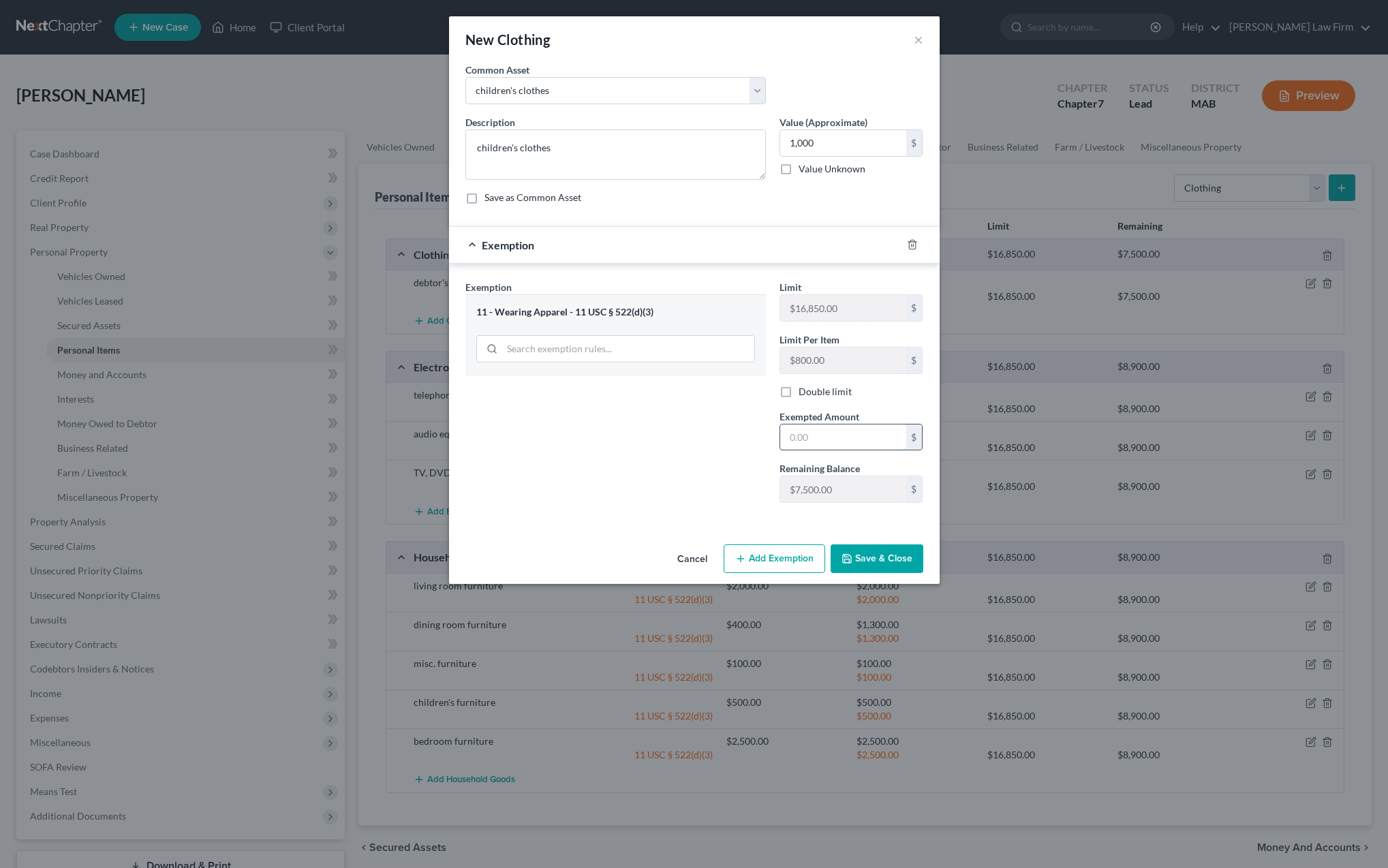
click at [823, 437] on input "text" at bounding box center [843, 437] width 126 height 26
type input "1,000"
click at [864, 566] on button "Save & Close" at bounding box center [877, 559] width 92 height 28
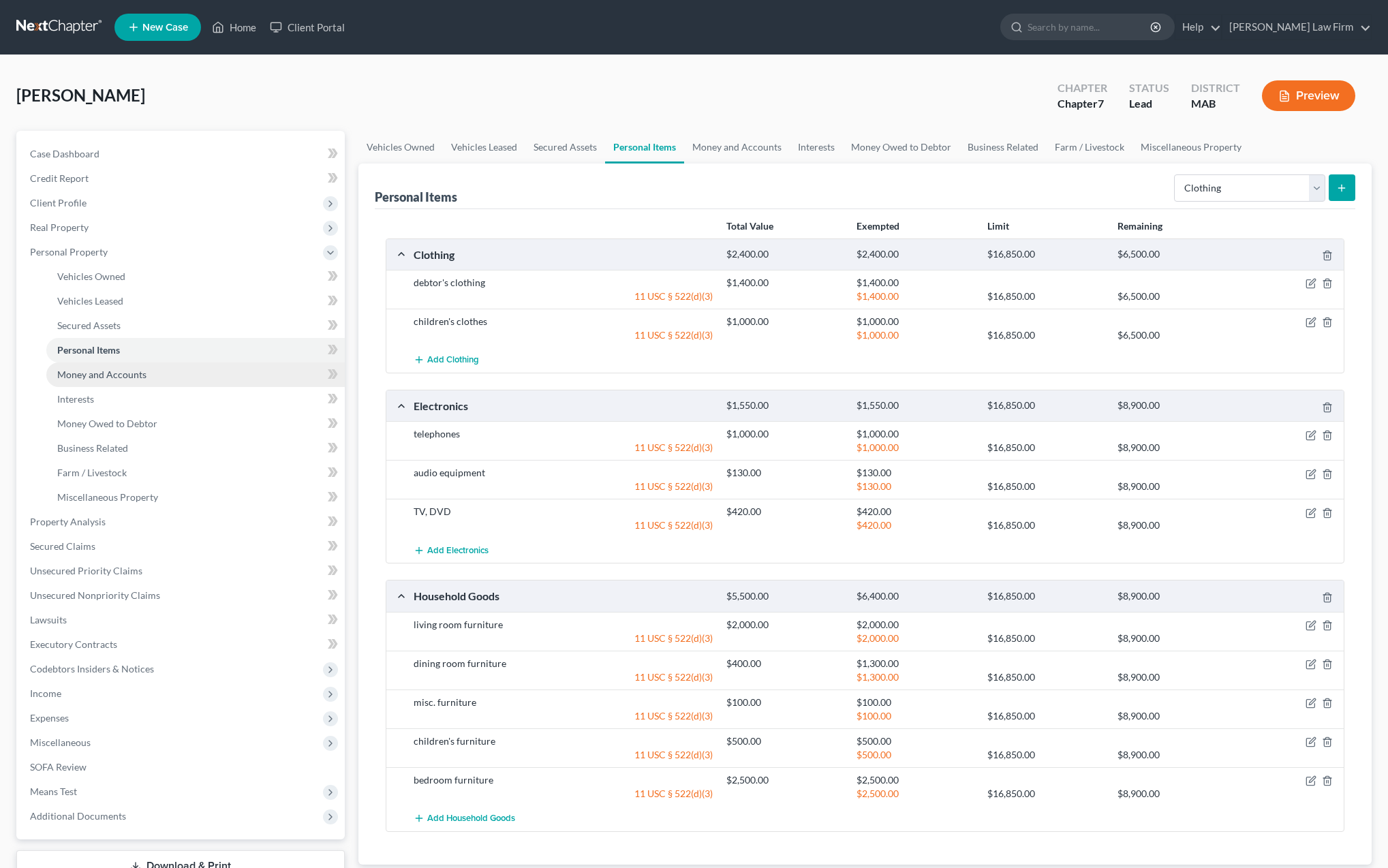
click at [98, 374] on span "Money and Accounts" at bounding box center [101, 374] width 89 height 12
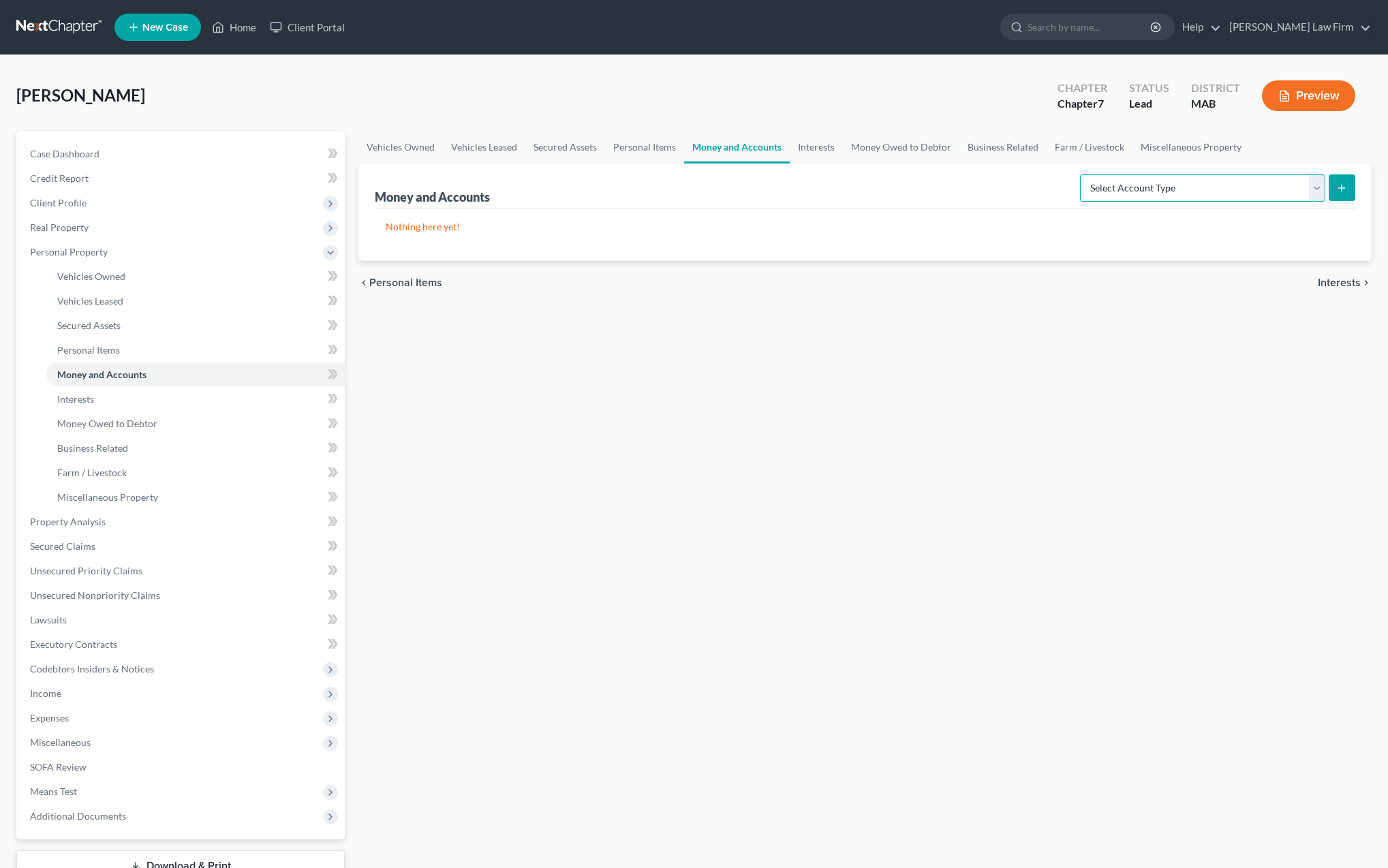
select select "checking"
click at [1341, 188] on icon "submit" at bounding box center [1342, 188] width 11 height 11
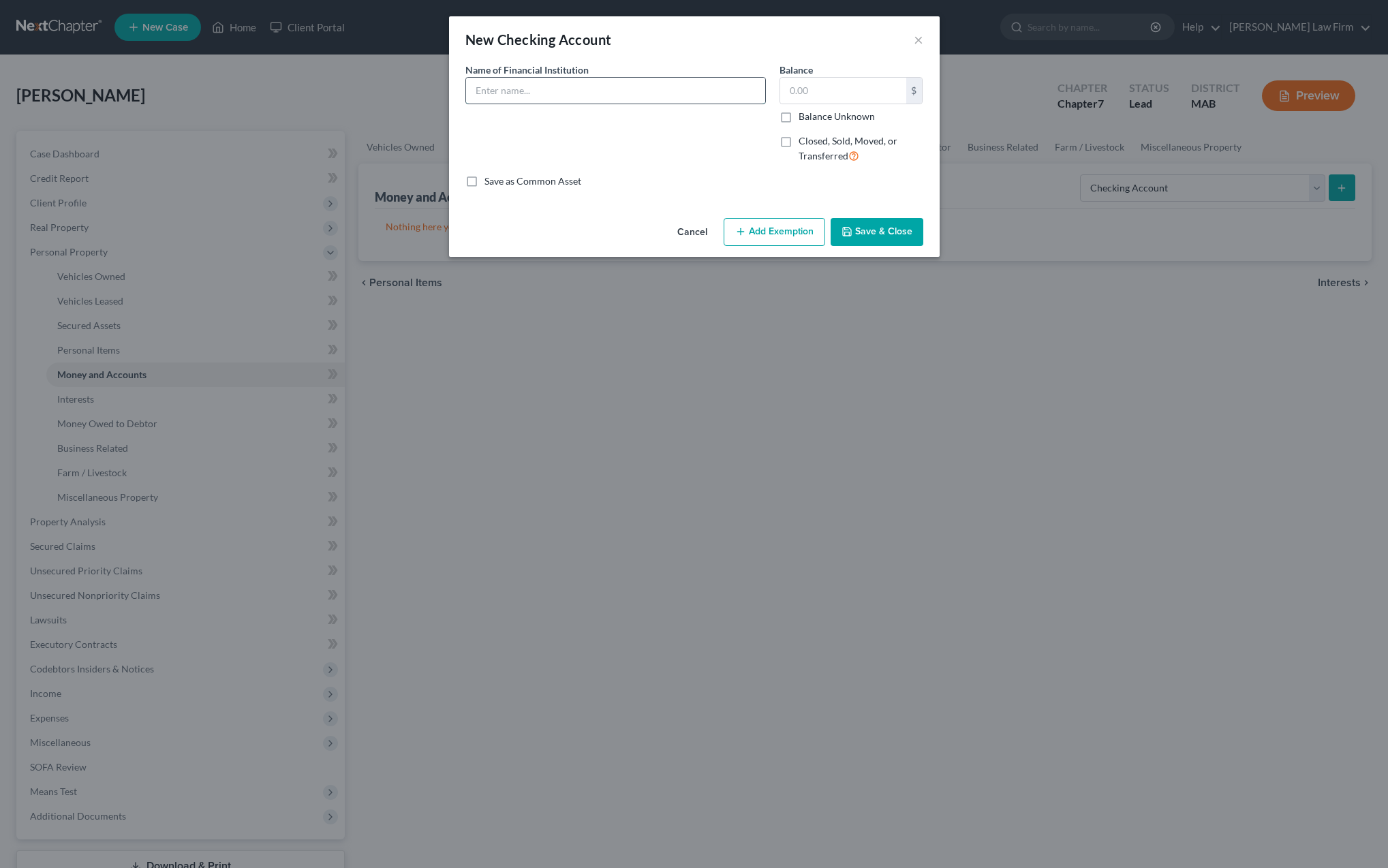
click at [512, 95] on input "text" at bounding box center [616, 90] width 299 height 26
type input "DCU Credit Union"
click at [798, 92] on input "text" at bounding box center [843, 90] width 126 height 26
type input "1.69"
click at [779, 233] on button "Add Exemption" at bounding box center [775, 232] width 101 height 28
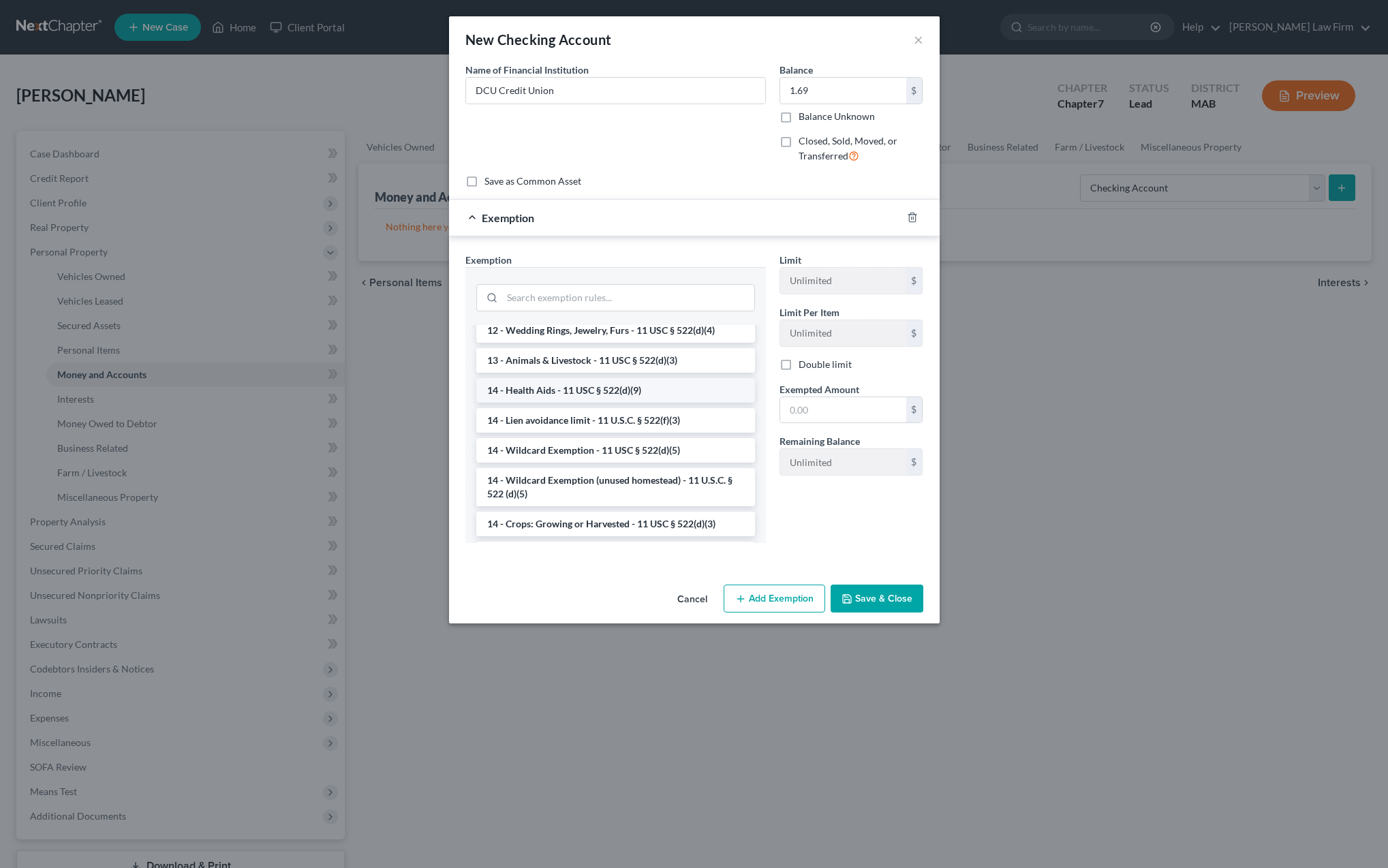
scroll to position [190, 0]
click at [603, 452] on li "14 - Wildcard Exemption - 11 USC § 522(d)(5)" at bounding box center [616, 447] width 279 height 25
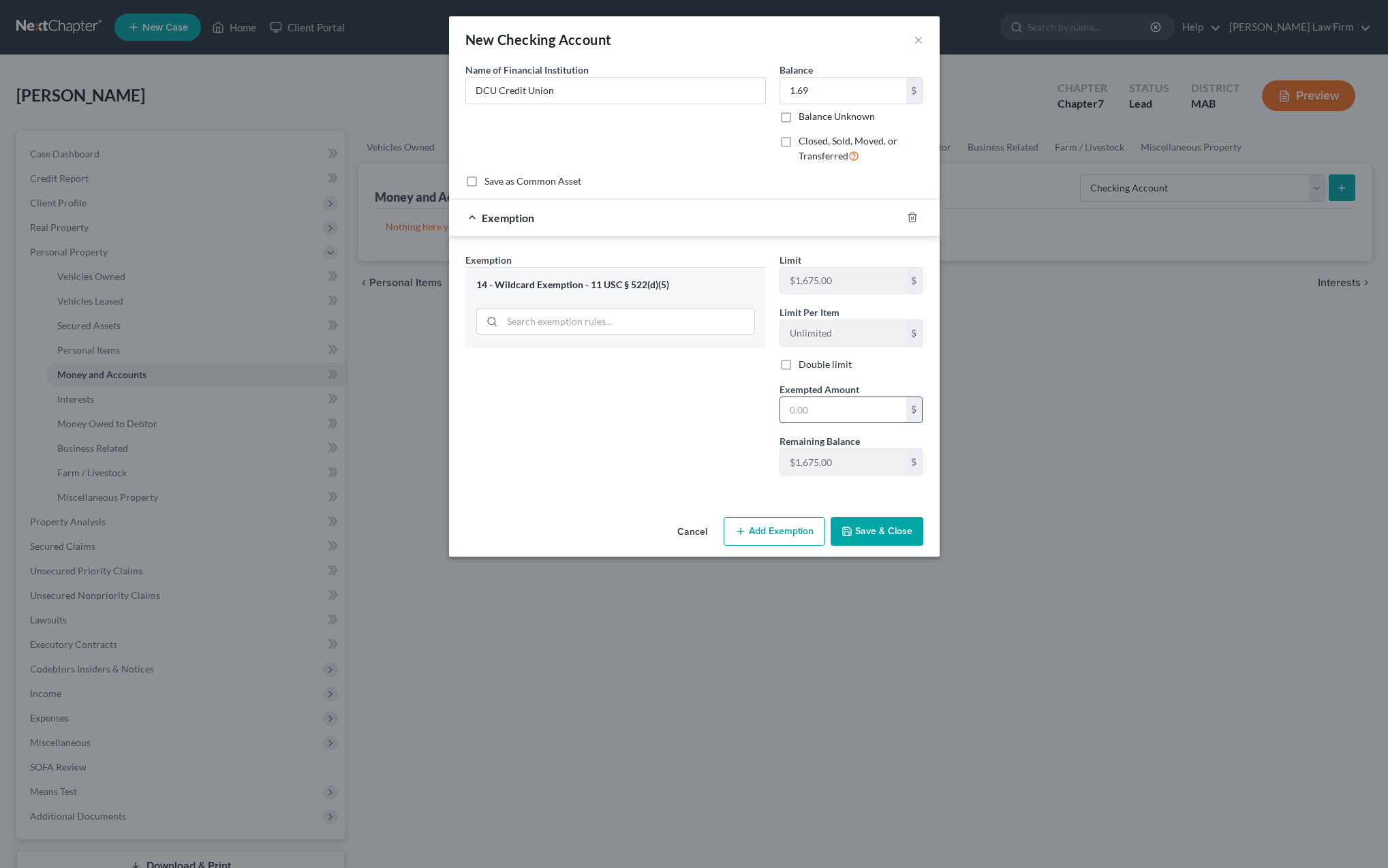
click at [801, 407] on input "text" at bounding box center [843, 410] width 126 height 26
type input "1.69"
click at [863, 532] on button "Save & Close" at bounding box center [877, 531] width 92 height 28
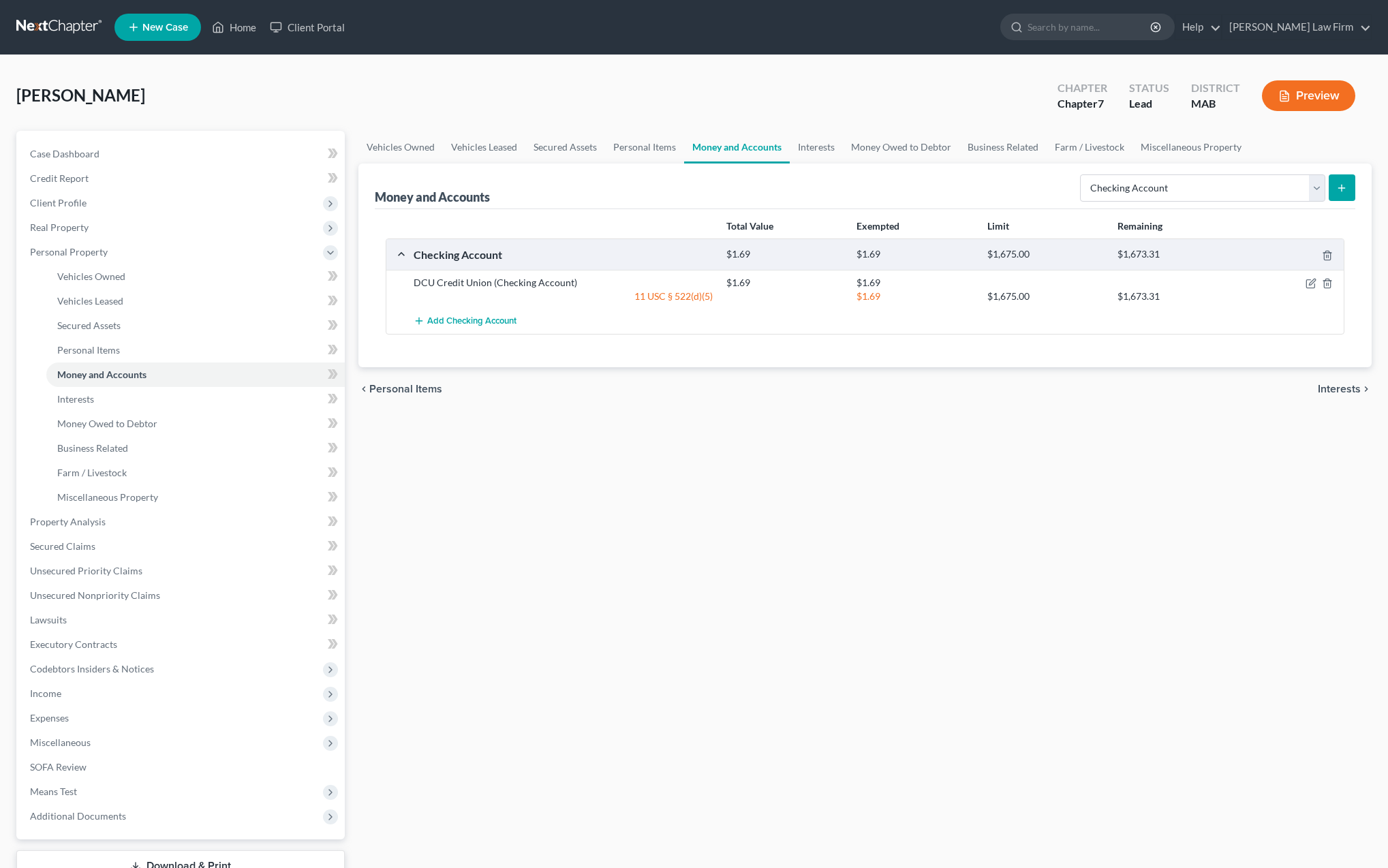
click at [1346, 192] on icon "submit" at bounding box center [1342, 188] width 11 height 11
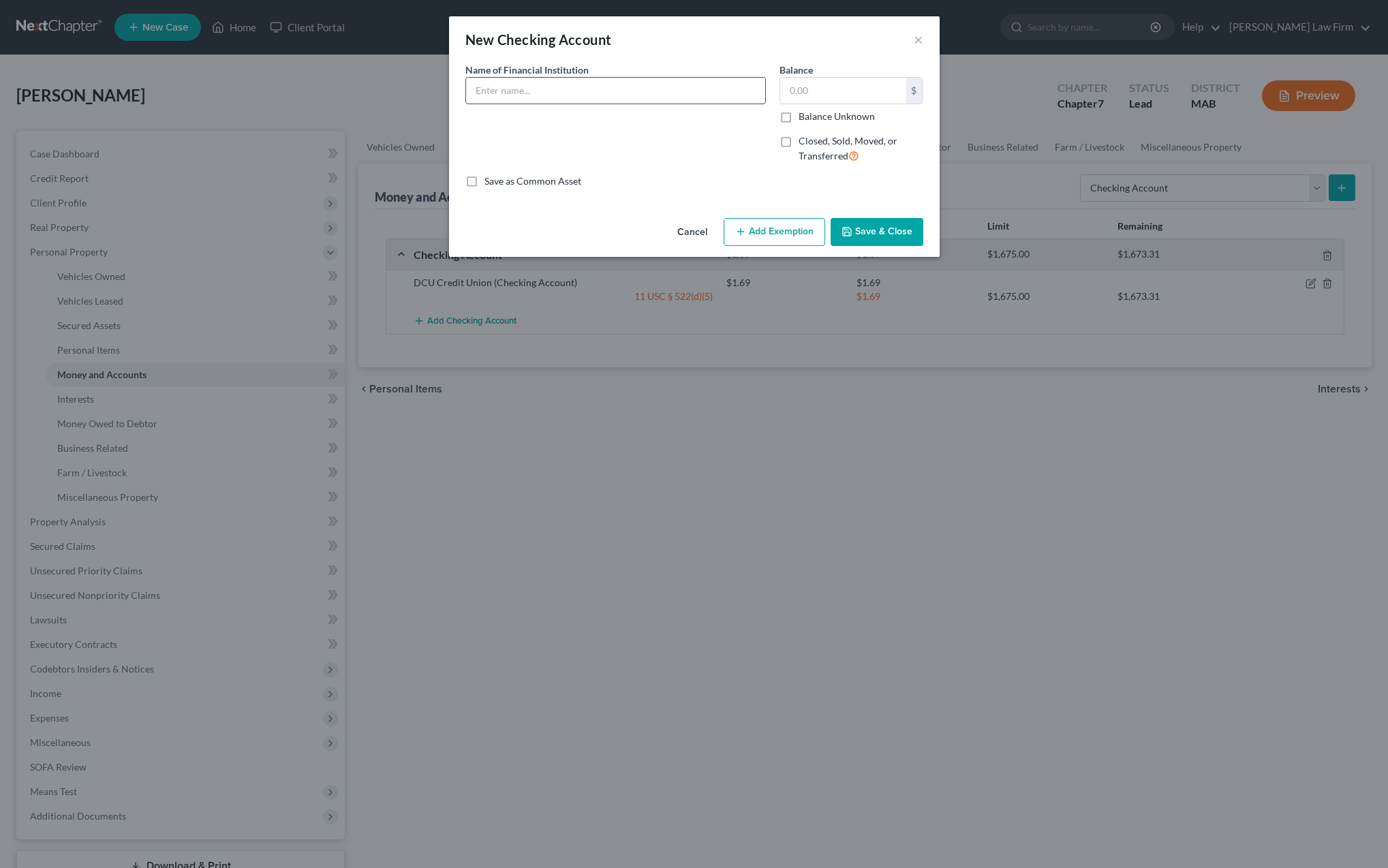
click at [554, 95] on input "text" at bounding box center [616, 90] width 299 height 26
type input "Santander Bank"
click at [820, 94] on input "text" at bounding box center [843, 90] width 126 height 26
type input "1,182"
click at [760, 235] on button "Add Exemption" at bounding box center [775, 232] width 101 height 28
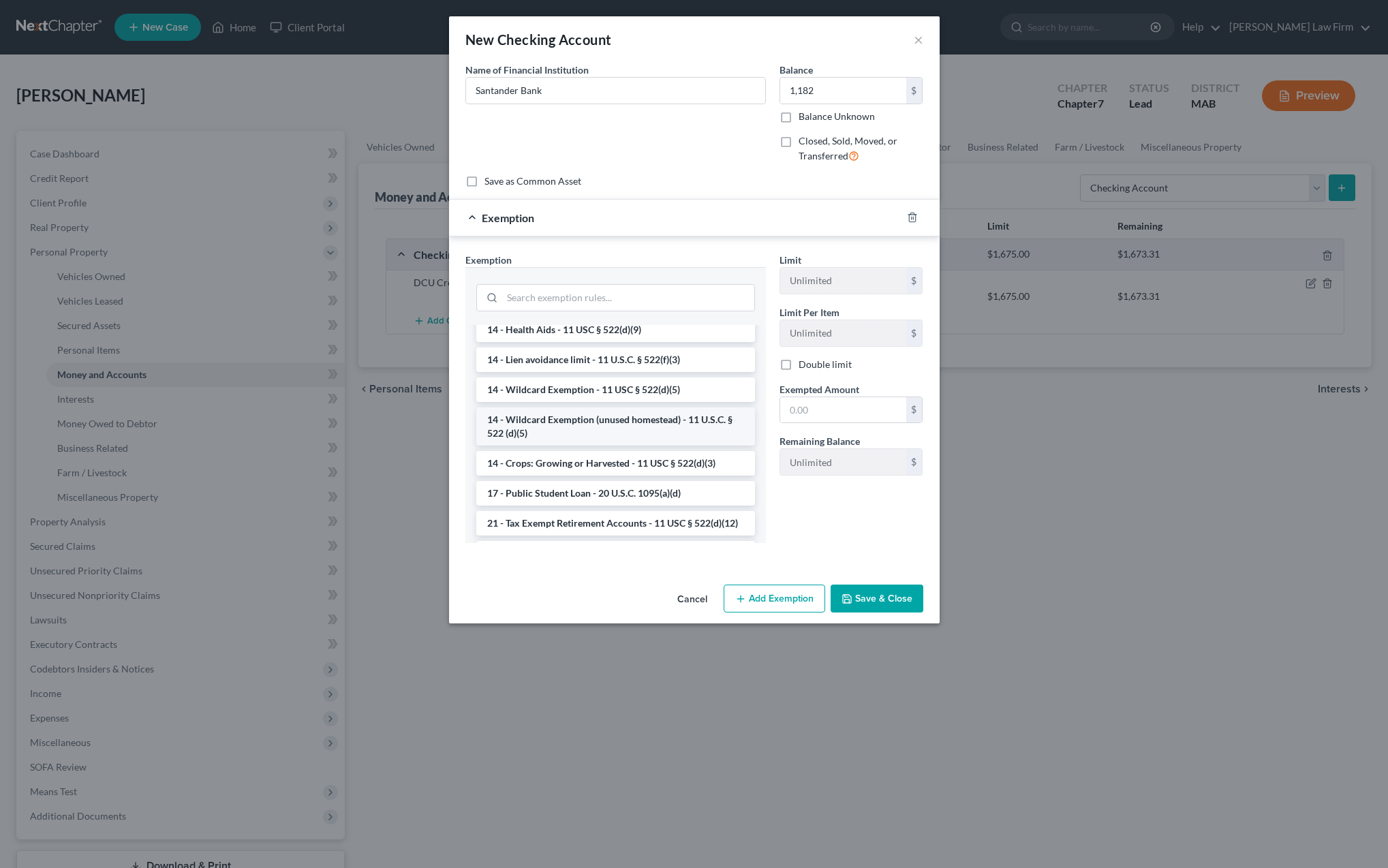
scroll to position [251, 0]
click at [569, 381] on li "14 - Wildcard Exemption - 11 USC § 522(d)(5)" at bounding box center [616, 385] width 279 height 25
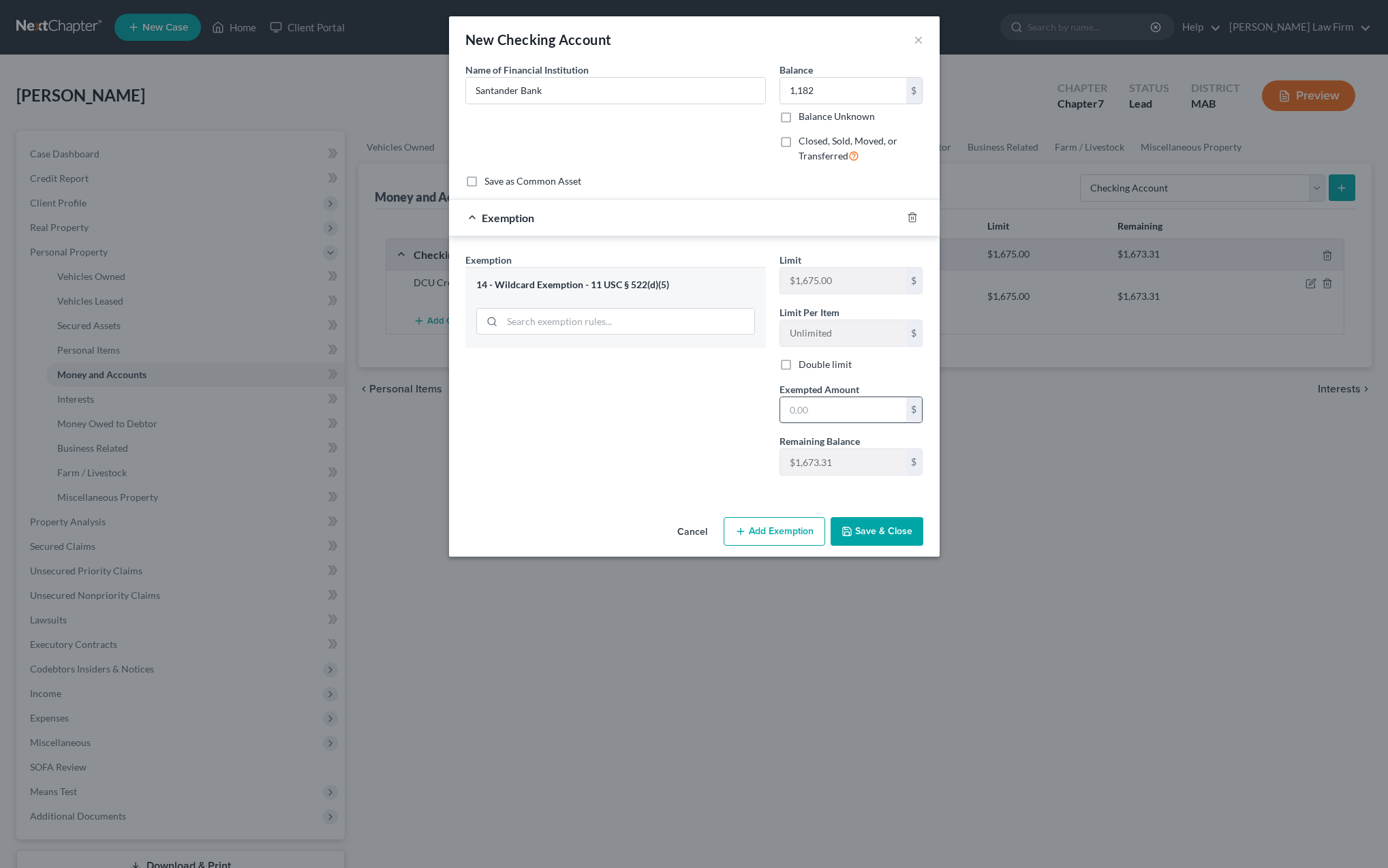
click at [801, 410] on input "text" at bounding box center [843, 410] width 126 height 26
type input "1,182"
click at [858, 532] on button "Save & Close" at bounding box center [877, 531] width 92 height 28
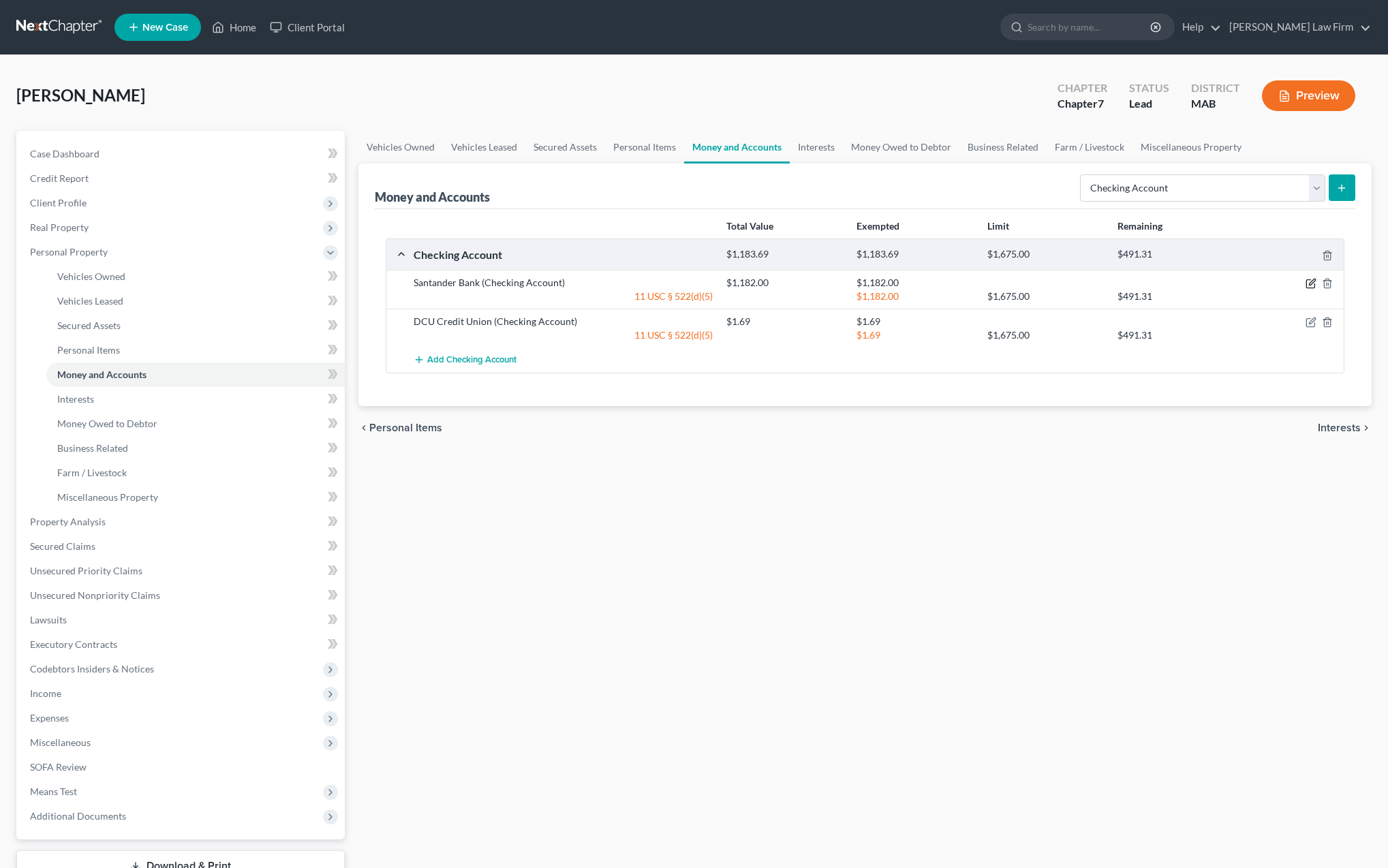
click at [1312, 284] on icon "button" at bounding box center [1312, 282] width 6 height 6
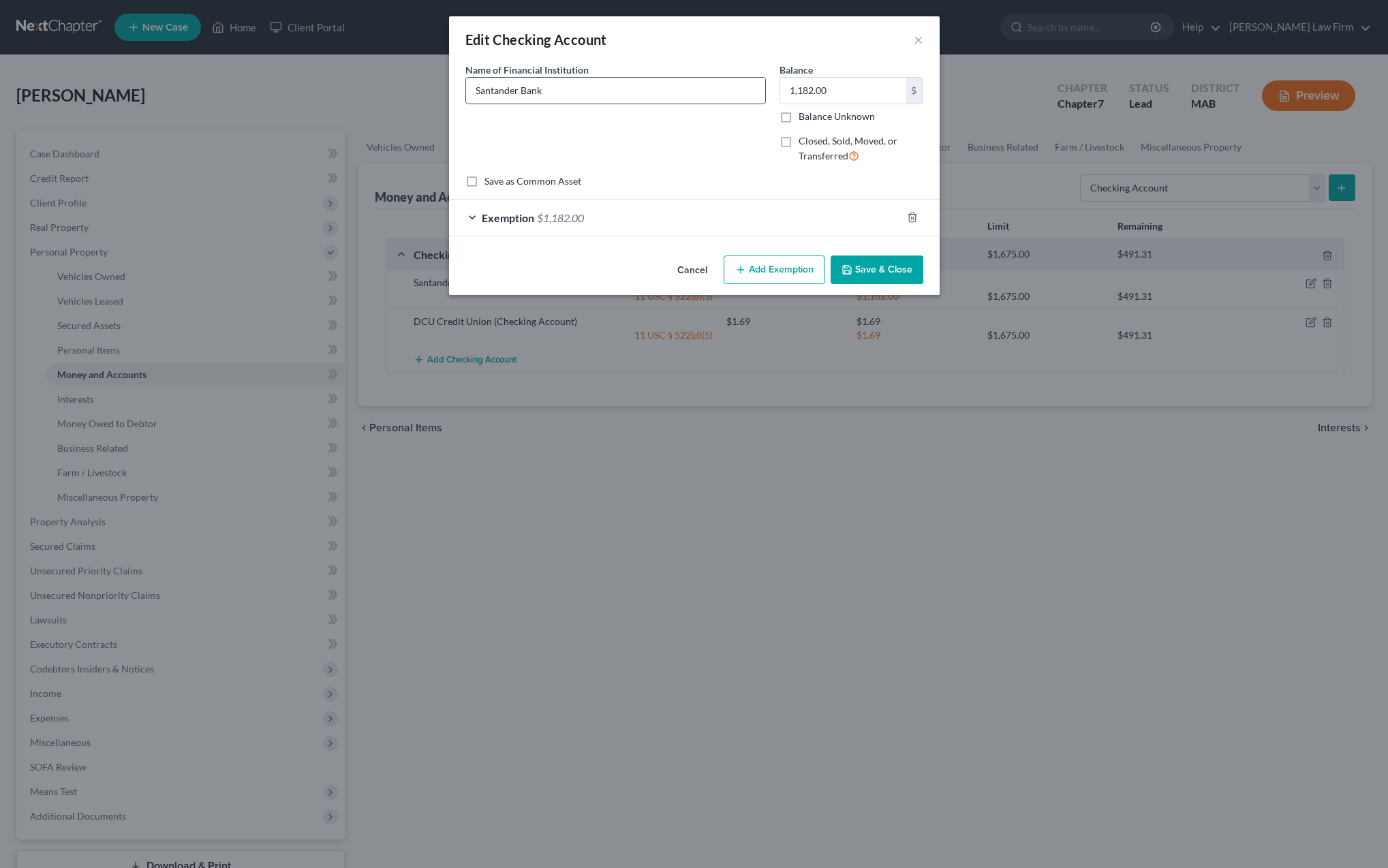
click at [559, 95] on input "Santander Bank" at bounding box center [616, 90] width 299 height 26
type input "Santander Bank **** 8456"
click at [869, 267] on button "Save & Close" at bounding box center [877, 270] width 92 height 28
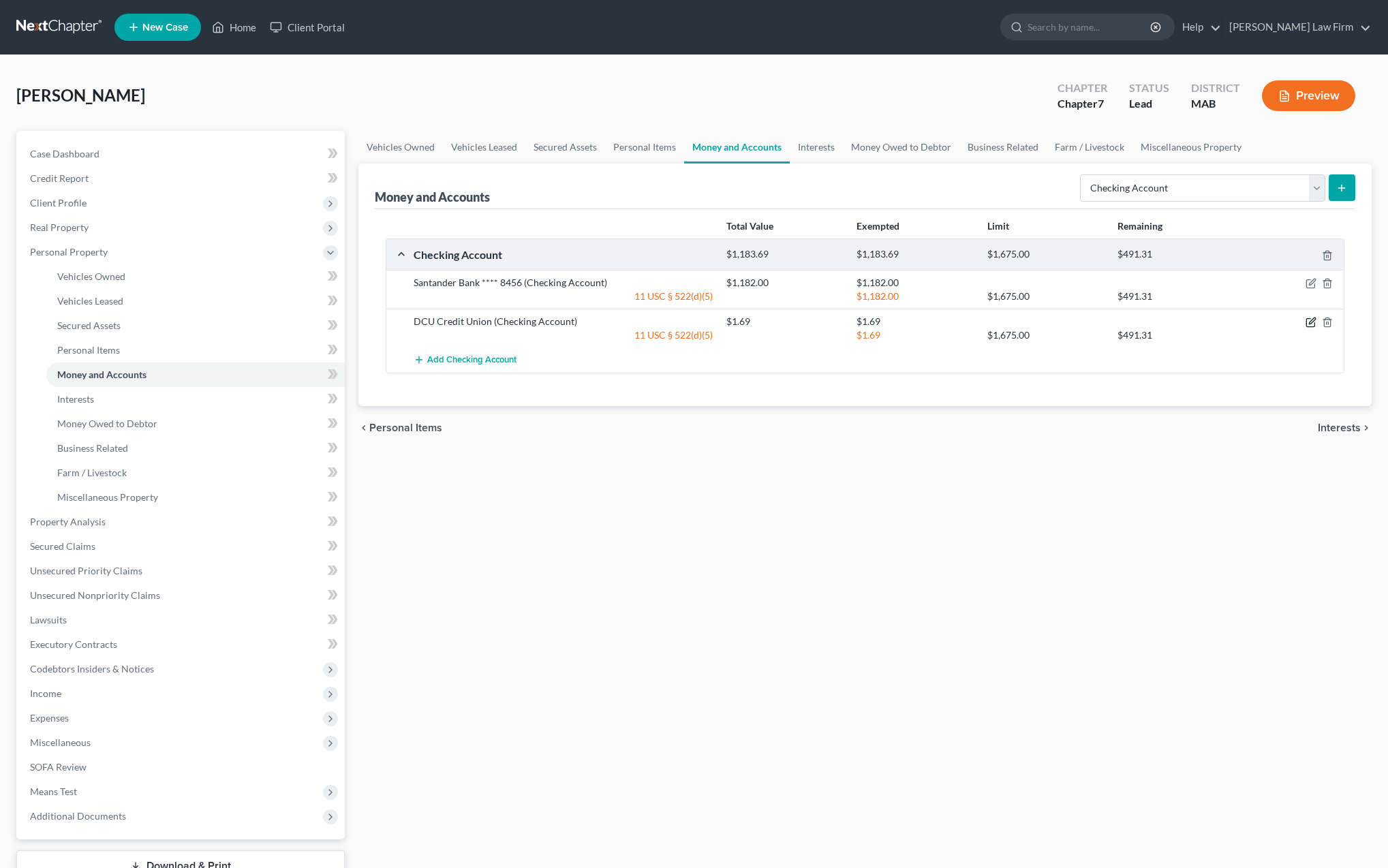
click at [1309, 321] on icon "button" at bounding box center [1311, 323] width 11 height 11
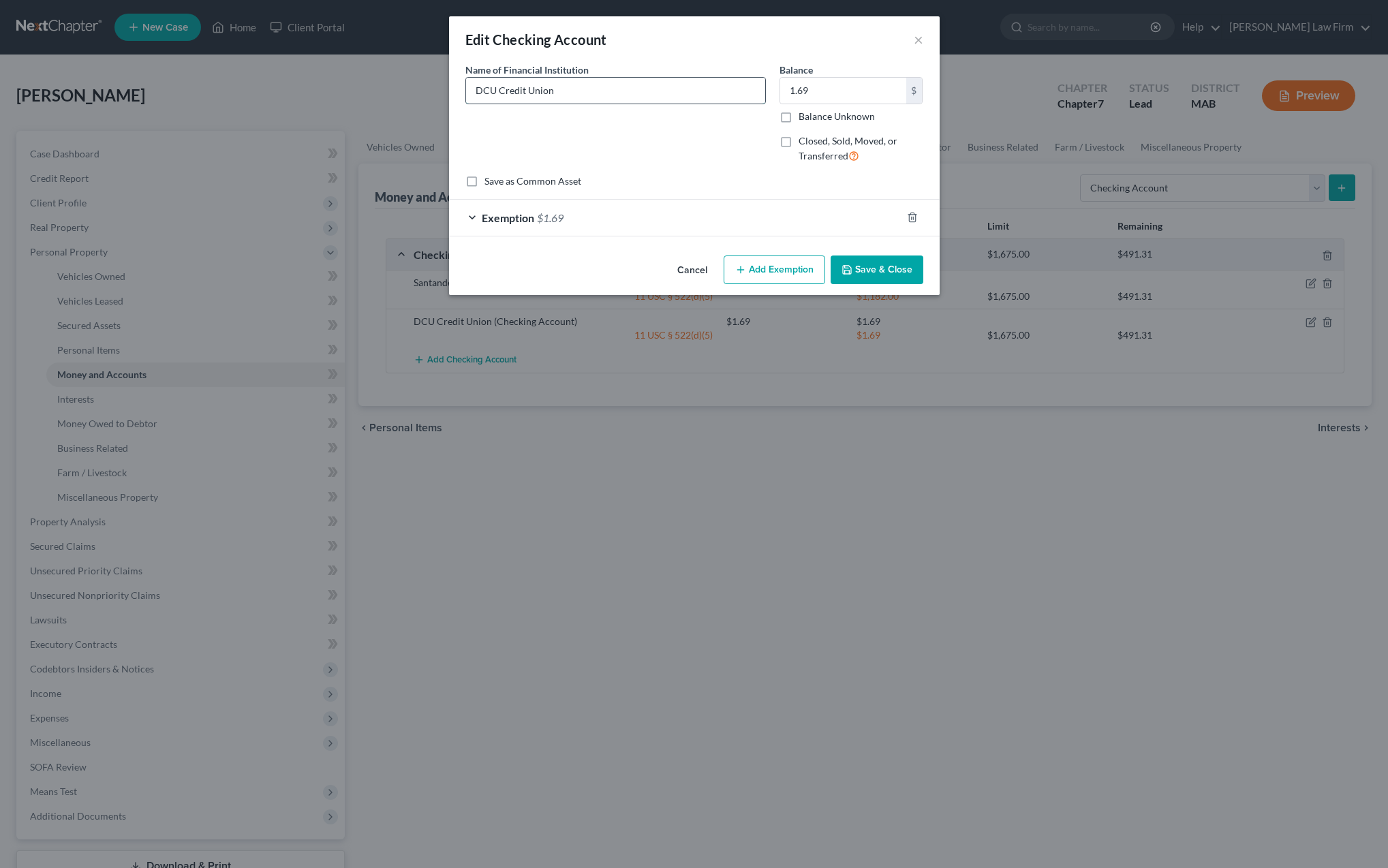
click at [594, 92] on input "DCU Credit Union" at bounding box center [616, 90] width 299 height 26
type input "DCU Credit Union **** 9102"
click at [867, 265] on button "Save & Close" at bounding box center [877, 270] width 92 height 28
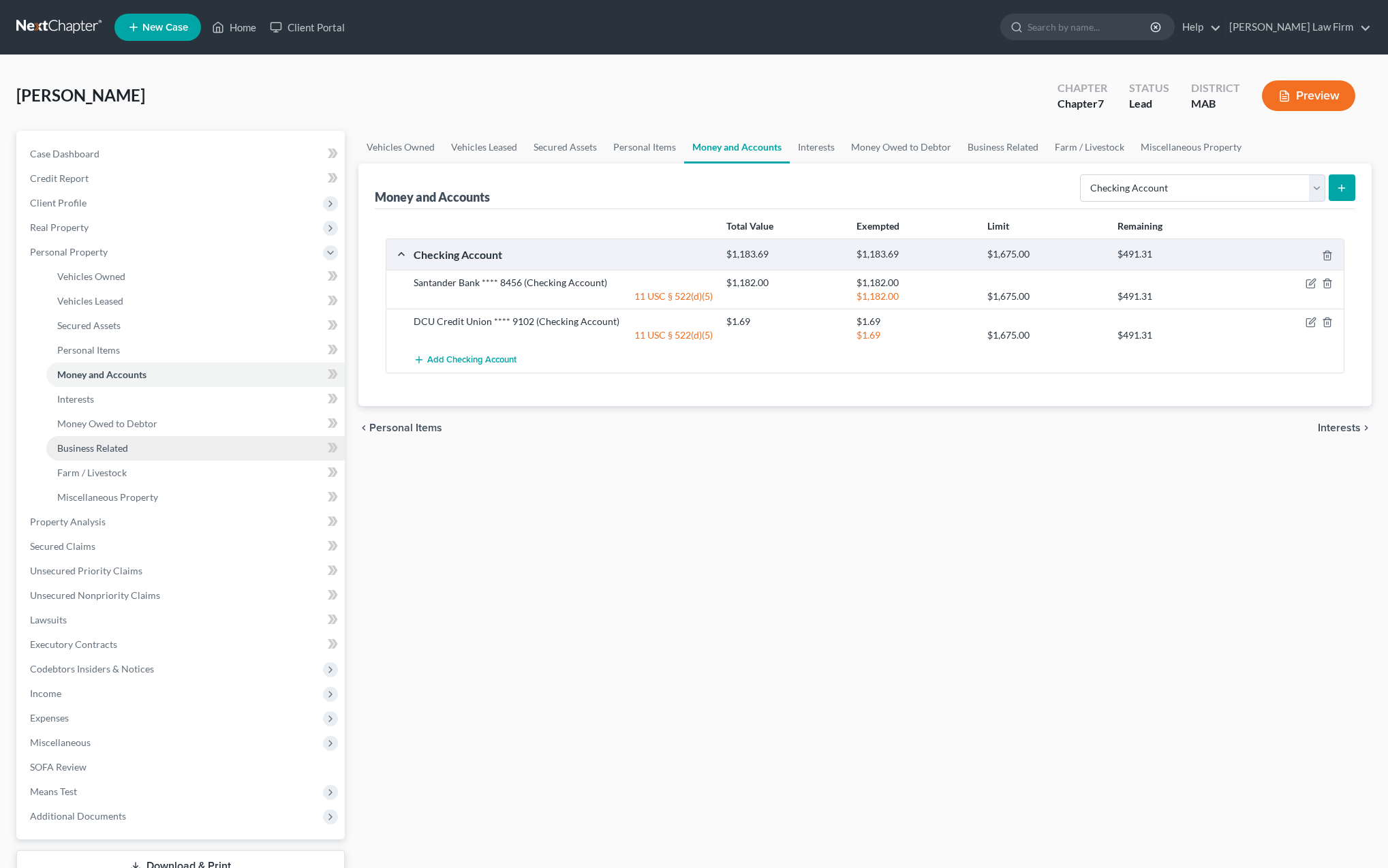
click at [98, 448] on span "Business Related" at bounding box center [92, 448] width 71 height 12
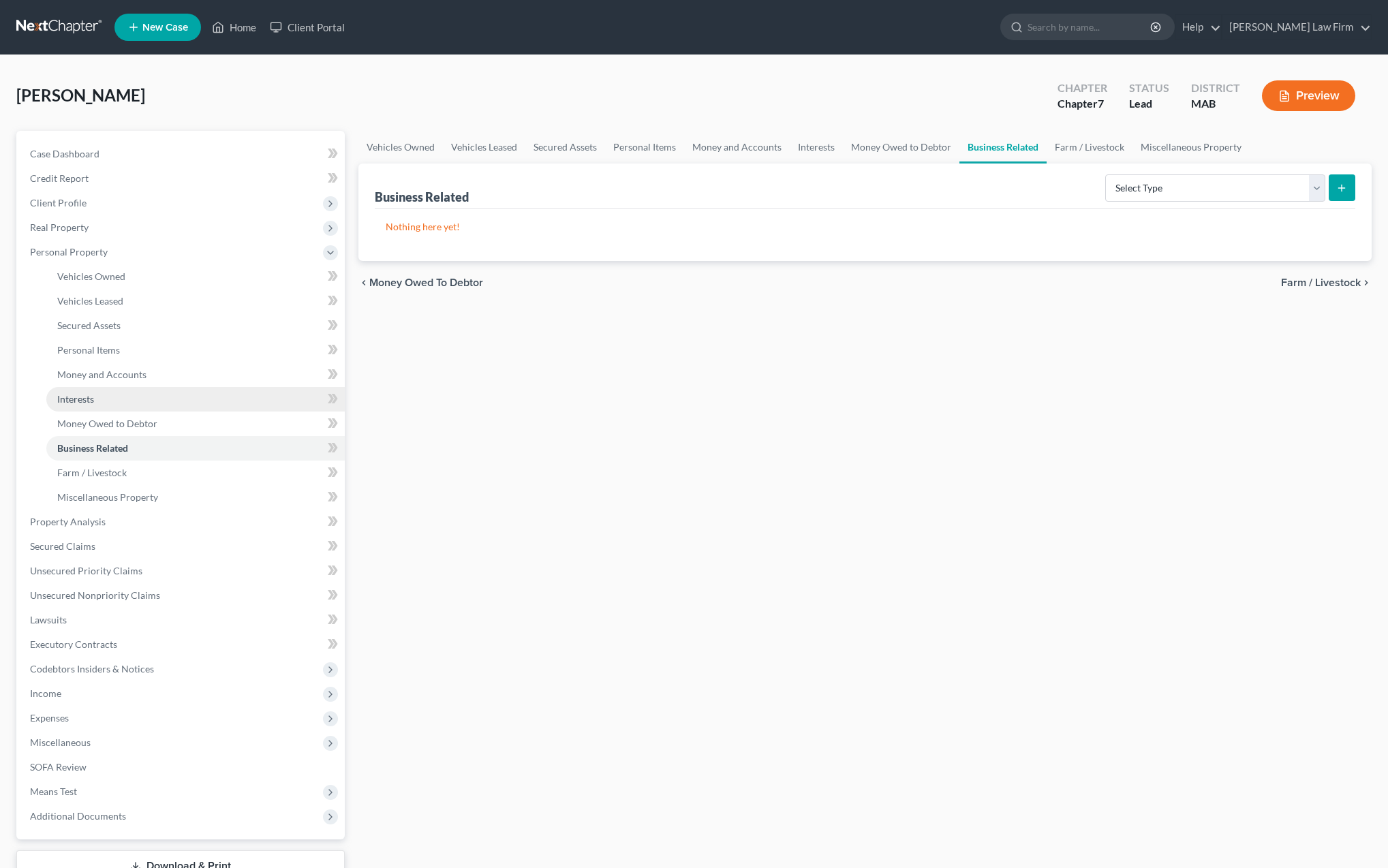
click at [83, 398] on span "Interests" at bounding box center [75, 398] width 37 height 12
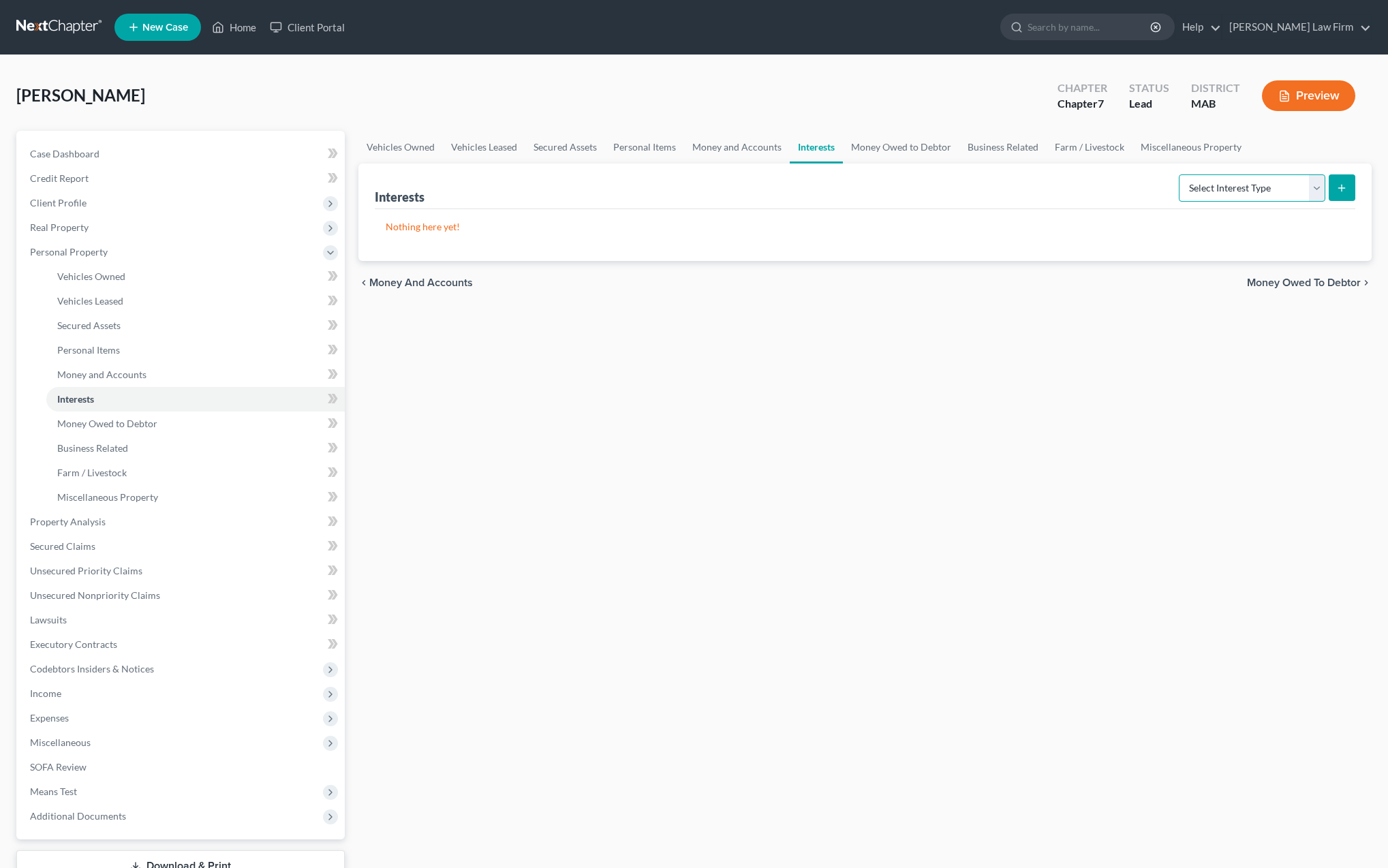
select select "incorporated_business"
click at [1347, 187] on icon "submit" at bounding box center [1342, 188] width 11 height 11
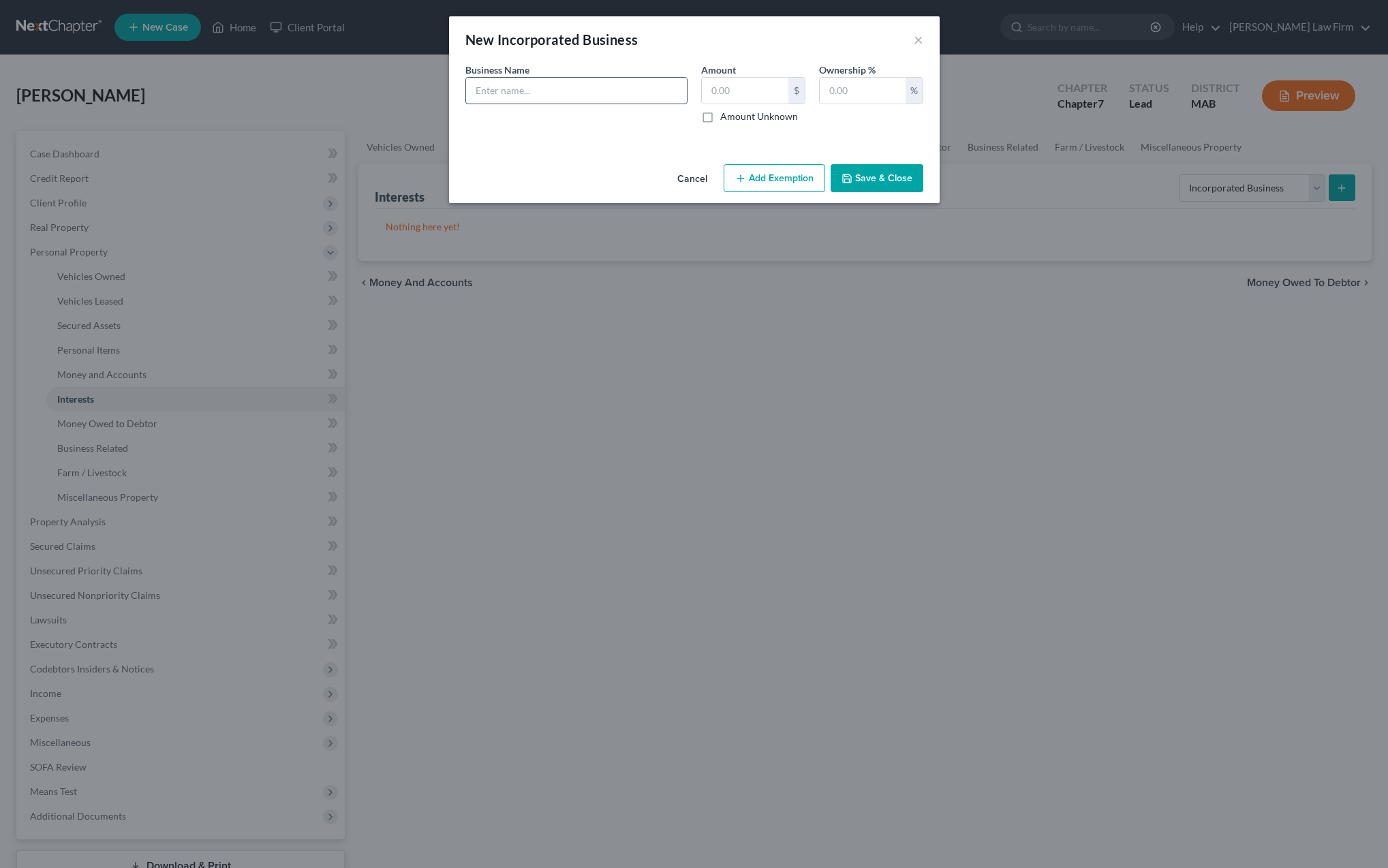
click at [497, 89] on input "text" at bounding box center [576, 90] width 221 height 26
type input "Villa Trucks, Inc."
click at [724, 94] on input "text" at bounding box center [745, 90] width 86 height 26
type input "12,400"
click at [832, 97] on input "text" at bounding box center [862, 90] width 86 height 26
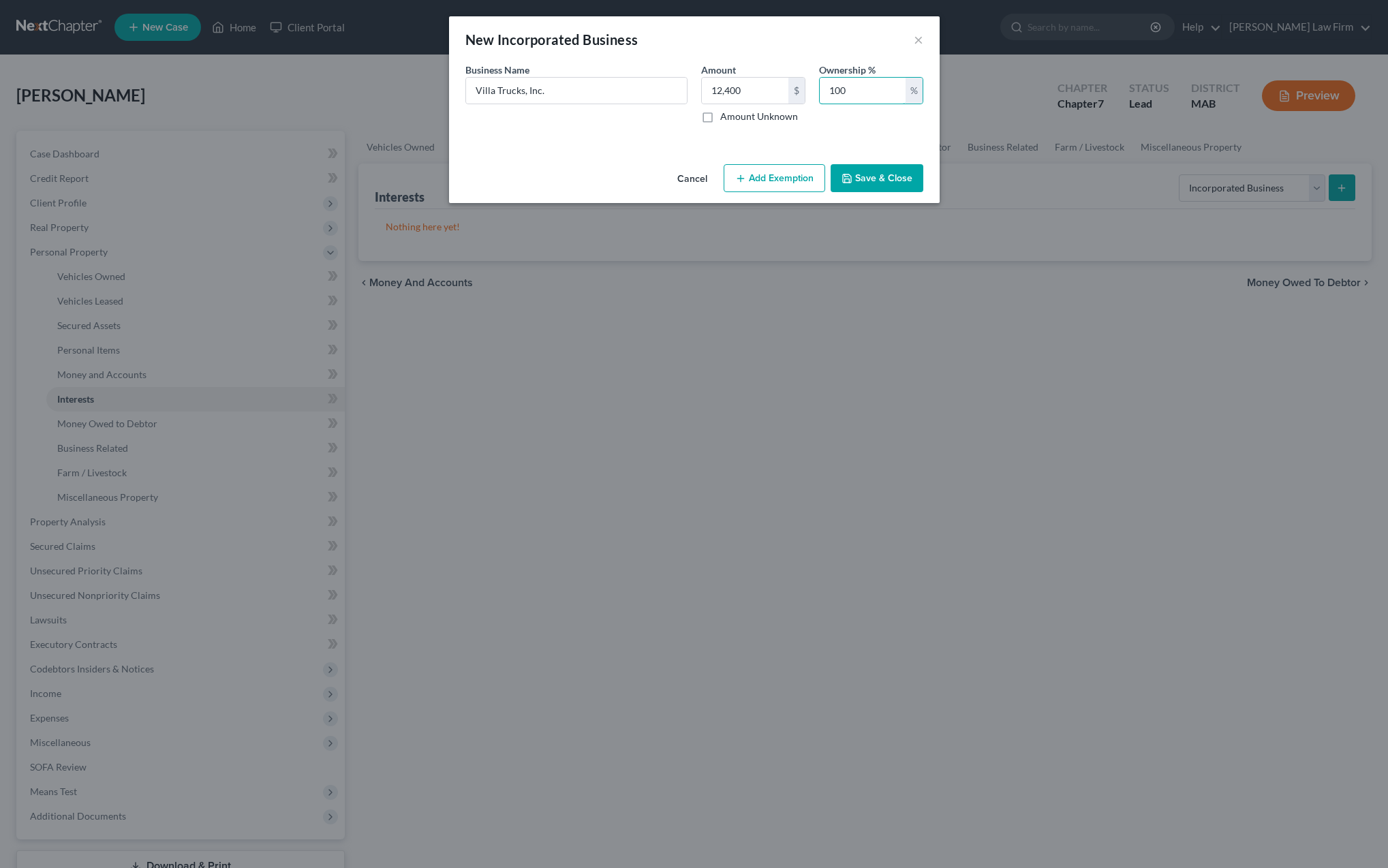
type input "100"
click at [774, 179] on button "Add Exemption" at bounding box center [775, 179] width 101 height 28
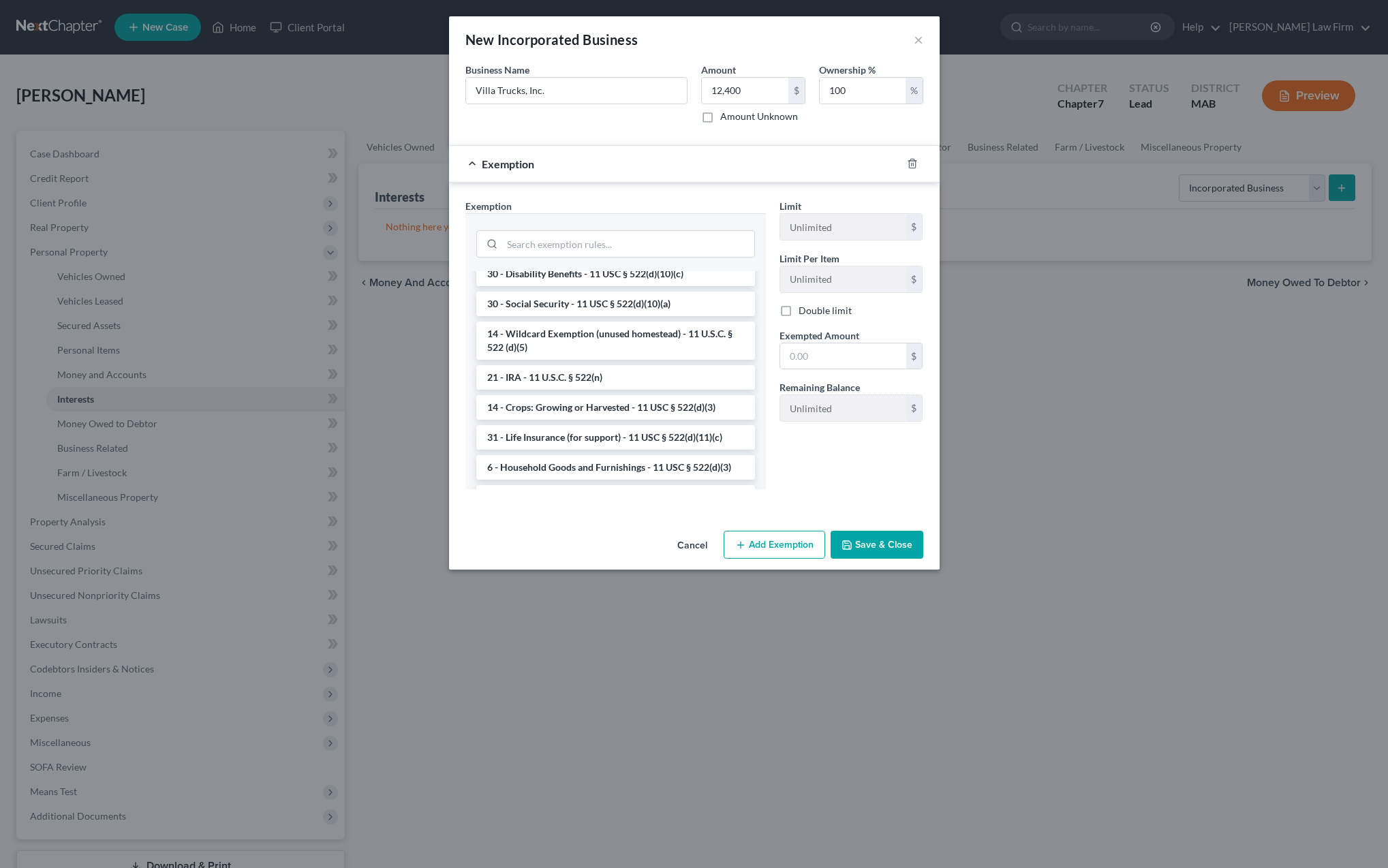
scroll to position [747, 0]
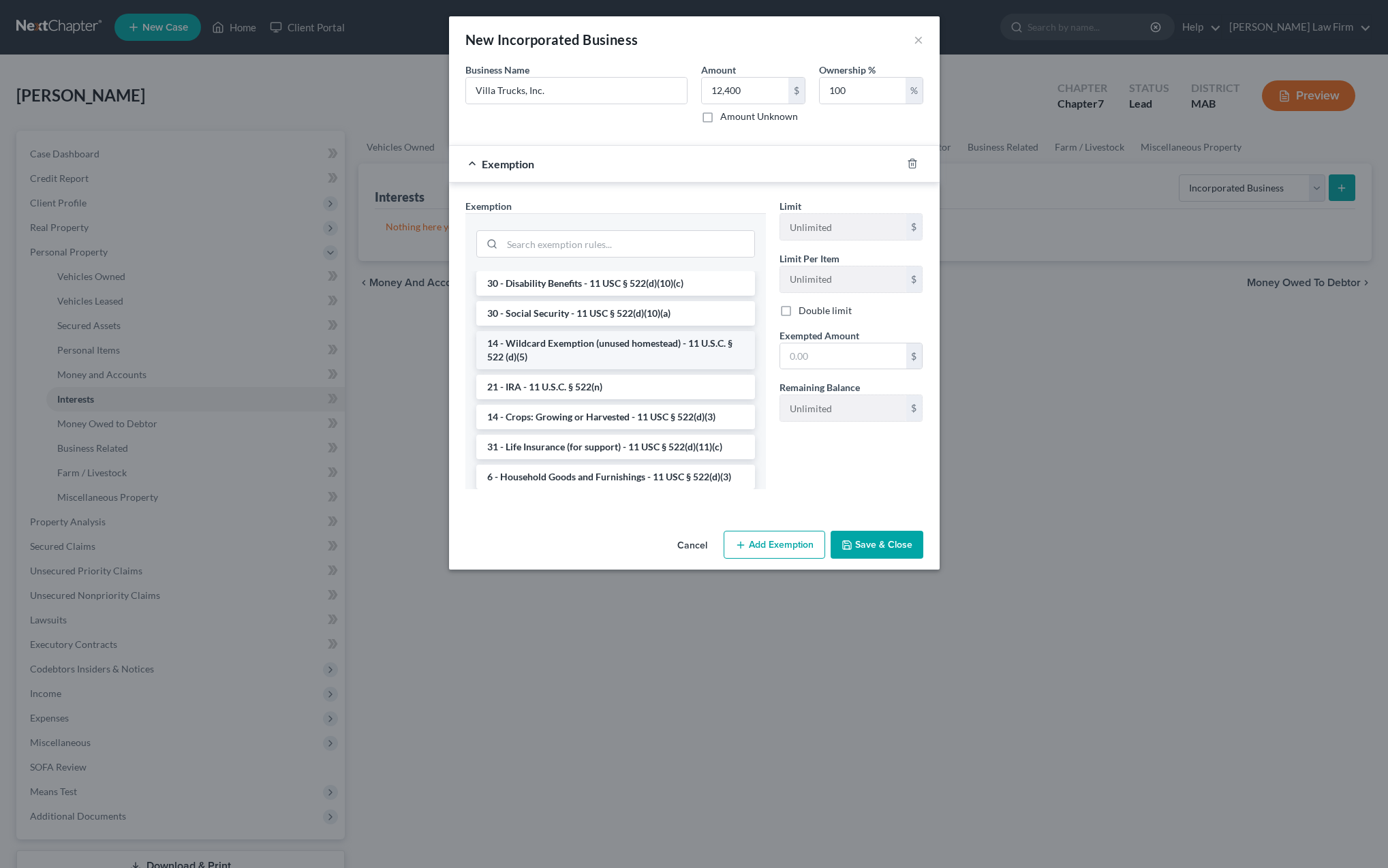
click at [579, 349] on li "14 - Wildcard Exemption (unused homestead) - 11 U.S.C. § 522 (d)(5)" at bounding box center [616, 350] width 279 height 38
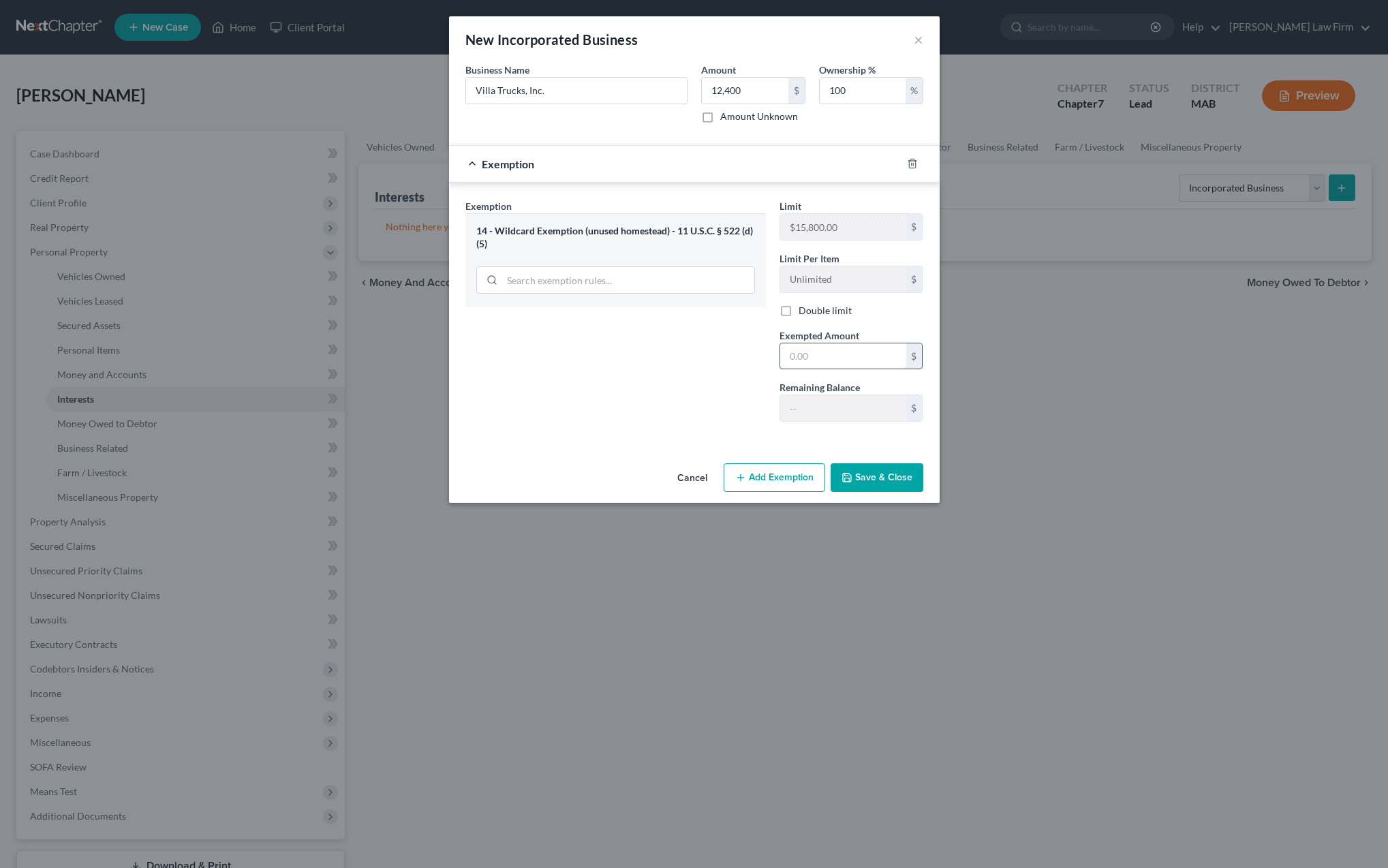
click at [808, 358] on input "text" at bounding box center [843, 357] width 126 height 26
type input "12,400"
click at [873, 476] on button "Save & Close" at bounding box center [877, 477] width 92 height 28
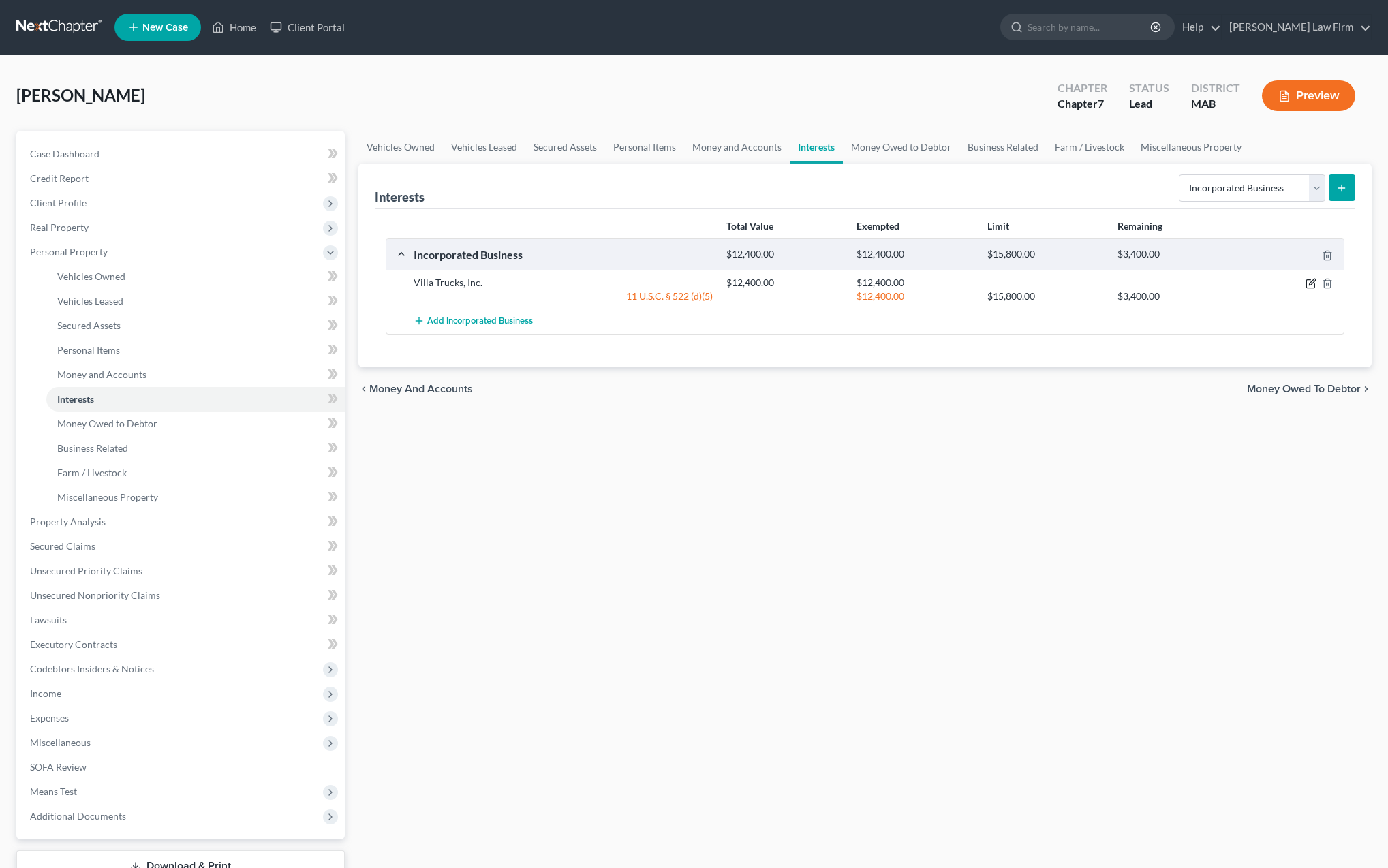
click at [1313, 284] on icon "button" at bounding box center [1311, 284] width 11 height 11
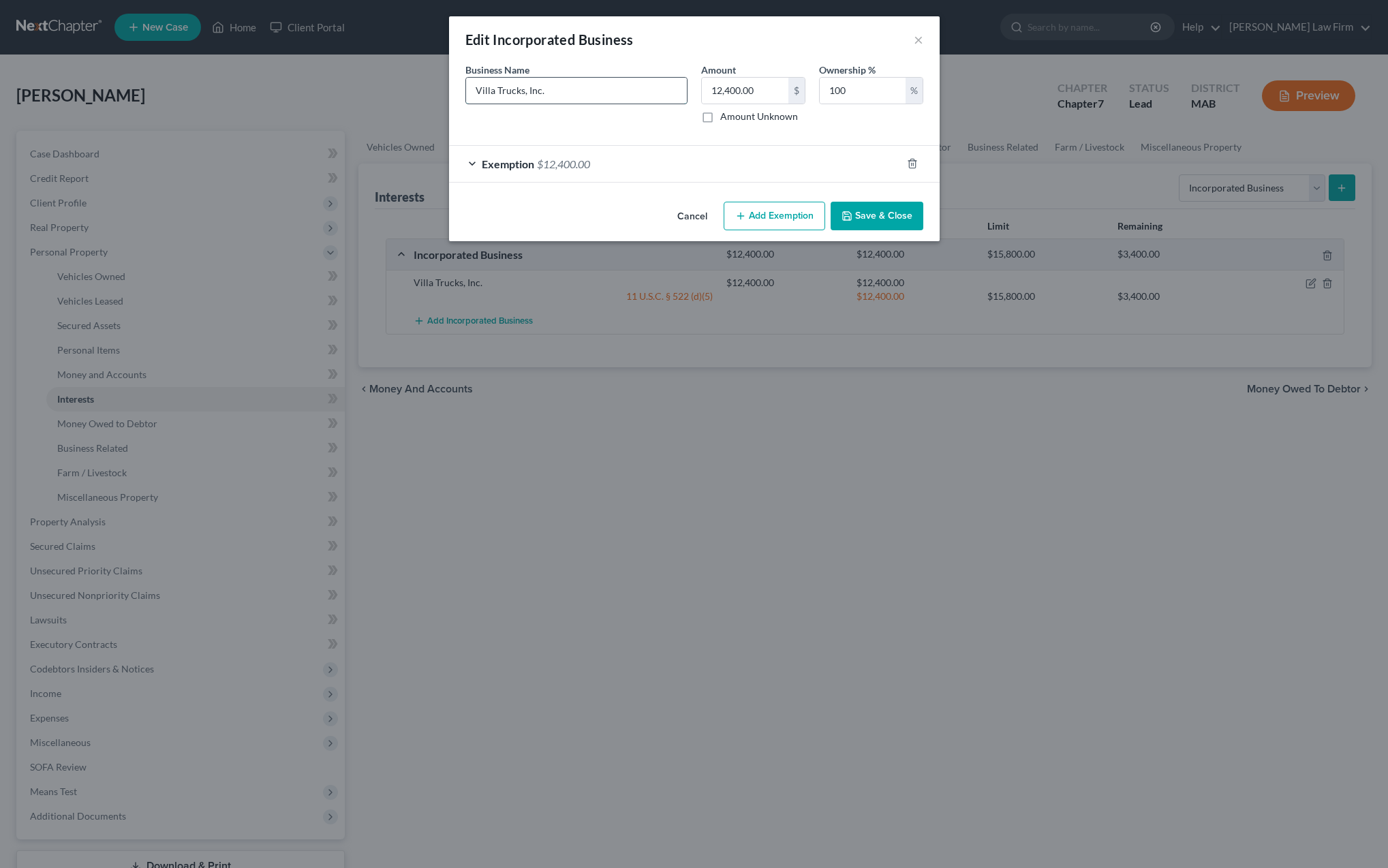
click at [493, 92] on input "Villa Trucks, Inc." at bounding box center [576, 90] width 221 height 26
type input "[PERSON_NAME] Trucks, Inc."
click at [875, 221] on button "Save & Close" at bounding box center [877, 216] width 92 height 28
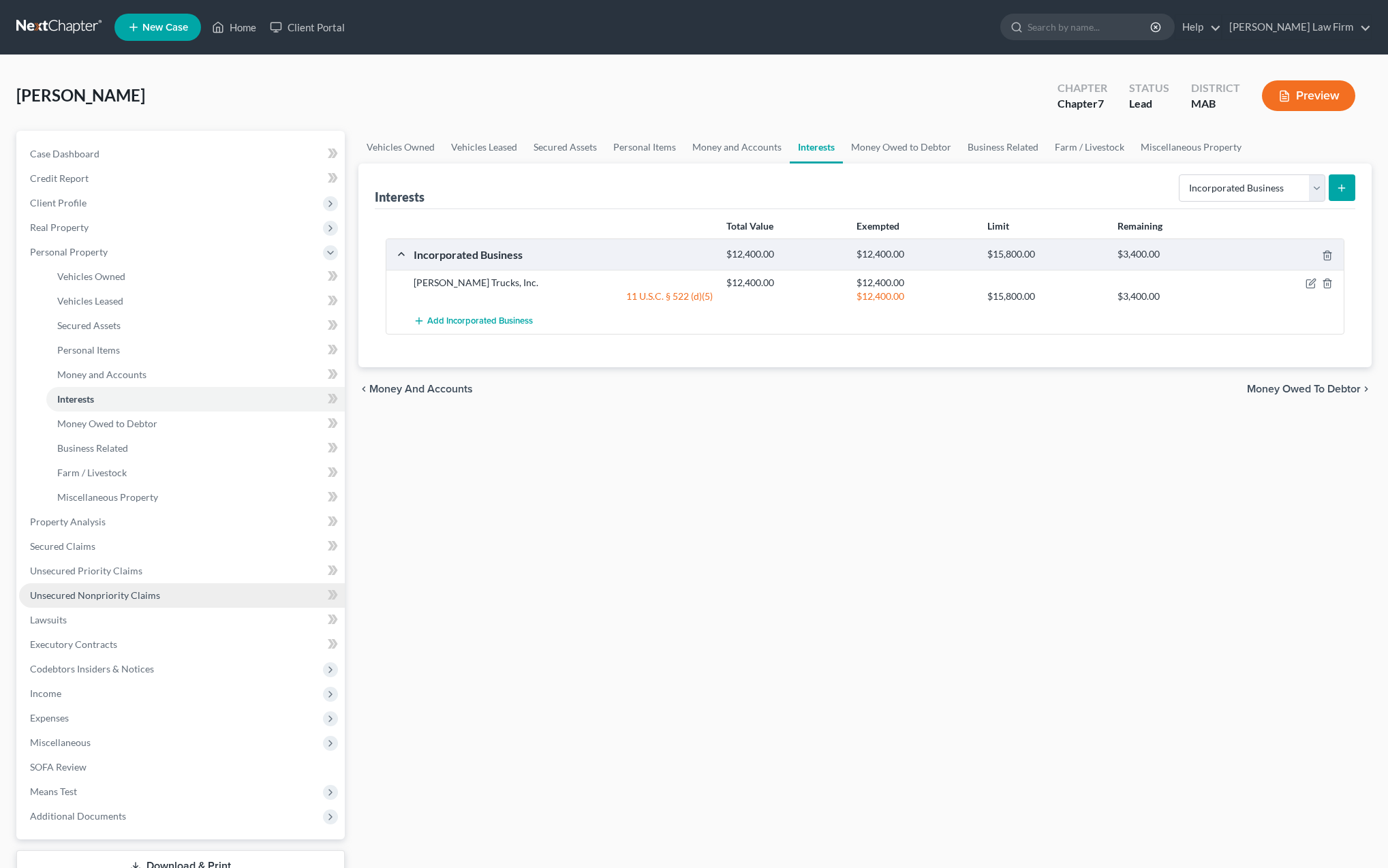
click at [100, 596] on span "Unsecured Nonpriority Claims" at bounding box center [95, 595] width 130 height 12
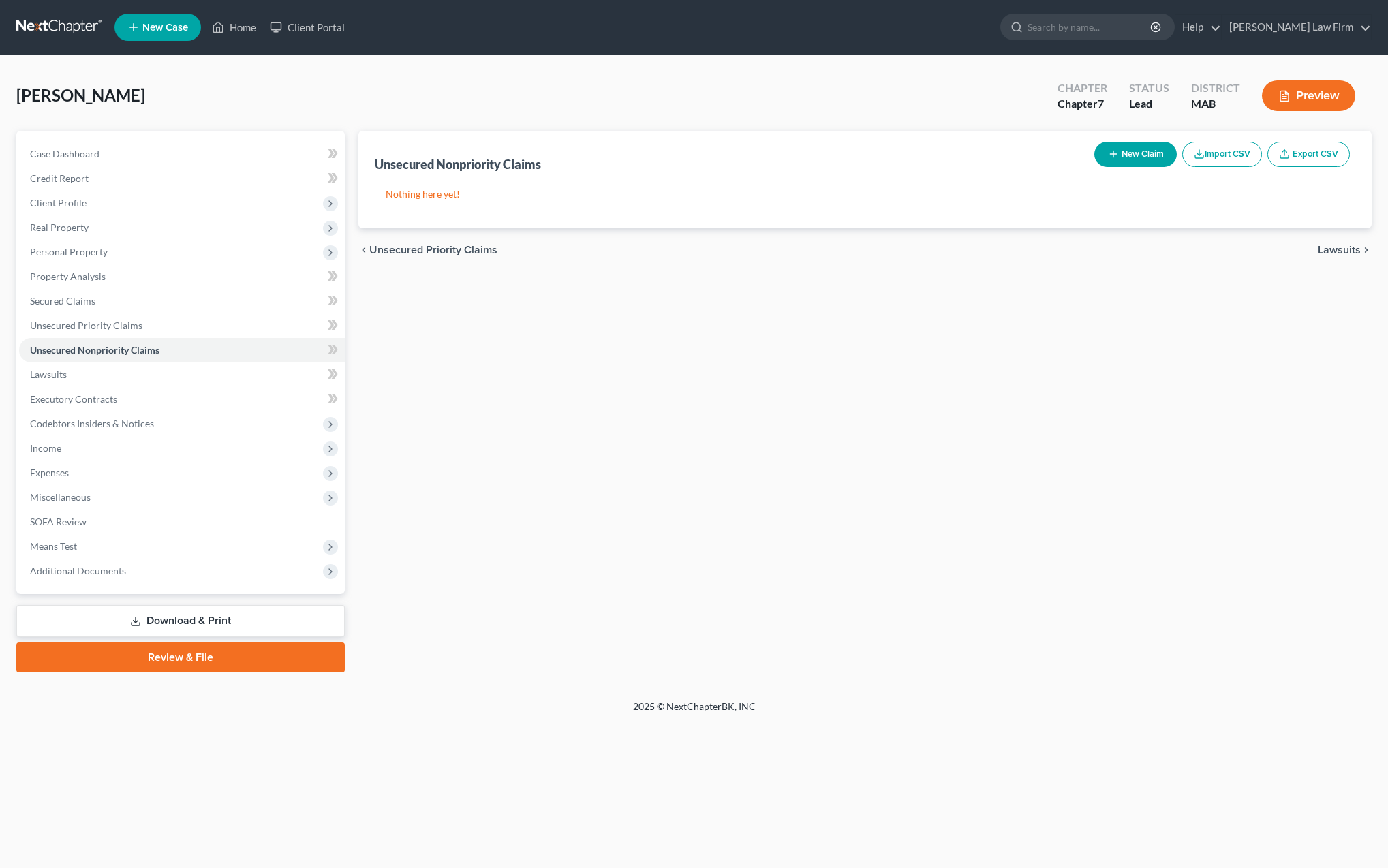
click at [1139, 157] on button "New Claim" at bounding box center [1136, 154] width 82 height 25
select select "0"
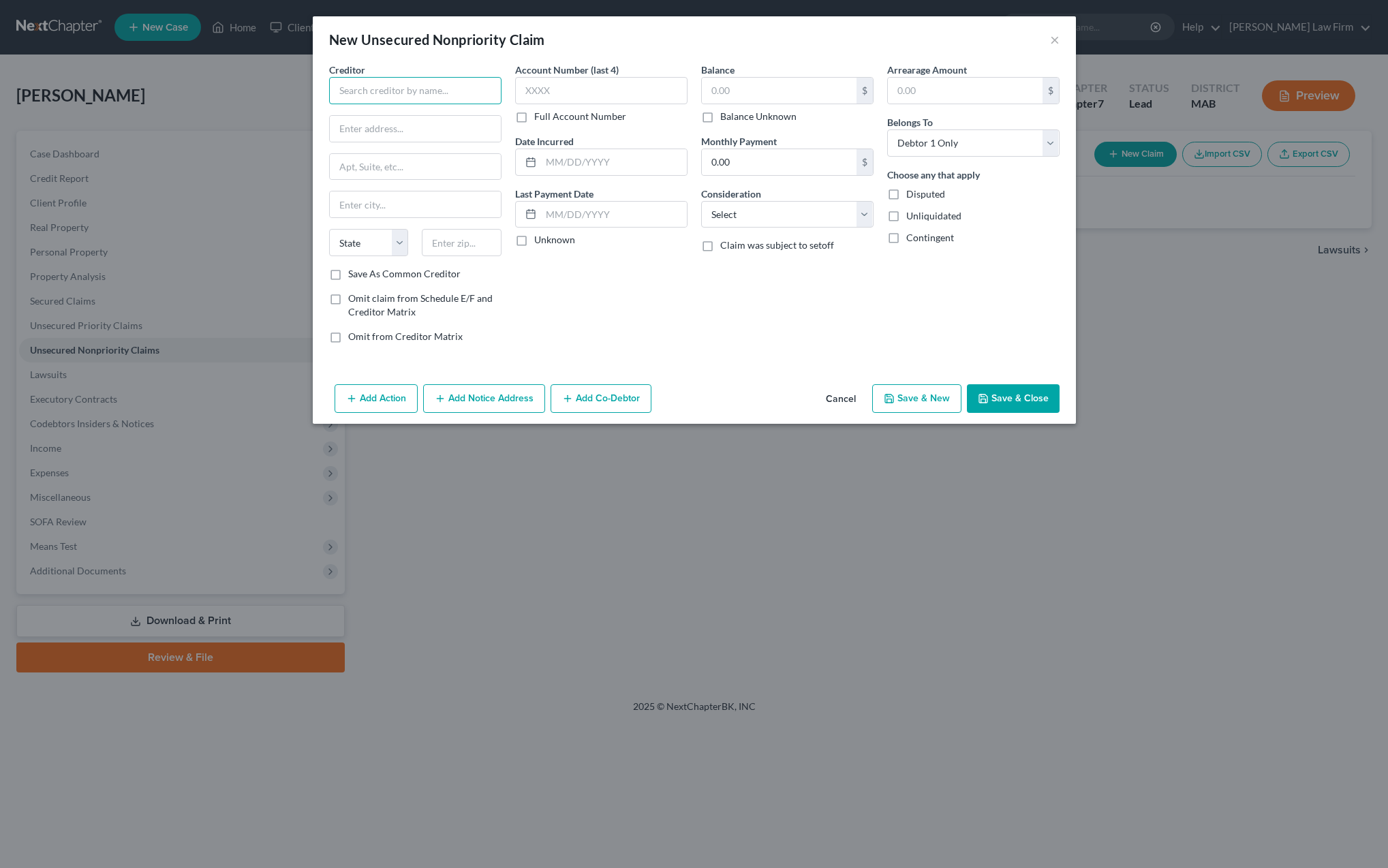
click at [360, 94] on input "text" at bounding box center [415, 90] width 172 height 27
type input "UMass Memorial Health"
click at [404, 135] on input "text" at bounding box center [415, 129] width 171 height 26
type input "P O Box 419591"
click at [345, 206] on input "text" at bounding box center [415, 204] width 171 height 26
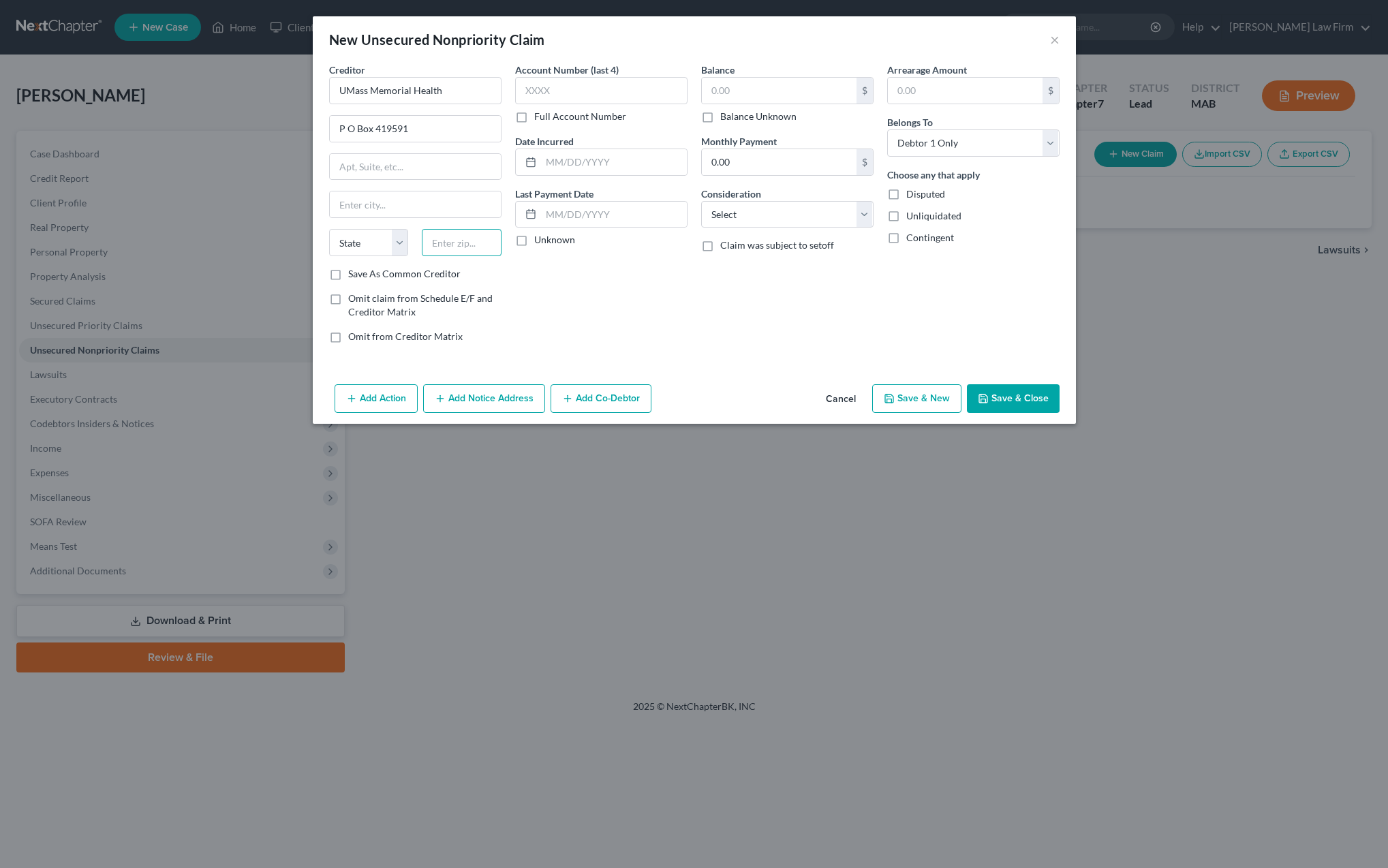
click at [460, 244] on input "text" at bounding box center [462, 243] width 80 height 27
type input "02241"
type input "[GEOGRAPHIC_DATA]"
select select "22"
click at [349, 274] on label "Save As Common Creditor" at bounding box center [405, 274] width 112 height 13
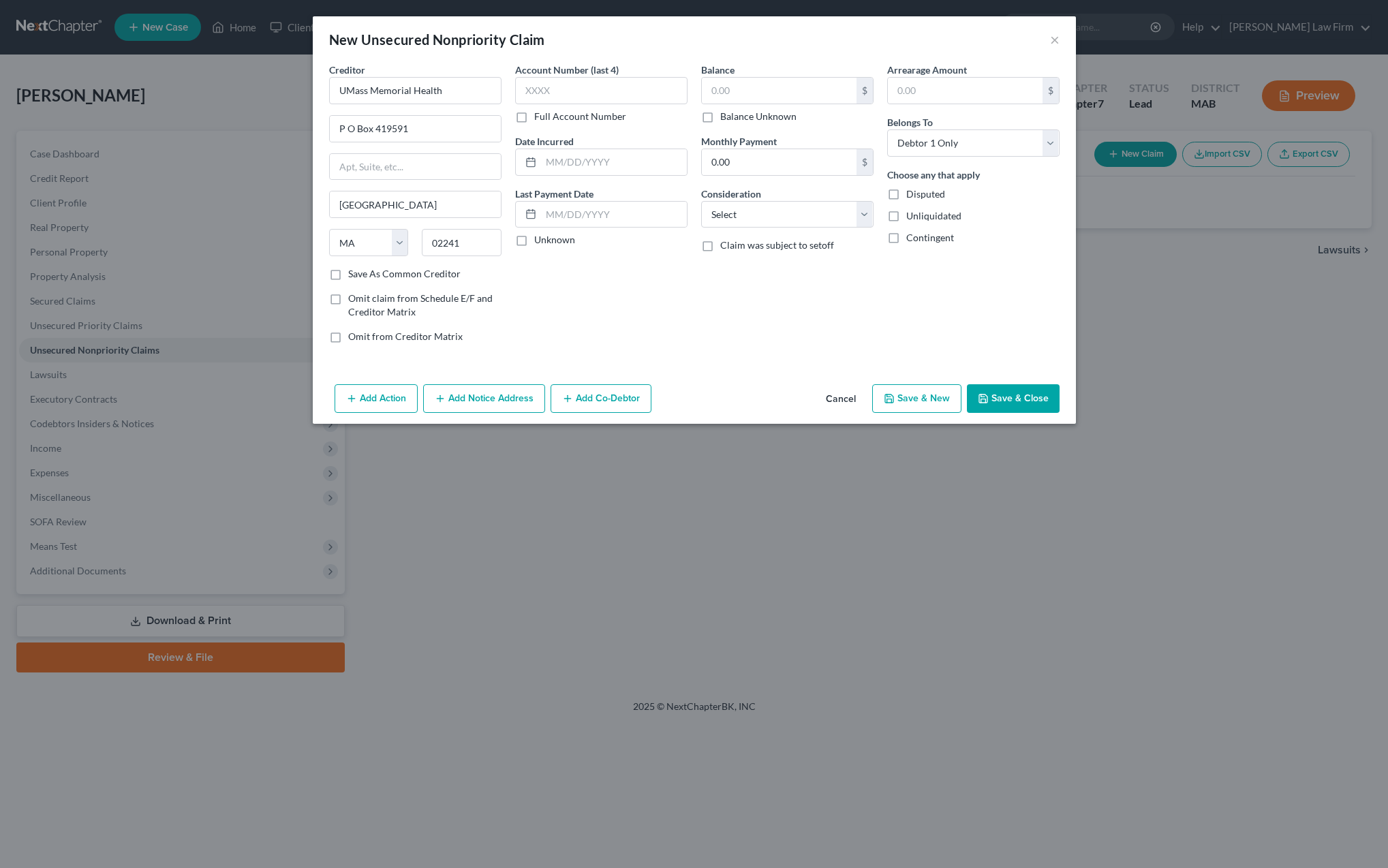
click at [353, 274] on input "Save As Common Creditor" at bounding box center [357, 271] width 9 height 9
checkbox input "true"
type input "9308"
click at [732, 95] on input "text" at bounding box center [779, 90] width 155 height 26
type input "717.33"
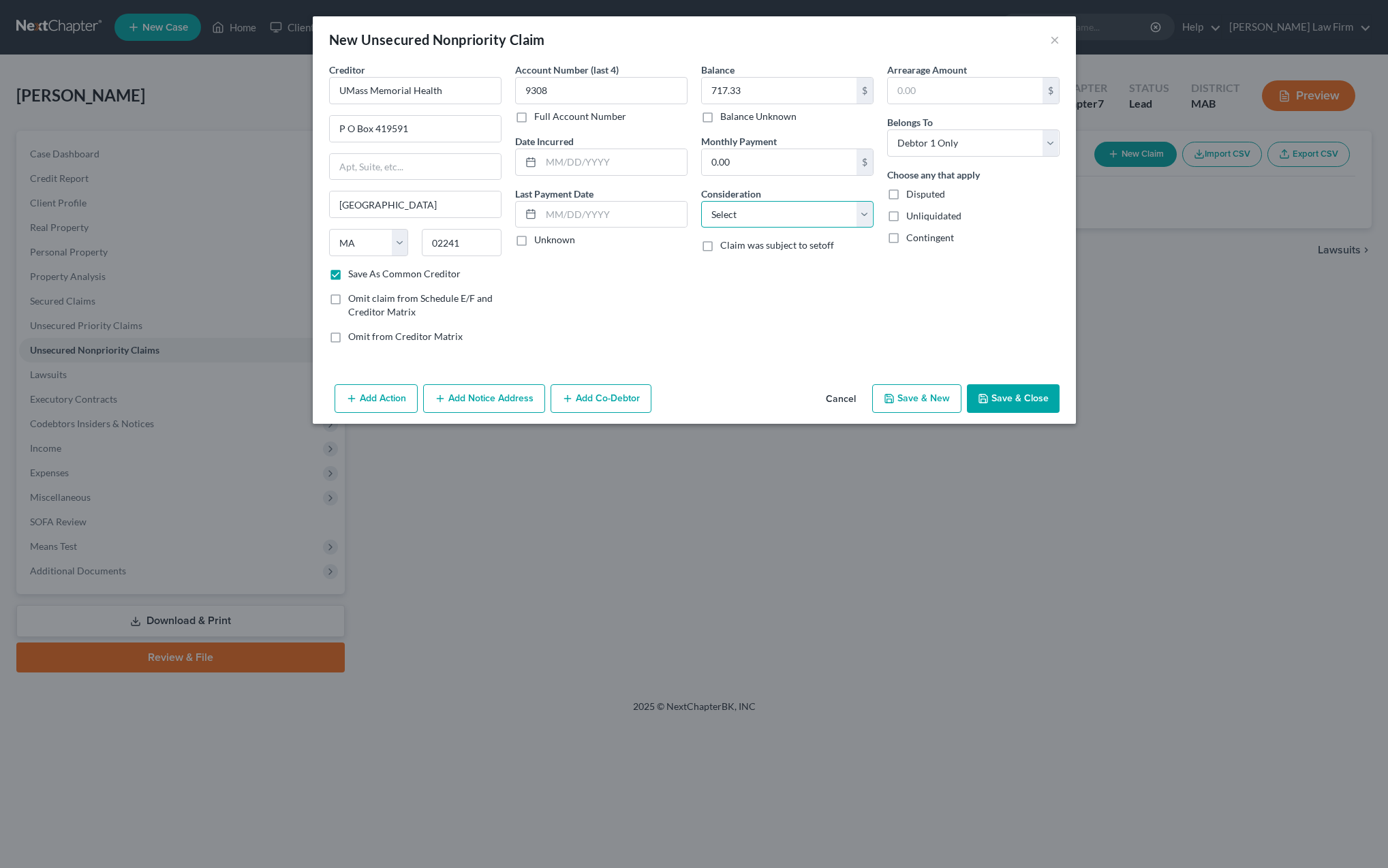
select select "9"
click at [497, 406] on button "Add Notice Address" at bounding box center [484, 398] width 122 height 28
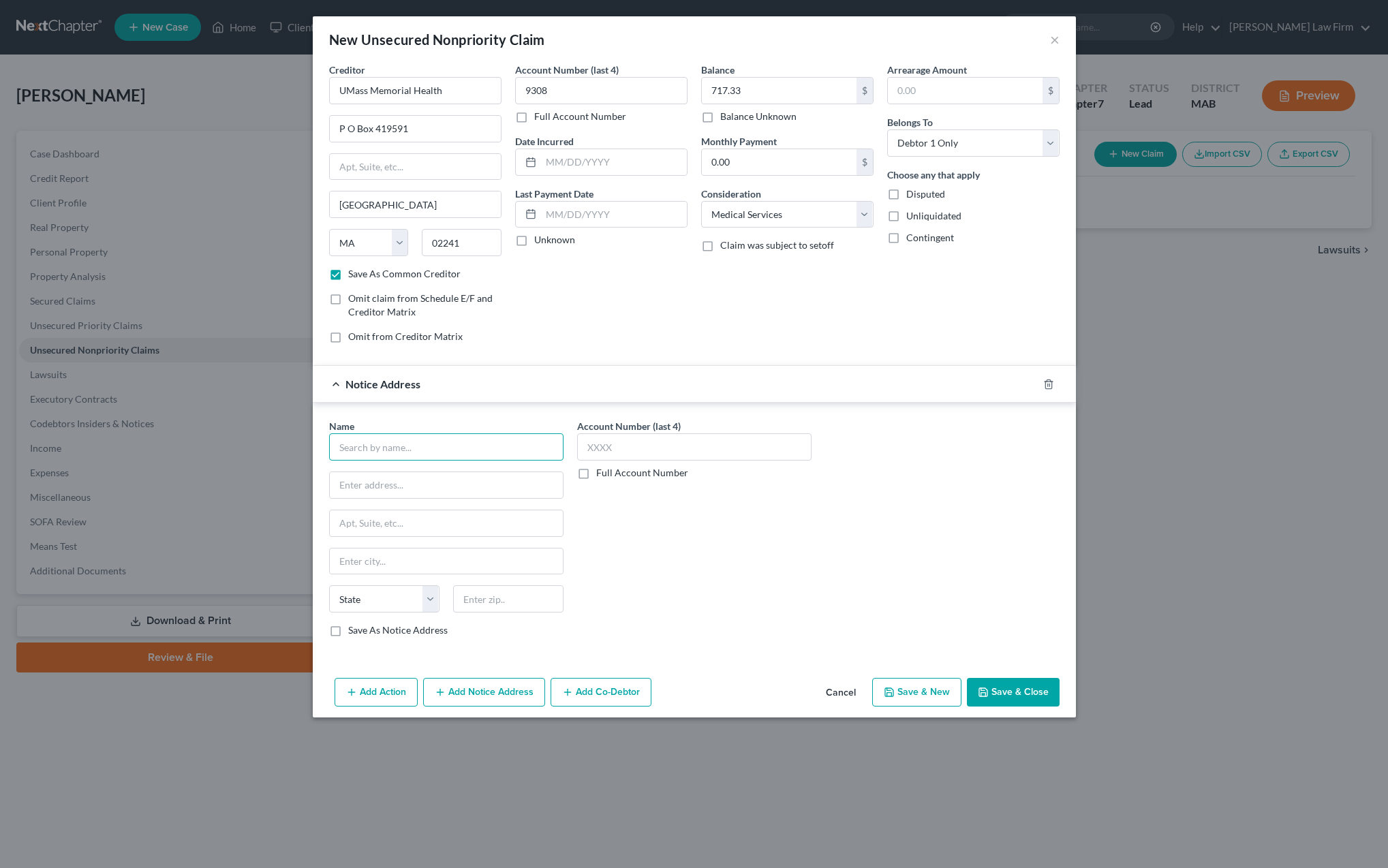
click at [403, 447] on input "text" at bounding box center [446, 447] width 235 height 27
type input "Credit Collection Services"
click at [403, 473] on div "Credit Collection Services" at bounding box center [410, 470] width 141 height 13
type input "[STREET_ADDRESS]"
type input "[PERSON_NAME]"
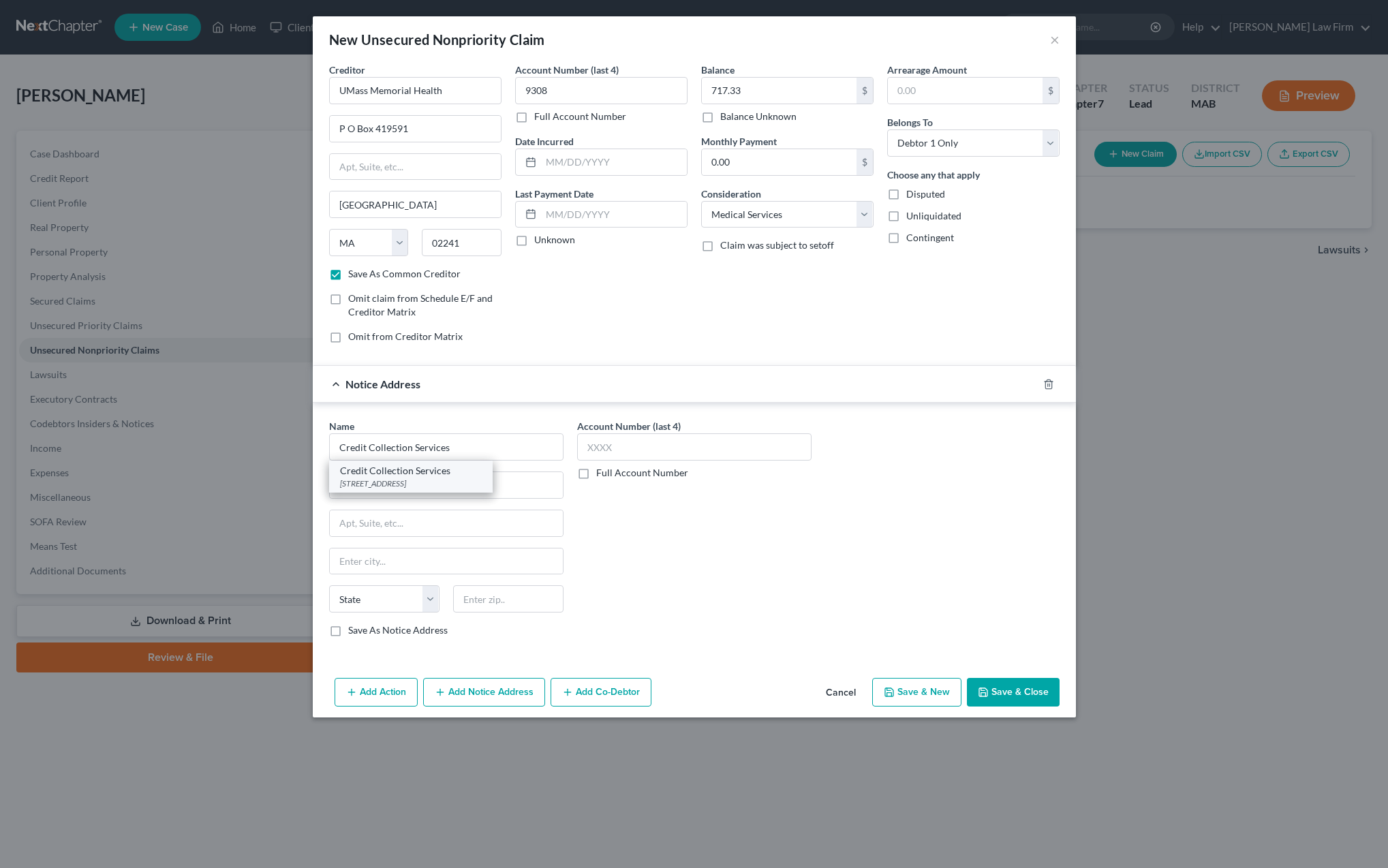
select select "22"
type input "02062"
type input "1492"
click at [1001, 692] on button "Save & Close" at bounding box center [1013, 693] width 92 height 28
checkbox input "false"
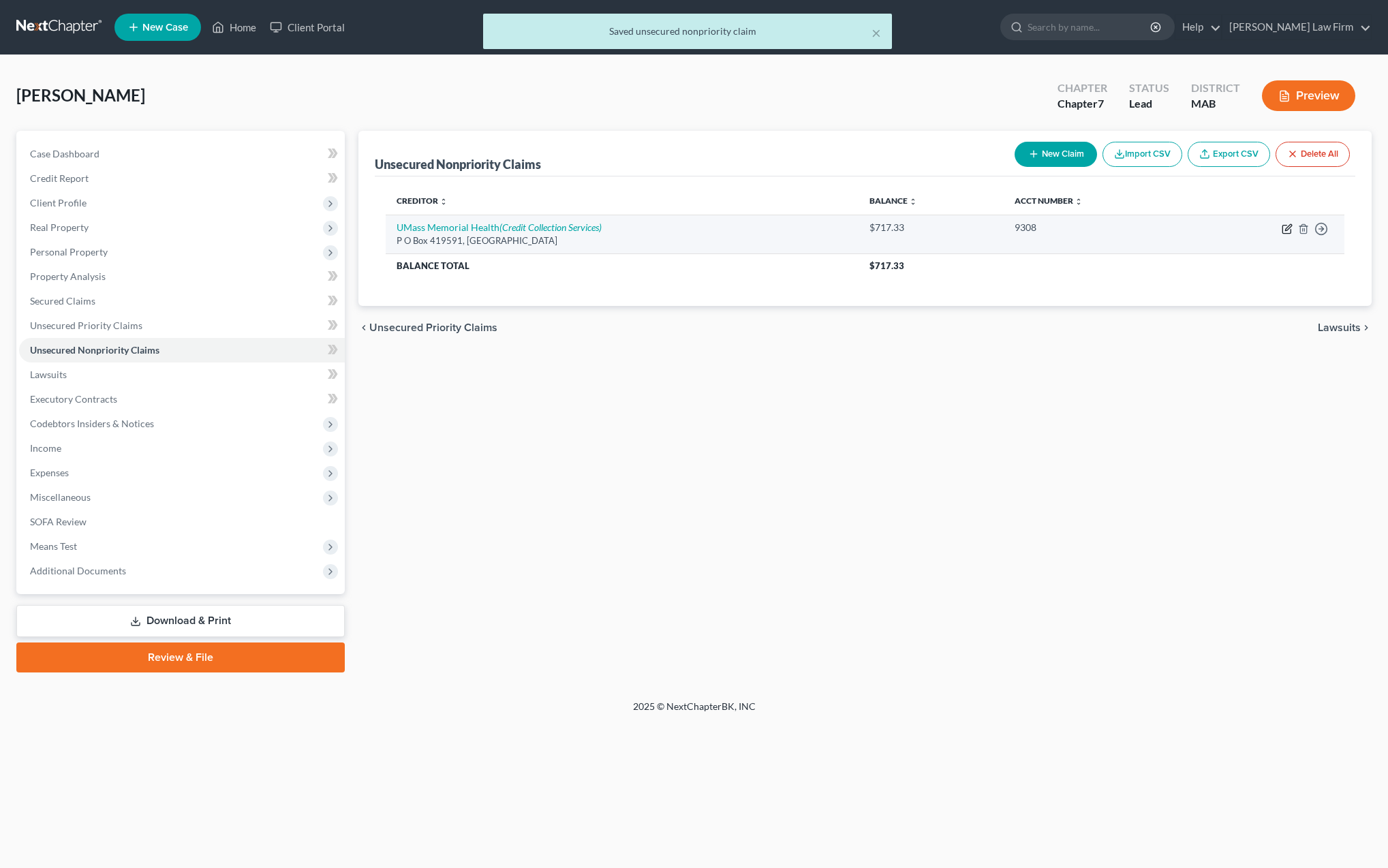
click at [1288, 231] on icon "button" at bounding box center [1288, 229] width 11 height 11
select select "22"
select select "9"
select select "0"
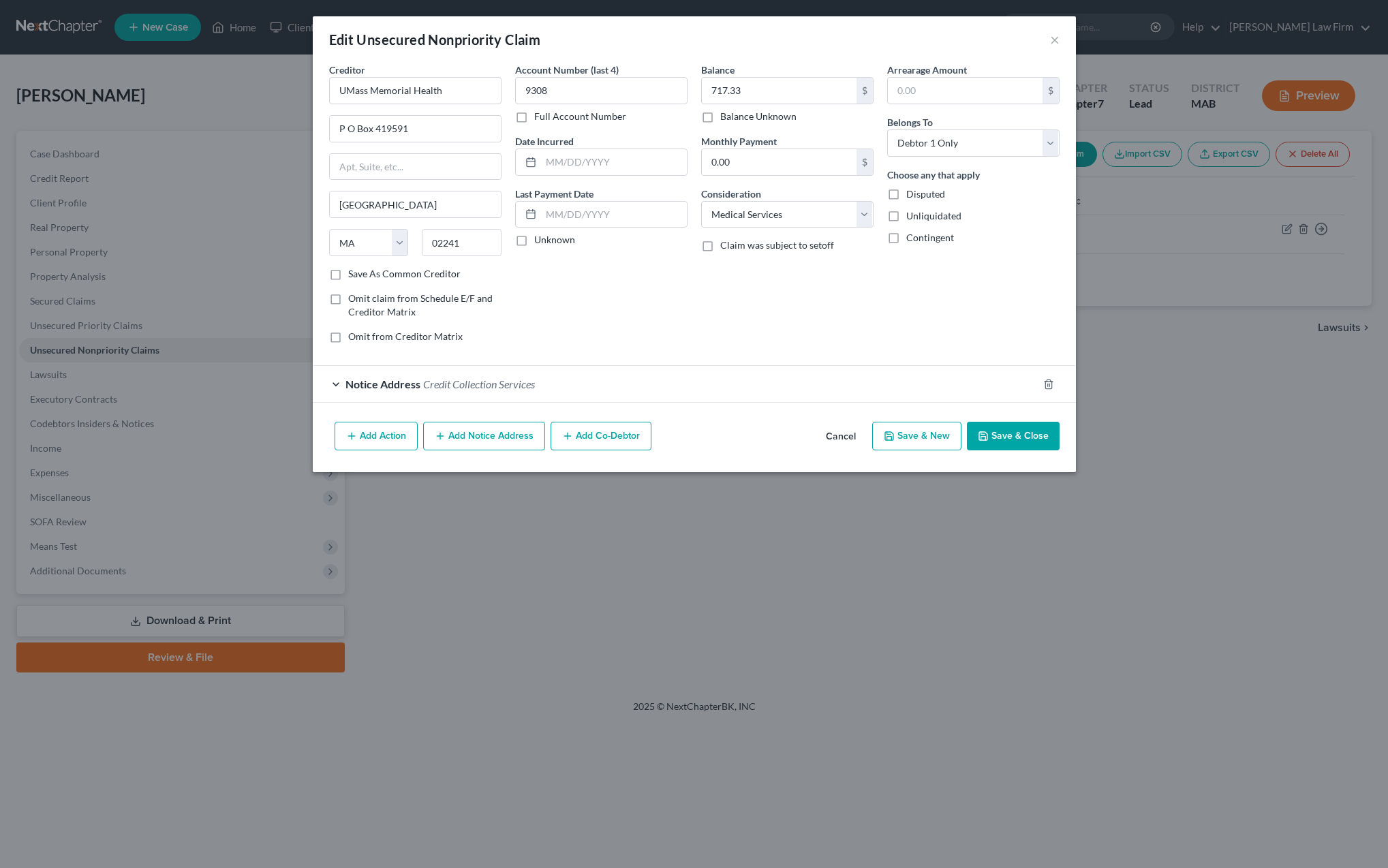
click at [998, 443] on button "Save & Close" at bounding box center [1013, 436] width 92 height 28
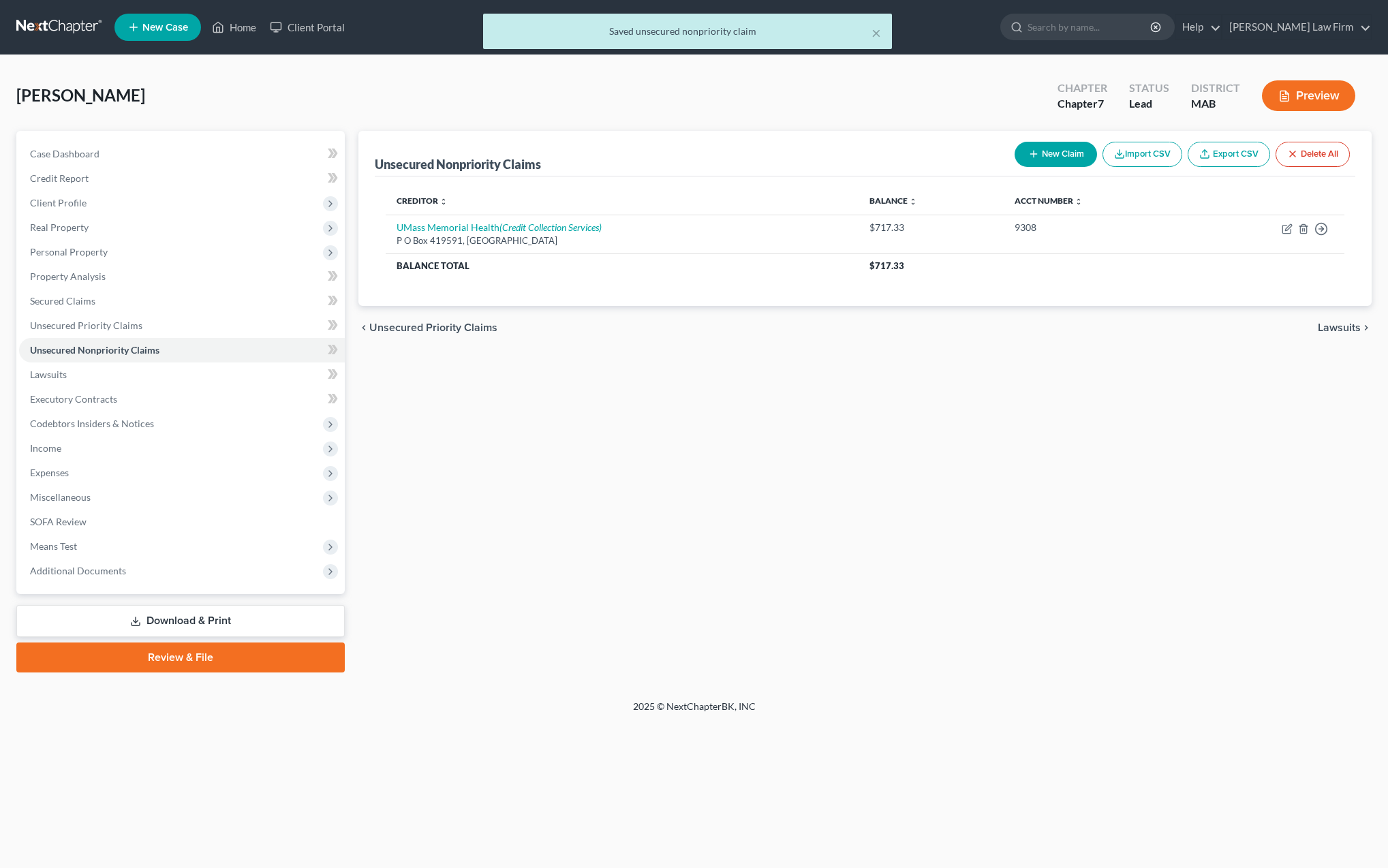
click at [1065, 157] on button "New Claim" at bounding box center [1056, 154] width 82 height 25
select select "0"
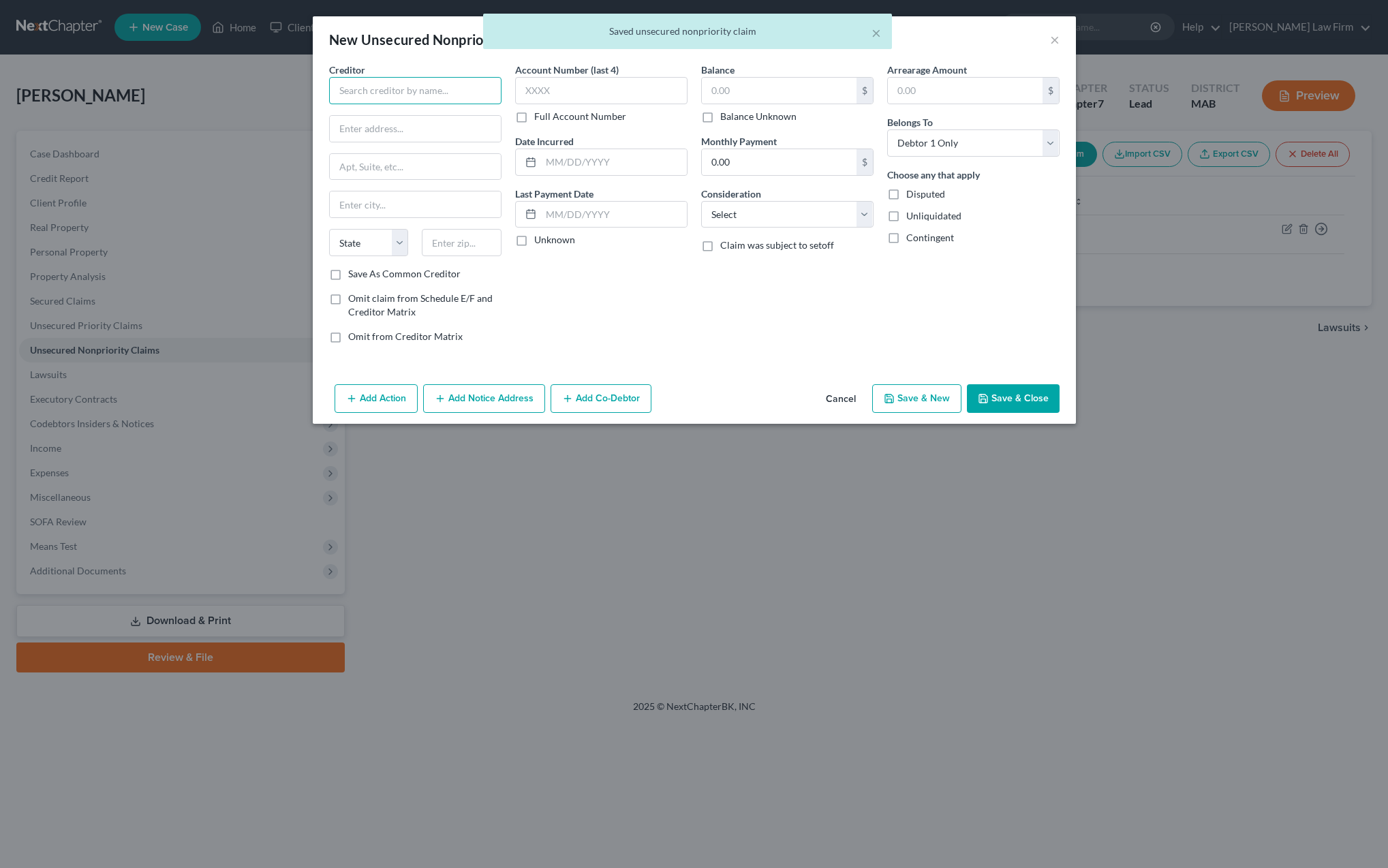
click at [370, 92] on input "text" at bounding box center [415, 90] width 172 height 27
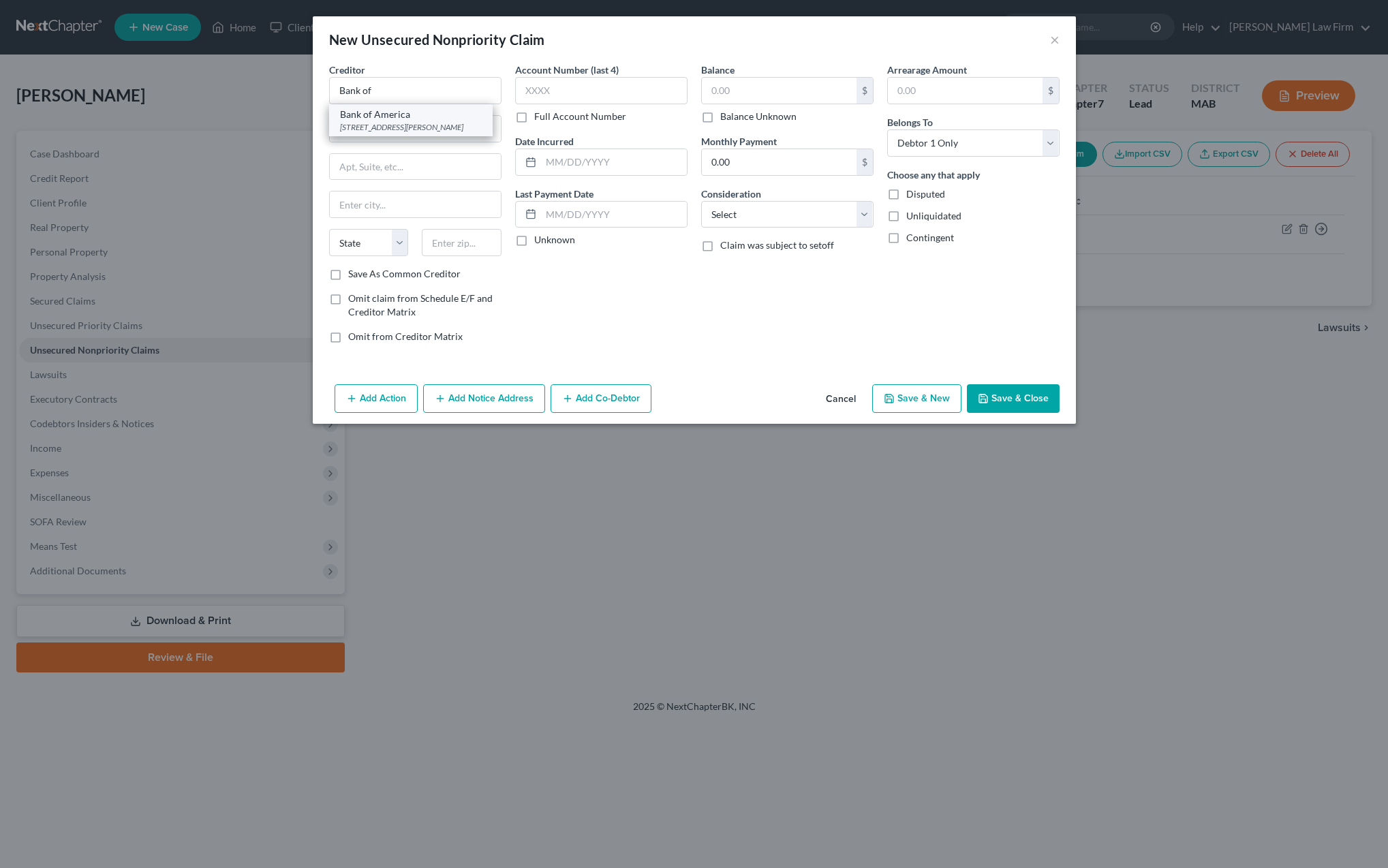
click at [364, 113] on div "Bank of America" at bounding box center [410, 114] width 141 height 13
type input "Bank of America"
type input "[STREET_ADDRESS][PERSON_NAME]"
type input "[GEOGRAPHIC_DATA]"
select select "9"
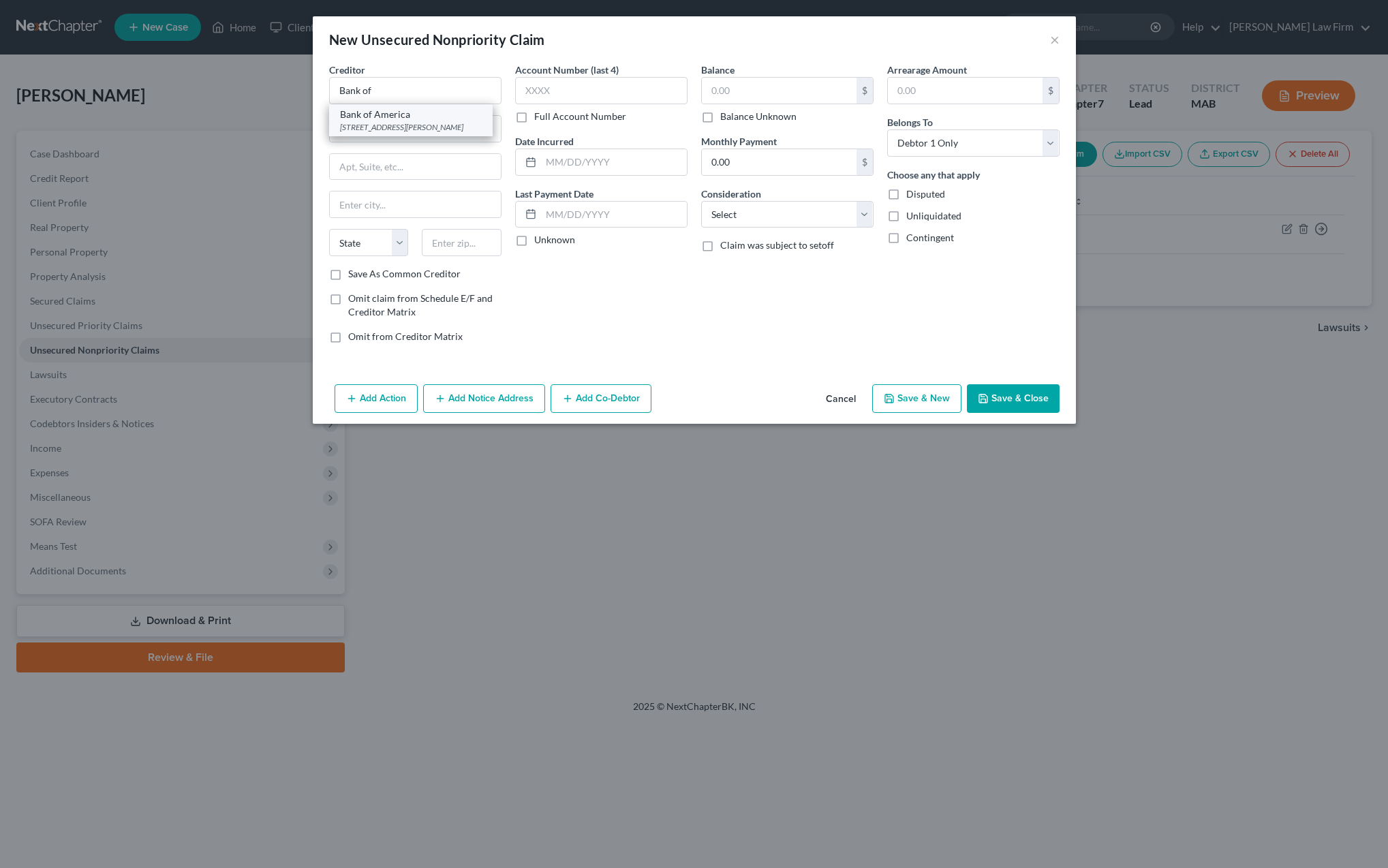
type input "33634"
type input "3076"
click at [714, 90] on input "text" at bounding box center [779, 90] width 155 height 26
type input "3,838"
select select "3"
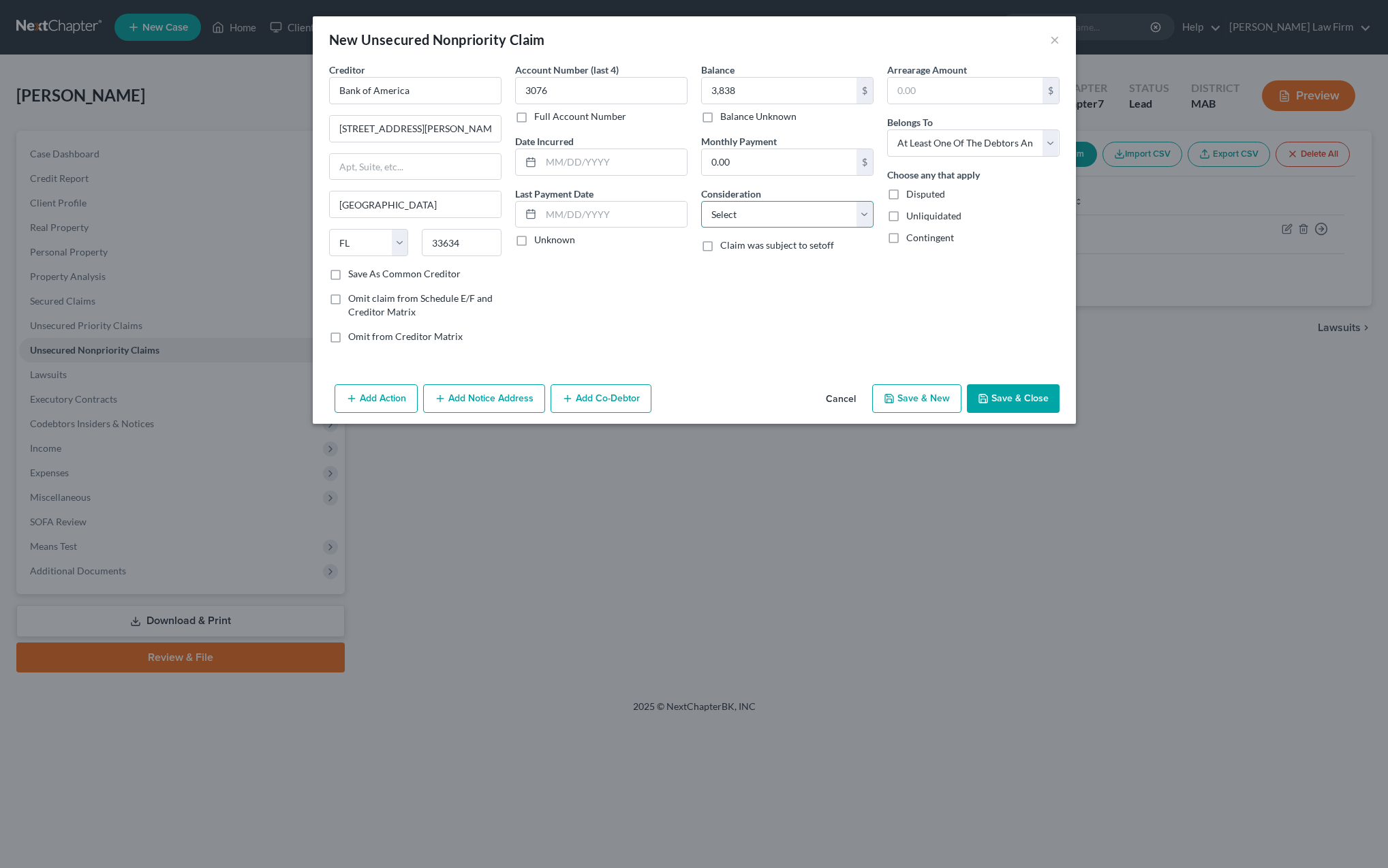
select select "2"
click at [610, 404] on button "Add Co-Debtor" at bounding box center [602, 398] width 101 height 28
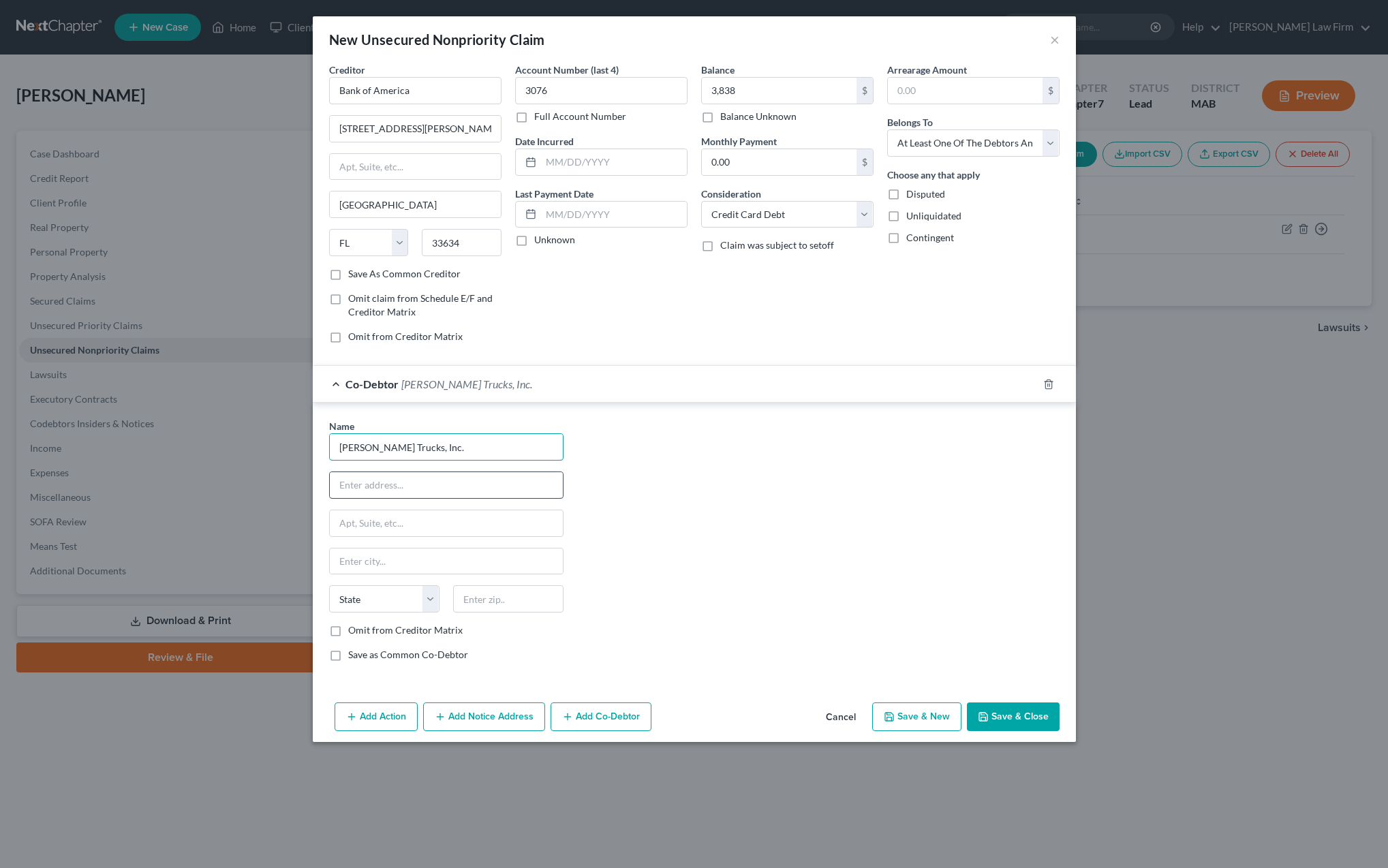
type input "[PERSON_NAME] Trucks, Inc."
click at [358, 484] on input "text" at bounding box center [446, 485] width 233 height 26
click at [349, 632] on label "Omit from Creditor Matrix" at bounding box center [405, 630] width 115 height 13
click at [353, 632] on input "Omit from Creditor Matrix" at bounding box center [357, 628] width 9 height 9
checkbox input "true"
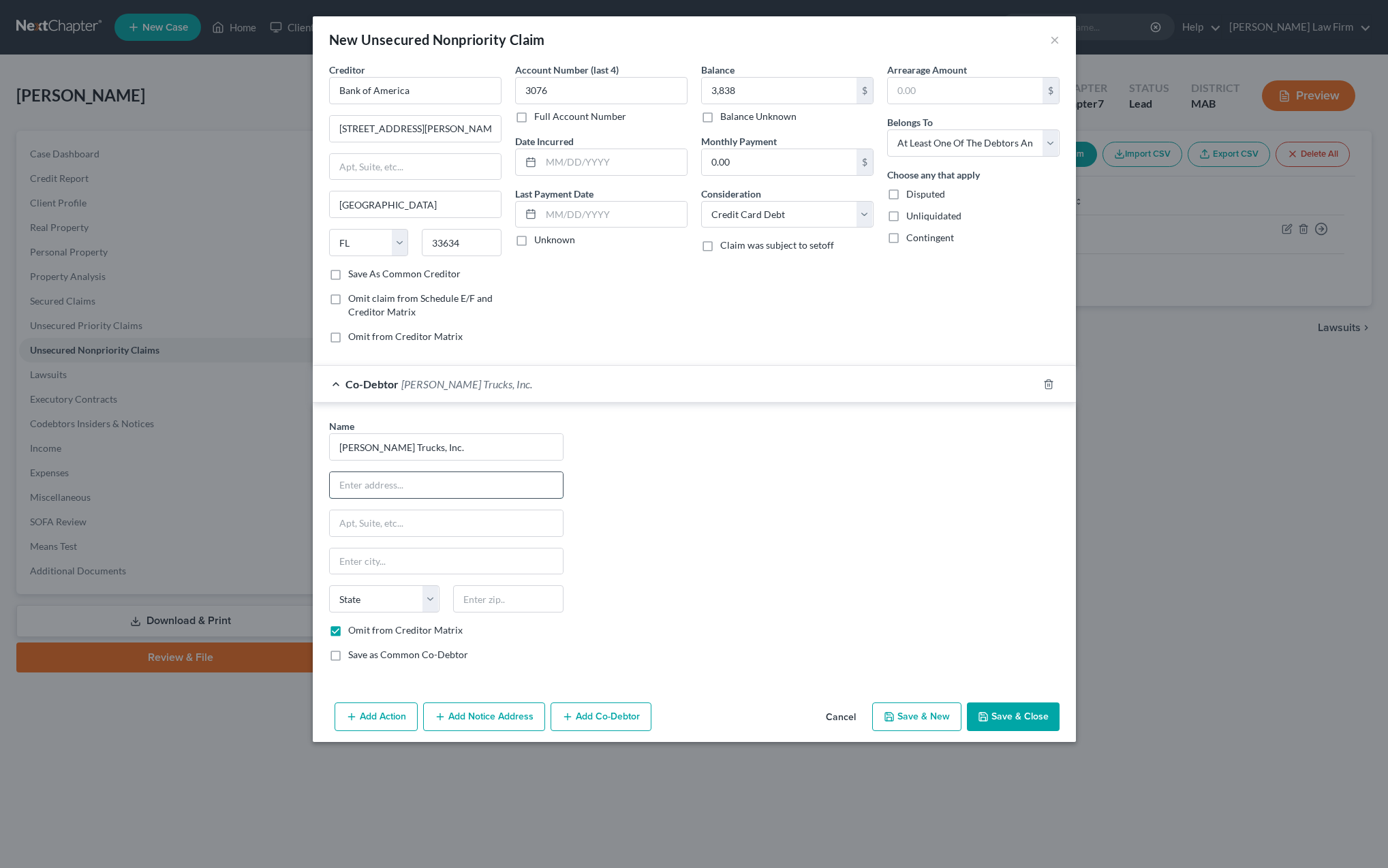
click at [360, 492] on input "text" at bounding box center [446, 485] width 233 height 26
type input "[STREET_ADDRESS]"
click at [470, 603] on input "text" at bounding box center [508, 599] width 111 height 27
type input "01545"
click at [409, 561] on input "text" at bounding box center [446, 561] width 233 height 26
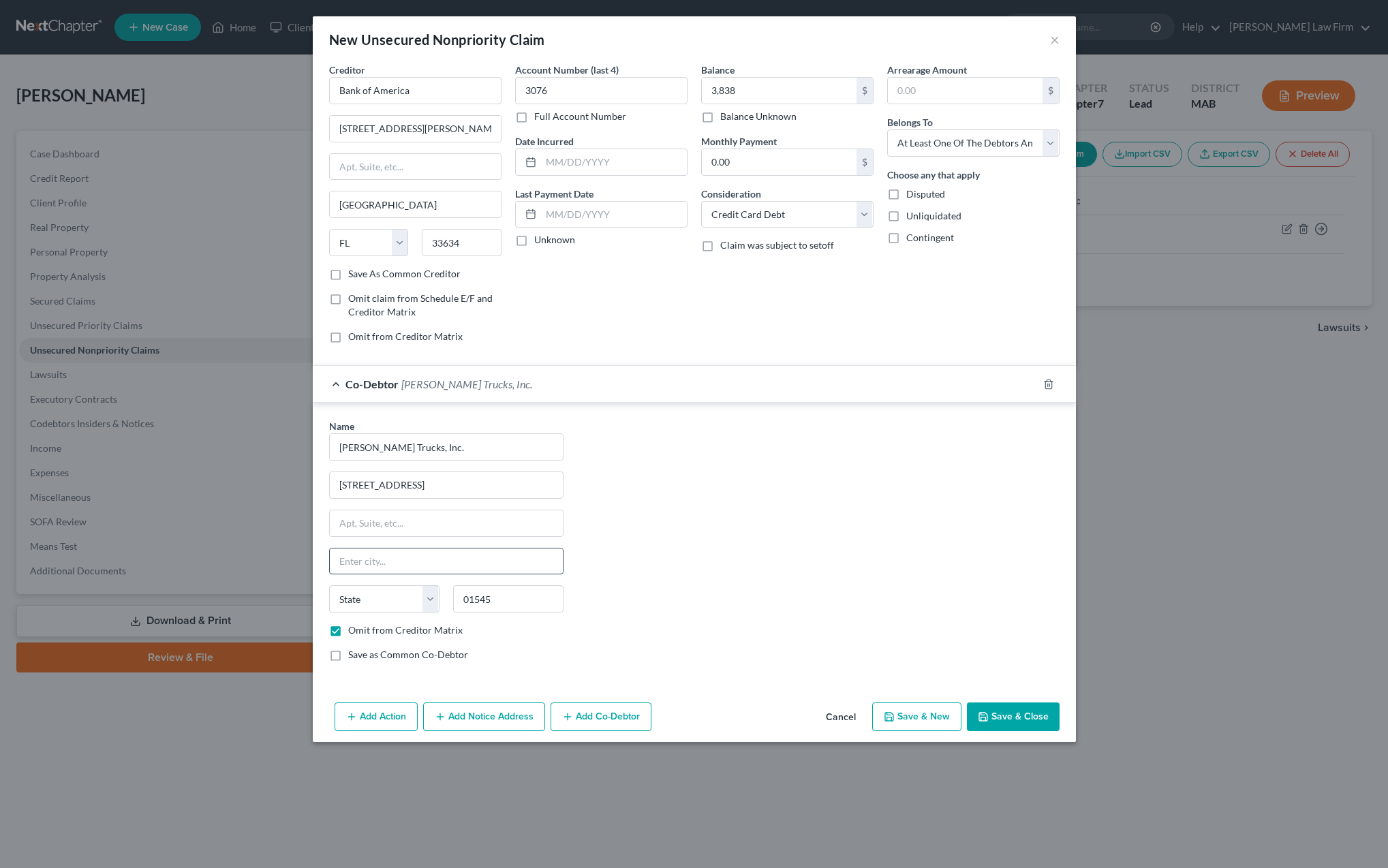
type input "[GEOGRAPHIC_DATA]"
select select "22"
click at [1001, 719] on button "Save & Close" at bounding box center [1013, 717] width 92 height 28
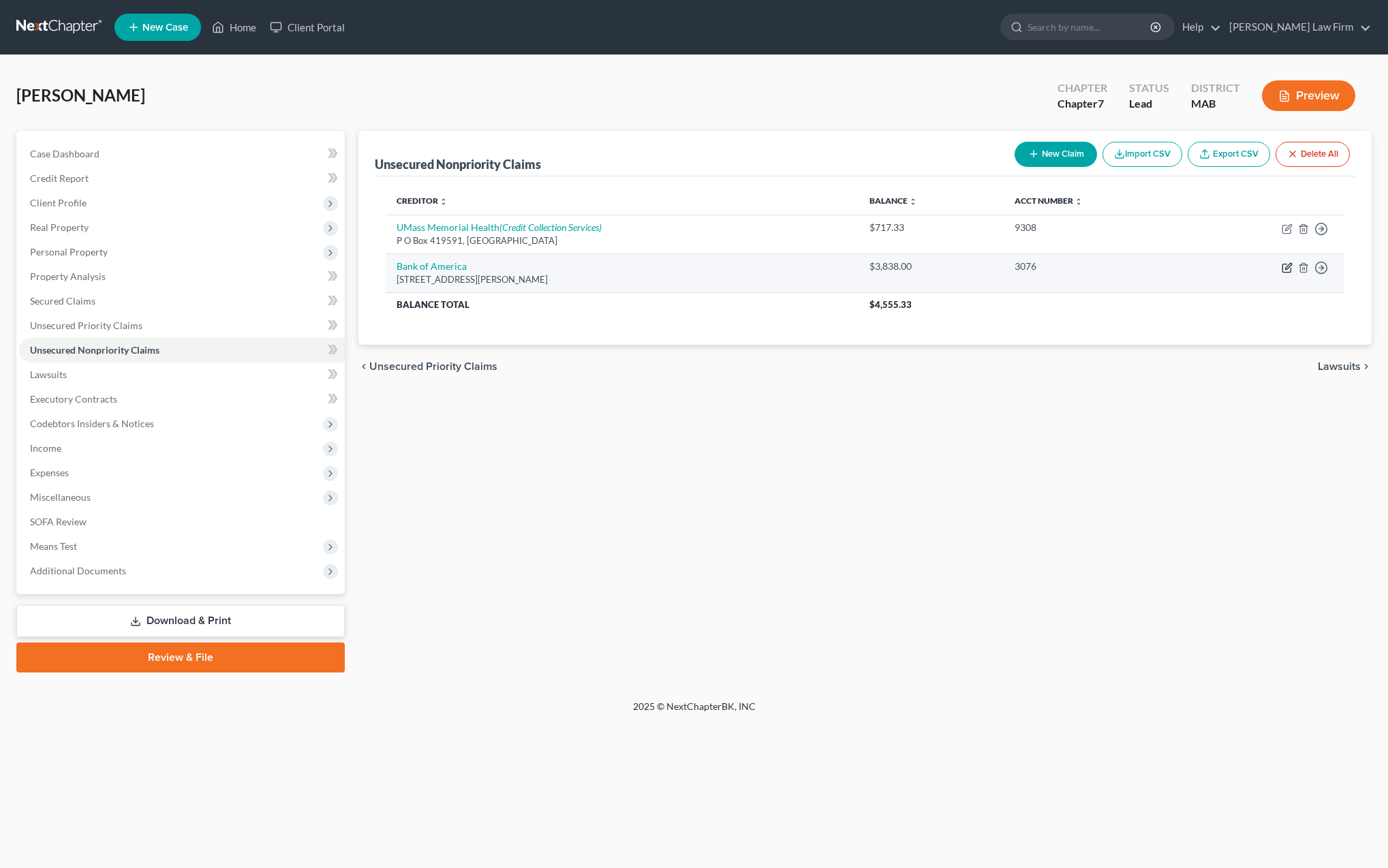
click at [1288, 269] on icon "button" at bounding box center [1288, 268] width 11 height 11
select select "9"
select select "2"
select select "3"
select select "22"
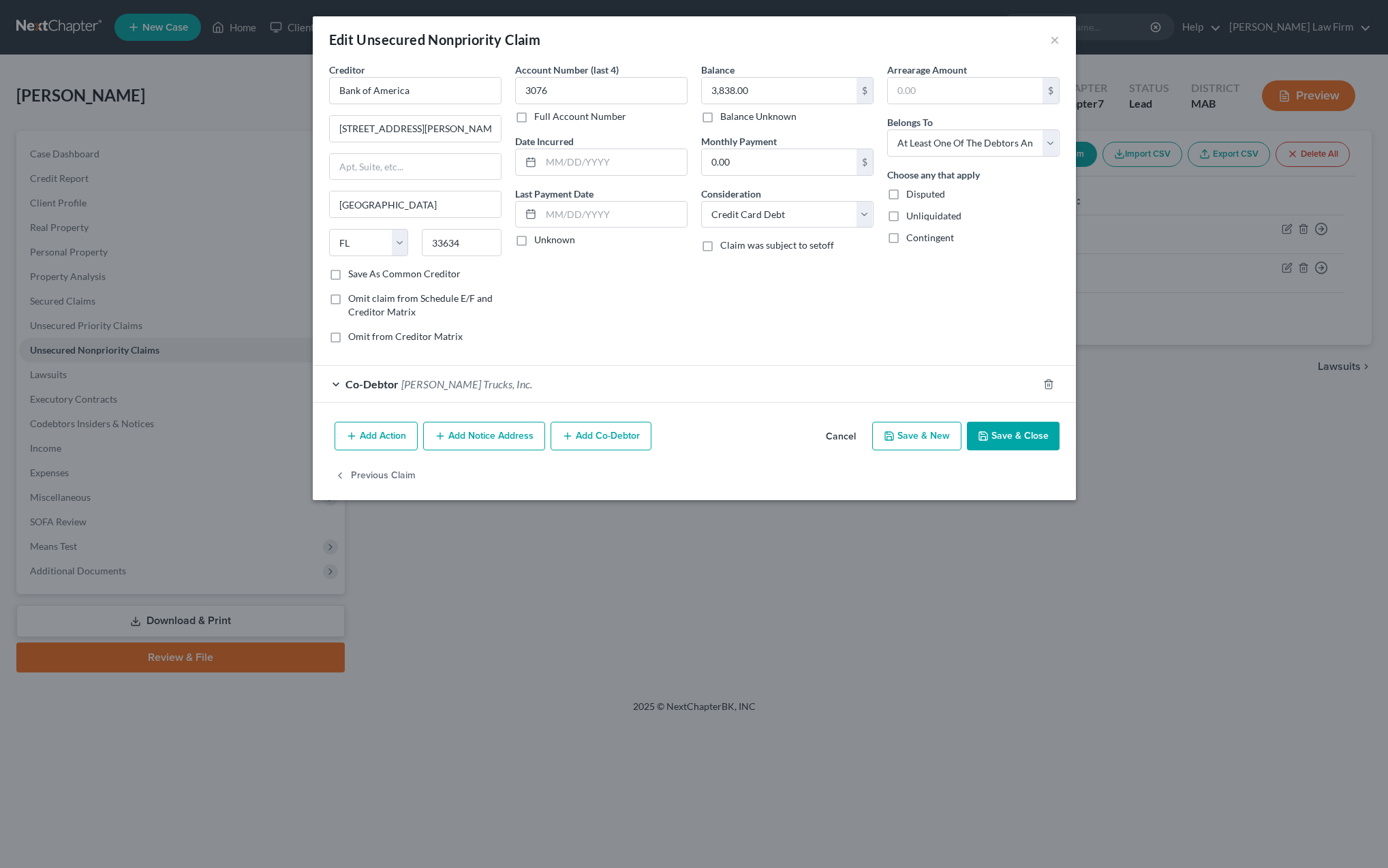
click at [801, 391] on div "Co-Debtor [PERSON_NAME] Trucks, Inc." at bounding box center [675, 384] width 725 height 36
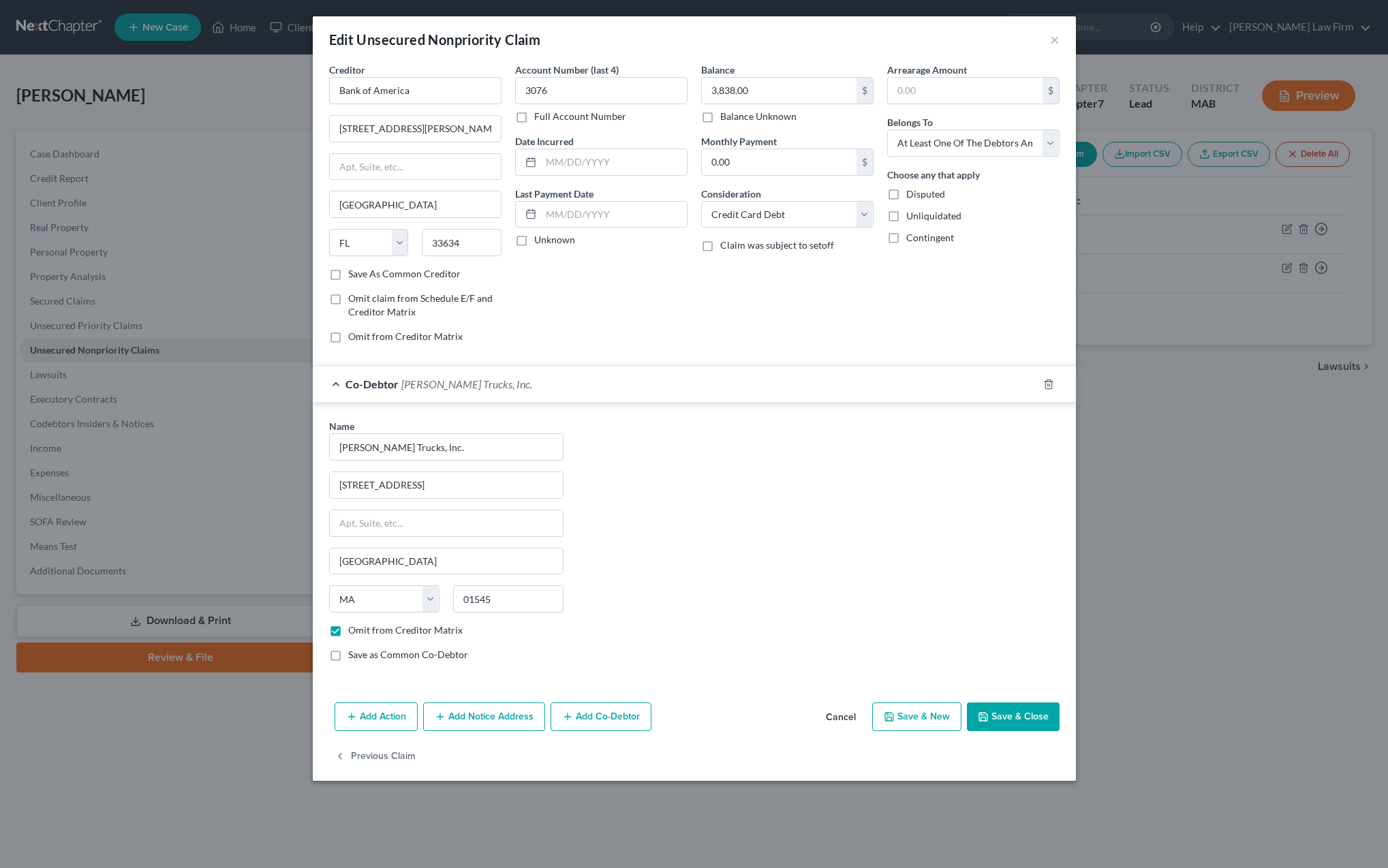
click at [349, 656] on label "Save as Common Co-Debtor" at bounding box center [409, 655] width 120 height 13
click at [353, 656] on input "Save as Common Co-Debtor" at bounding box center [357, 652] width 9 height 9
checkbox input "true"
click at [1016, 718] on button "Save & Close" at bounding box center [1013, 717] width 92 height 28
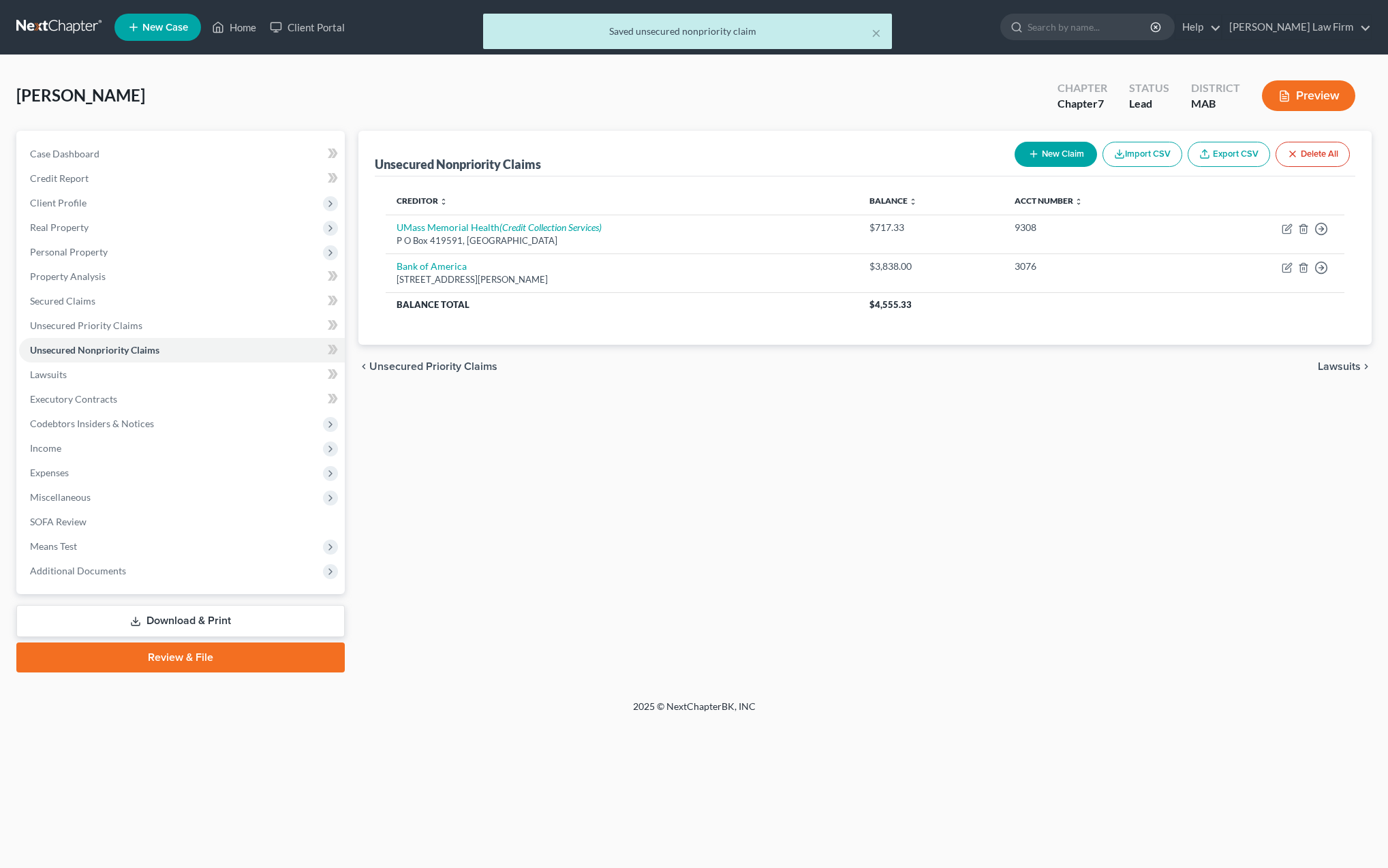
click at [1077, 158] on button "New Claim" at bounding box center [1056, 154] width 82 height 25
select select "0"
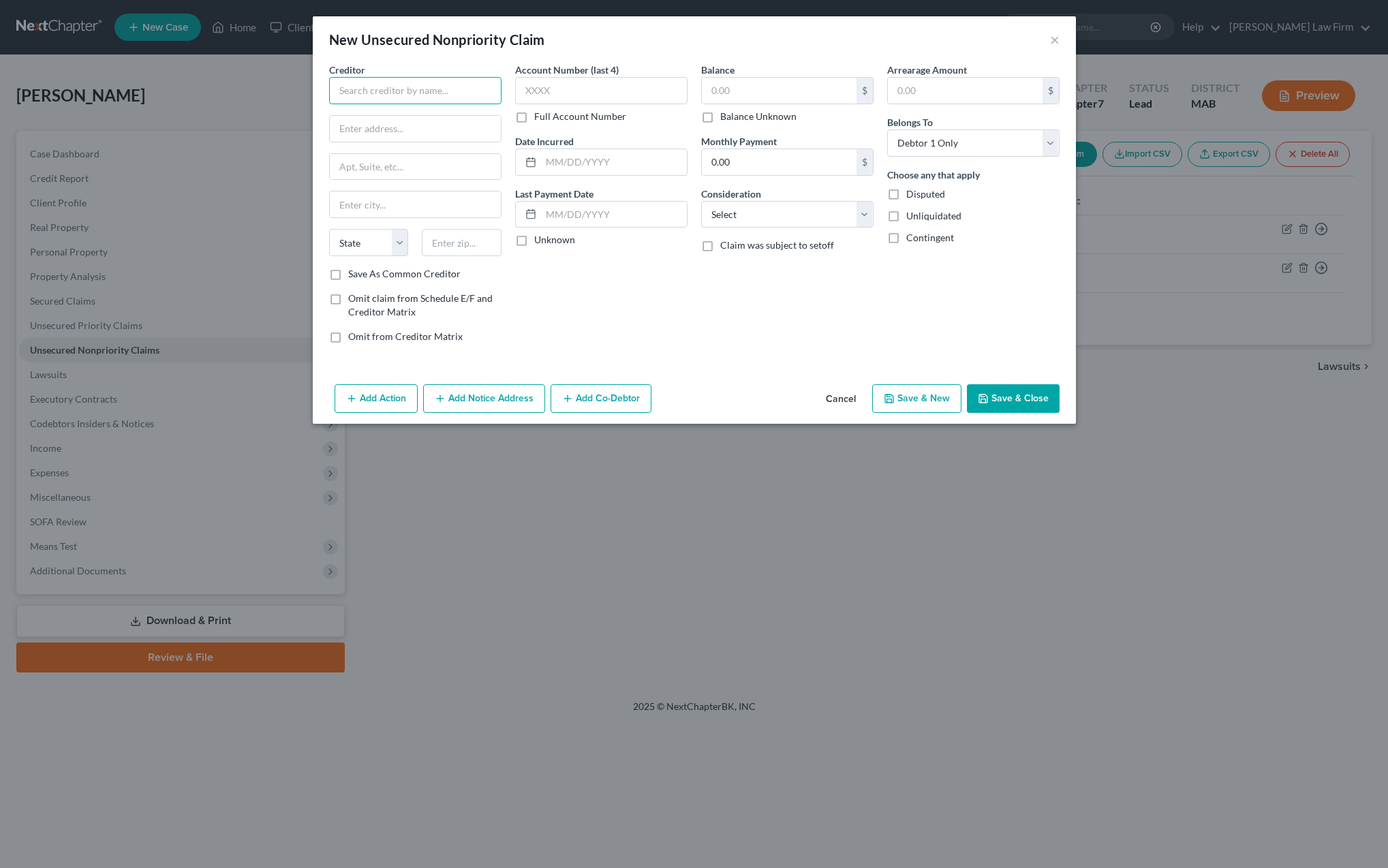
click at [378, 95] on input "text" at bounding box center [415, 90] width 172 height 27
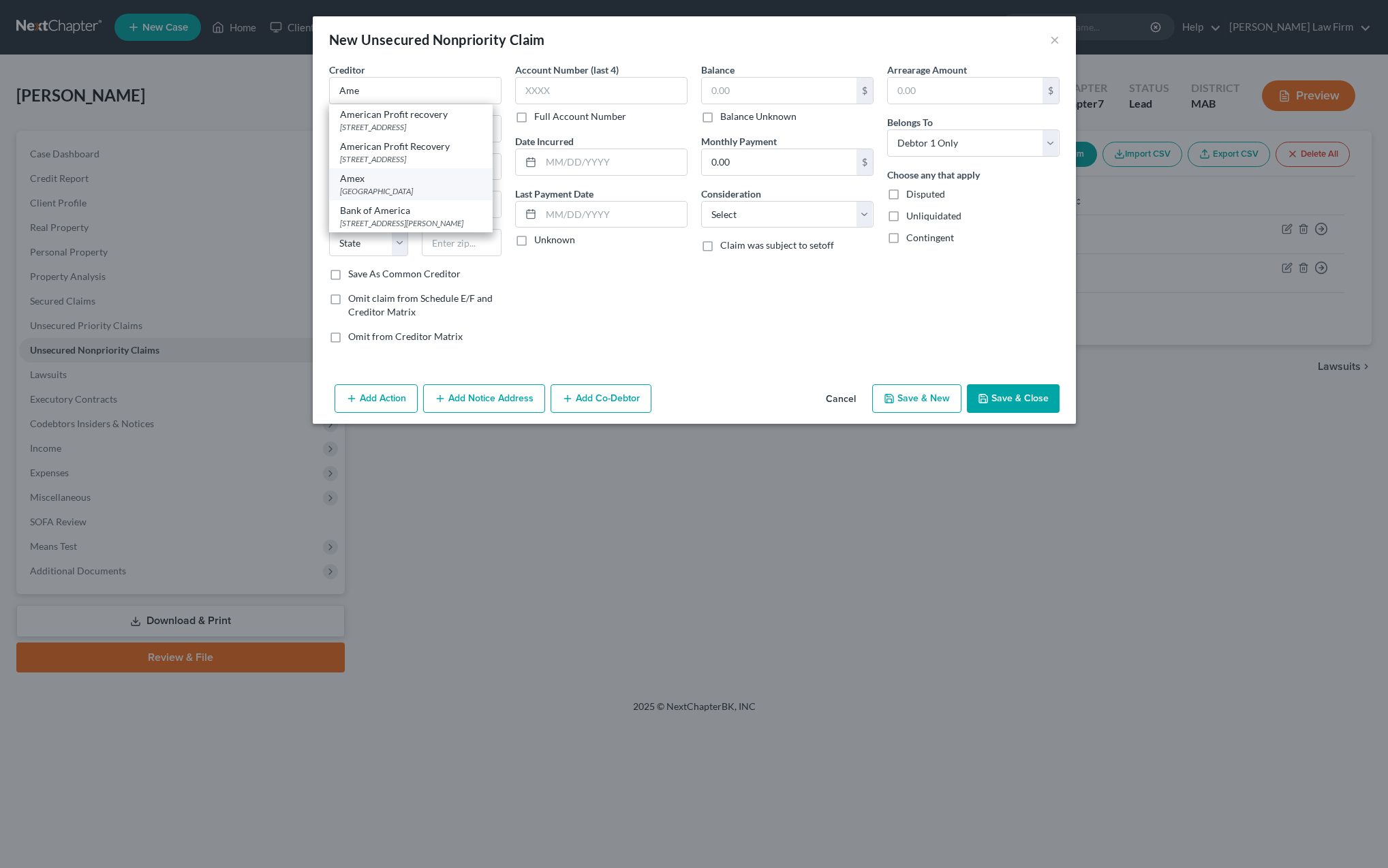
click at [375, 197] on div "[GEOGRAPHIC_DATA]" at bounding box center [410, 191] width 141 height 12
type input "Amex"
type input "P O Box 981540"
type input "[GEOGRAPHIC_DATA]"
select select "45"
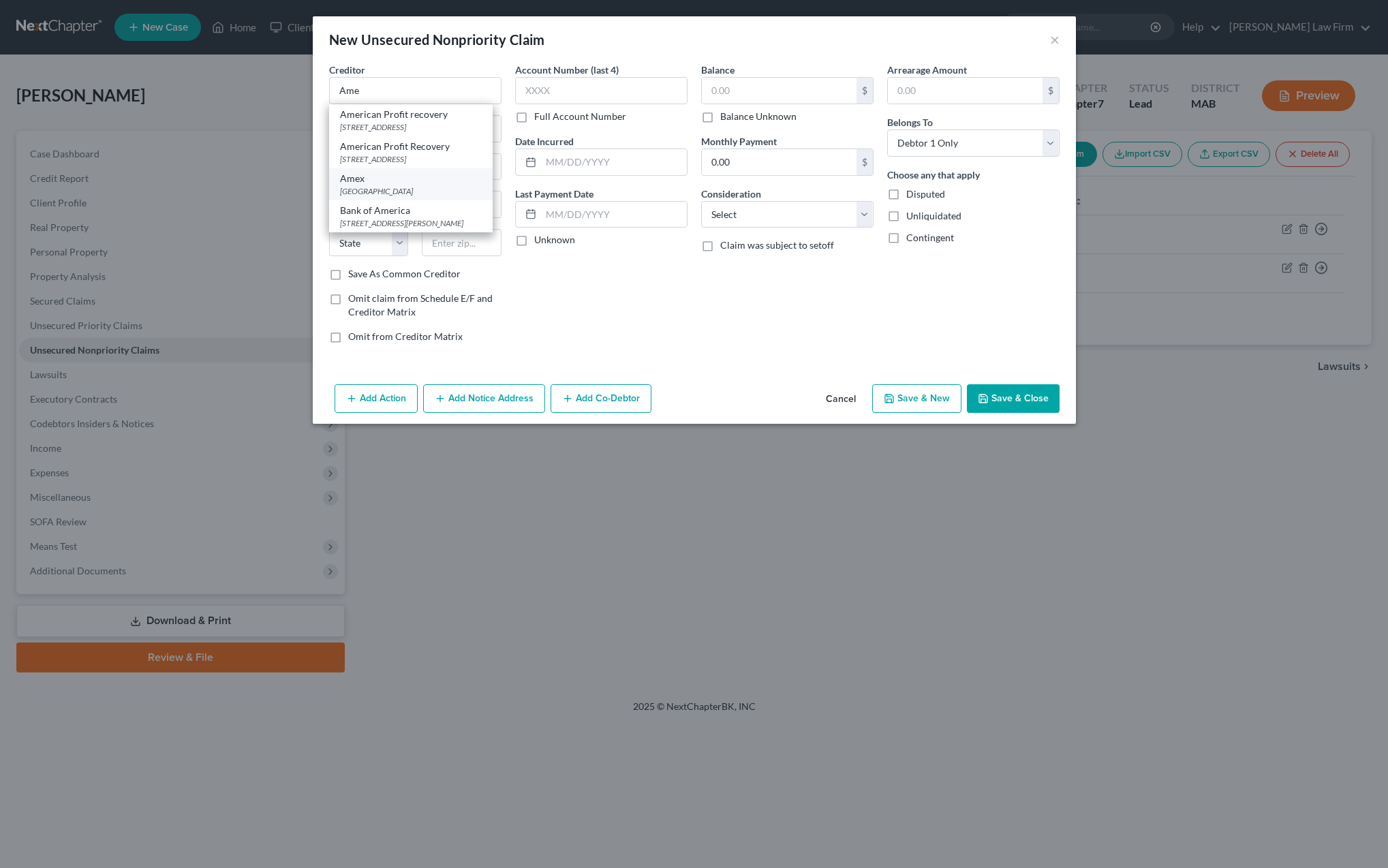
type input "79998"
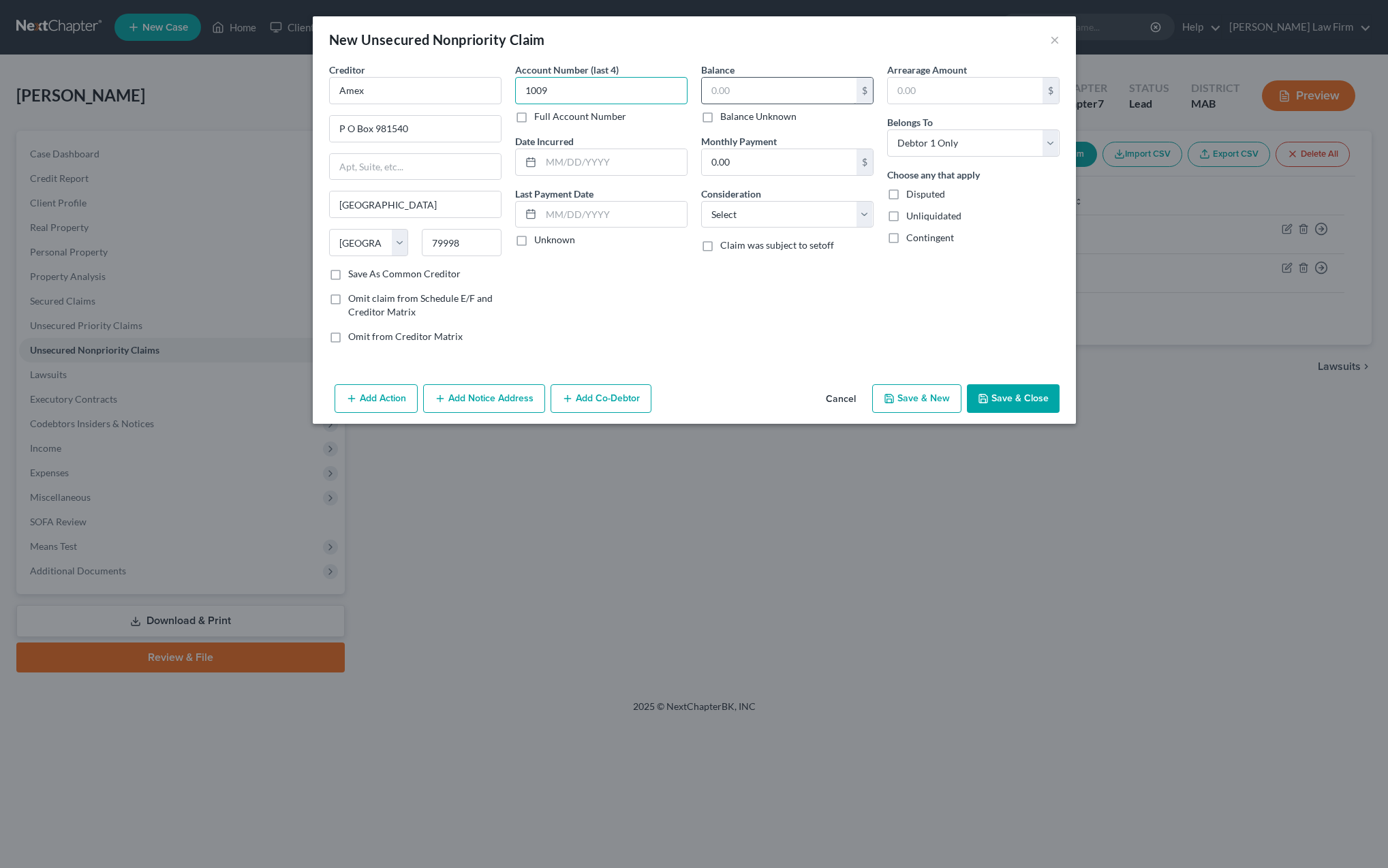
type input "1009"
click at [730, 88] on input "text" at bounding box center [779, 90] width 155 height 26
type input "6,994"
select select "2"
select select "3"
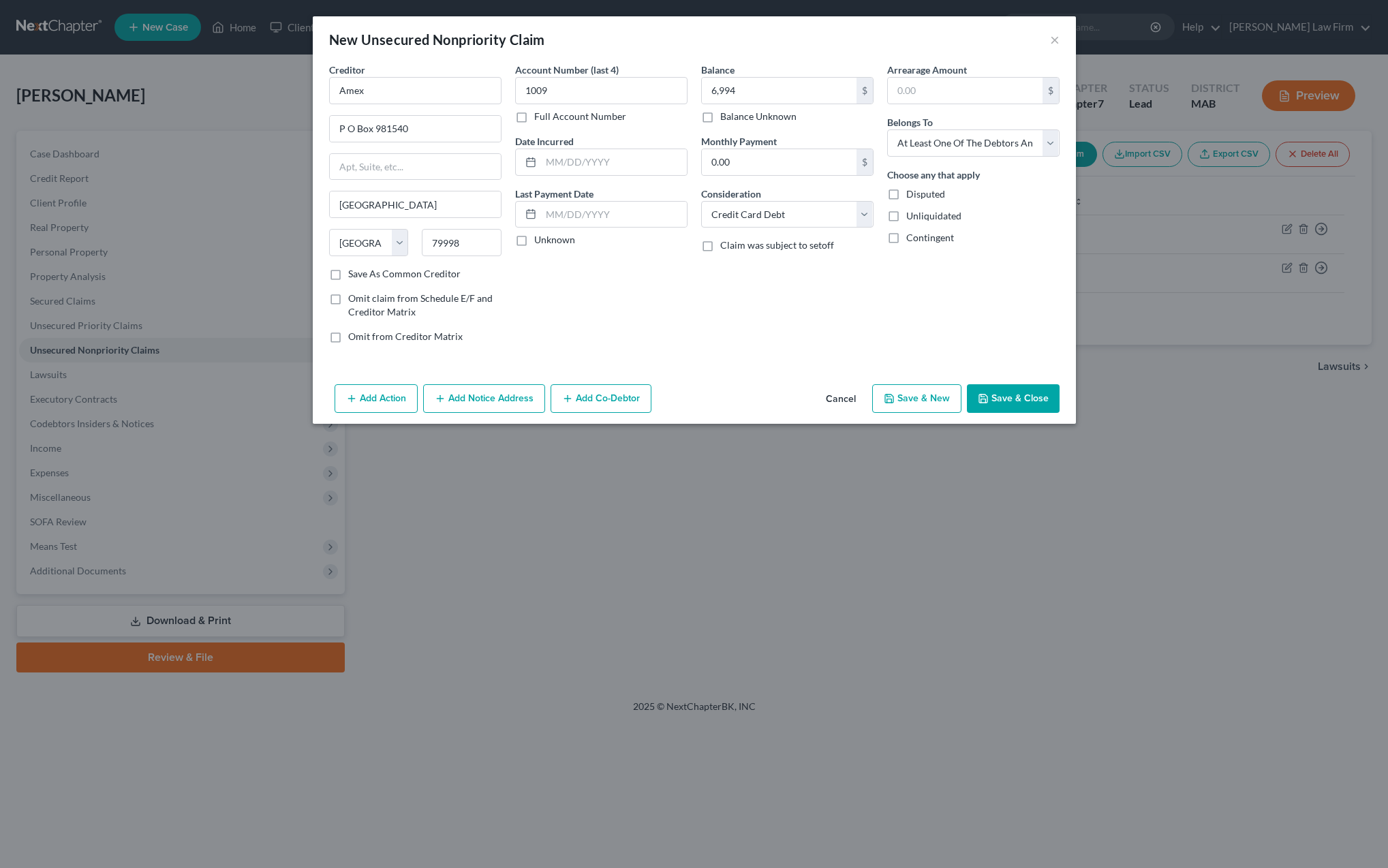
click at [576, 397] on button "Add Co-Debtor" at bounding box center [602, 398] width 101 height 28
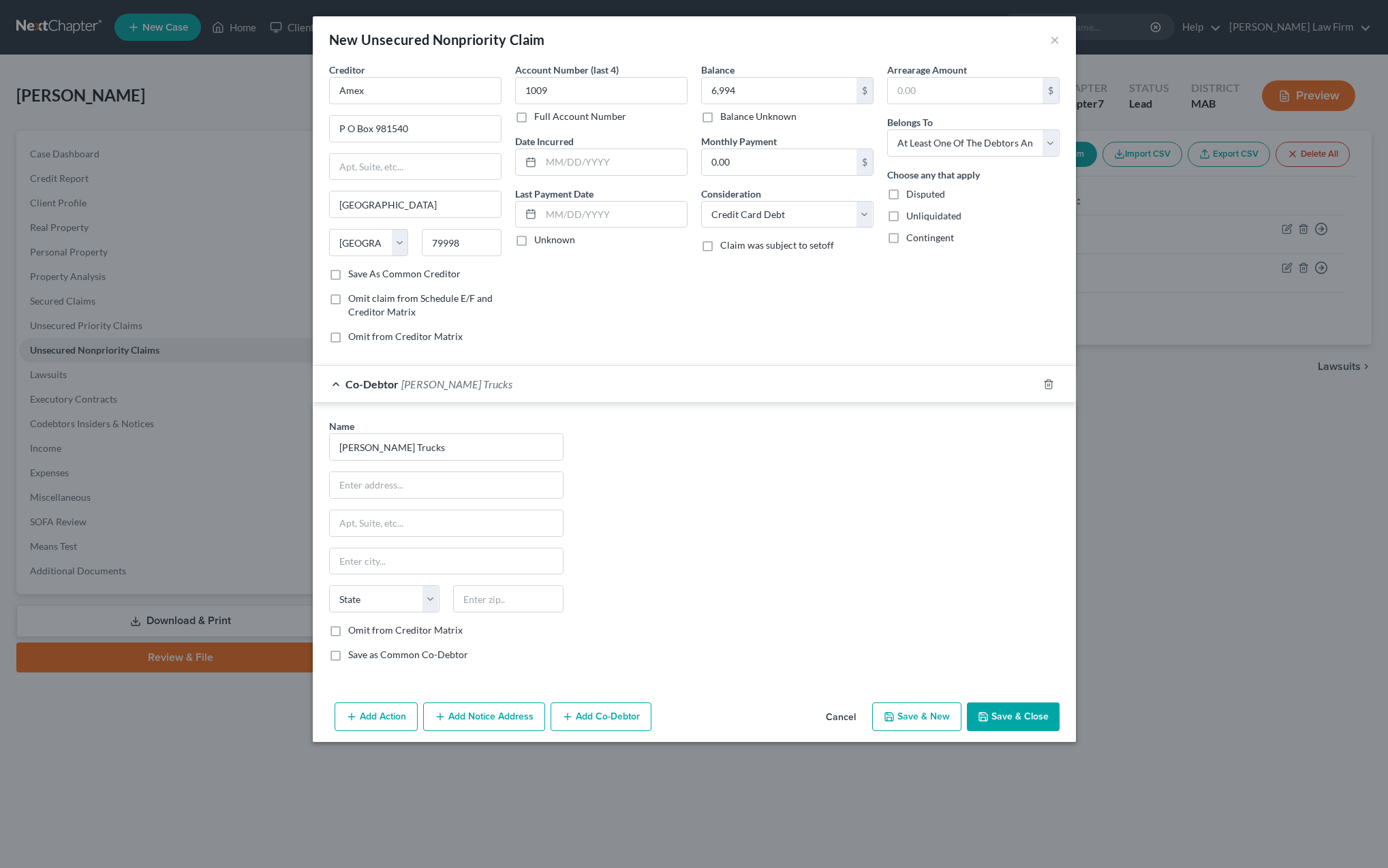
click at [349, 656] on label "Save as Common Co-Debtor" at bounding box center [409, 655] width 120 height 13
click at [353, 656] on input "Save as Common Co-Debtor" at bounding box center [357, 652] width 9 height 9
click at [349, 632] on label "Omit from Creditor Matrix" at bounding box center [405, 630] width 115 height 13
click at [353, 632] on input "Omit from Creditor Matrix" at bounding box center [357, 628] width 9 height 9
click at [408, 451] on input "[PERSON_NAME] Trucks" at bounding box center [446, 447] width 233 height 26
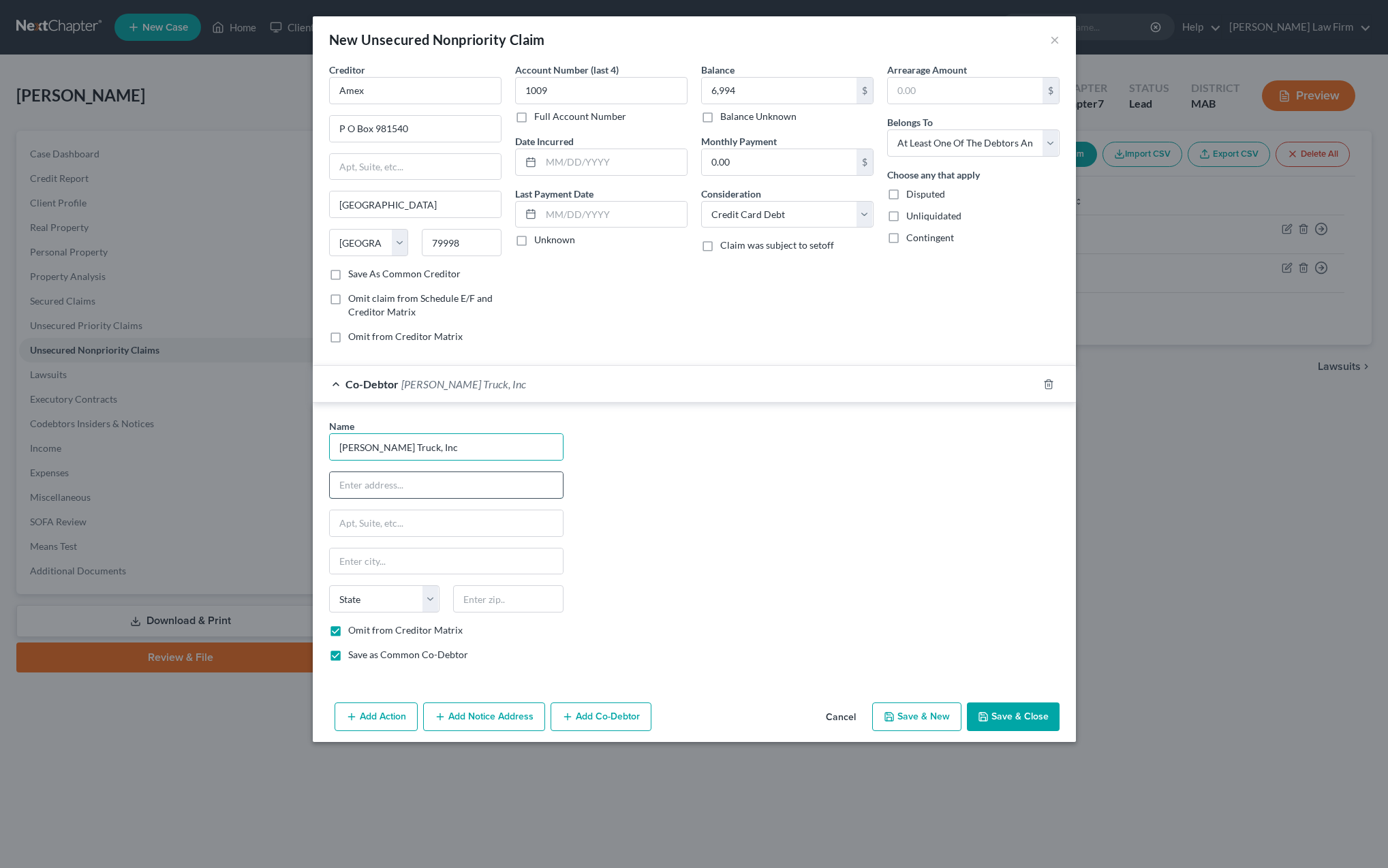
click at [378, 486] on input "text" at bounding box center [446, 485] width 233 height 26
click at [485, 606] on input "text" at bounding box center [508, 599] width 111 height 27
click at [451, 566] on input "text" at bounding box center [446, 561] width 233 height 26
click at [1000, 717] on button "Save & Close" at bounding box center [1013, 717] width 92 height 28
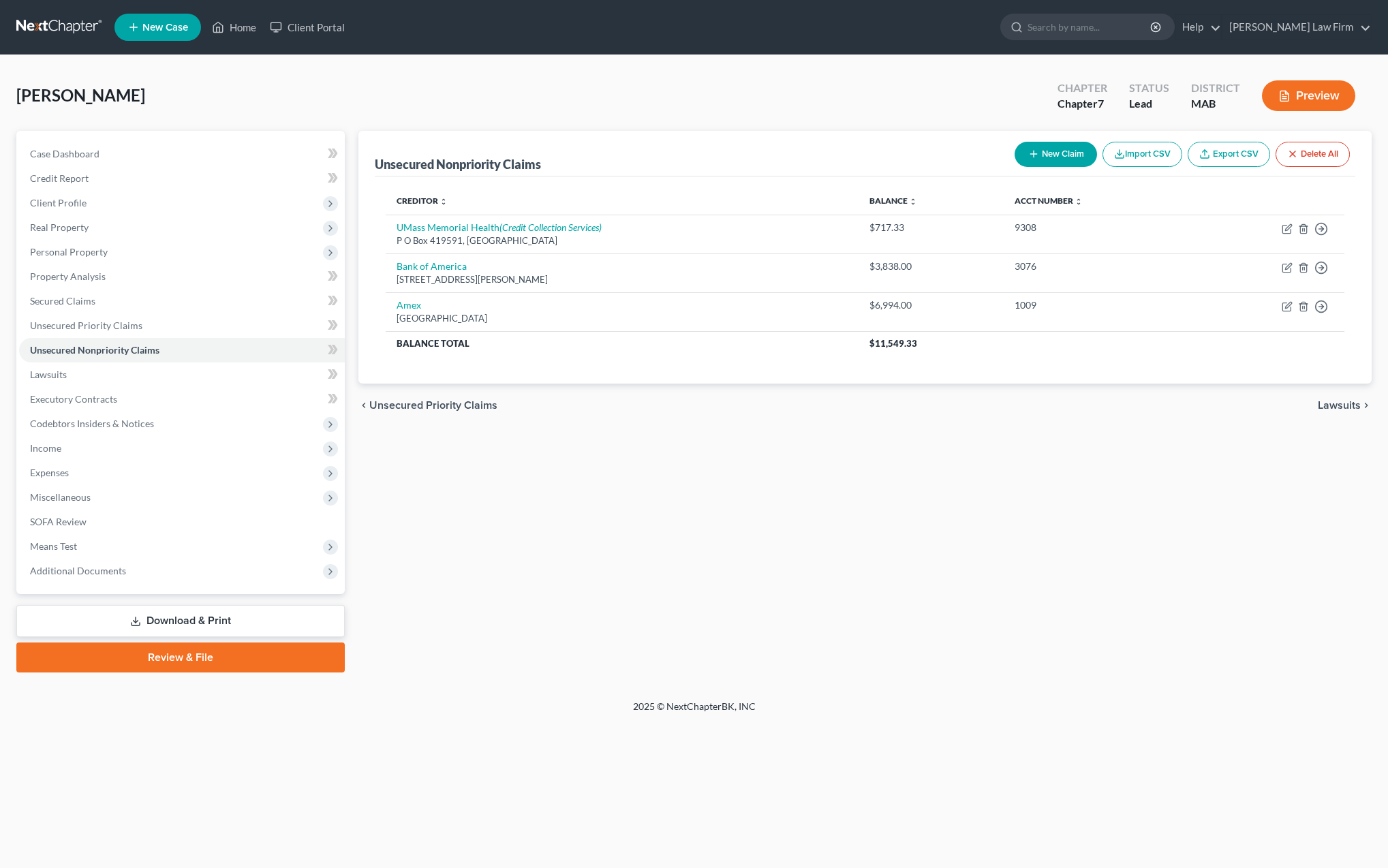
click at [1040, 162] on button "New Claim" at bounding box center [1056, 154] width 82 height 25
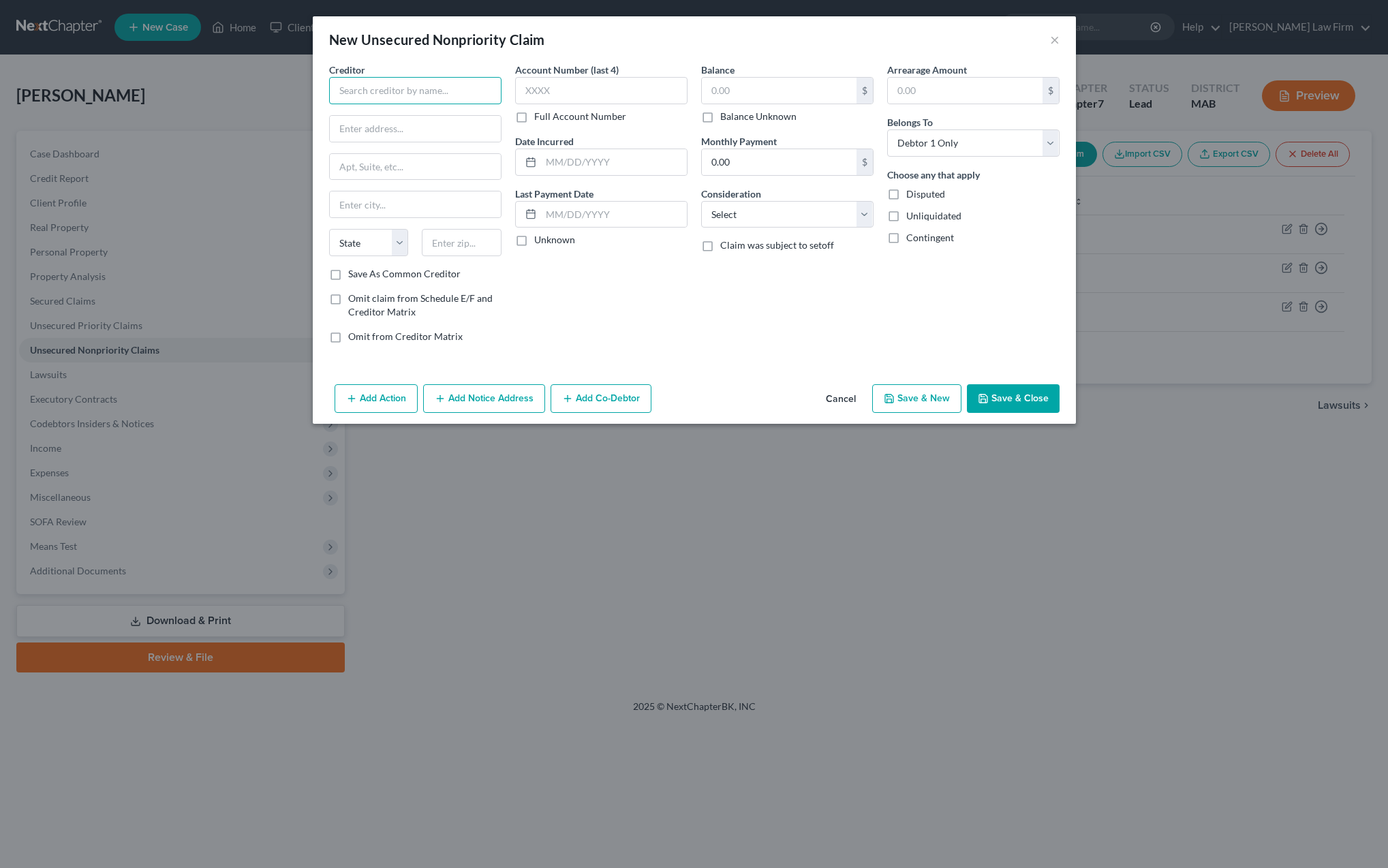
click at [392, 87] on input "text" at bounding box center [415, 90] width 172 height 27
click at [358, 136] on input "text" at bounding box center [415, 129] width 171 height 26
click at [358, 204] on input "text" at bounding box center [415, 204] width 171 height 26
click at [432, 240] on input "text" at bounding box center [462, 243] width 80 height 27
click at [349, 274] on label "Save As Common Creditor" at bounding box center [405, 274] width 112 height 13
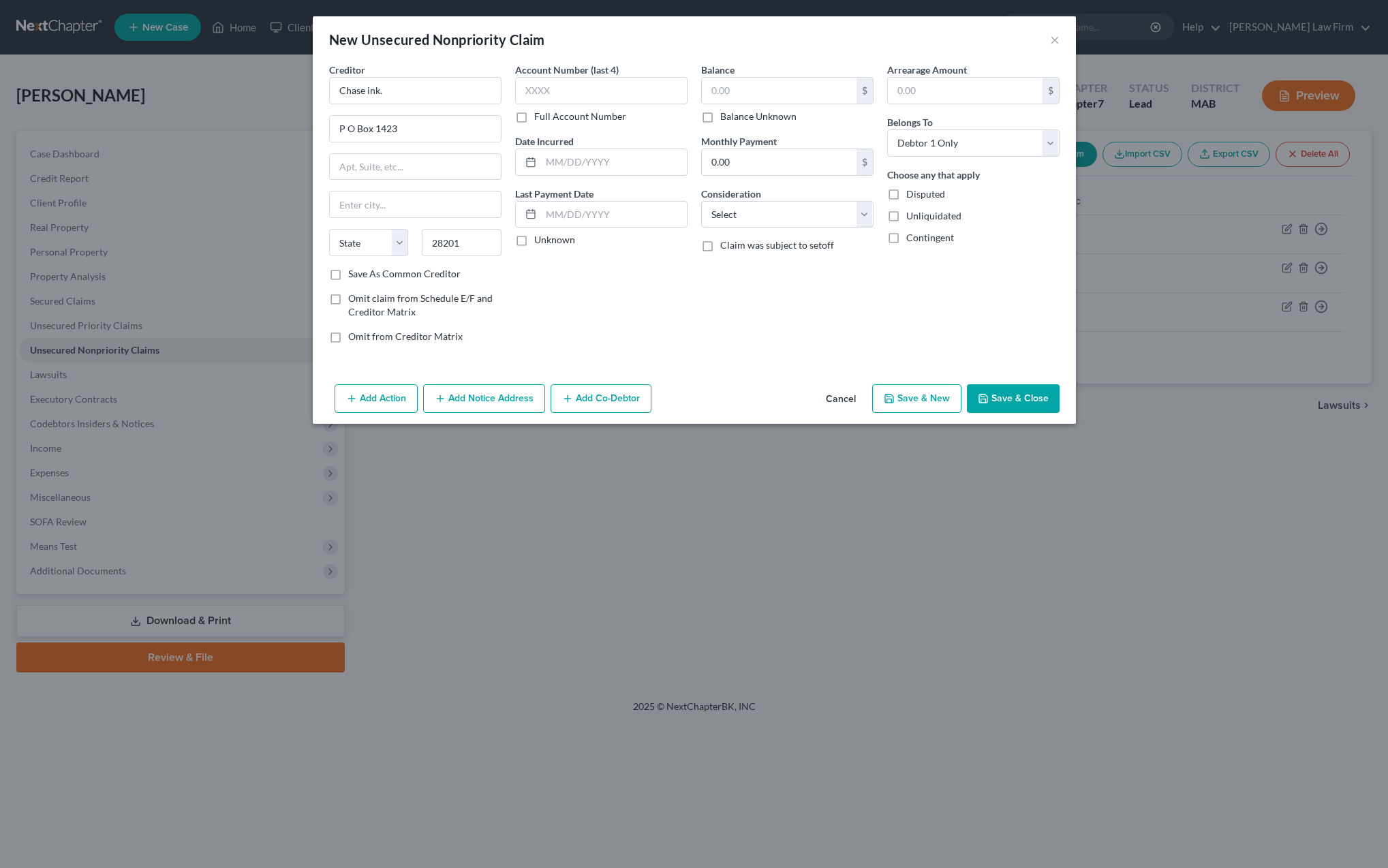
click at [353, 274] on input "Save As Common Creditor" at bounding box center [357, 271] width 9 height 9
click at [729, 92] on input "text" at bounding box center [779, 90] width 155 height 26
click at [586, 403] on button "Add Co-Debtor" at bounding box center [602, 398] width 101 height 28
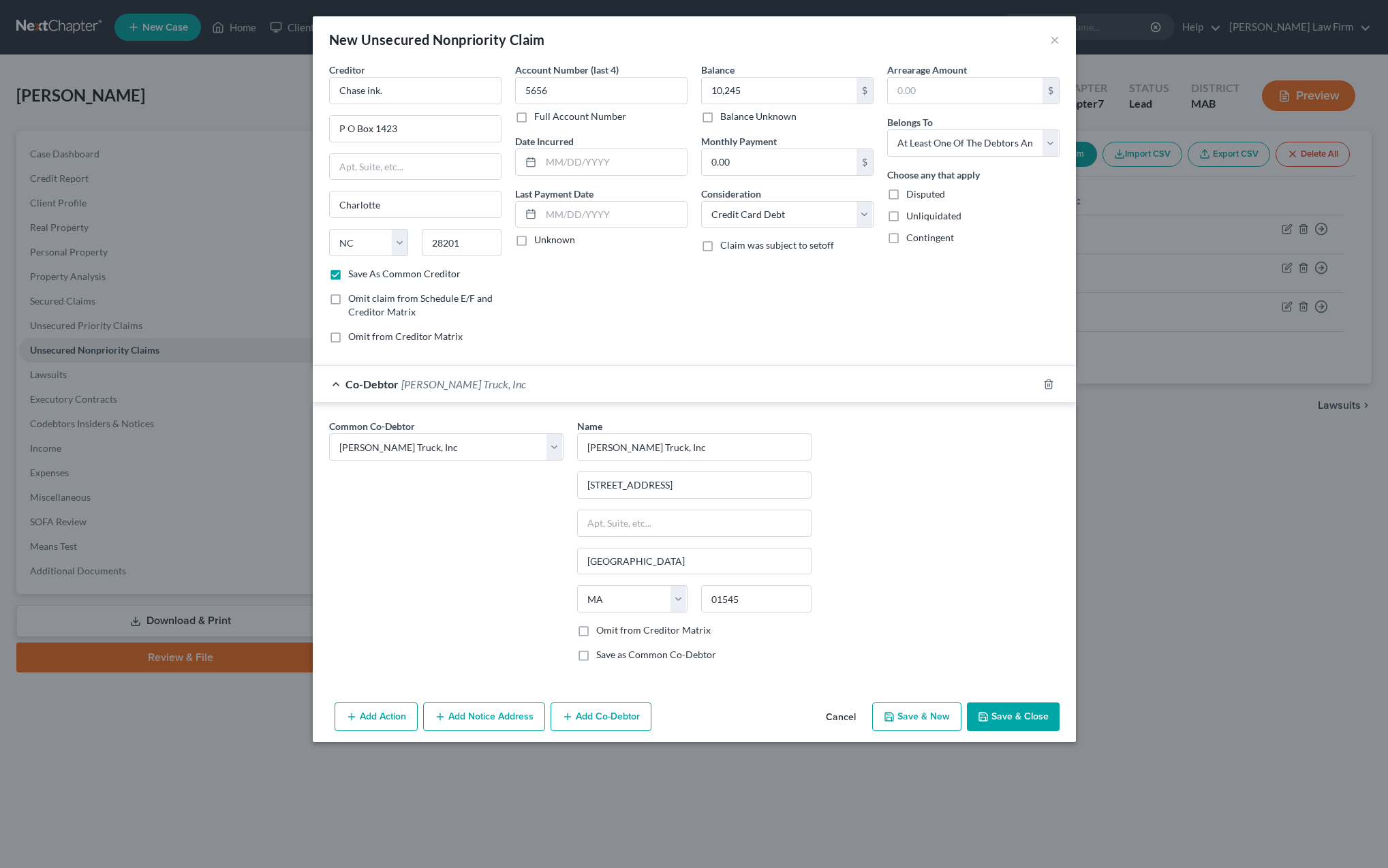
click at [596, 632] on label "Omit from Creditor Matrix" at bounding box center [653, 630] width 115 height 13
click at [602, 632] on input "Omit from Creditor Matrix" at bounding box center [605, 628] width 9 height 9
click at [1018, 719] on button "Save & Close" at bounding box center [1013, 717] width 92 height 28
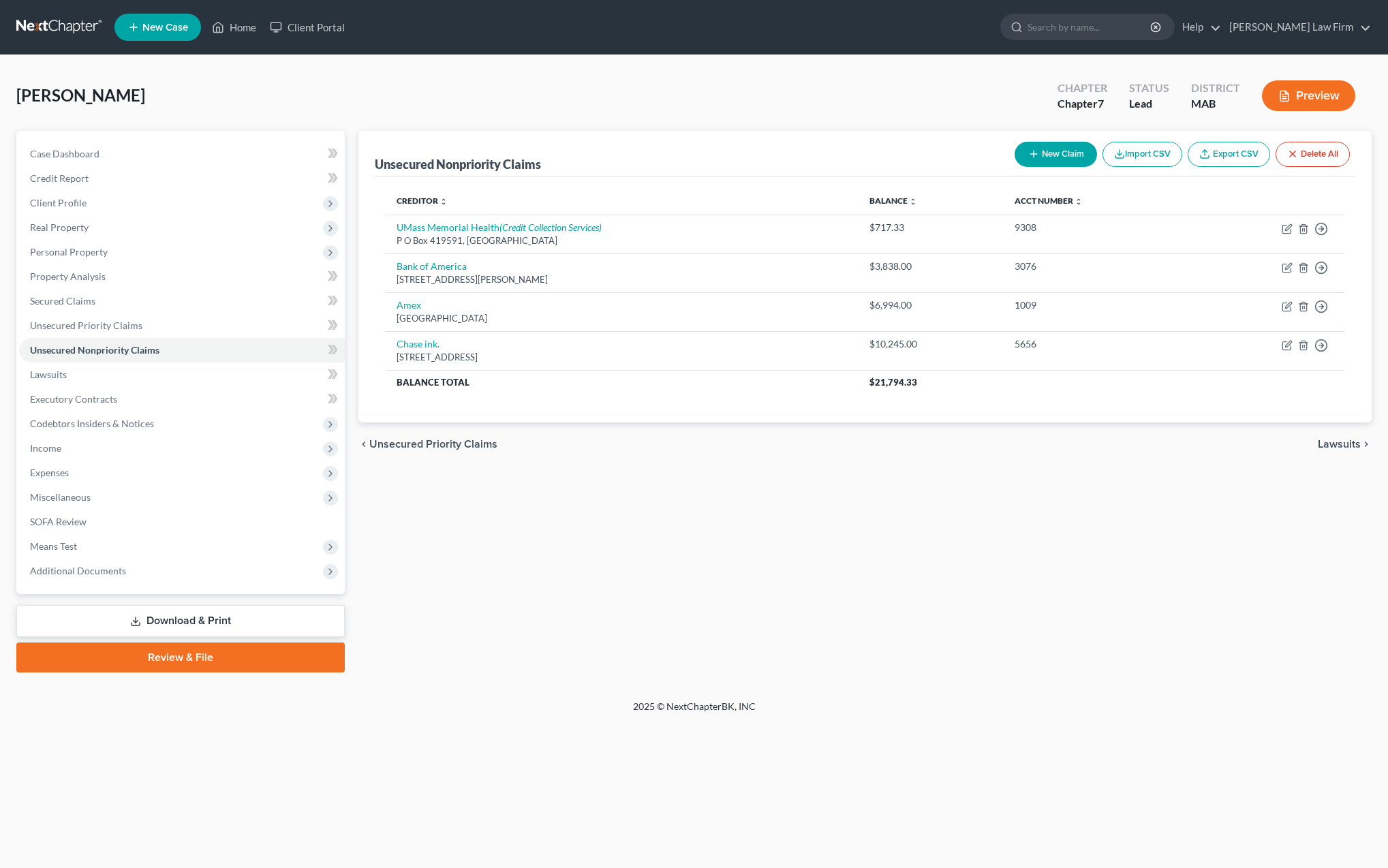
scroll to position [0, 1]
click at [1047, 157] on button "New Claim" at bounding box center [1056, 154] width 82 height 25
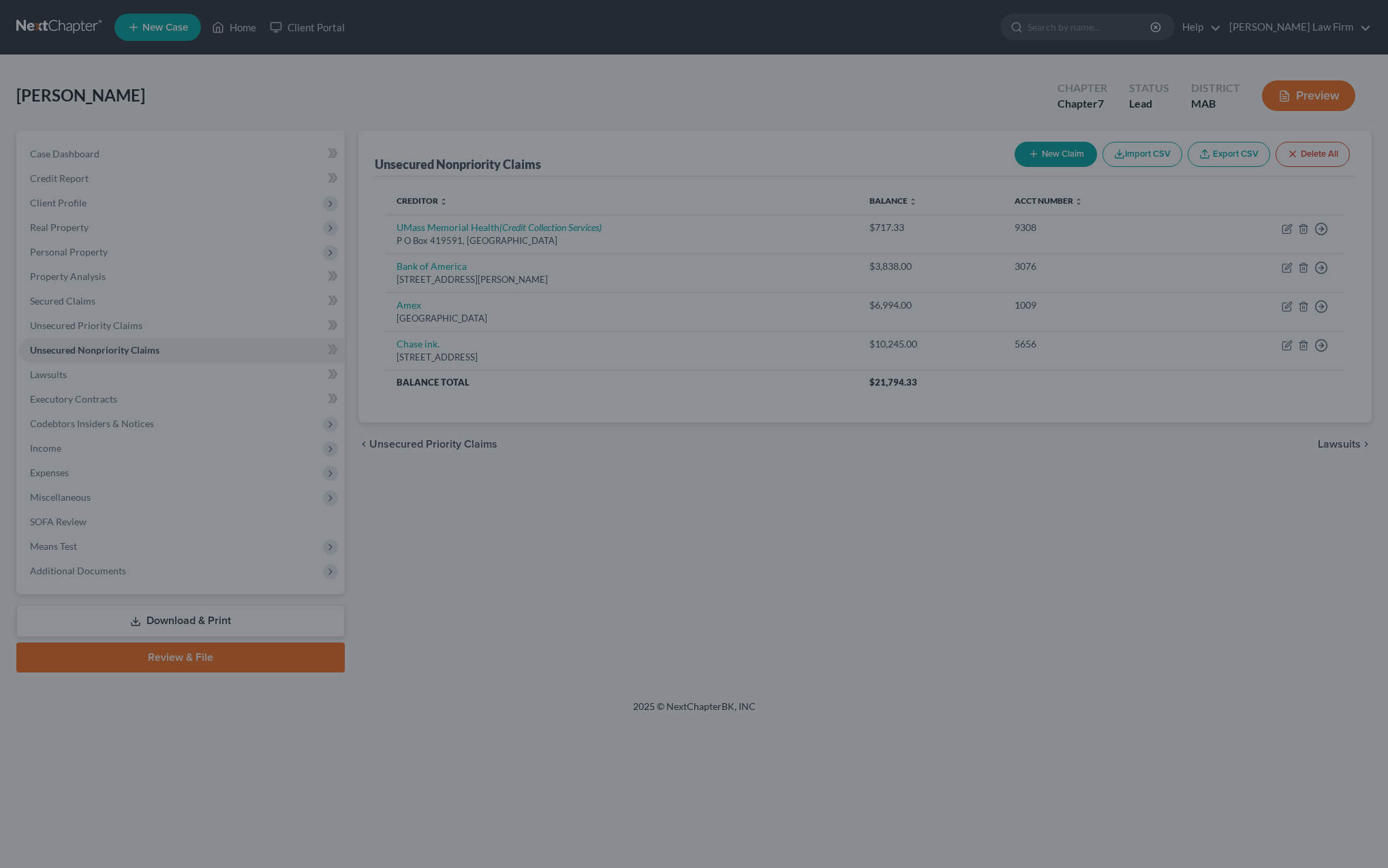
scroll to position [0, 0]
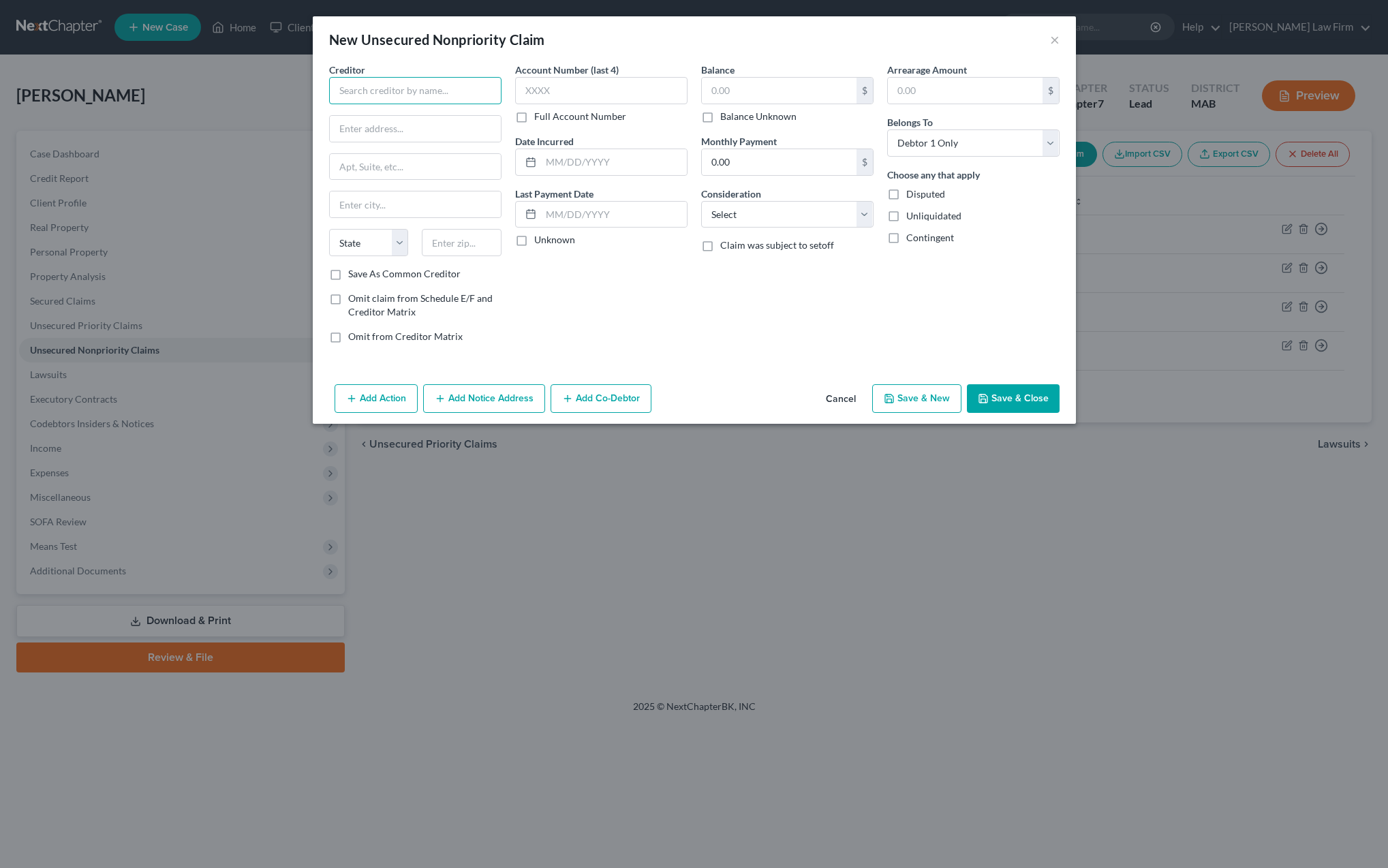
click at [373, 90] on input "text" at bounding box center [415, 90] width 172 height 27
click at [378, 121] on div "[STREET_ADDRESS]" at bounding box center [410, 126] width 141 height 12
click at [754, 89] on input "text" at bounding box center [779, 90] width 155 height 26
click at [618, 398] on button "Add Co-Debtor" at bounding box center [602, 398] width 101 height 28
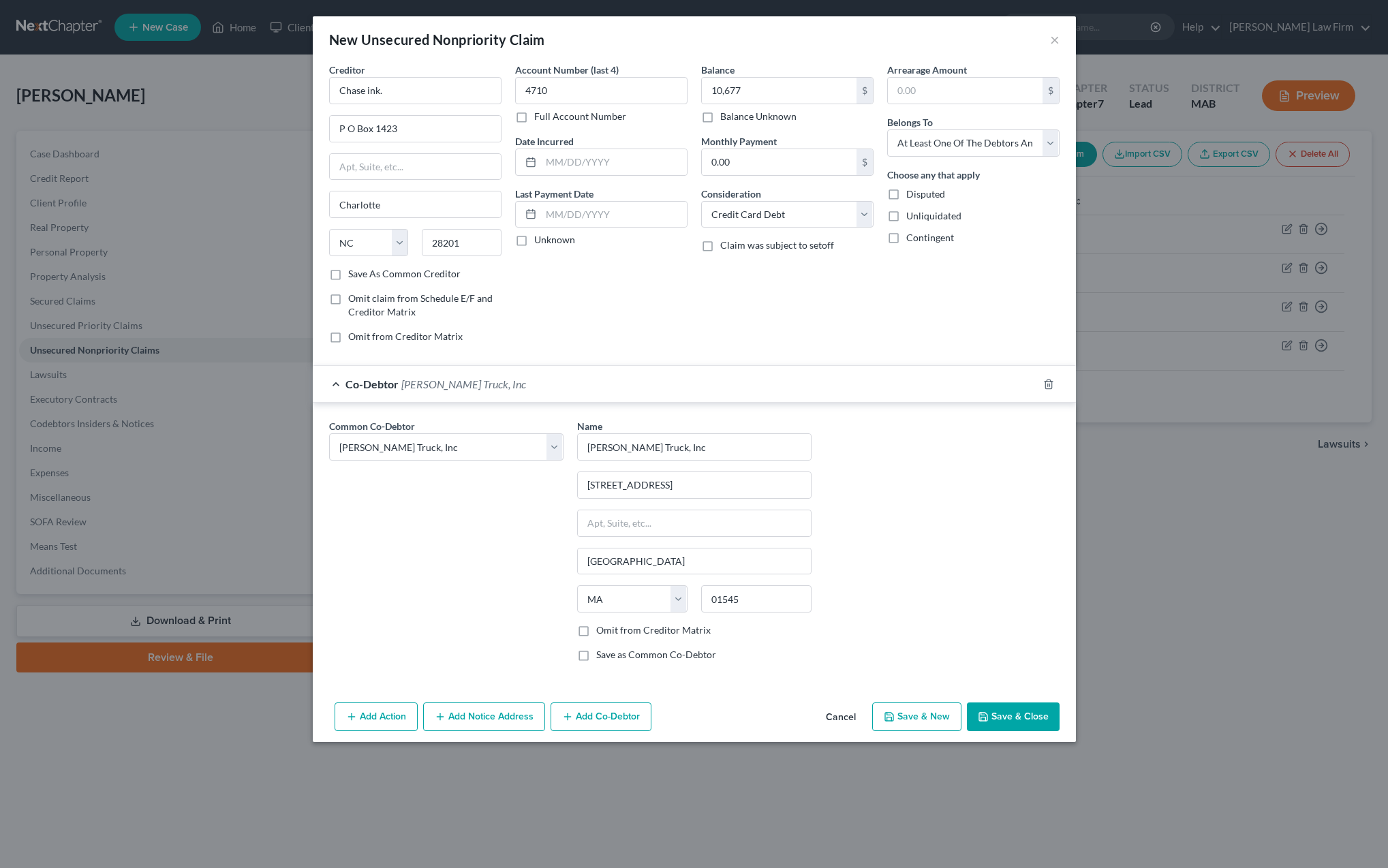
click at [998, 717] on button "Save & Close" at bounding box center [1013, 717] width 92 height 28
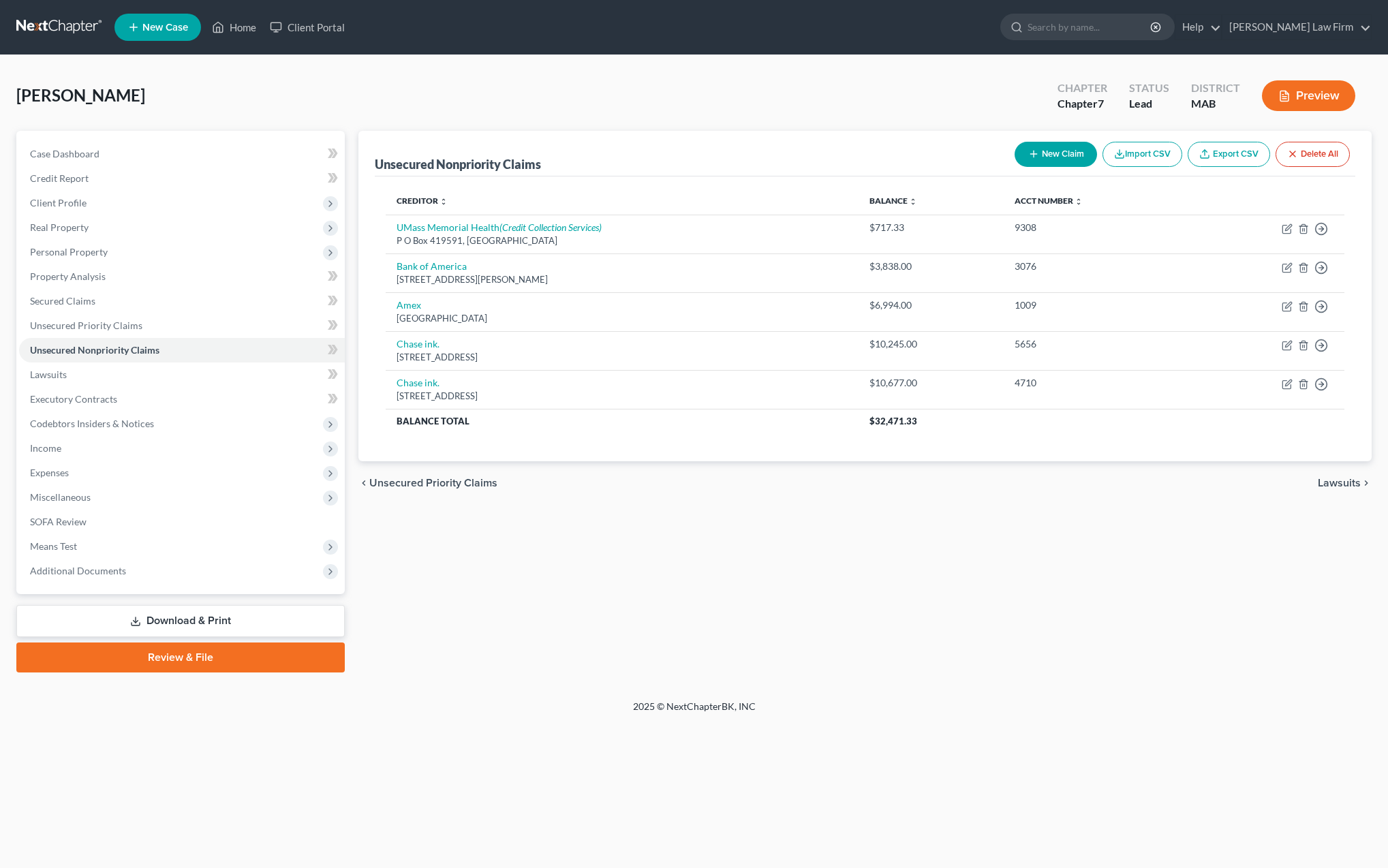
click at [1039, 157] on button "New Claim" at bounding box center [1056, 154] width 82 height 25
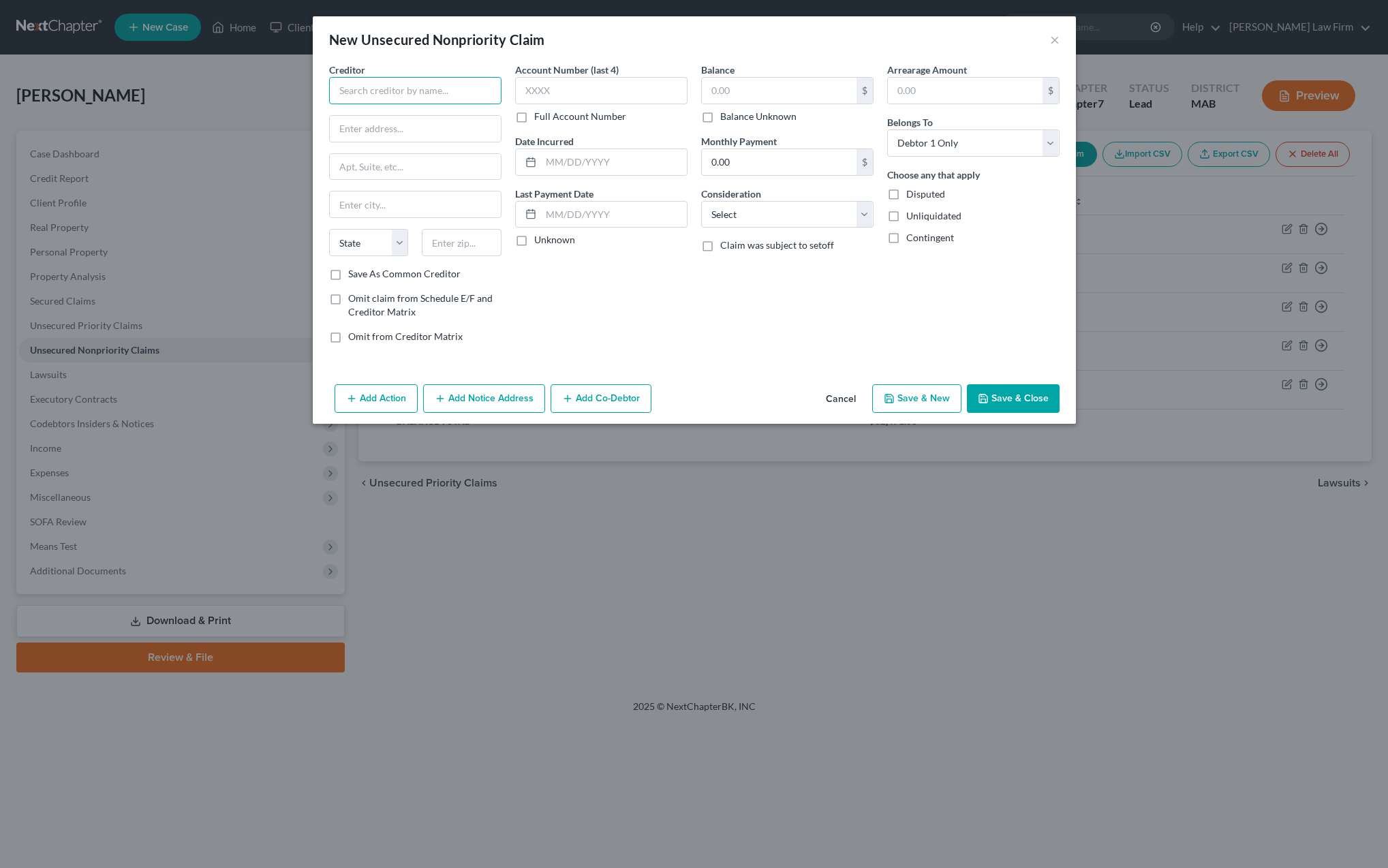
click at [375, 92] on input "text" at bounding box center [415, 90] width 172 height 27
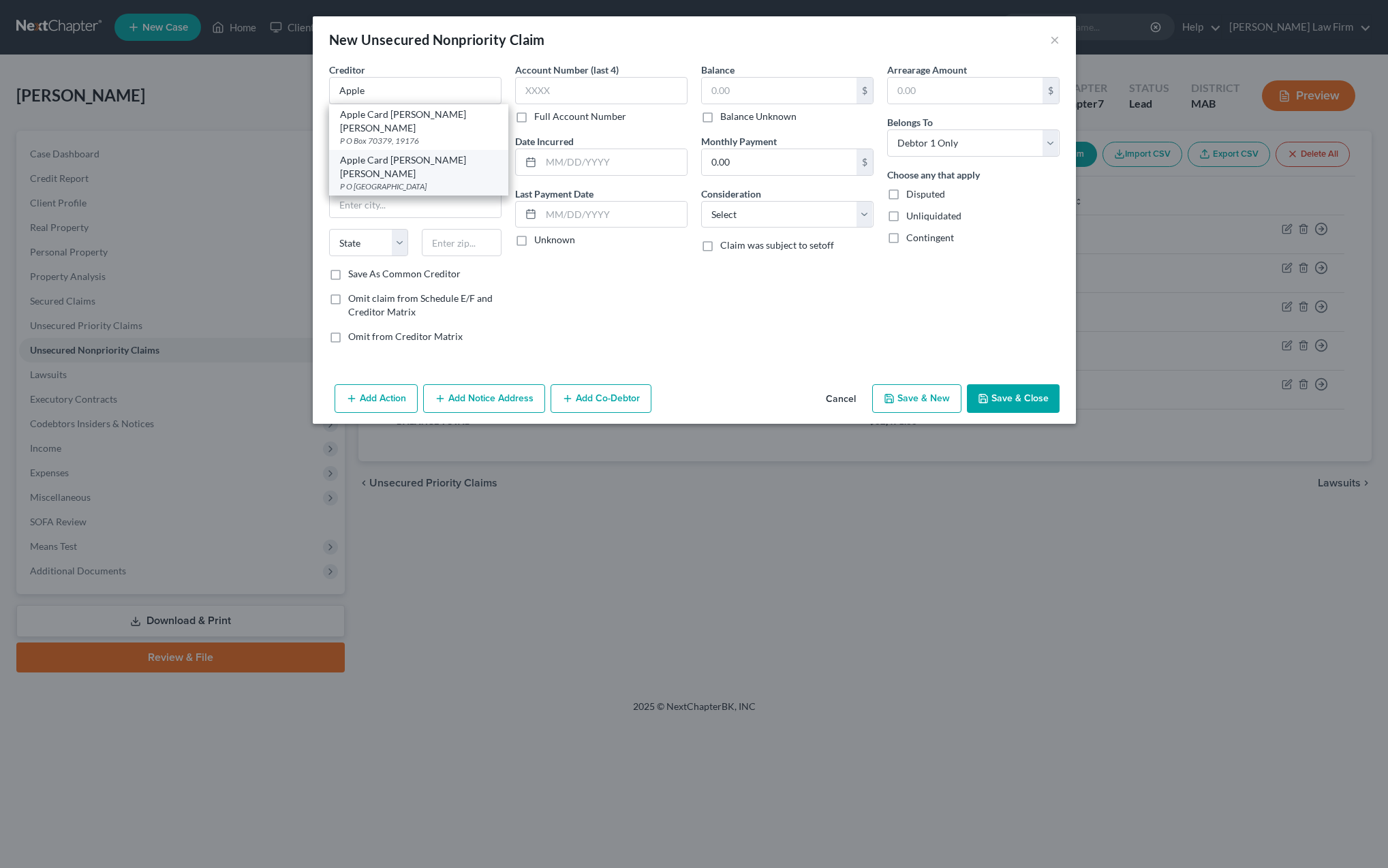
click at [402, 180] on div "P O [GEOGRAPHIC_DATA]" at bounding box center [418, 186] width 157 height 12
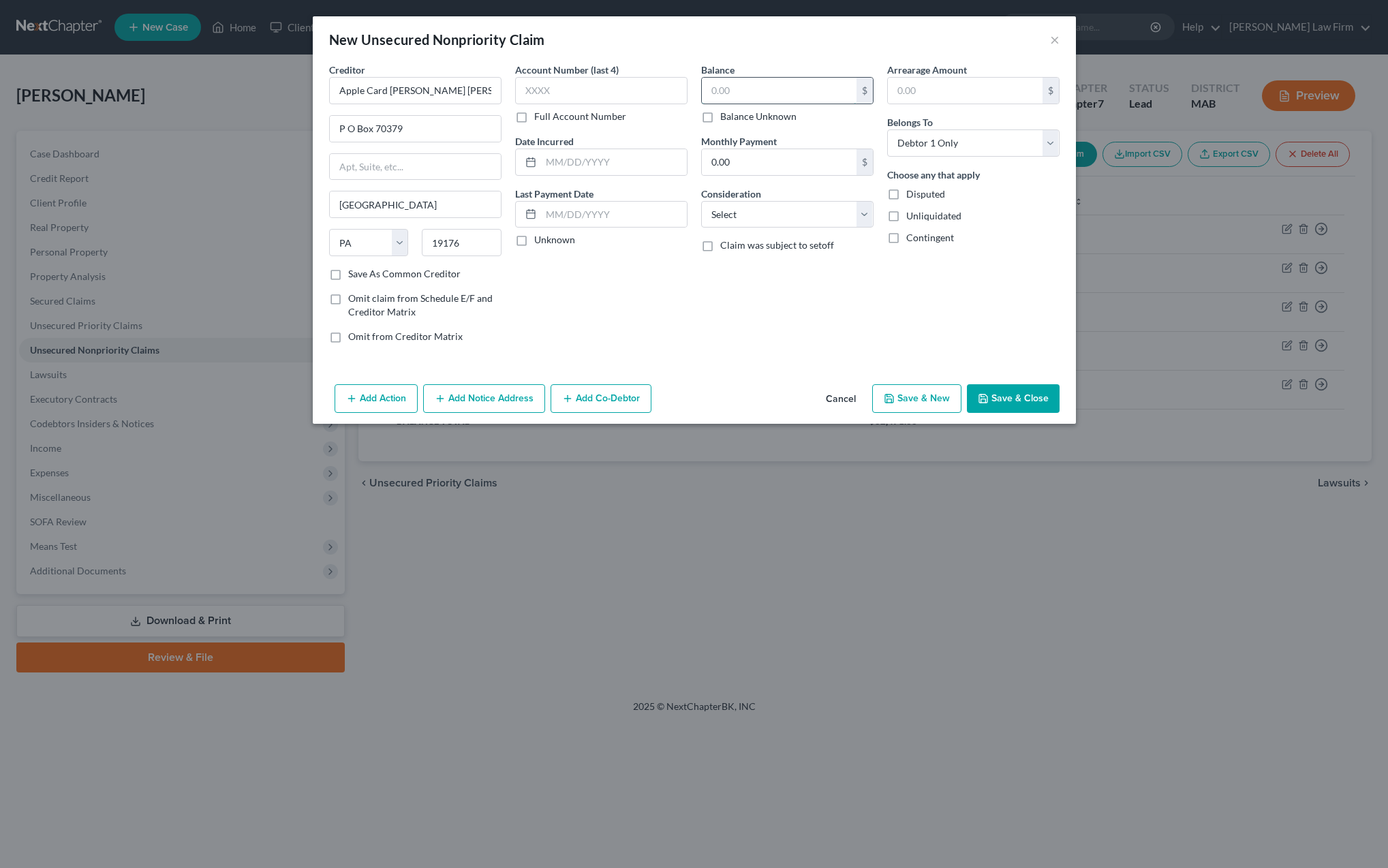
click at [723, 89] on input "text" at bounding box center [779, 90] width 155 height 26
click at [985, 395] on icon "button" at bounding box center [983, 398] width 11 height 11
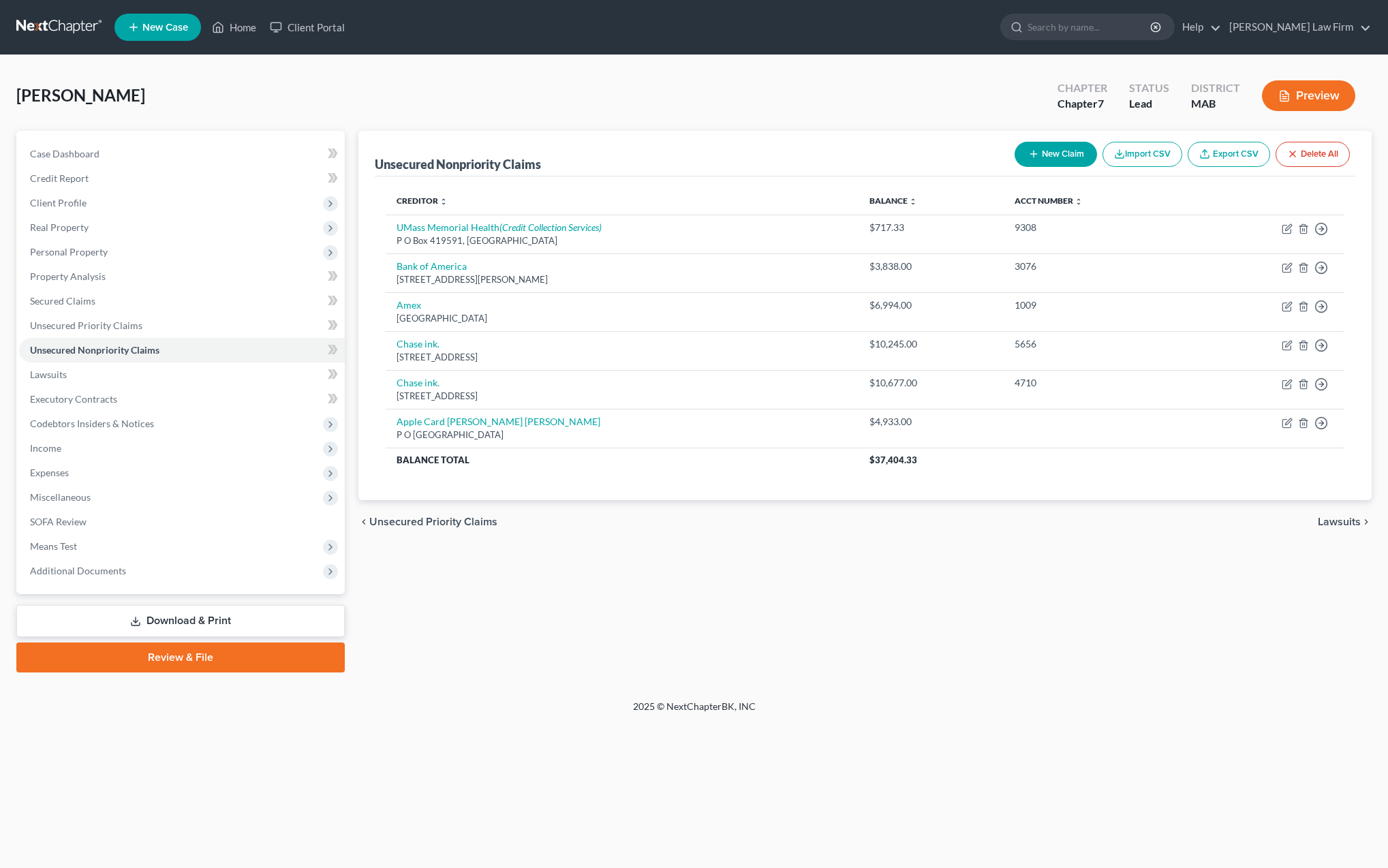
click at [1041, 156] on button "New Claim" at bounding box center [1056, 154] width 82 height 25
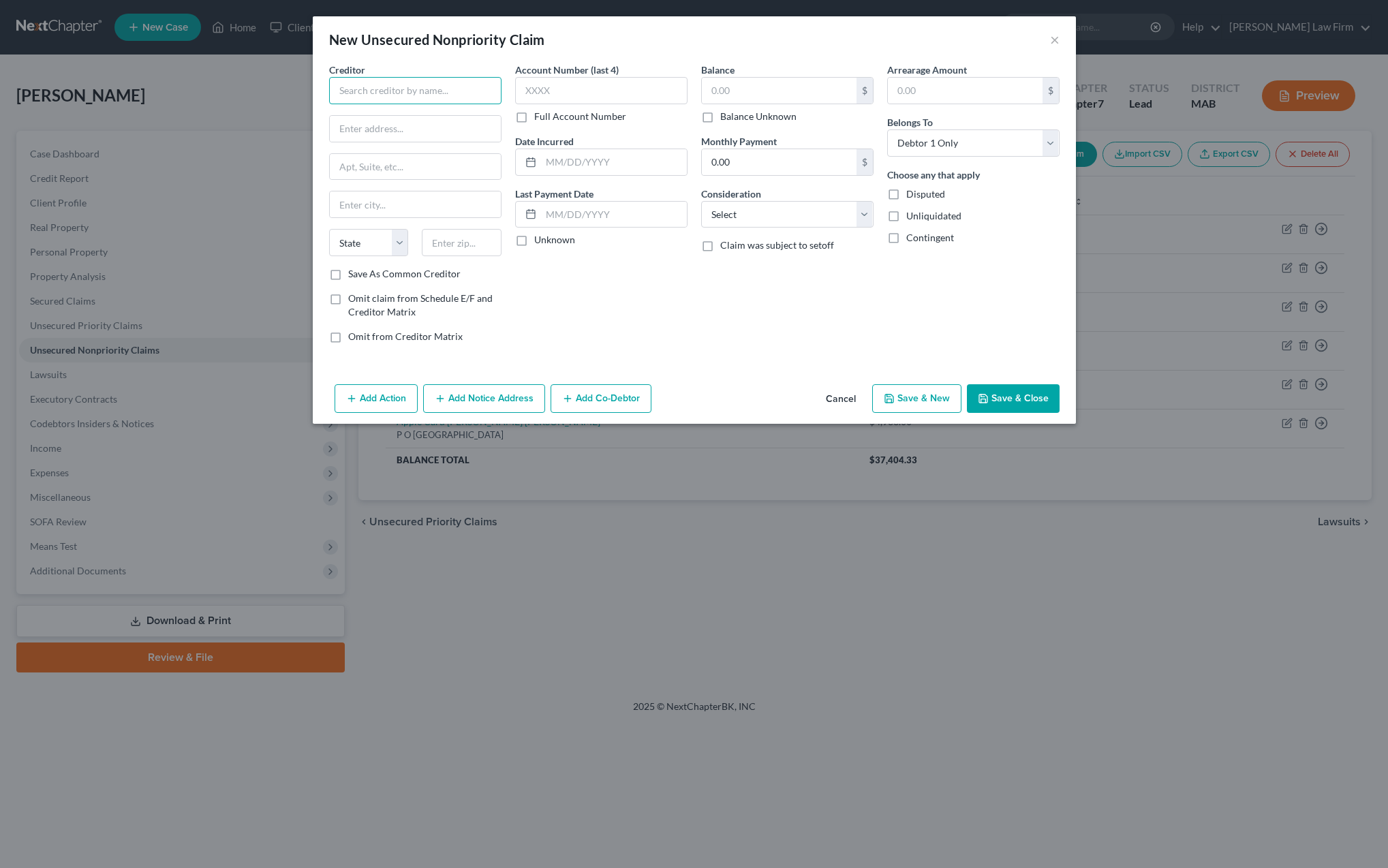
click at [353, 93] on input "text" at bounding box center [415, 90] width 172 height 27
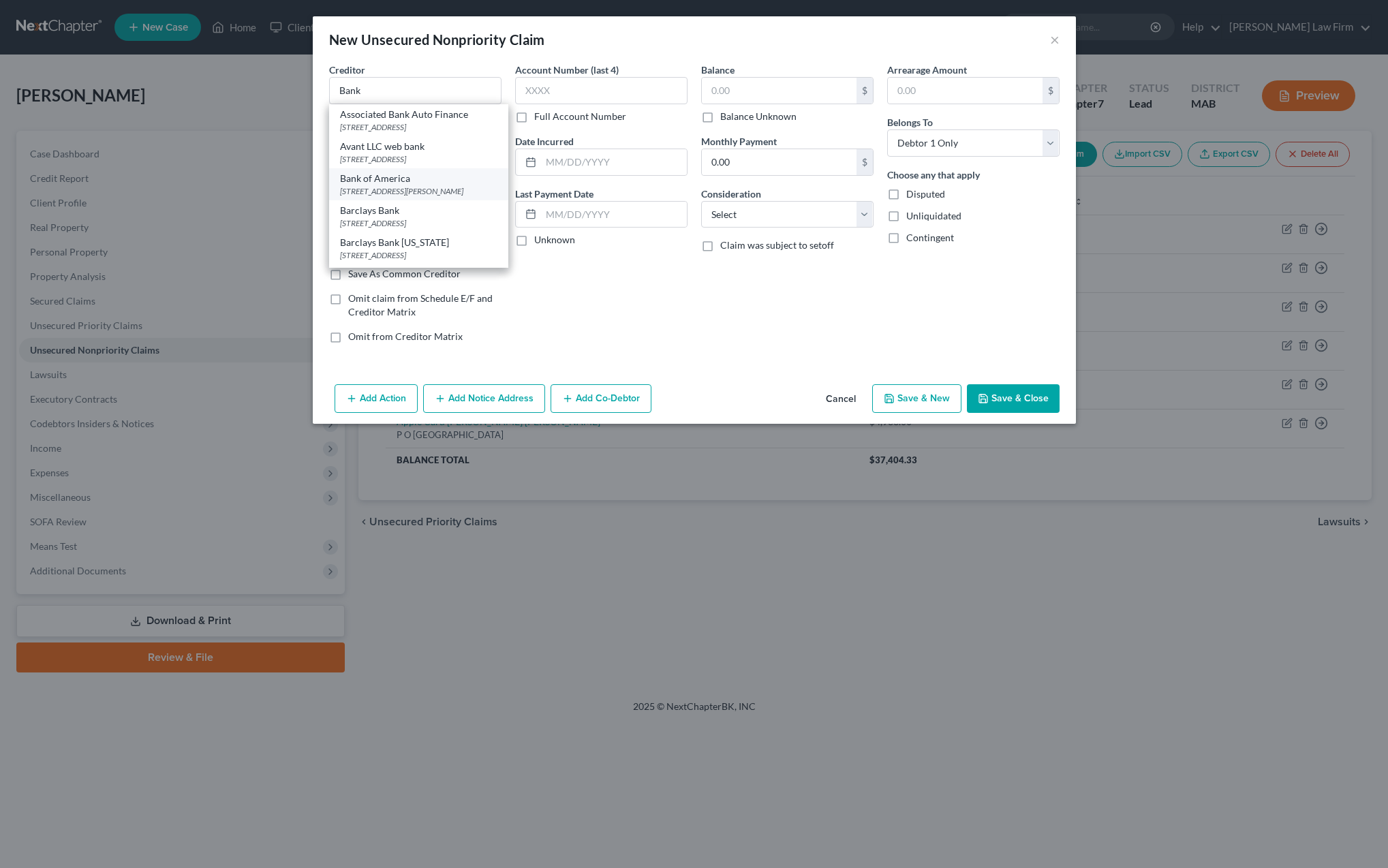
click at [373, 197] on div "[STREET_ADDRESS][PERSON_NAME]" at bounding box center [418, 191] width 157 height 12
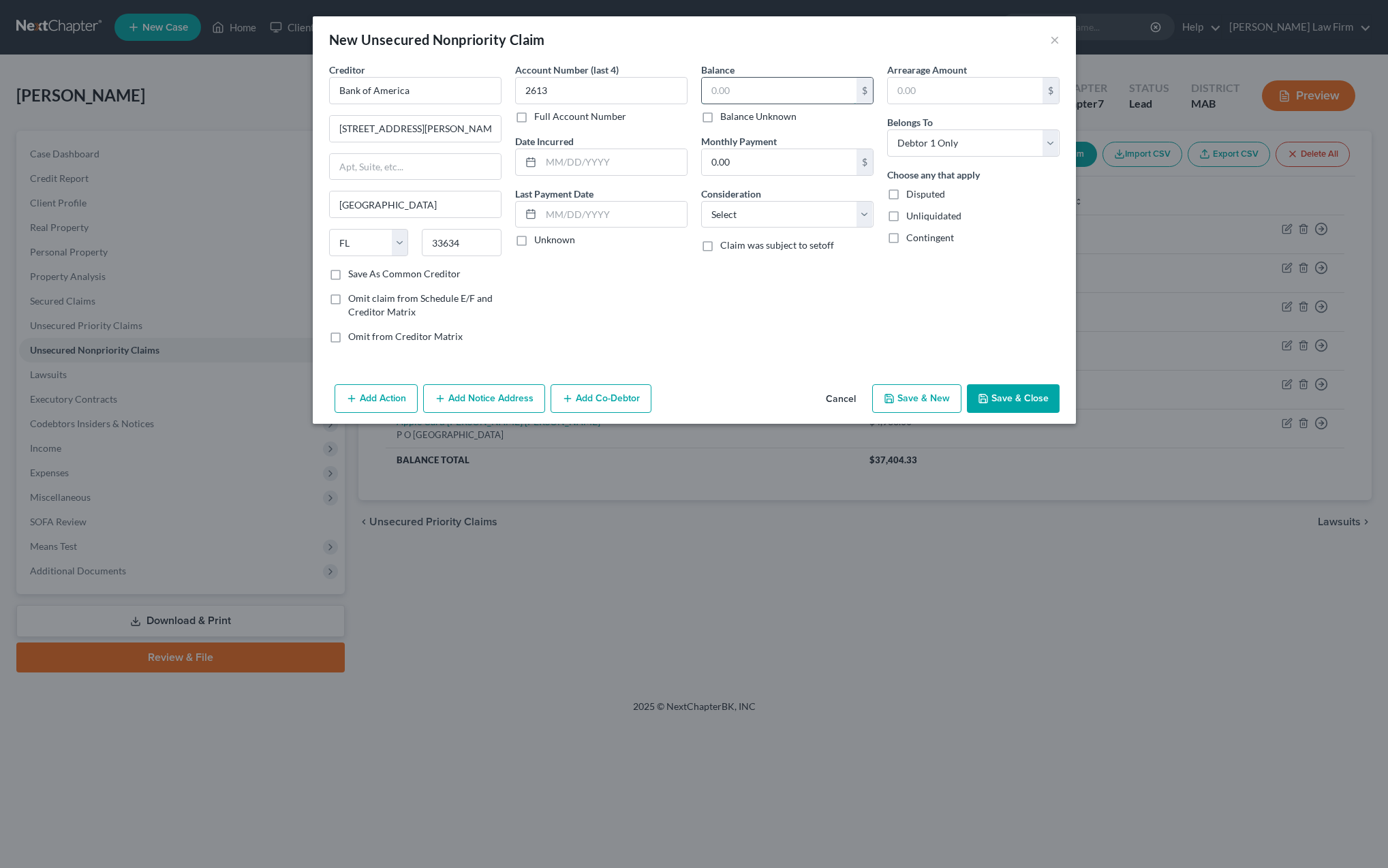
click at [743, 99] on input "text" at bounding box center [779, 90] width 155 height 26
click at [996, 396] on button "Save & Close" at bounding box center [1013, 398] width 92 height 28
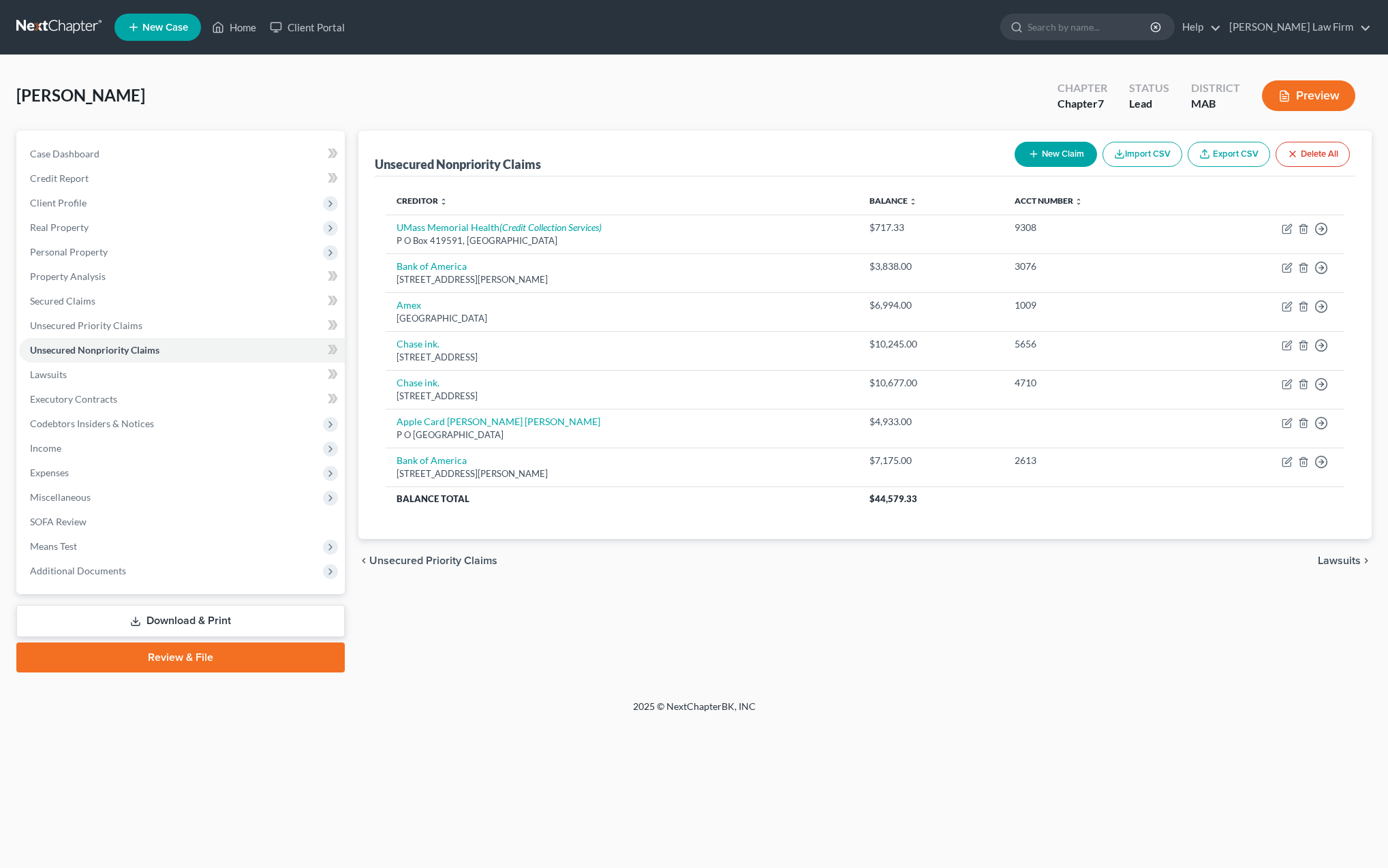
click at [1050, 155] on button "New Claim" at bounding box center [1056, 154] width 82 height 25
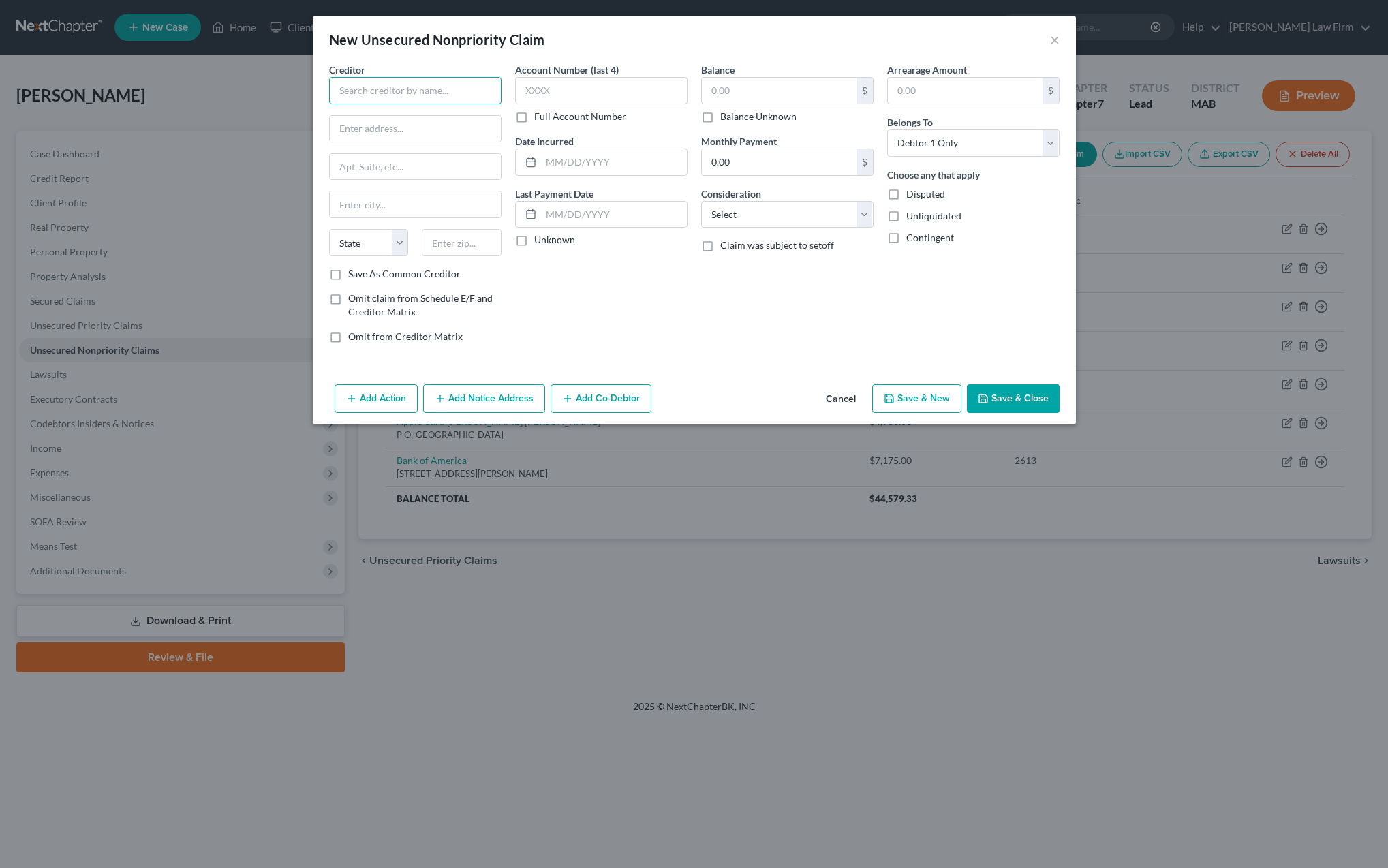
click at [390, 95] on input "text" at bounding box center [415, 90] width 172 height 27
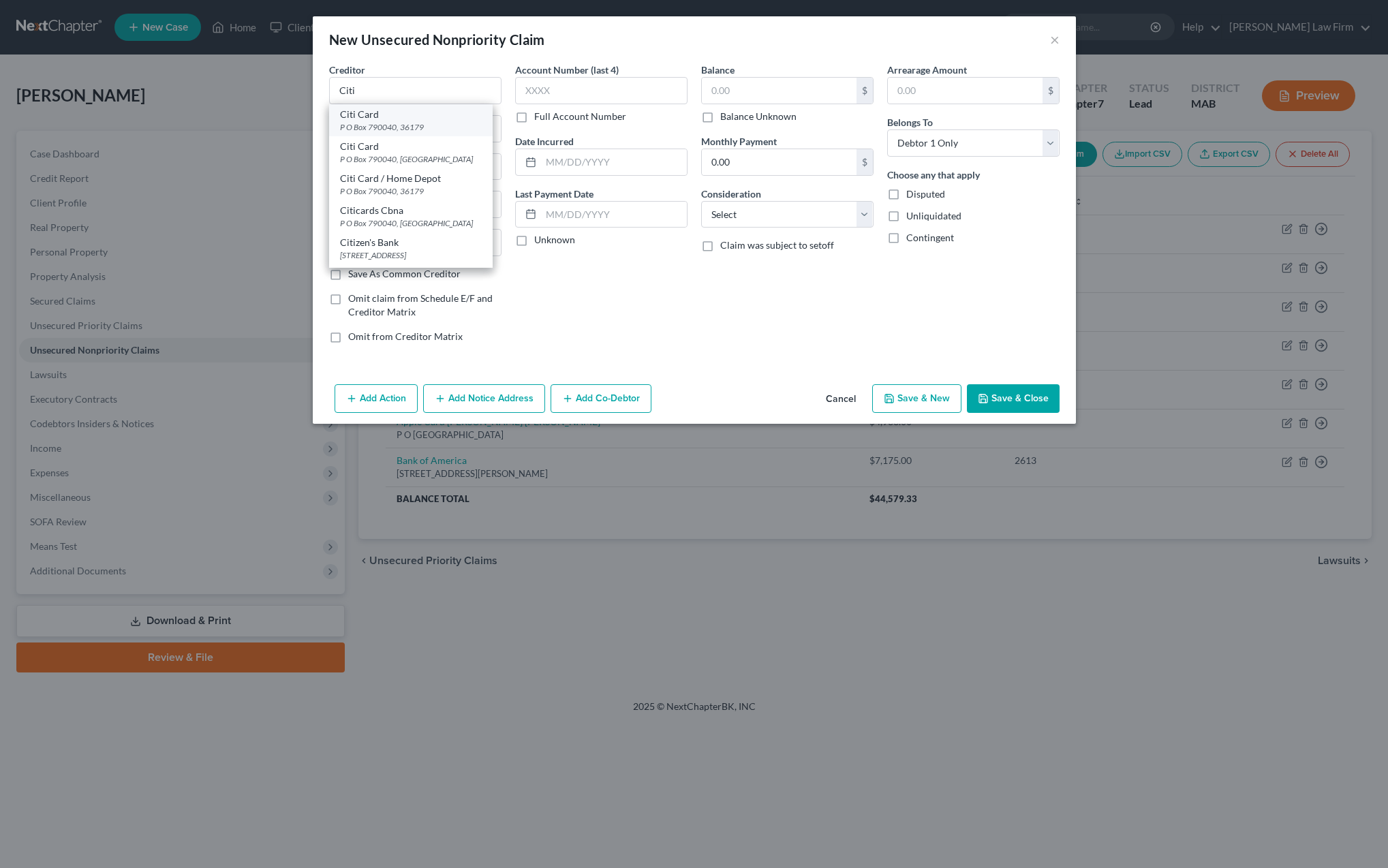
click at [365, 120] on div "Citi Card" at bounding box center [410, 114] width 141 height 13
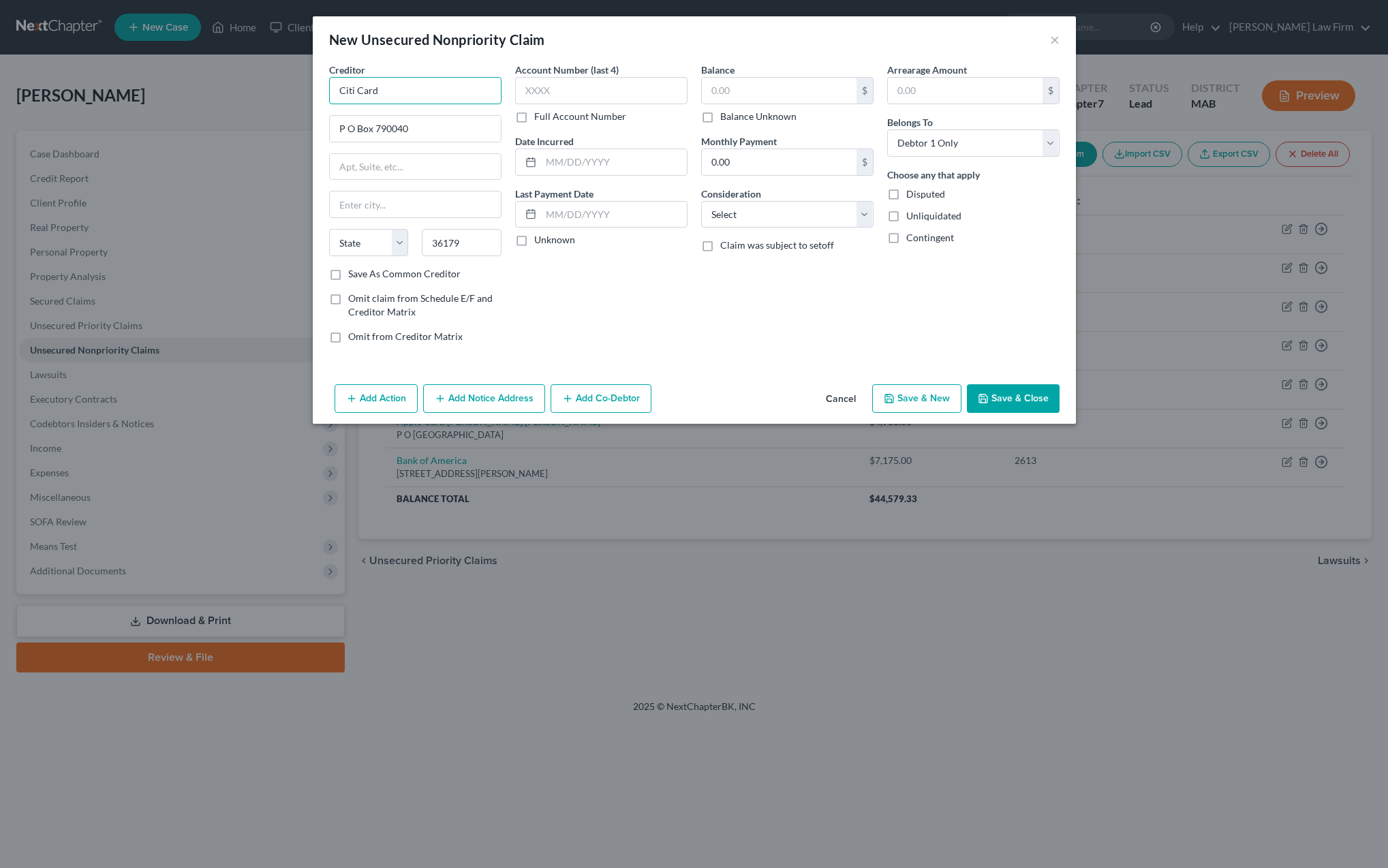
click at [387, 95] on input "Citi Card" at bounding box center [415, 90] width 172 height 27
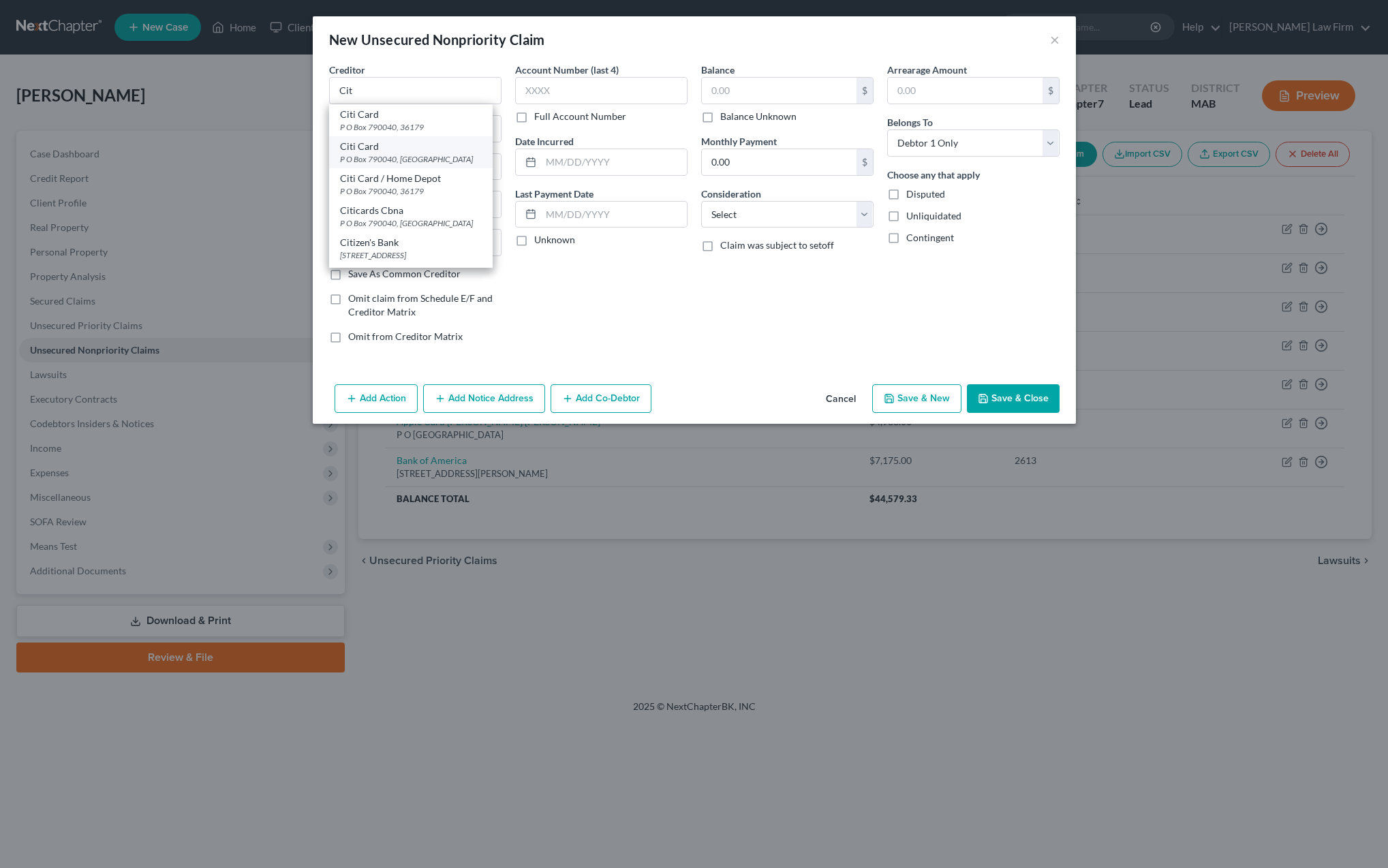
click at [403, 159] on div "P O Box 790040, [GEOGRAPHIC_DATA]" at bounding box center [410, 159] width 141 height 12
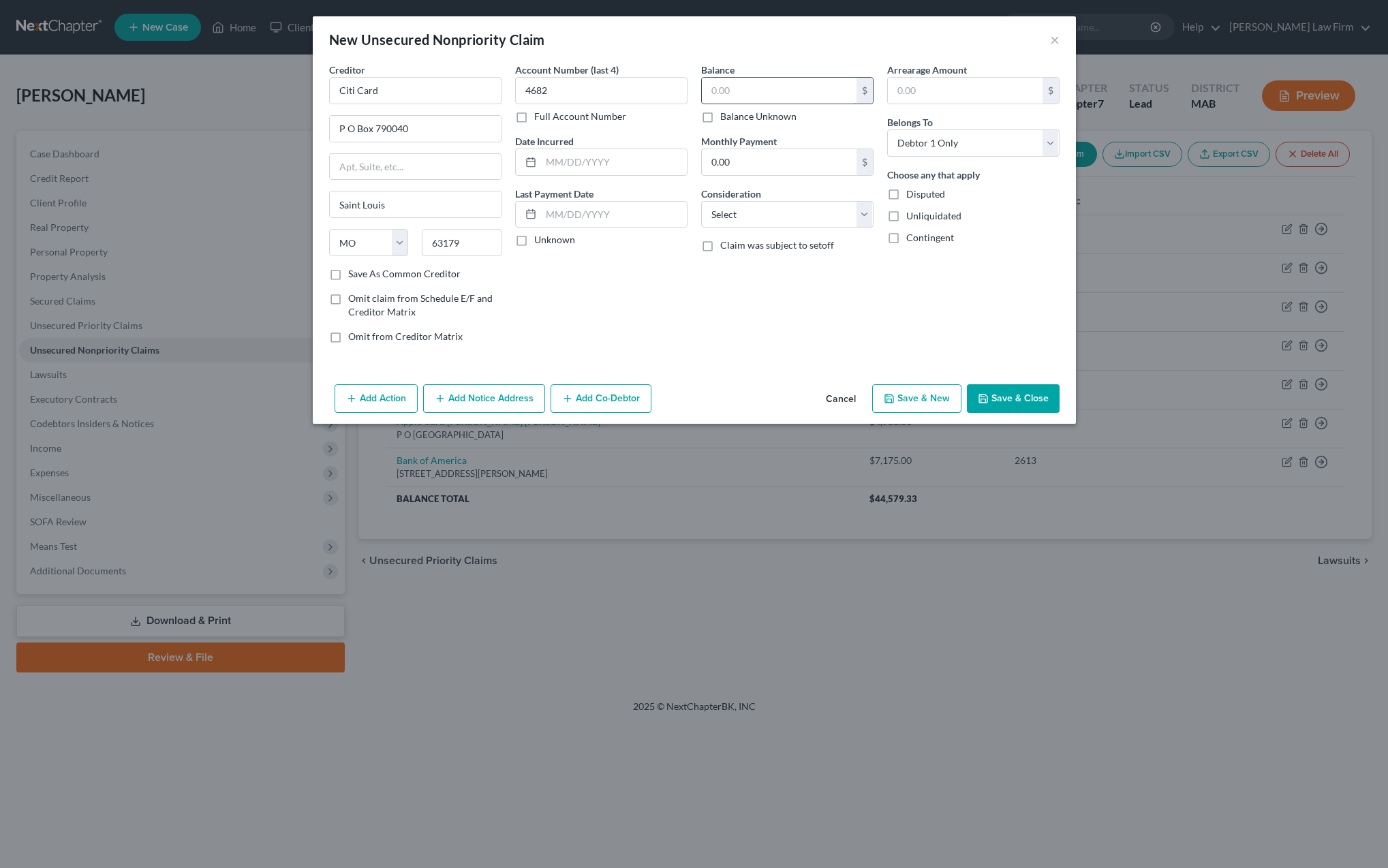
click at [730, 96] on input "text" at bounding box center [779, 90] width 155 height 26
click at [989, 392] on button "Save & Close" at bounding box center [1013, 398] width 92 height 28
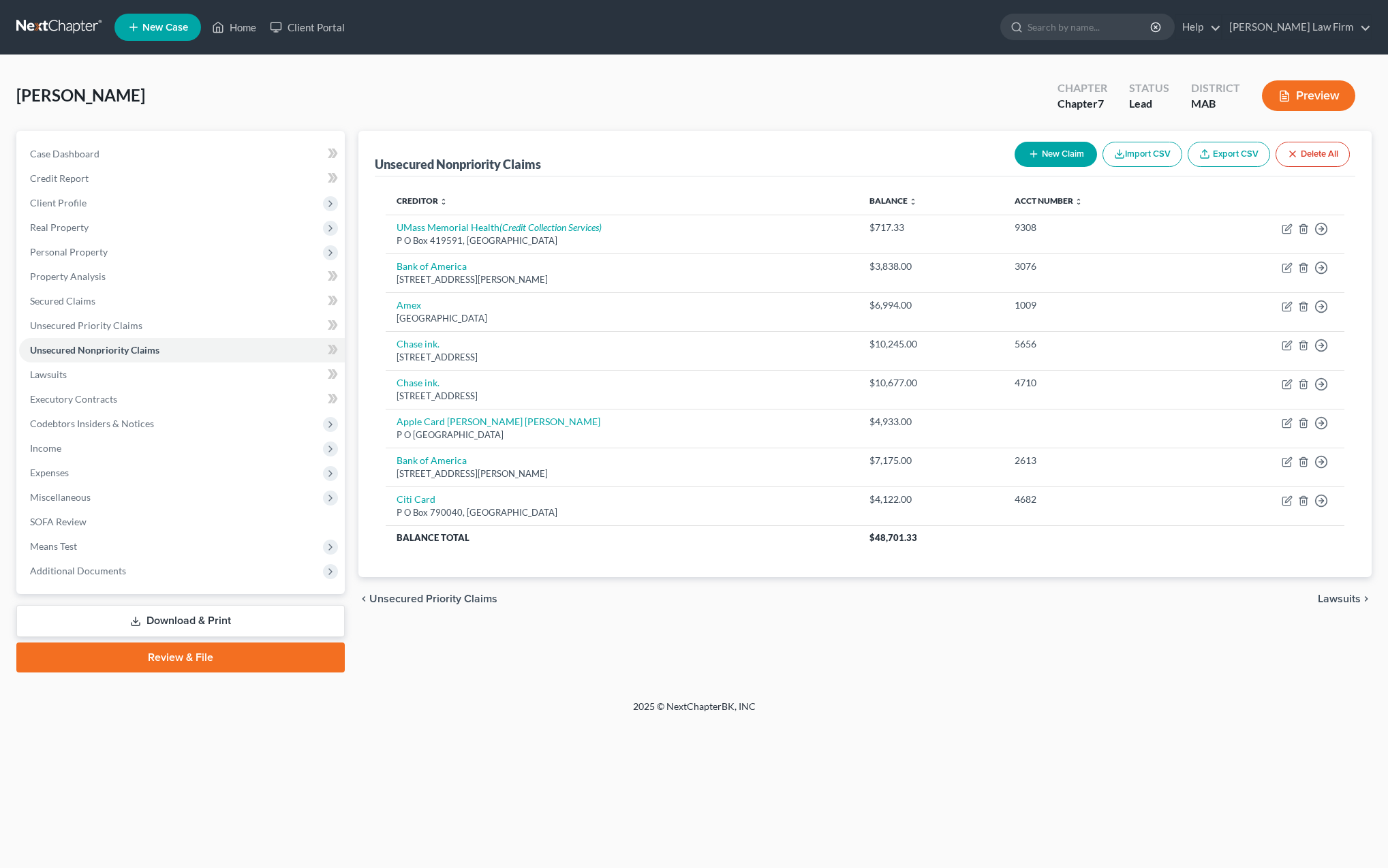
click at [1048, 157] on button "New Claim" at bounding box center [1056, 154] width 82 height 25
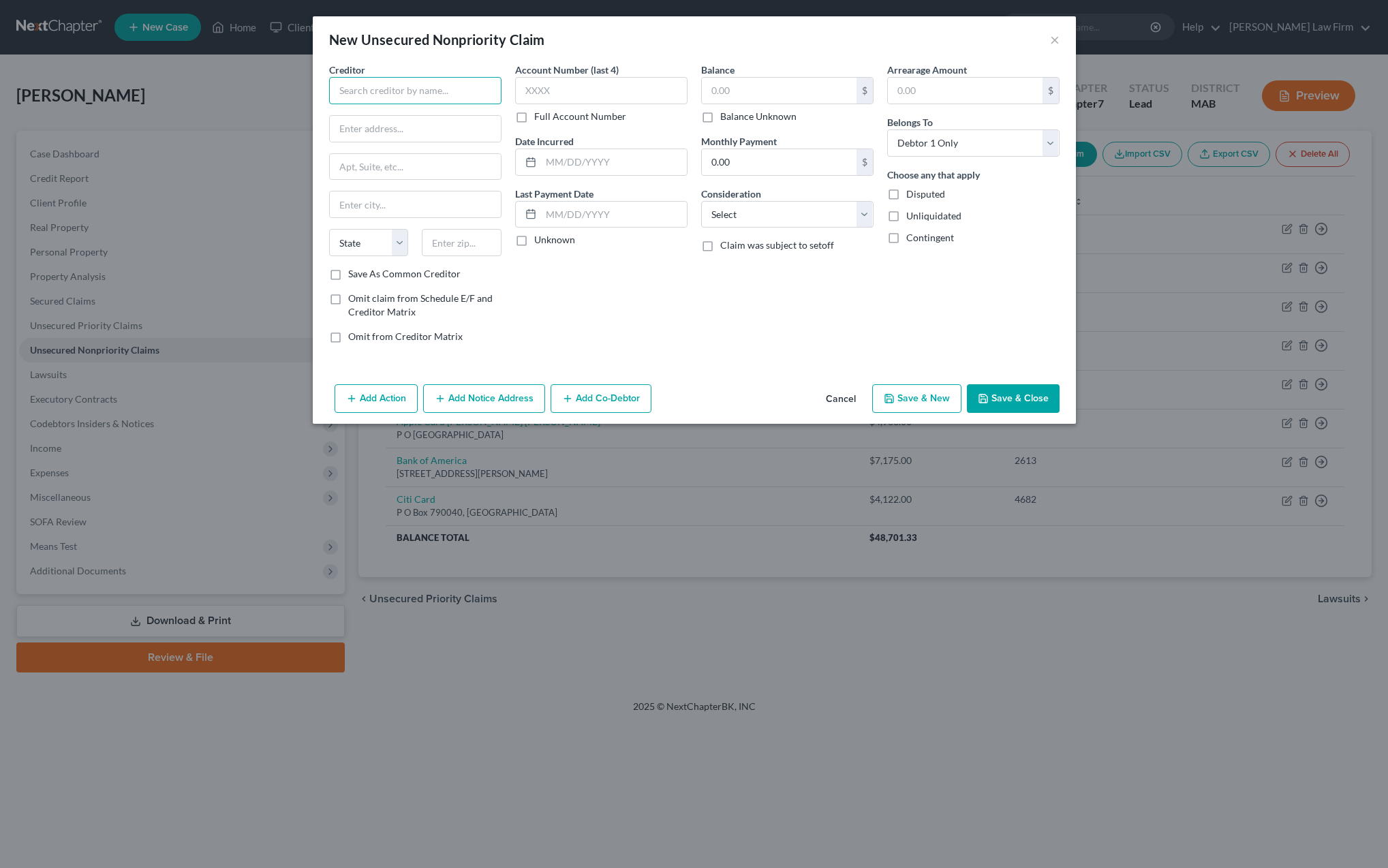
click at [387, 96] on input "text" at bounding box center [415, 90] width 172 height 27
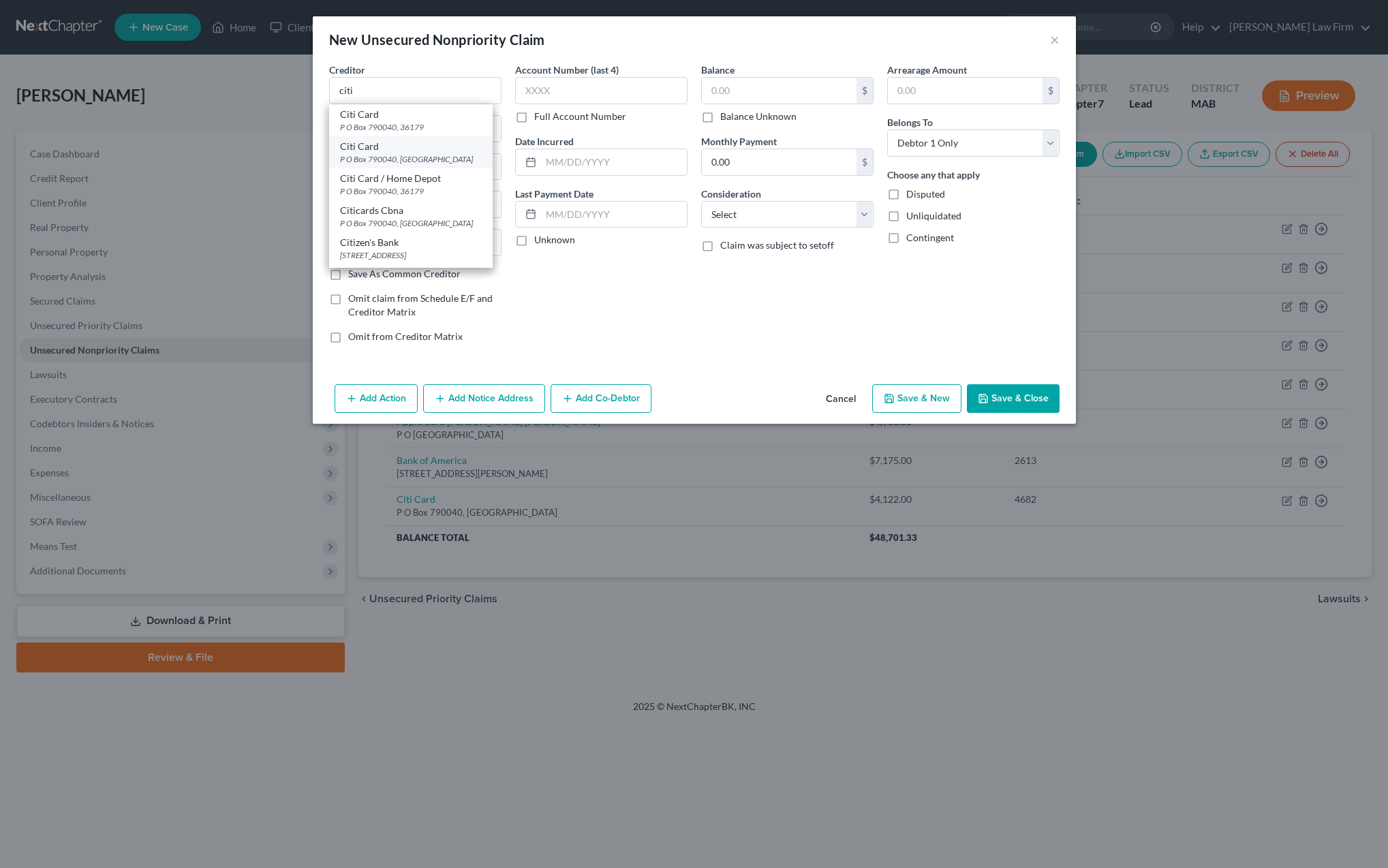
click at [412, 162] on div "P O Box 790040, [GEOGRAPHIC_DATA]" at bounding box center [410, 159] width 141 height 12
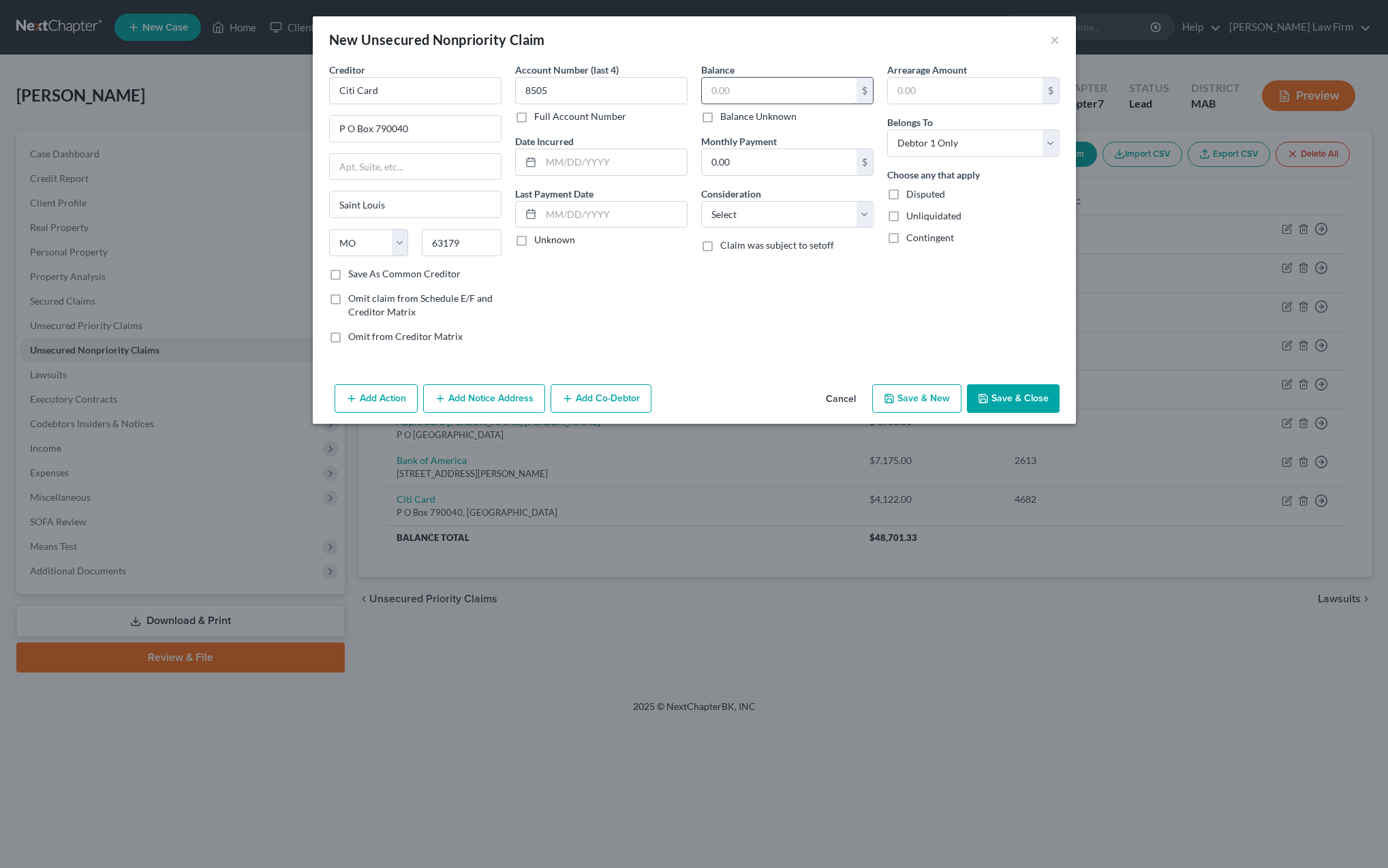
click at [765, 94] on input "text" at bounding box center [779, 90] width 155 height 26
click at [1009, 390] on button "Save & Close" at bounding box center [1013, 398] width 92 height 28
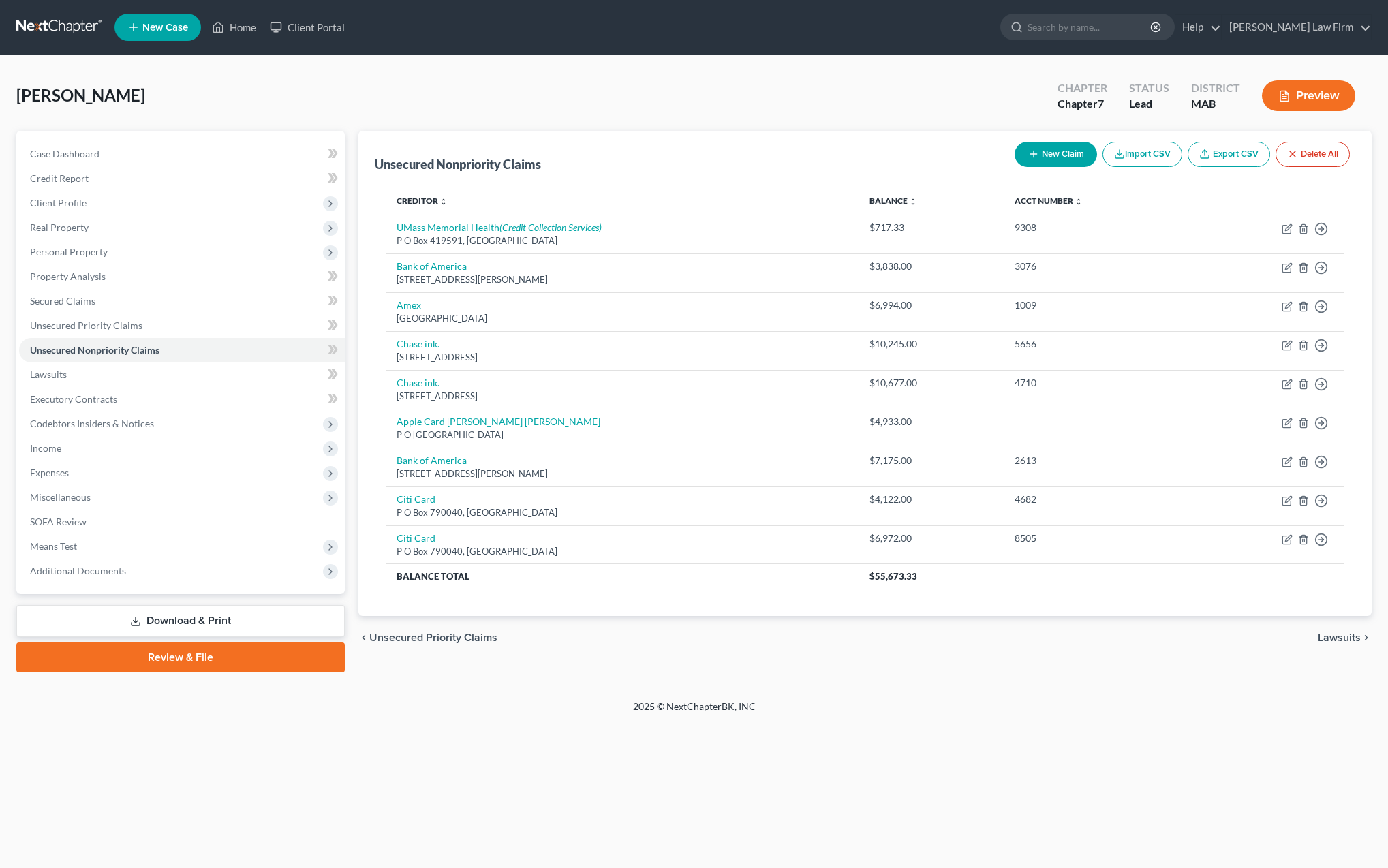
click at [1045, 164] on button "New Claim" at bounding box center [1056, 154] width 82 height 25
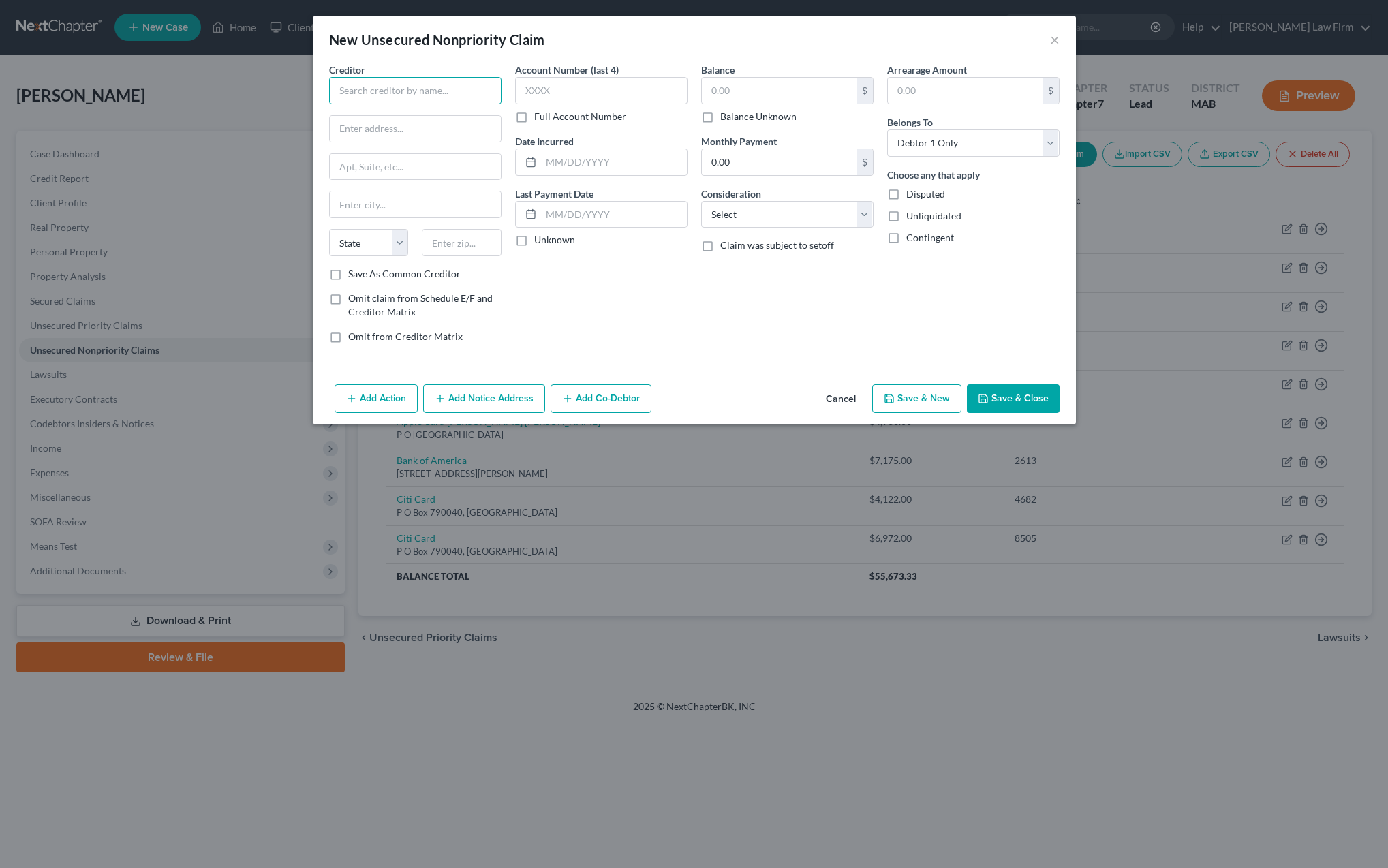
click at [424, 97] on input "text" at bounding box center [415, 90] width 172 height 27
click at [398, 136] on input "text" at bounding box center [415, 129] width 171 height 26
click at [458, 235] on input "text" at bounding box center [462, 243] width 80 height 27
click at [349, 274] on label "Save As Common Creditor" at bounding box center [405, 274] width 112 height 13
click at [353, 274] on input "Save As Common Creditor" at bounding box center [357, 271] width 9 height 9
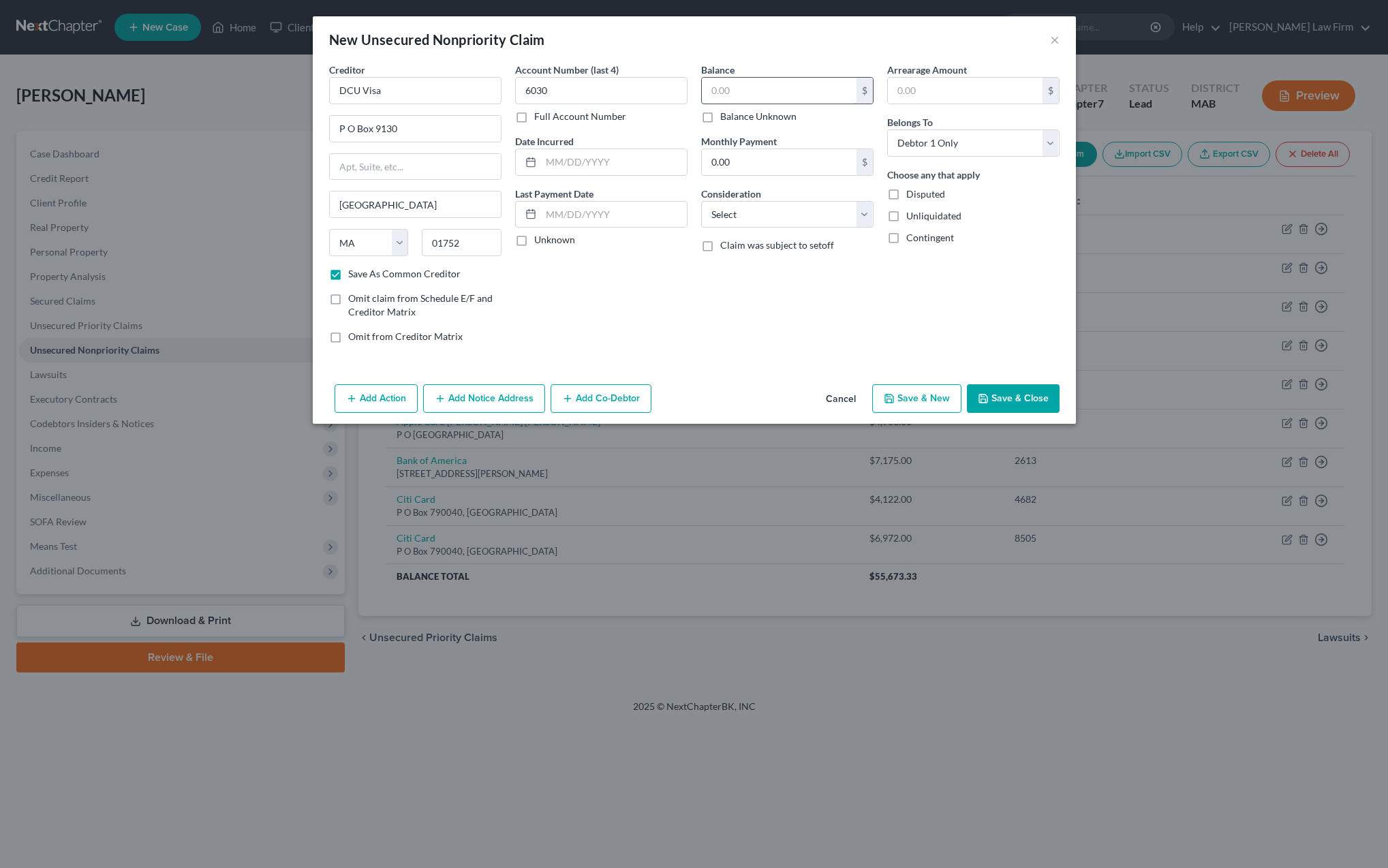
click at [776, 92] on input "text" at bounding box center [779, 90] width 155 height 26
click at [1005, 402] on button "Save & Close" at bounding box center [1013, 398] width 92 height 28
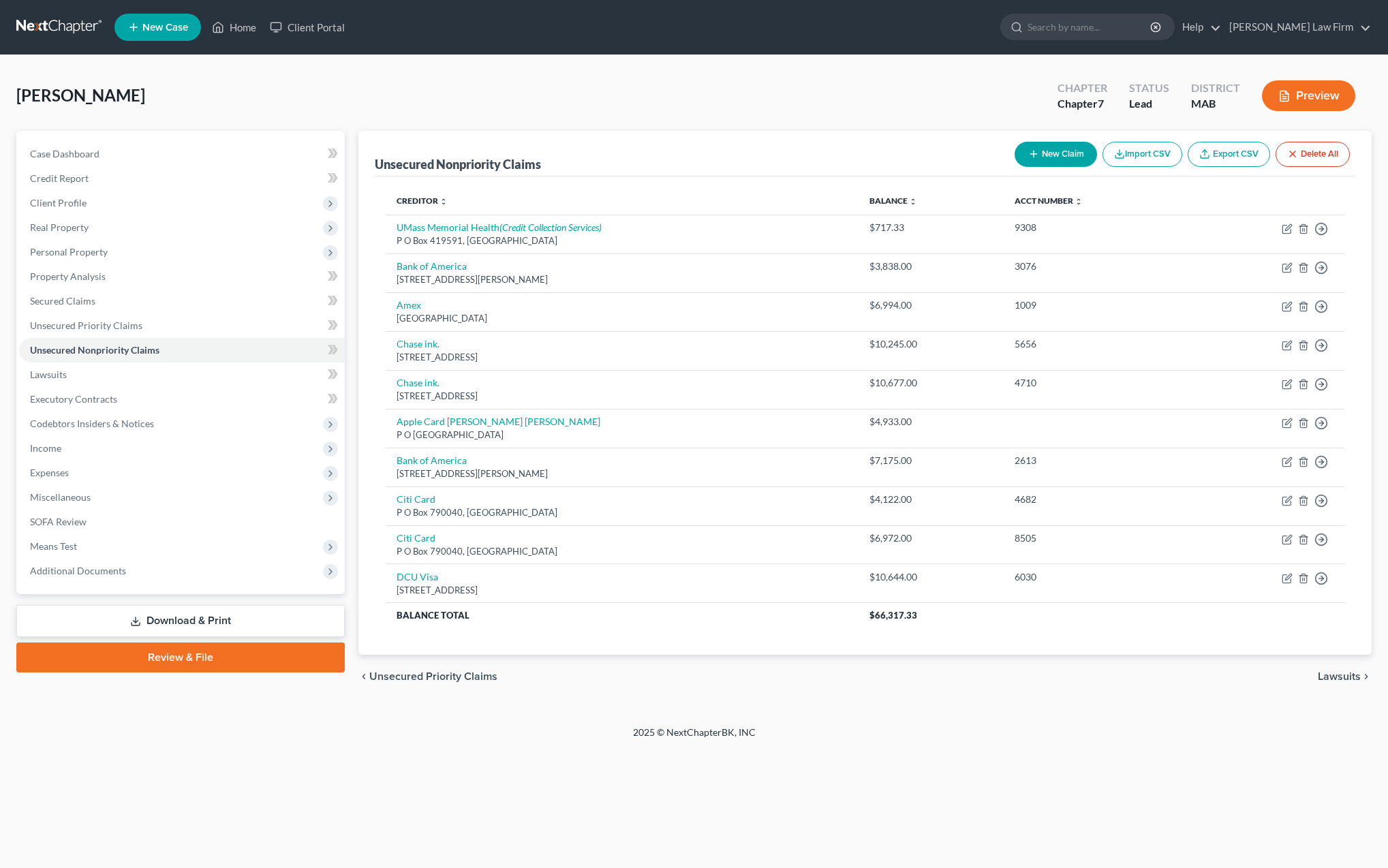
click at [1050, 151] on button "New Claim" at bounding box center [1056, 154] width 82 height 25
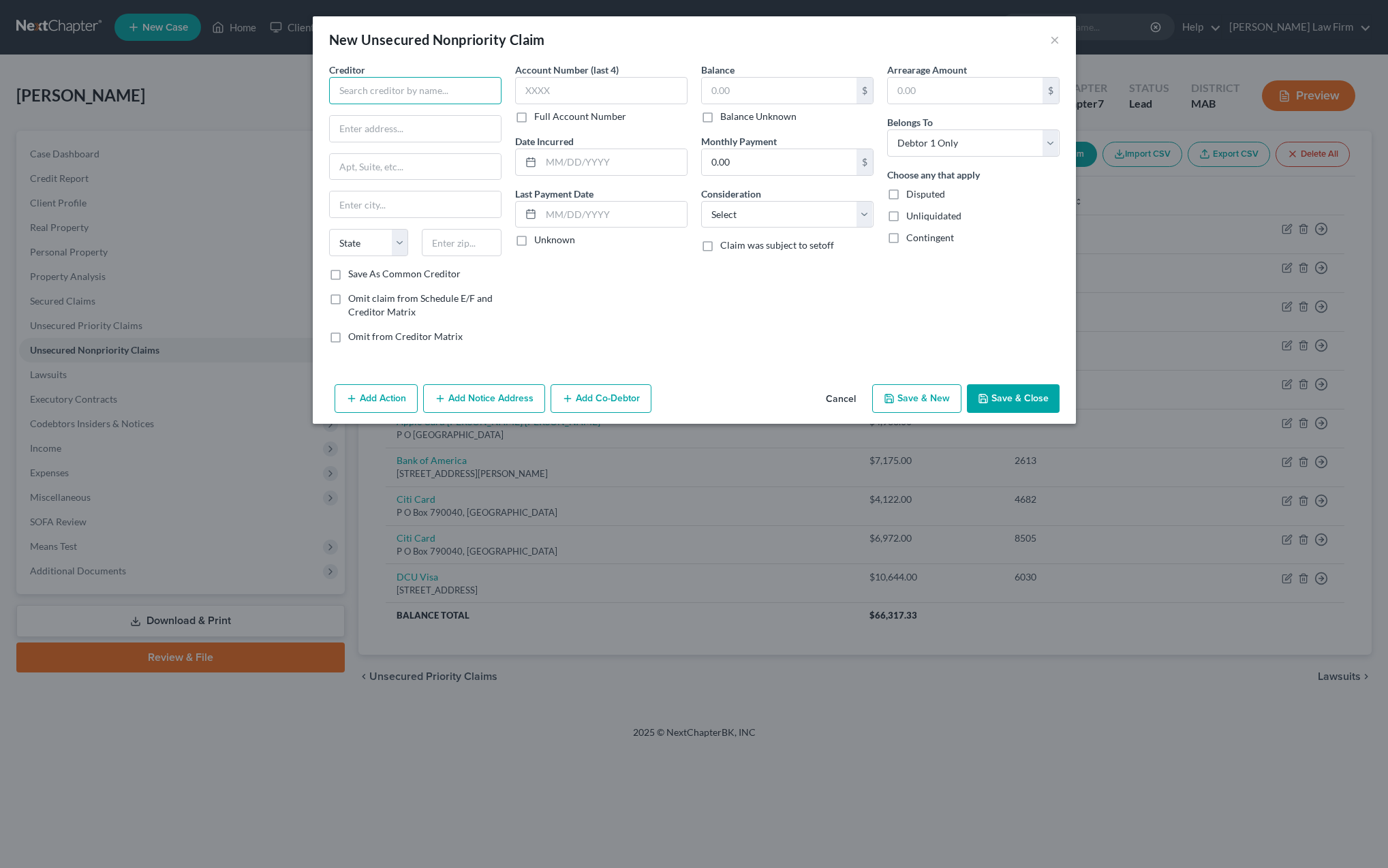
click at [353, 88] on input "text" at bounding box center [415, 90] width 172 height 27
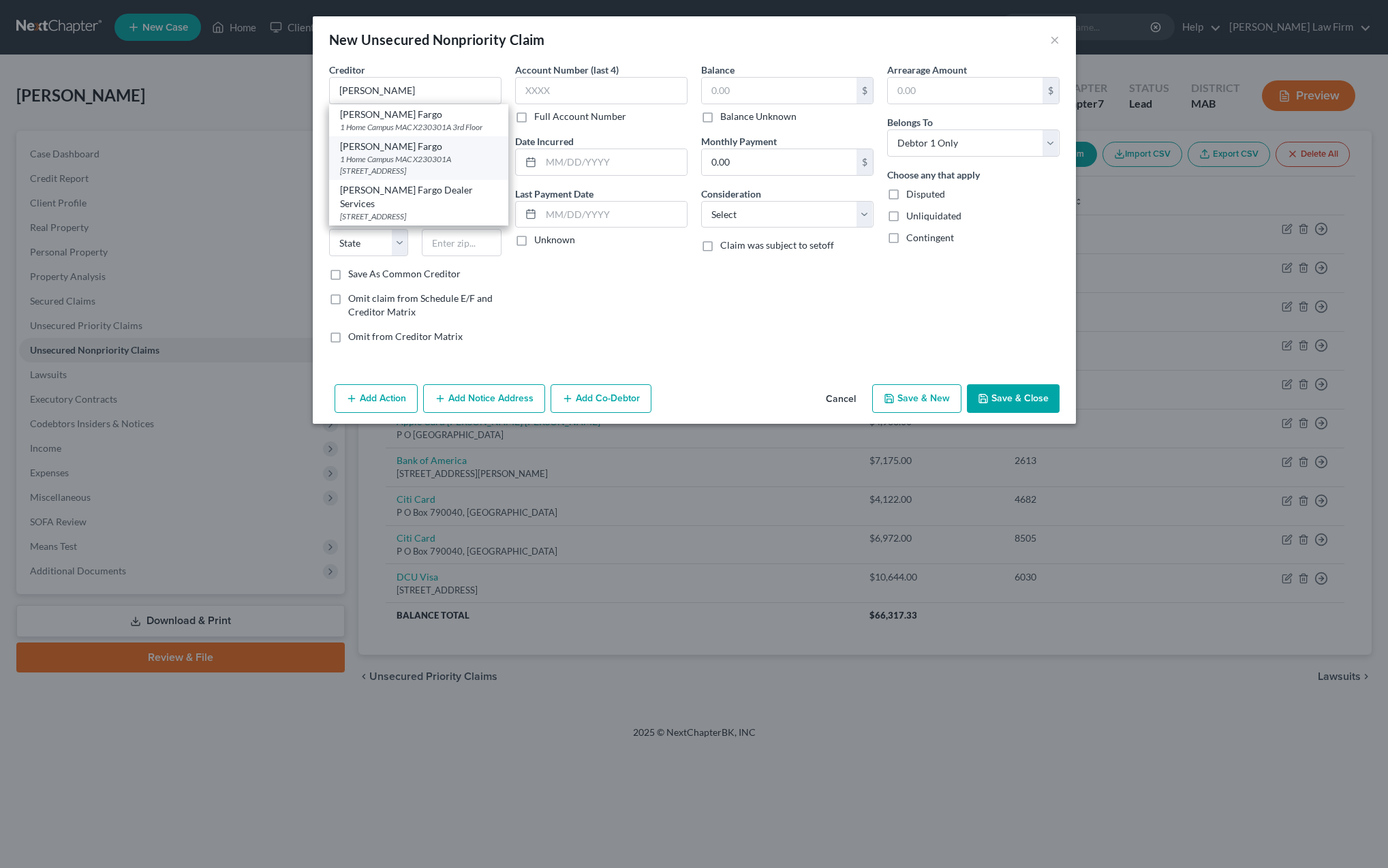
click at [375, 165] on div "1 Home Campus MAC X230301A [STREET_ADDRESS]" at bounding box center [418, 164] width 157 height 23
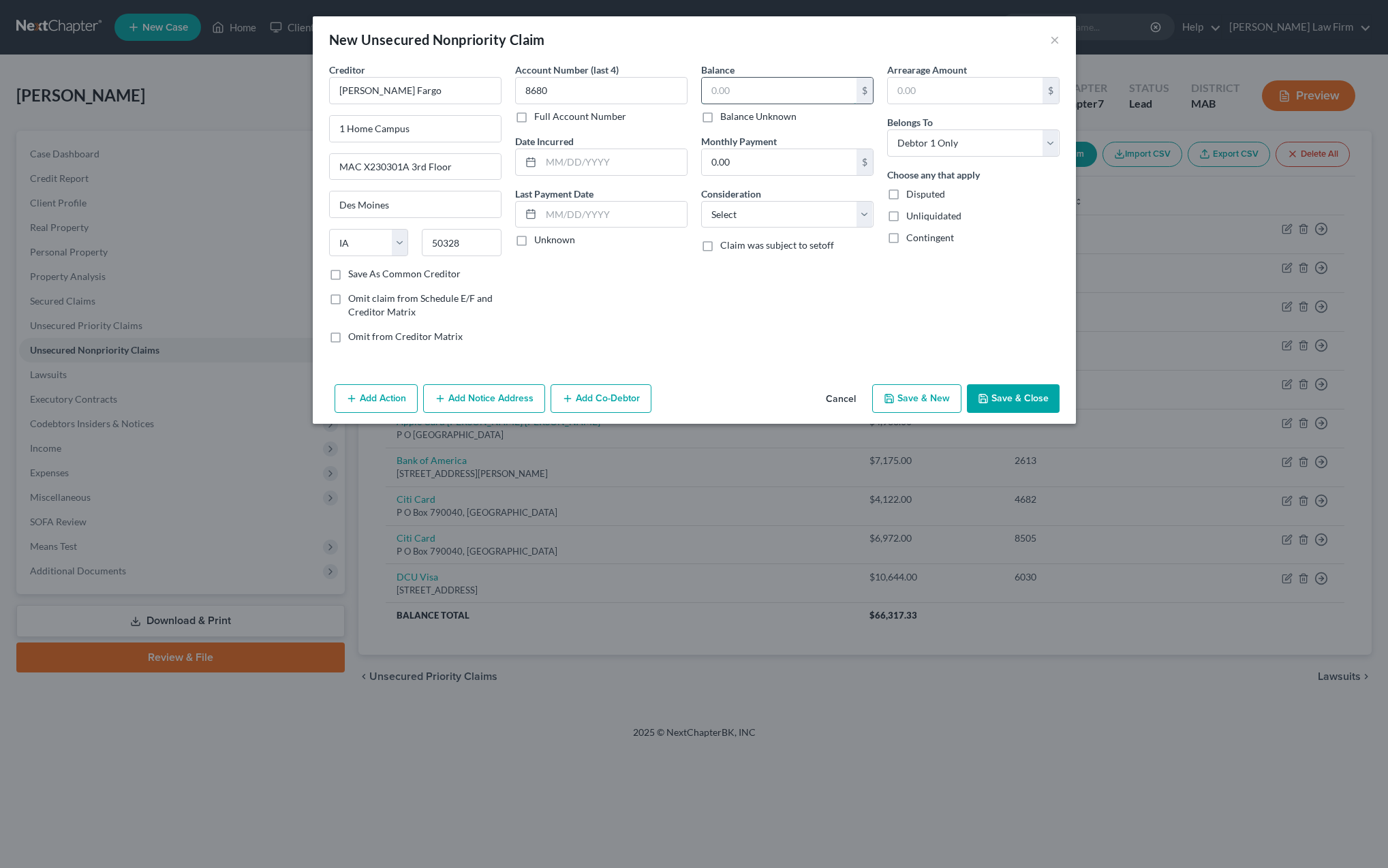
click at [745, 86] on input "text" at bounding box center [779, 90] width 155 height 26
click at [1010, 393] on button "Save & Close" at bounding box center [1013, 398] width 92 height 28
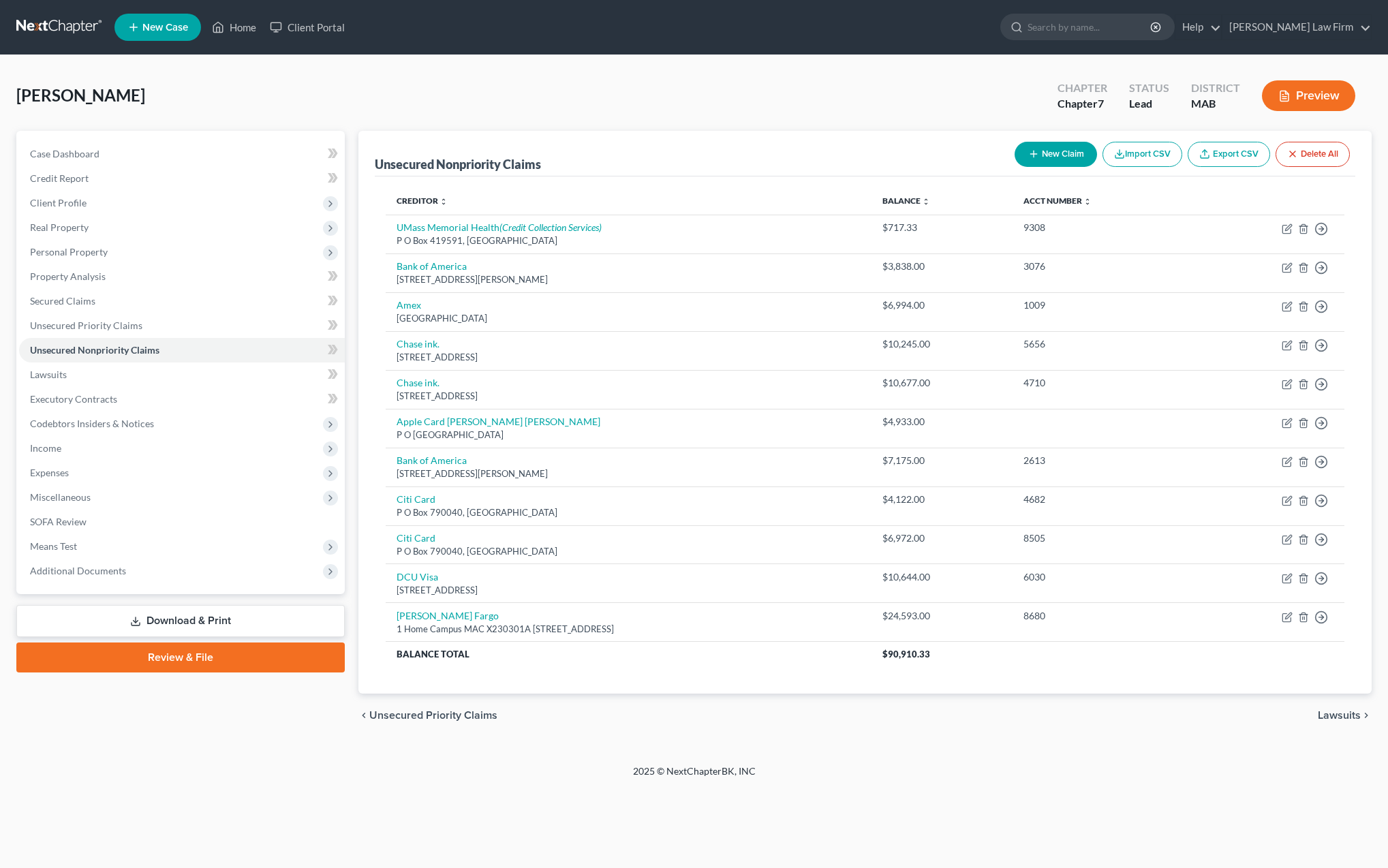
click at [1046, 159] on button "New Claim" at bounding box center [1056, 154] width 82 height 25
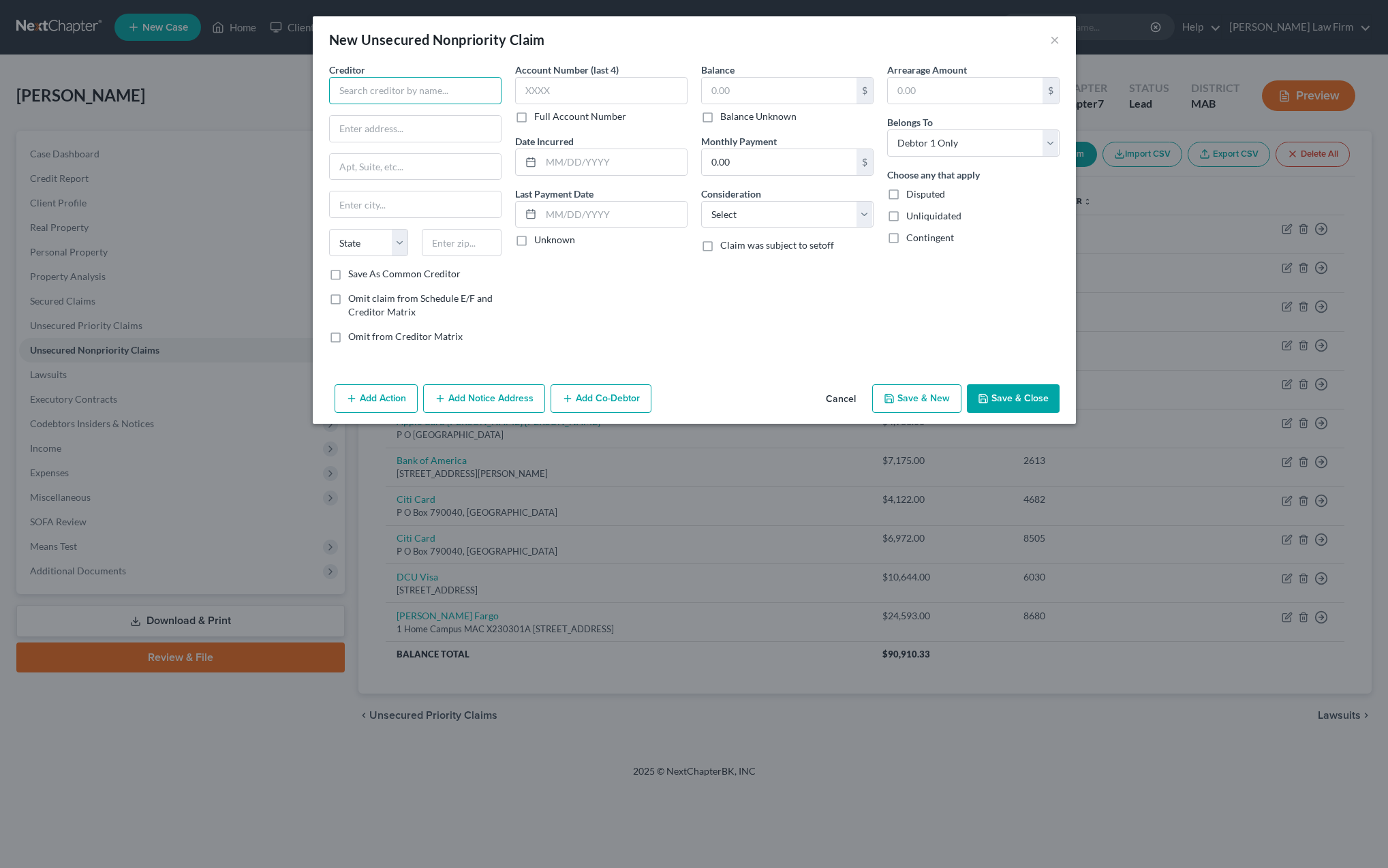
click at [341, 92] on input "text" at bounding box center [415, 90] width 172 height 27
click at [724, 96] on input "text" at bounding box center [779, 90] width 155 height 26
click at [1001, 401] on button "Save & Close" at bounding box center [1013, 398] width 92 height 28
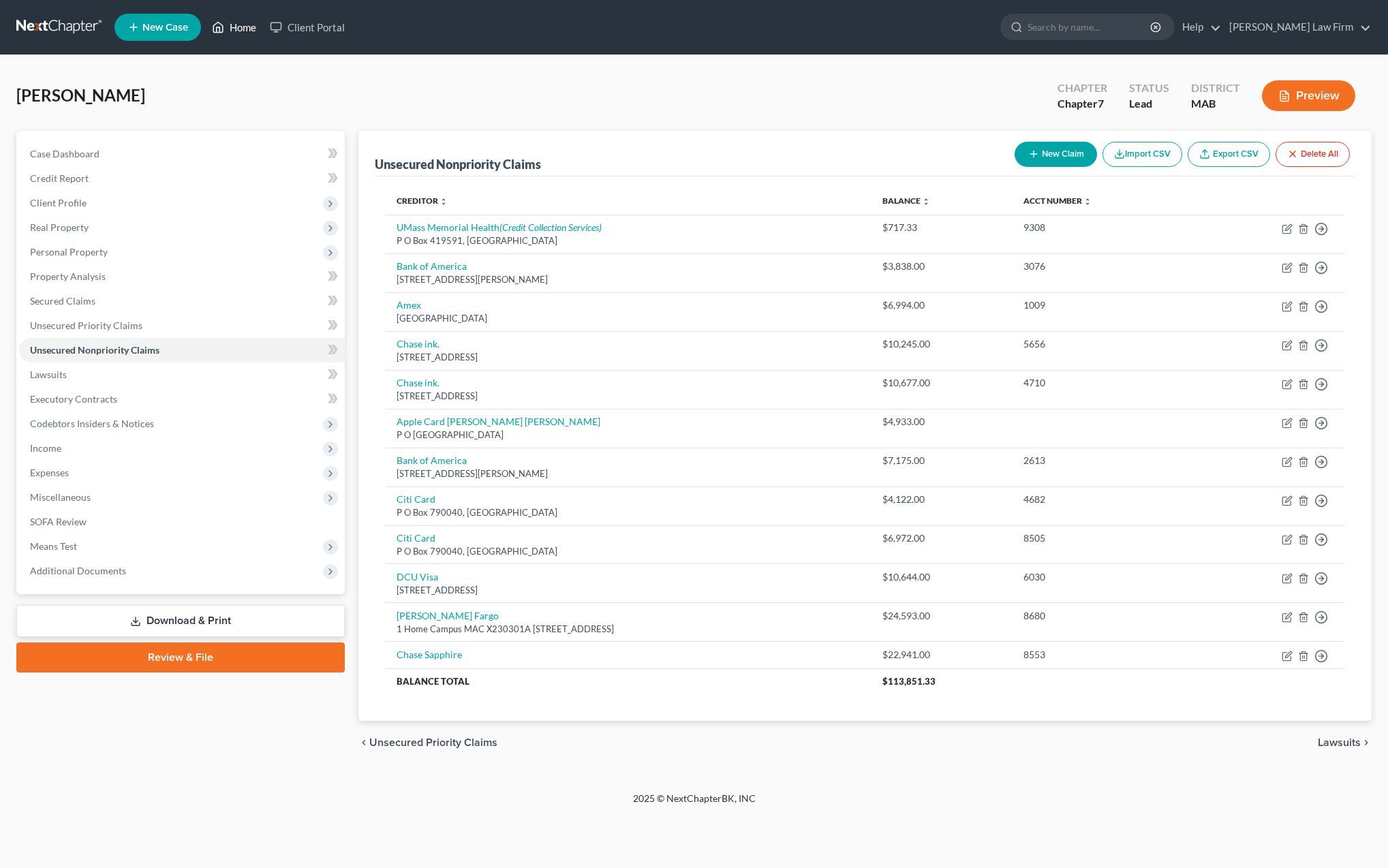
click at [244, 30] on link "Home" at bounding box center [234, 27] width 58 height 25
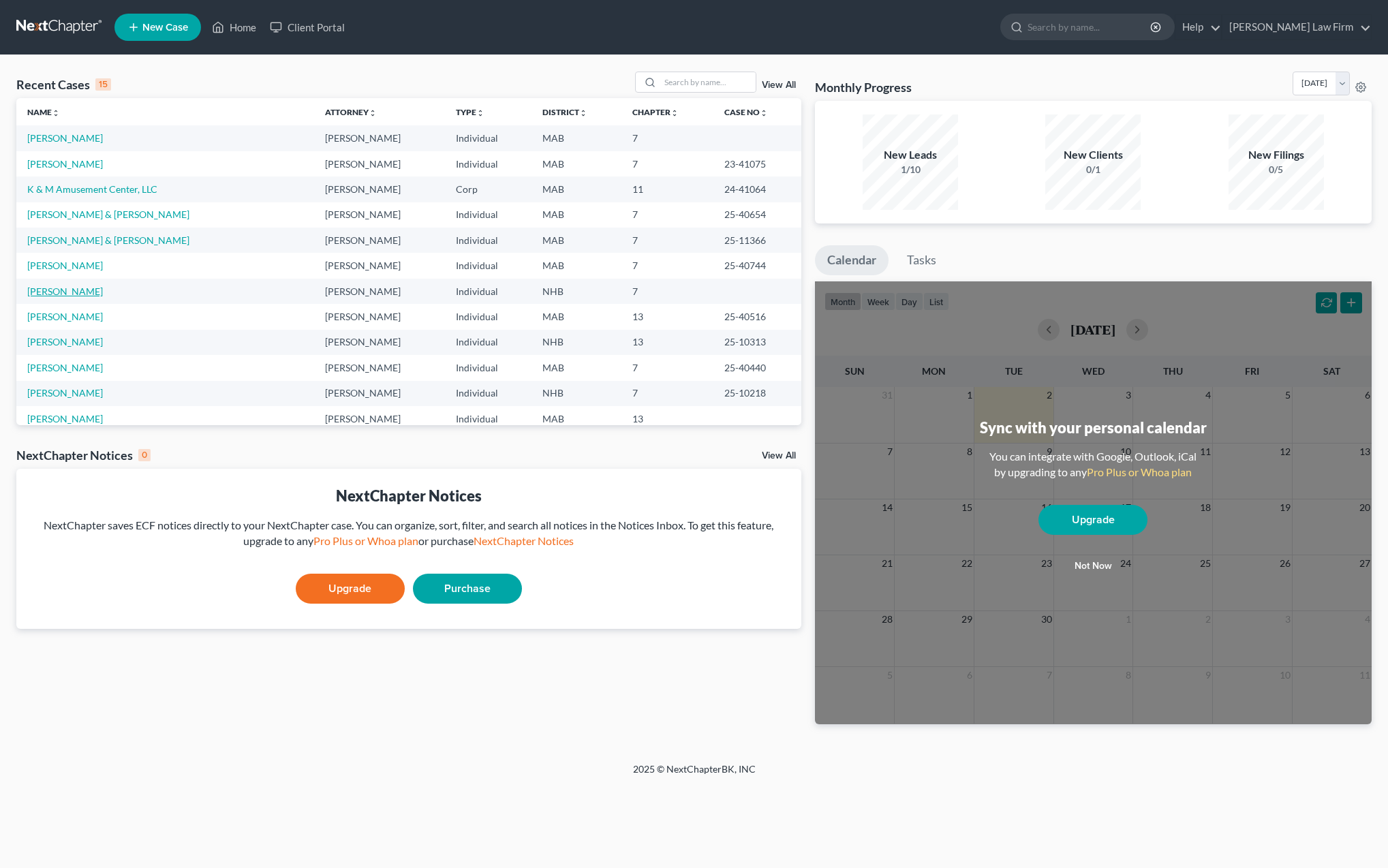
click at [44, 294] on link "[PERSON_NAME]" at bounding box center [65, 291] width 76 height 12
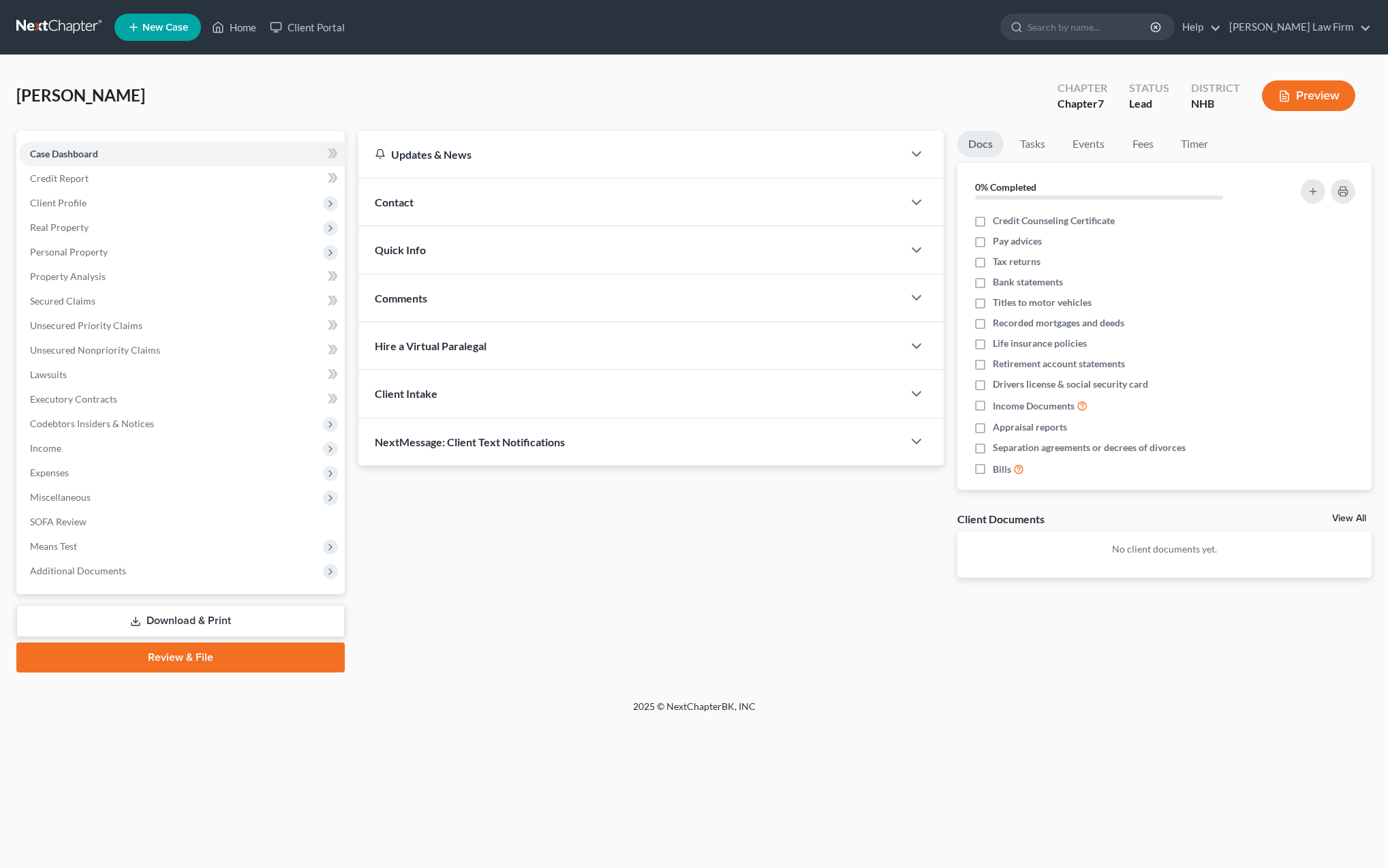
click at [179, 619] on link "Download & Print" at bounding box center [181, 621] width 329 height 32
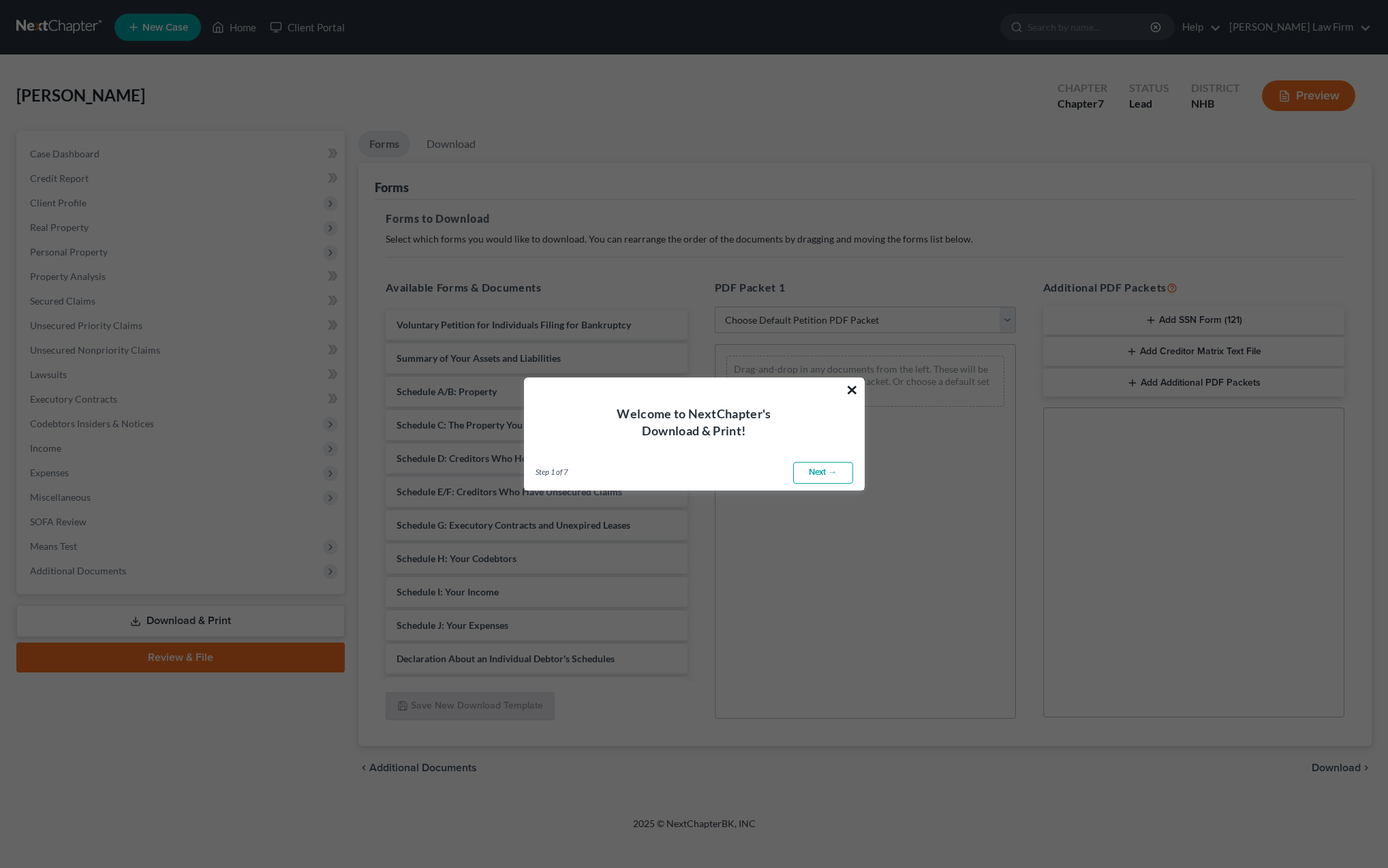
click at [854, 391] on button "×" at bounding box center [852, 390] width 13 height 22
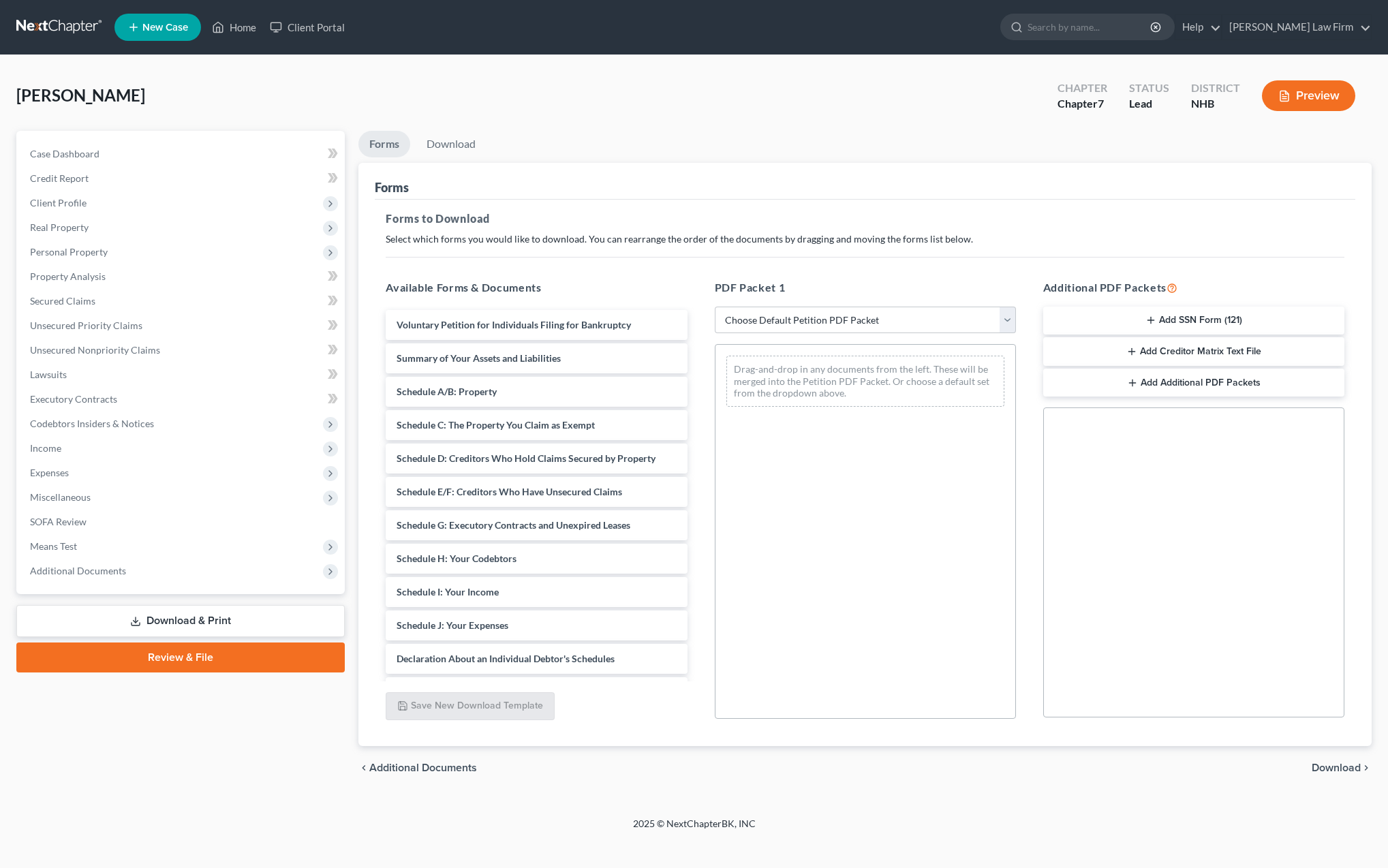
click at [191, 618] on link "Download & Print" at bounding box center [181, 621] width 329 height 32
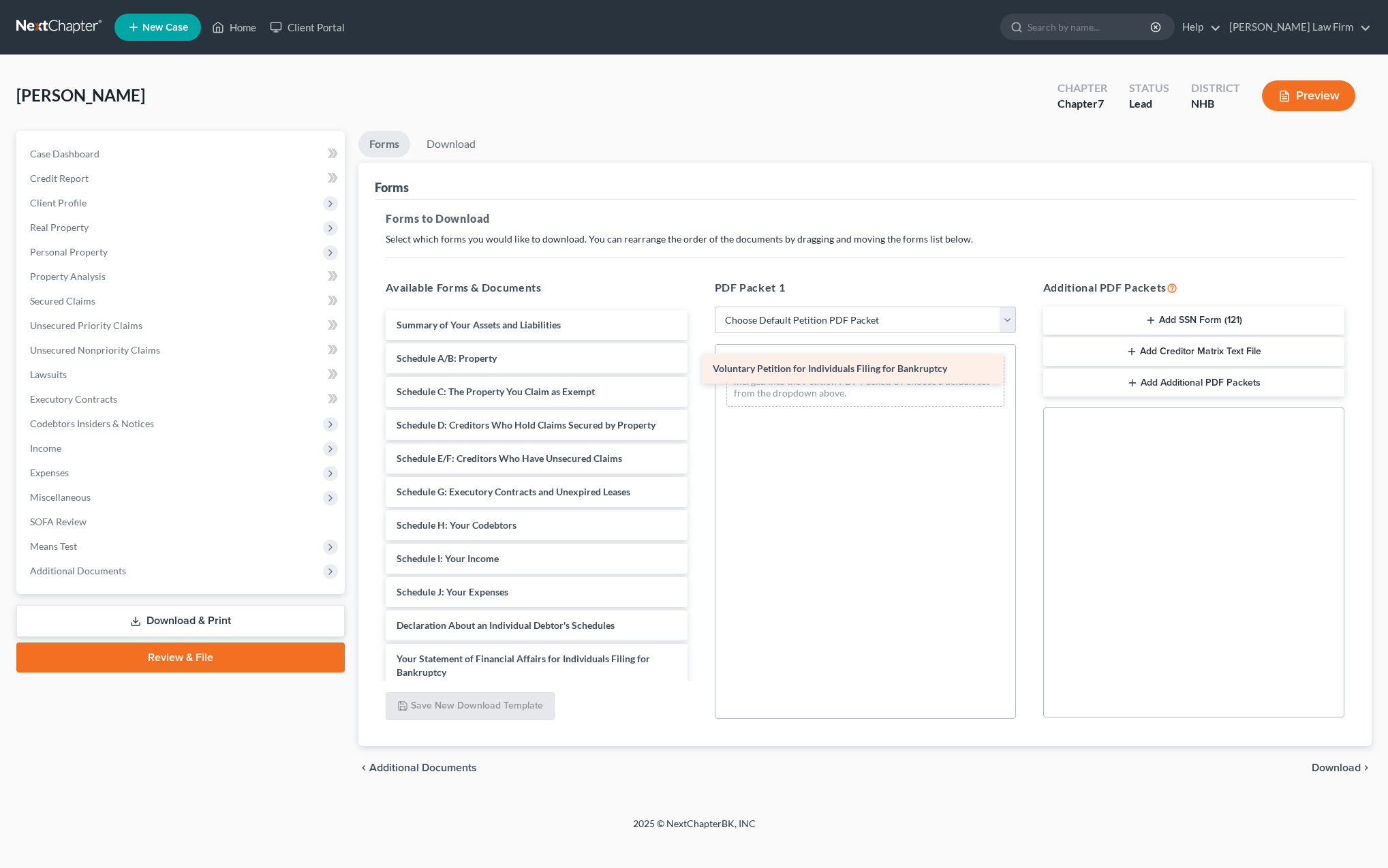
drag, startPoint x: 481, startPoint y: 322, endPoint x: 797, endPoint y: 367, distance: 319.2
click at [698, 367] on div "Voluntary Petition for Individuals Filing for Bankruptcy Voluntary Petition for…" at bounding box center [536, 613] width 323 height 606
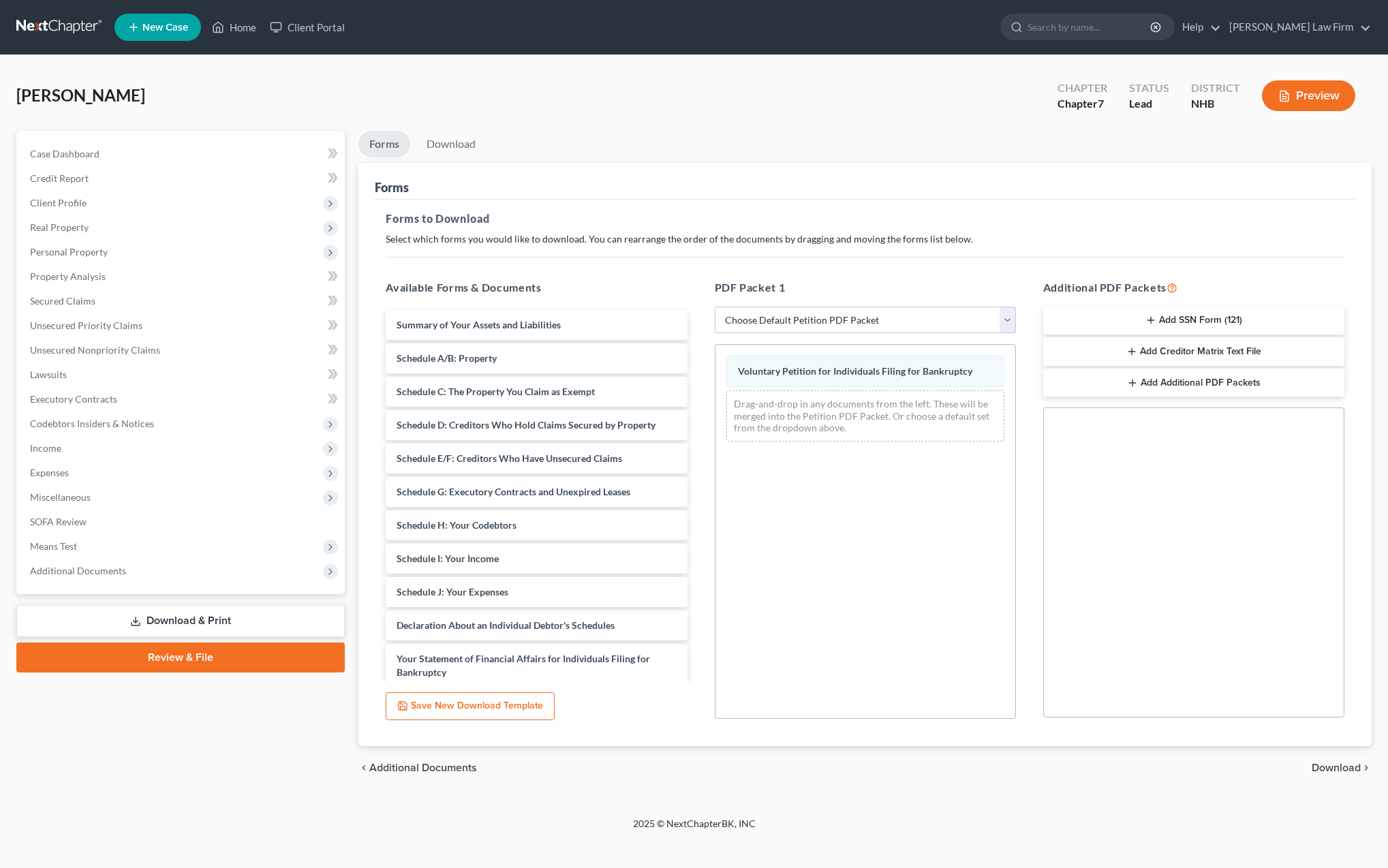
scroll to position [0, 1]
click at [1334, 767] on span "Download" at bounding box center [1337, 768] width 49 height 11
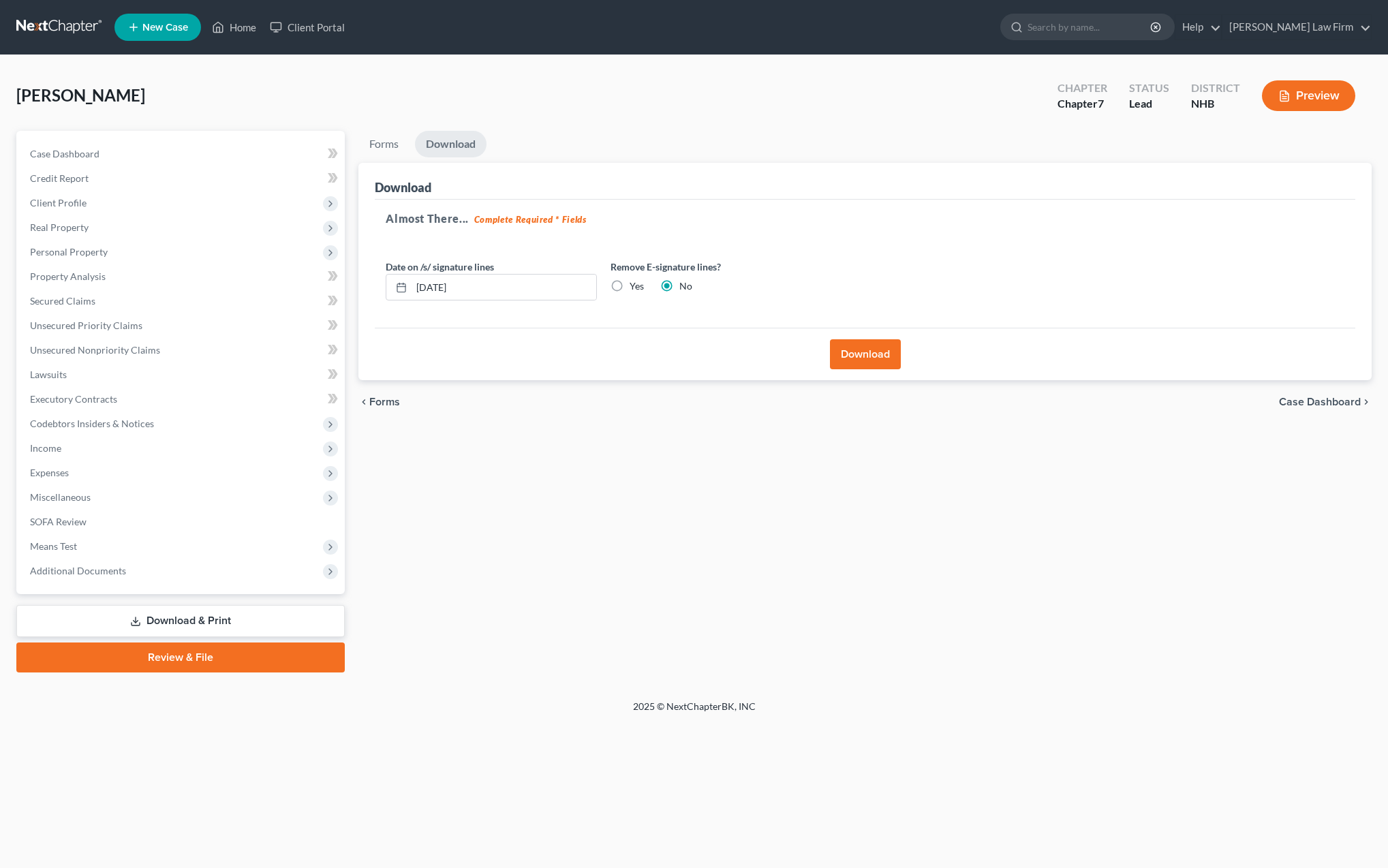
scroll to position [0, 0]
click at [470, 288] on input "[DATE]" at bounding box center [504, 287] width 185 height 26
click at [873, 352] on button "Download" at bounding box center [866, 354] width 71 height 30
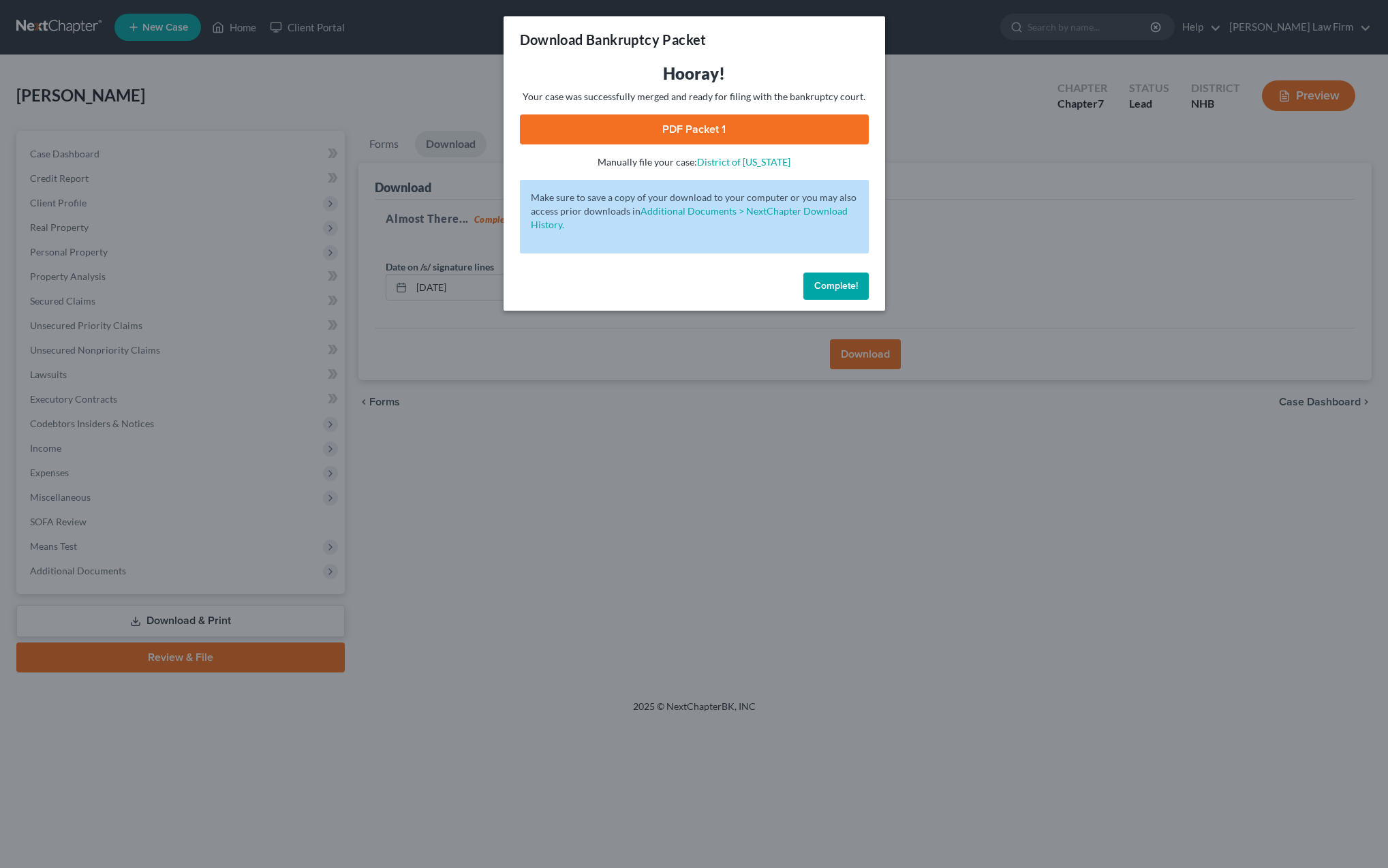
click at [650, 131] on link "PDF Packet 1" at bounding box center [694, 130] width 349 height 30
